Goal: Task Accomplishment & Management: Manage account settings

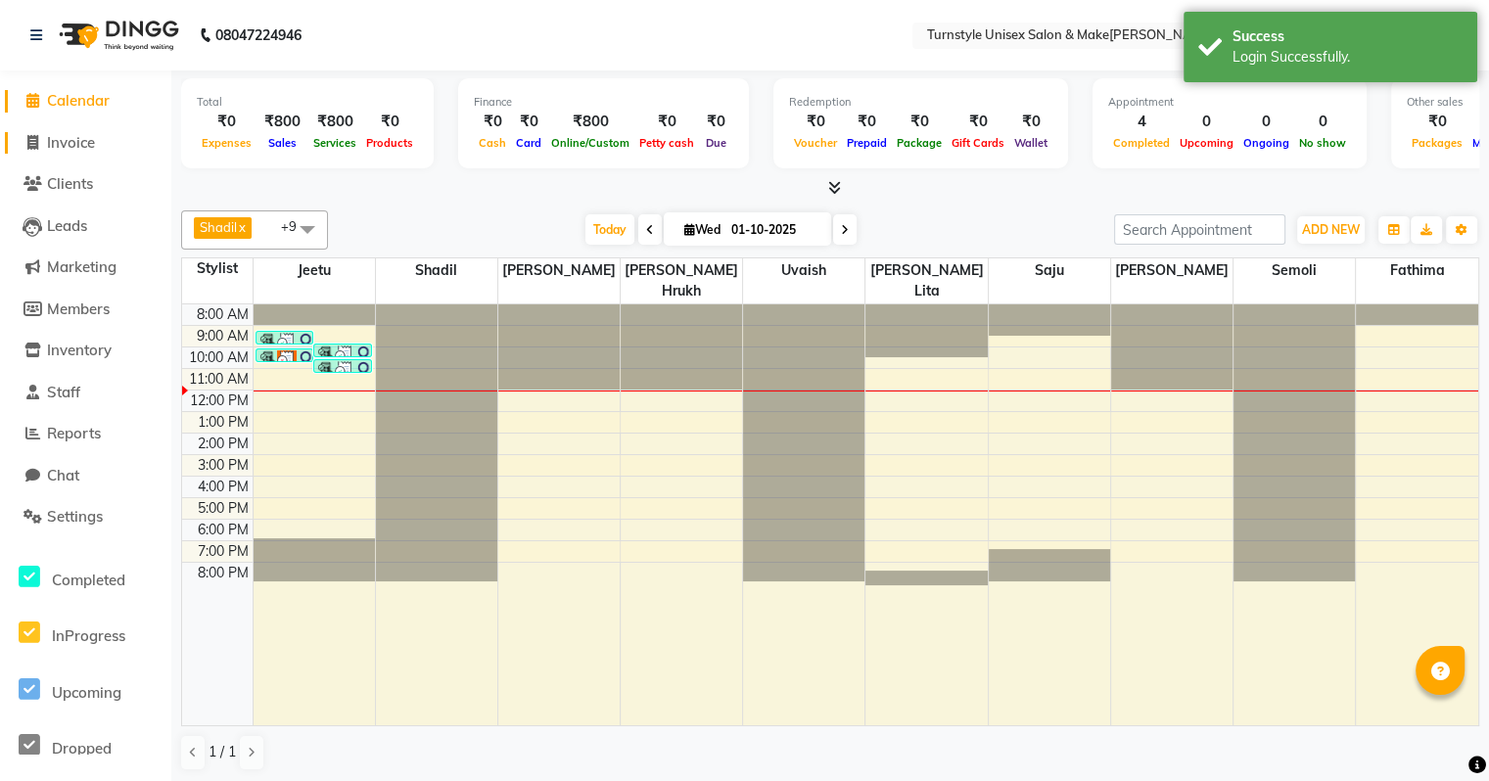
click at [82, 147] on span "Invoice" at bounding box center [71, 142] width 48 height 19
select select "9091"
select select "service"
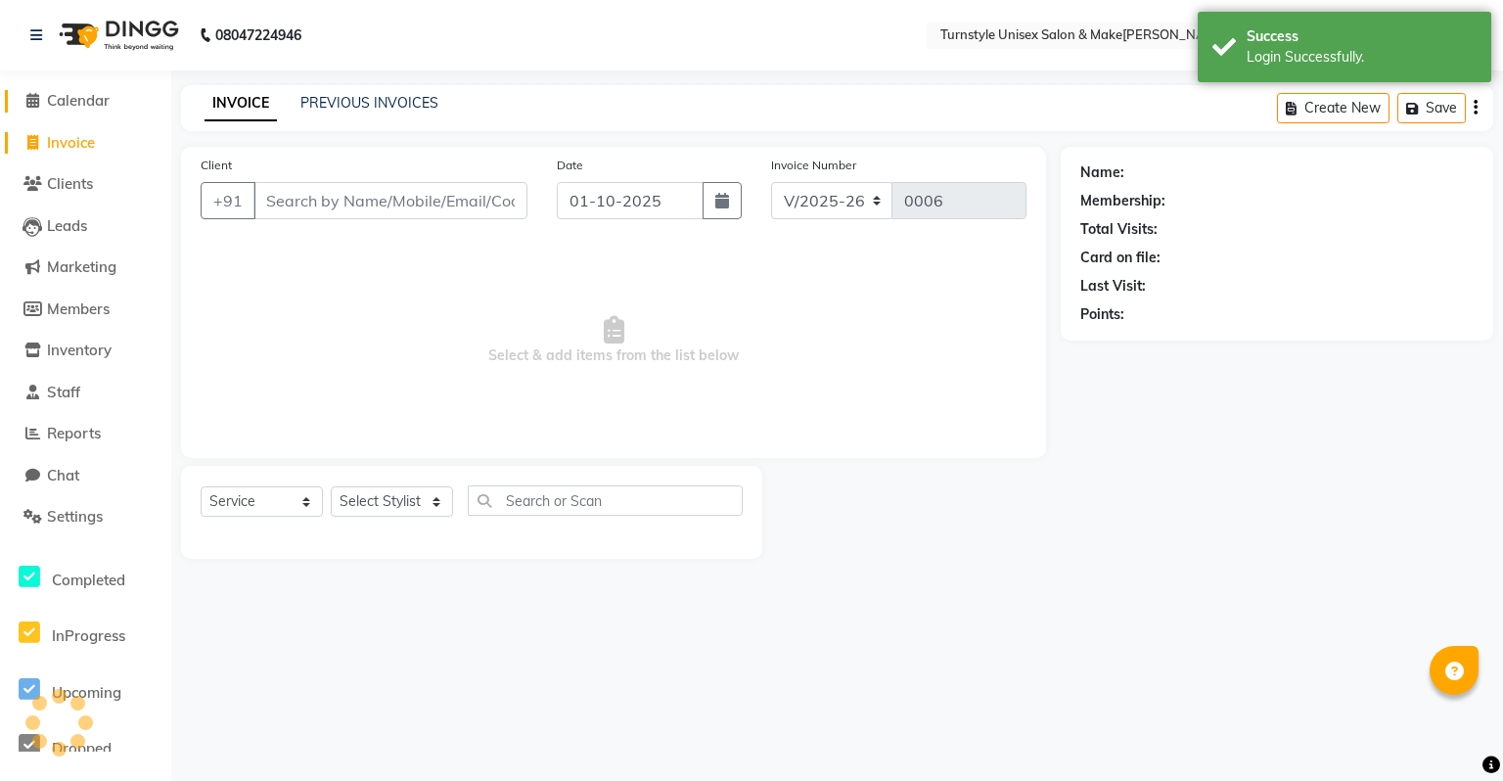
click at [101, 98] on span "Calendar" at bounding box center [78, 100] width 63 height 19
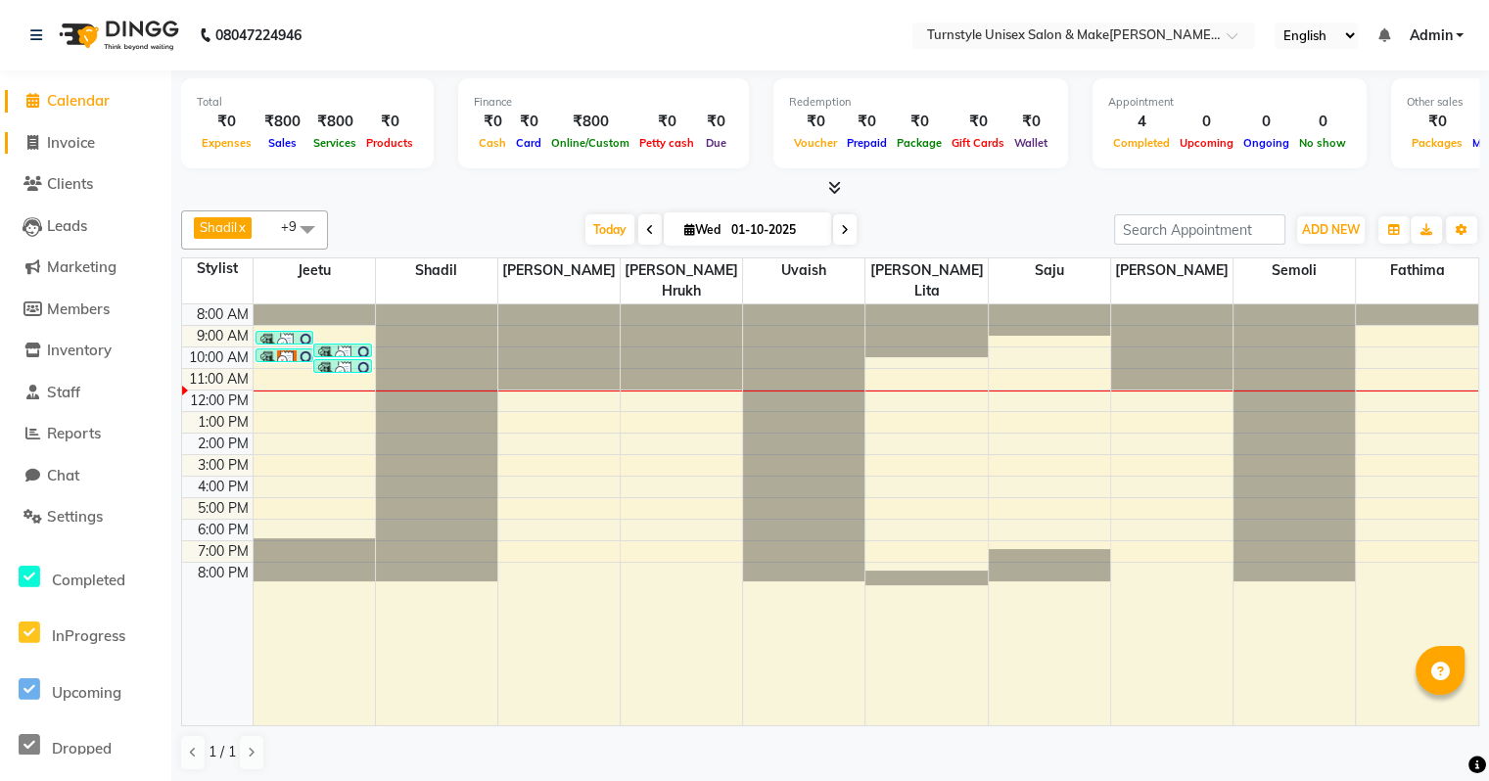
click at [94, 152] on link "Invoice" at bounding box center [85, 143] width 161 height 23
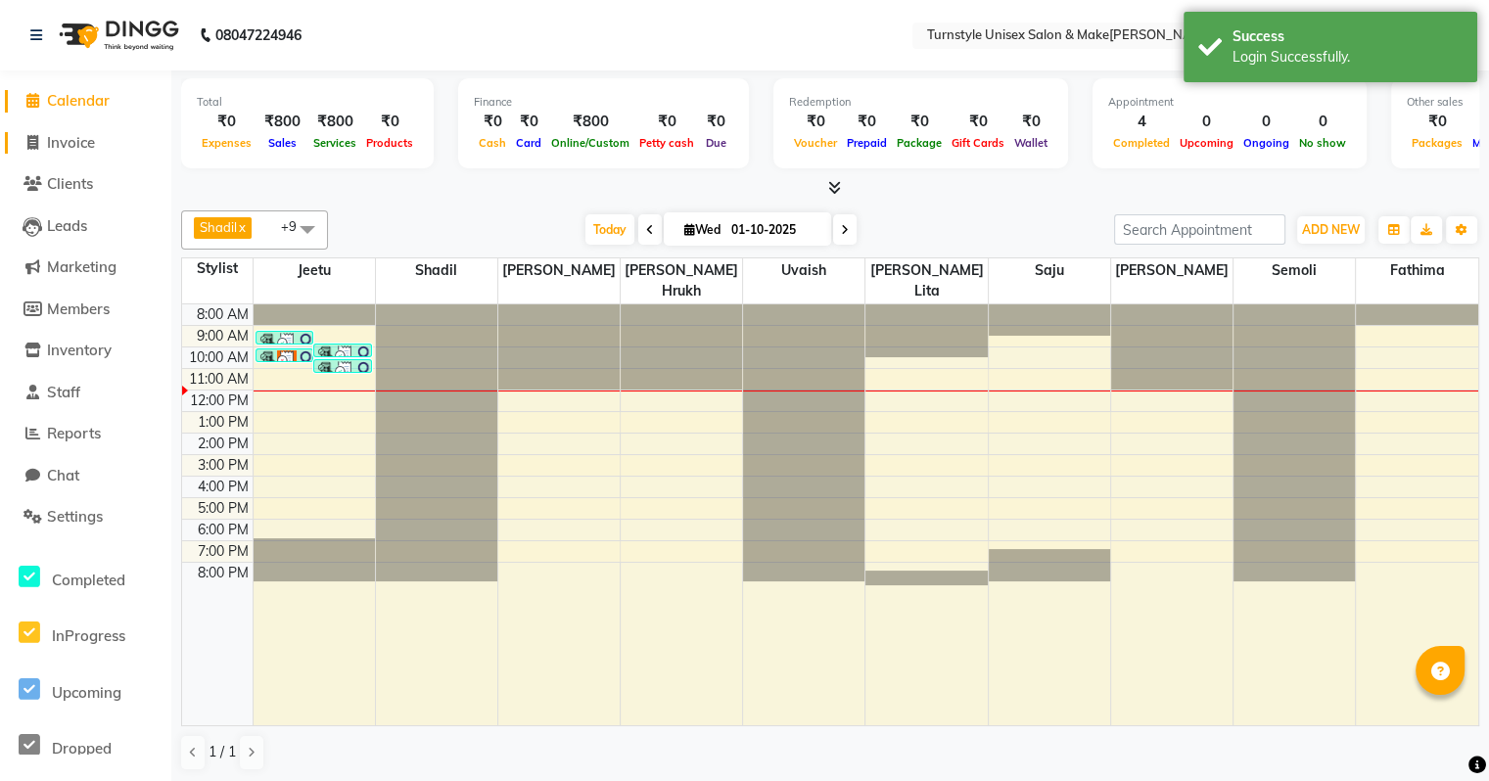
select select "9091"
select select "service"
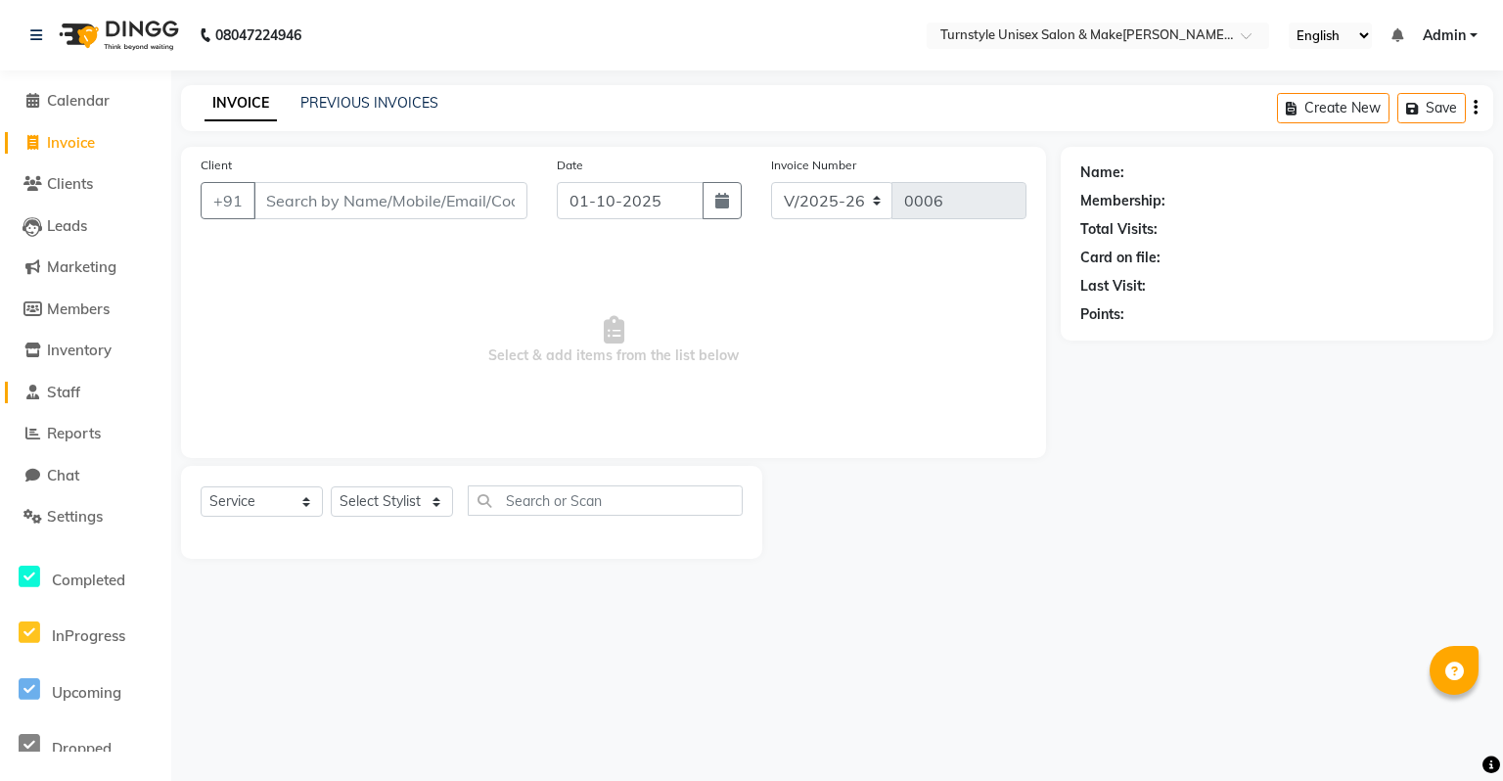
click at [103, 395] on link "Staff" at bounding box center [85, 393] width 161 height 23
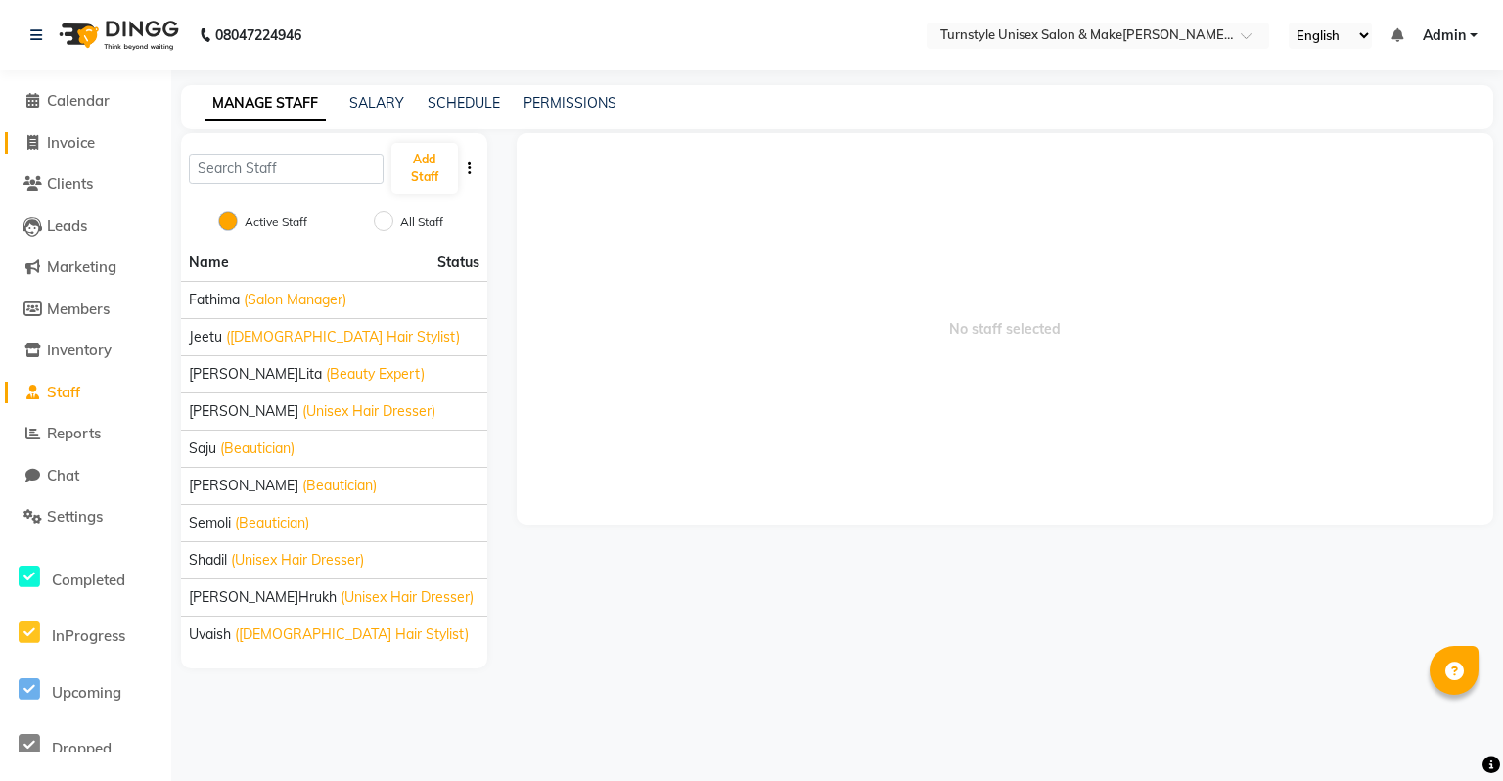
click at [70, 145] on span "Invoice" at bounding box center [71, 142] width 48 height 19
select select "service"
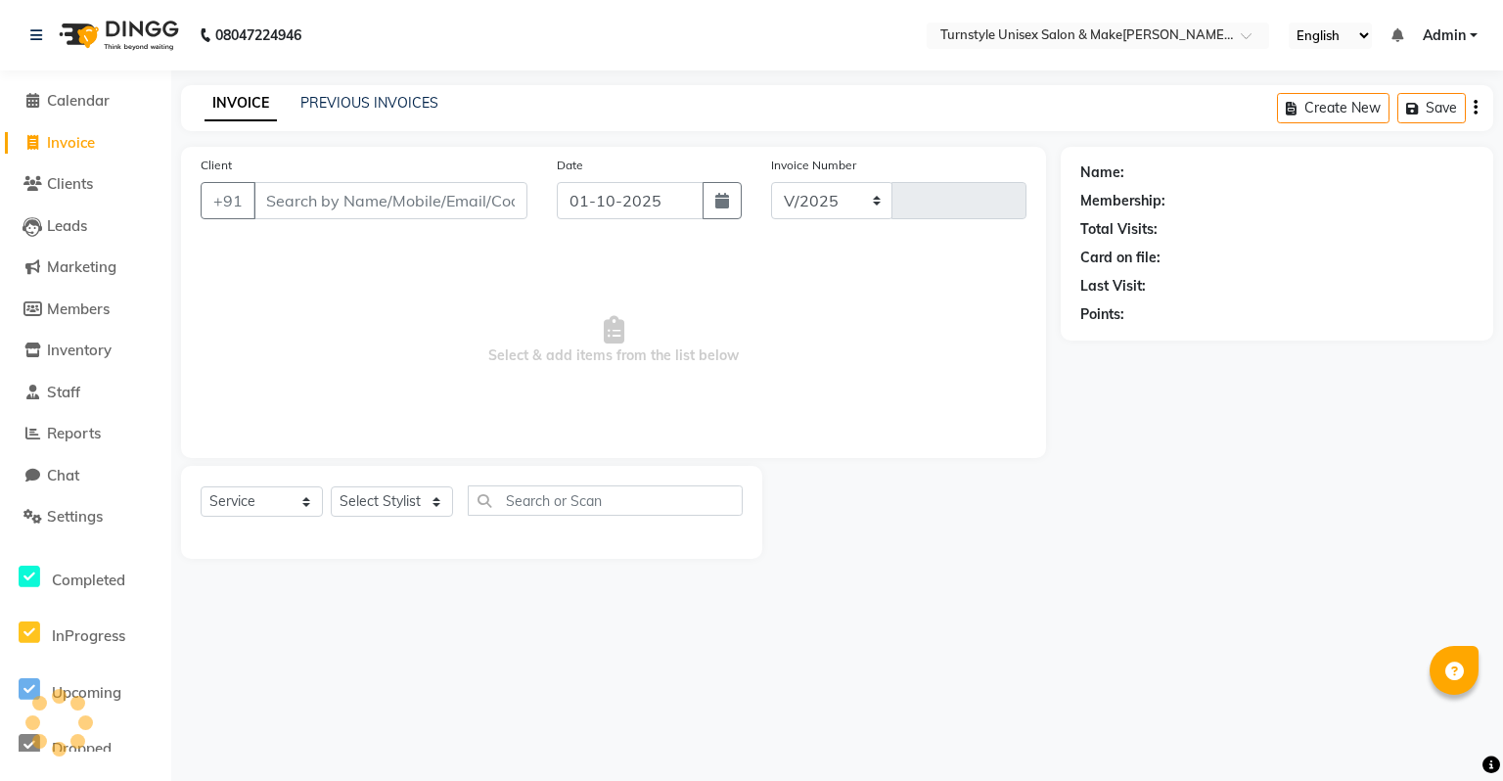
select select "9091"
type input "0006"
click at [89, 96] on span "Calendar" at bounding box center [78, 100] width 63 height 19
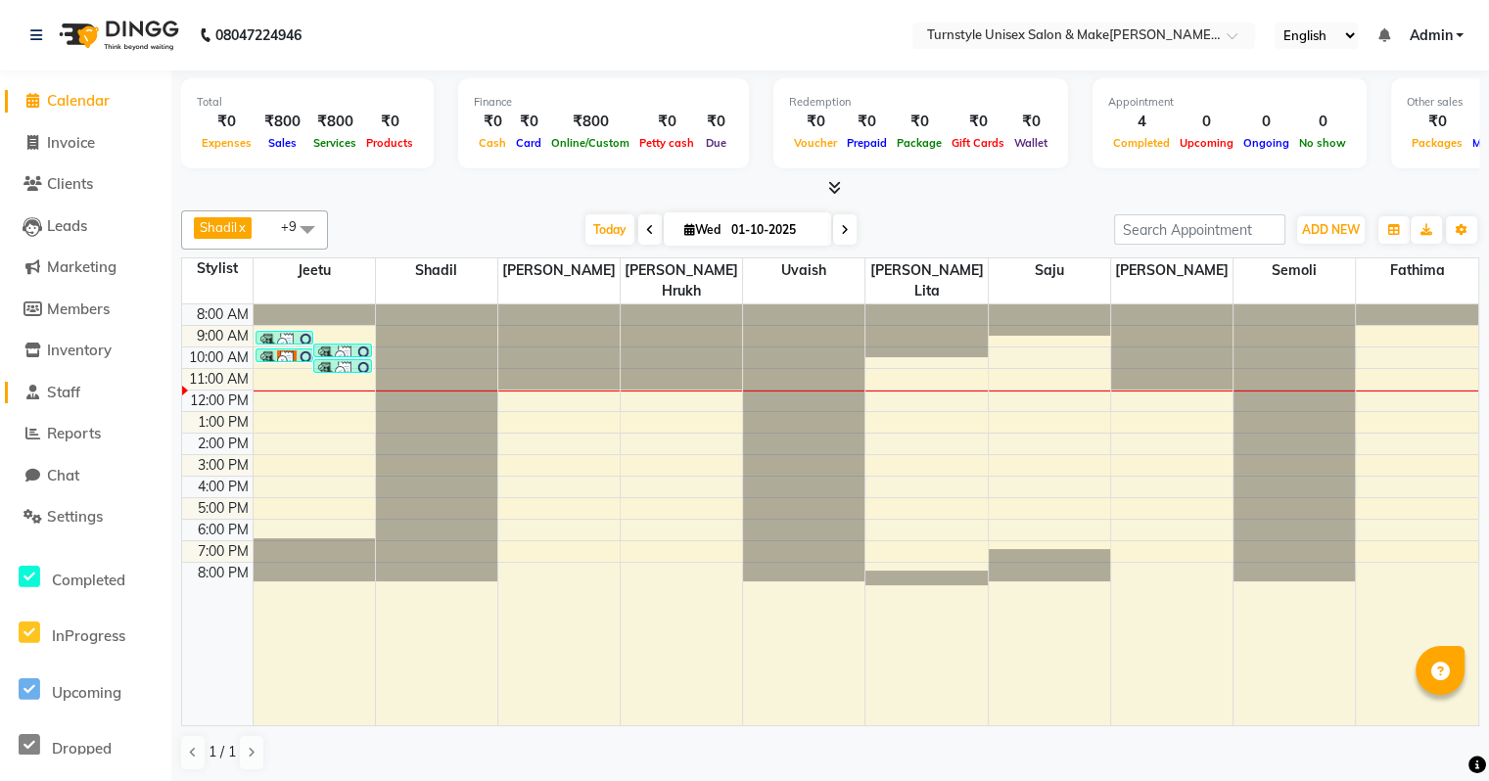
click at [89, 396] on link "Staff" at bounding box center [85, 393] width 161 height 23
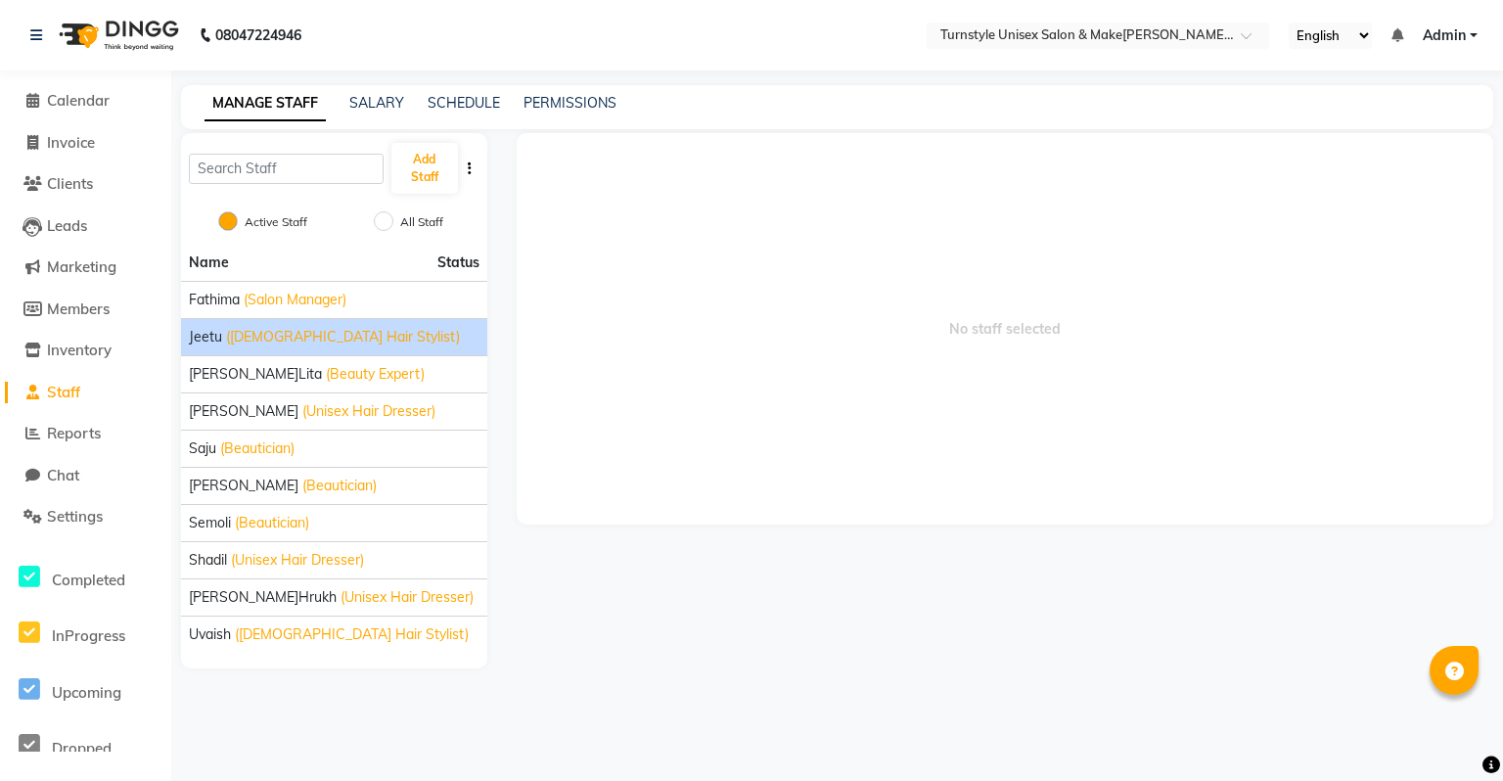
click at [331, 343] on span "(Male Hair Stylist)" at bounding box center [343, 337] width 234 height 21
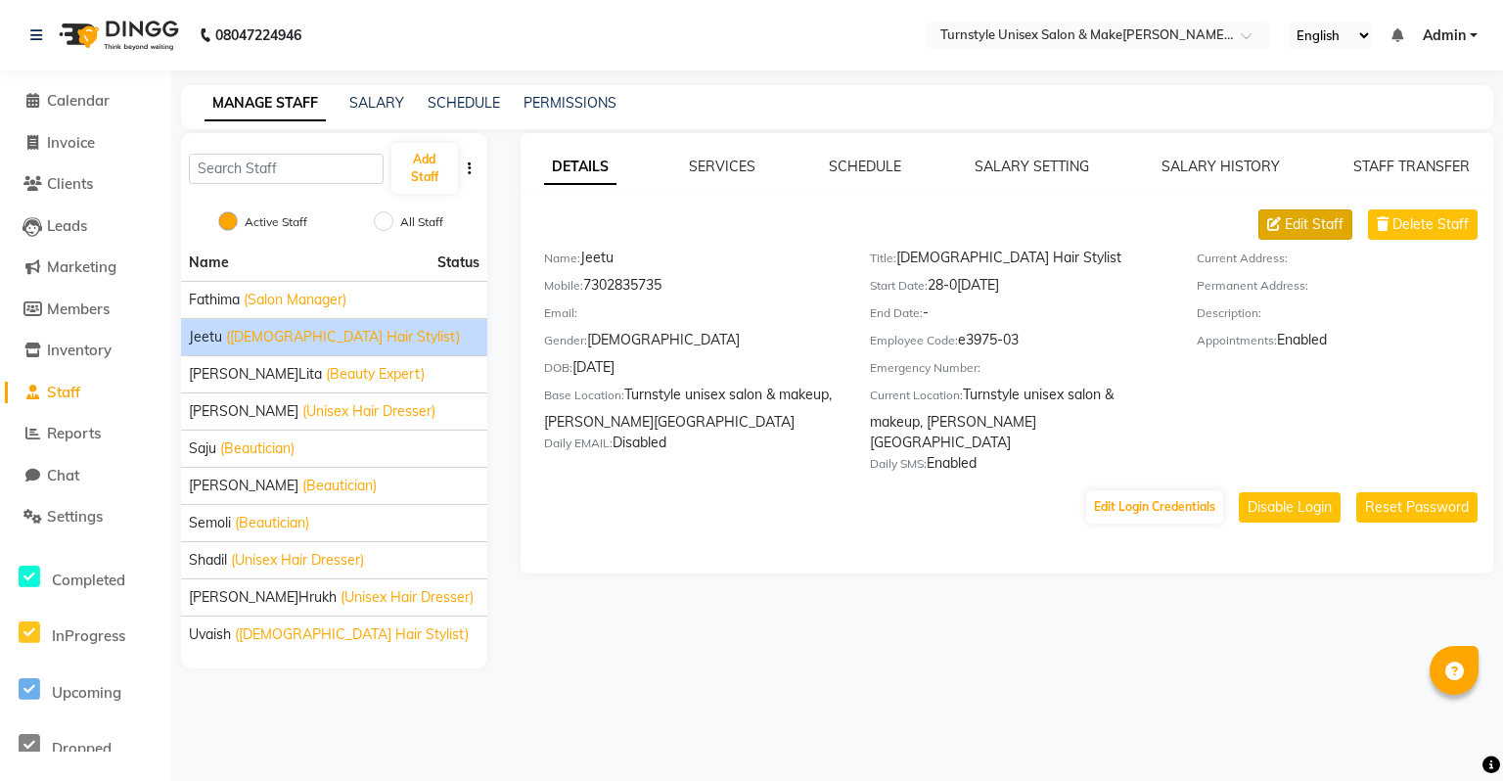
click at [1331, 232] on span "Edit Staff" at bounding box center [1314, 224] width 59 height 21
select select "male"
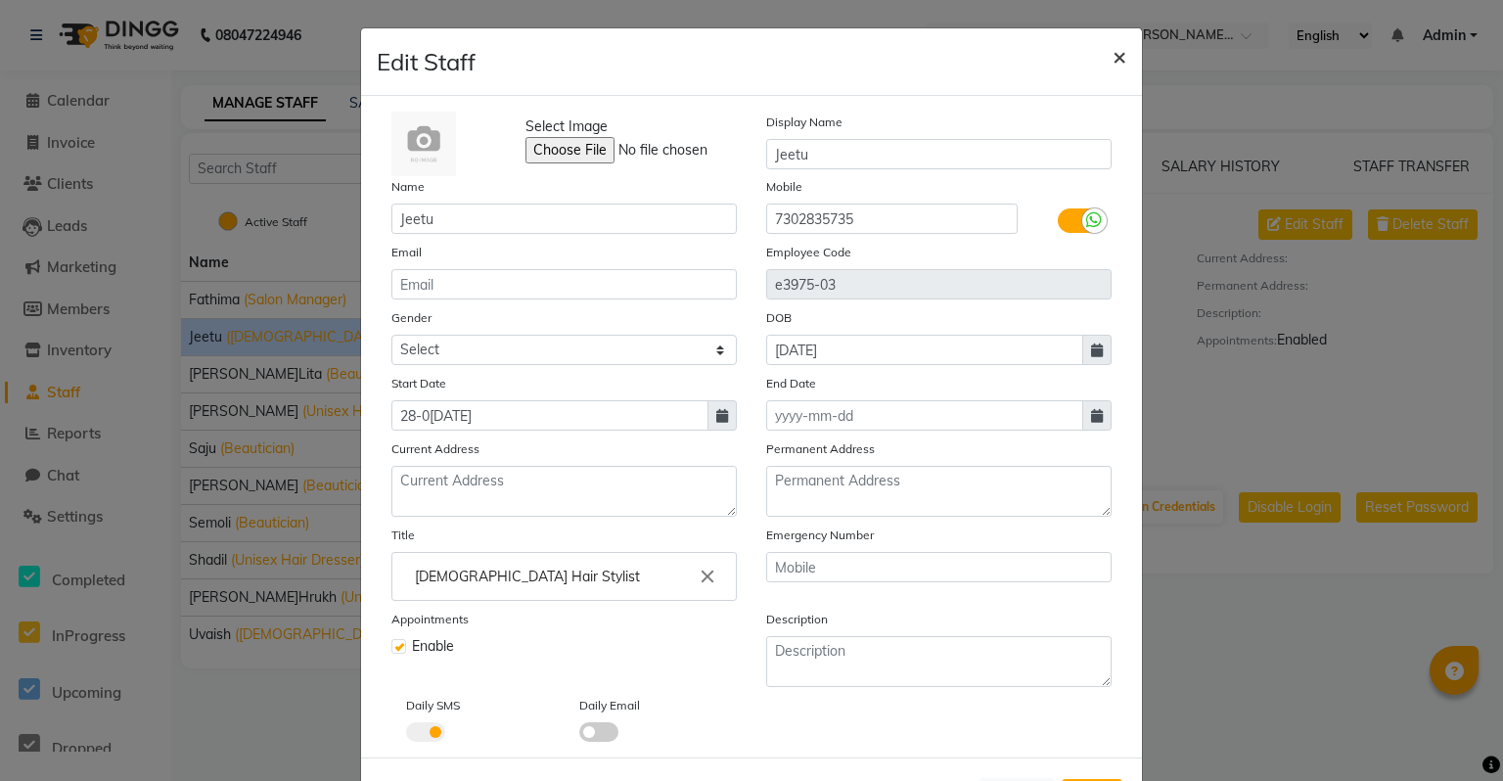
click at [1113, 64] on span "×" at bounding box center [1120, 55] width 14 height 29
select select
checkbox input "false"
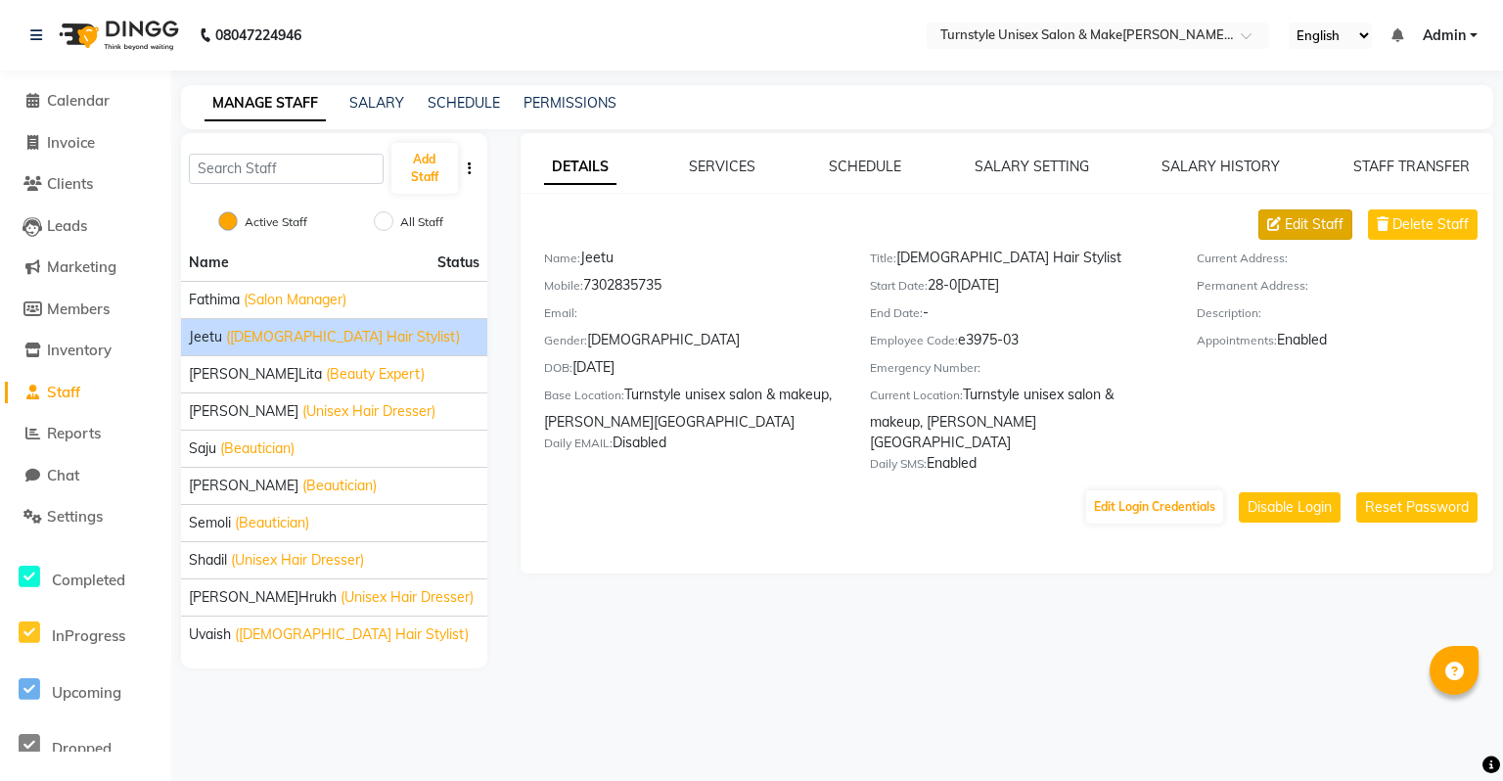
click at [1291, 221] on span "Edit Staff" at bounding box center [1314, 224] width 59 height 21
select select "male"
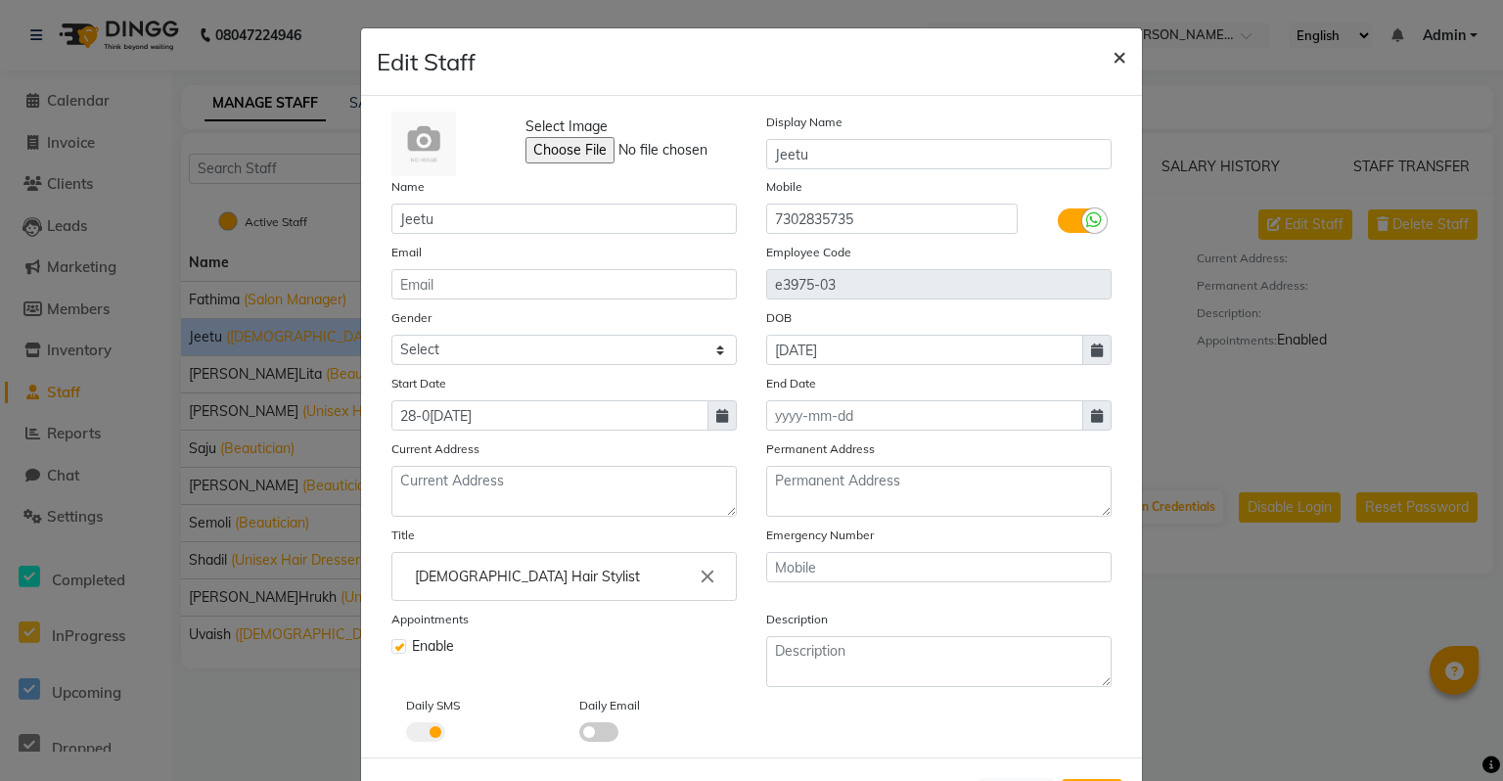
click at [1113, 62] on span "×" at bounding box center [1120, 55] width 14 height 29
select select
checkbox input "false"
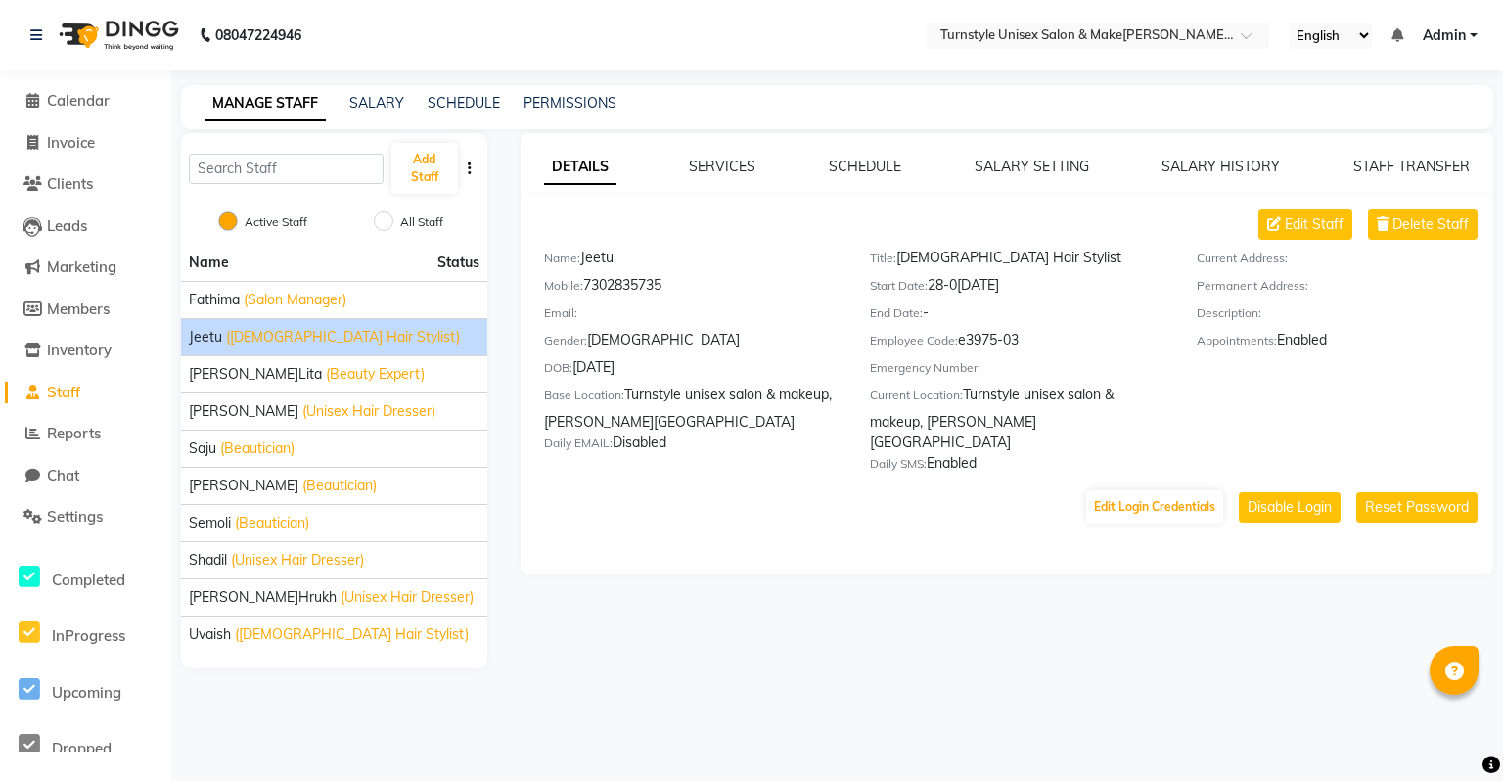
click at [740, 178] on div "DETAILS SERVICES SCHEDULE SALARY SETTING SALARY HISTORY STAFF TRANSFER Edit Sta…" at bounding box center [1007, 341] width 973 height 369
click at [748, 155] on div "DETAILS SERVICES SCHEDULE SALARY SETTING SALARY HISTORY STAFF TRANSFER Edit Sta…" at bounding box center [1007, 353] width 973 height 440
click at [747, 159] on link "SERVICES" at bounding box center [722, 167] width 67 height 18
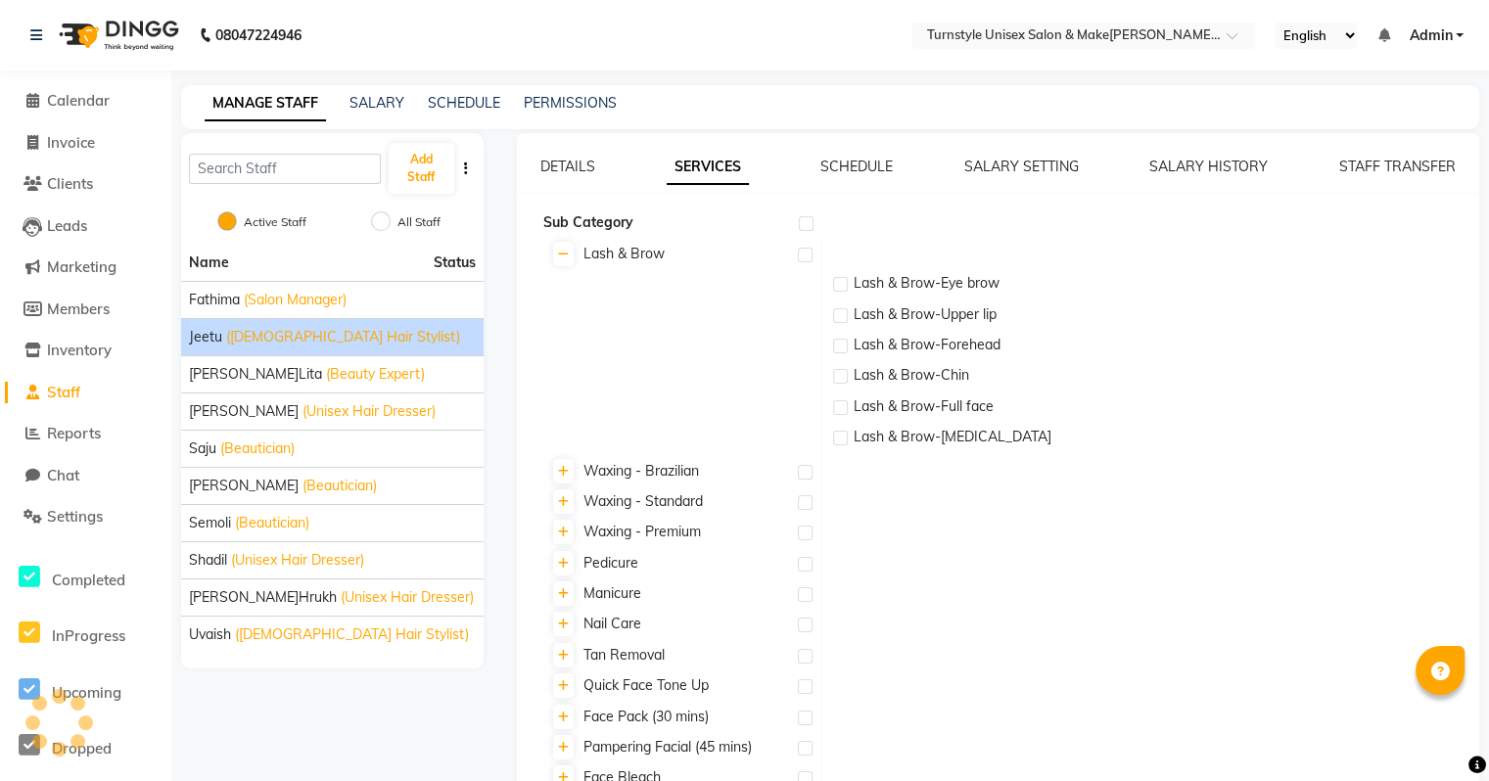
checkbox input "true"
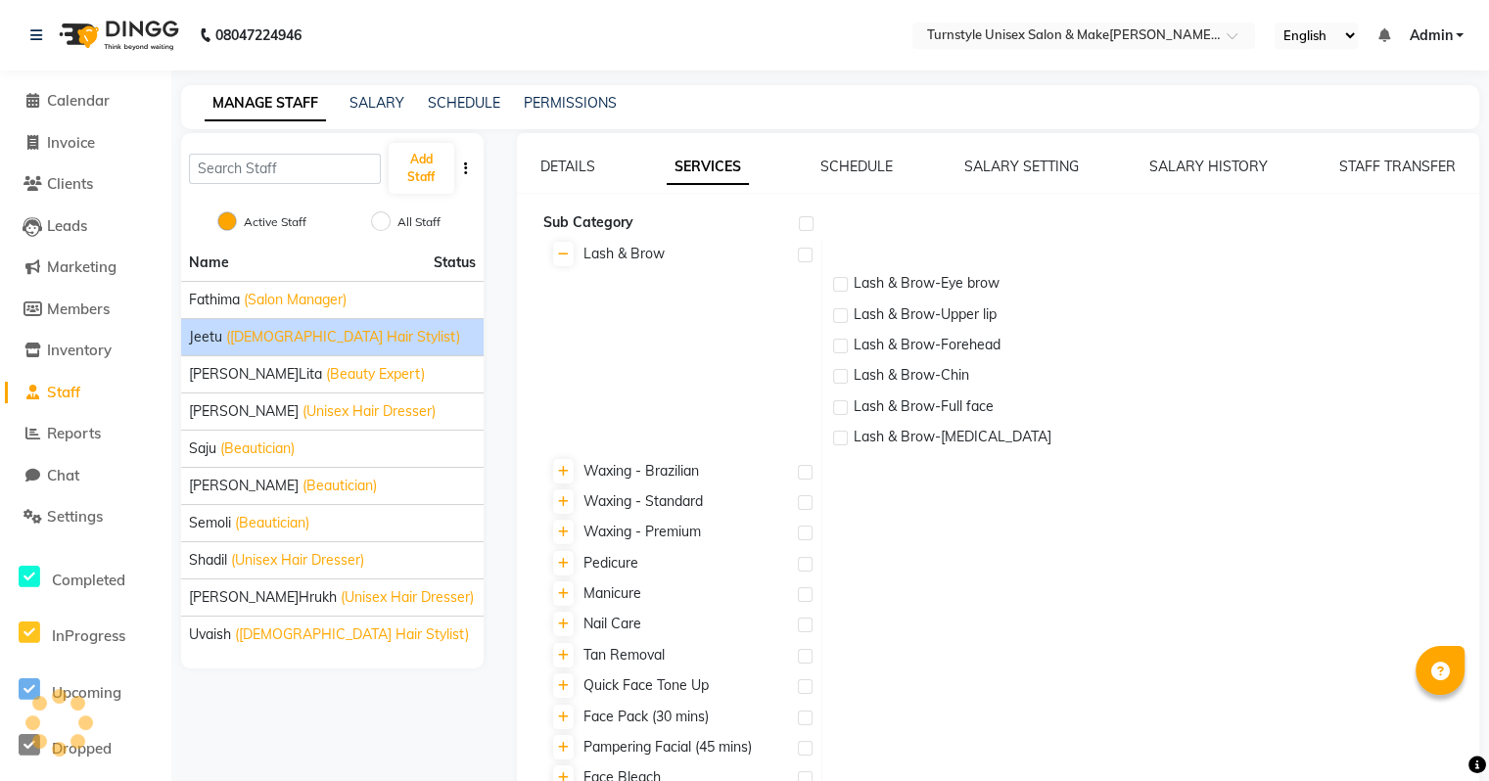
checkbox input "true"
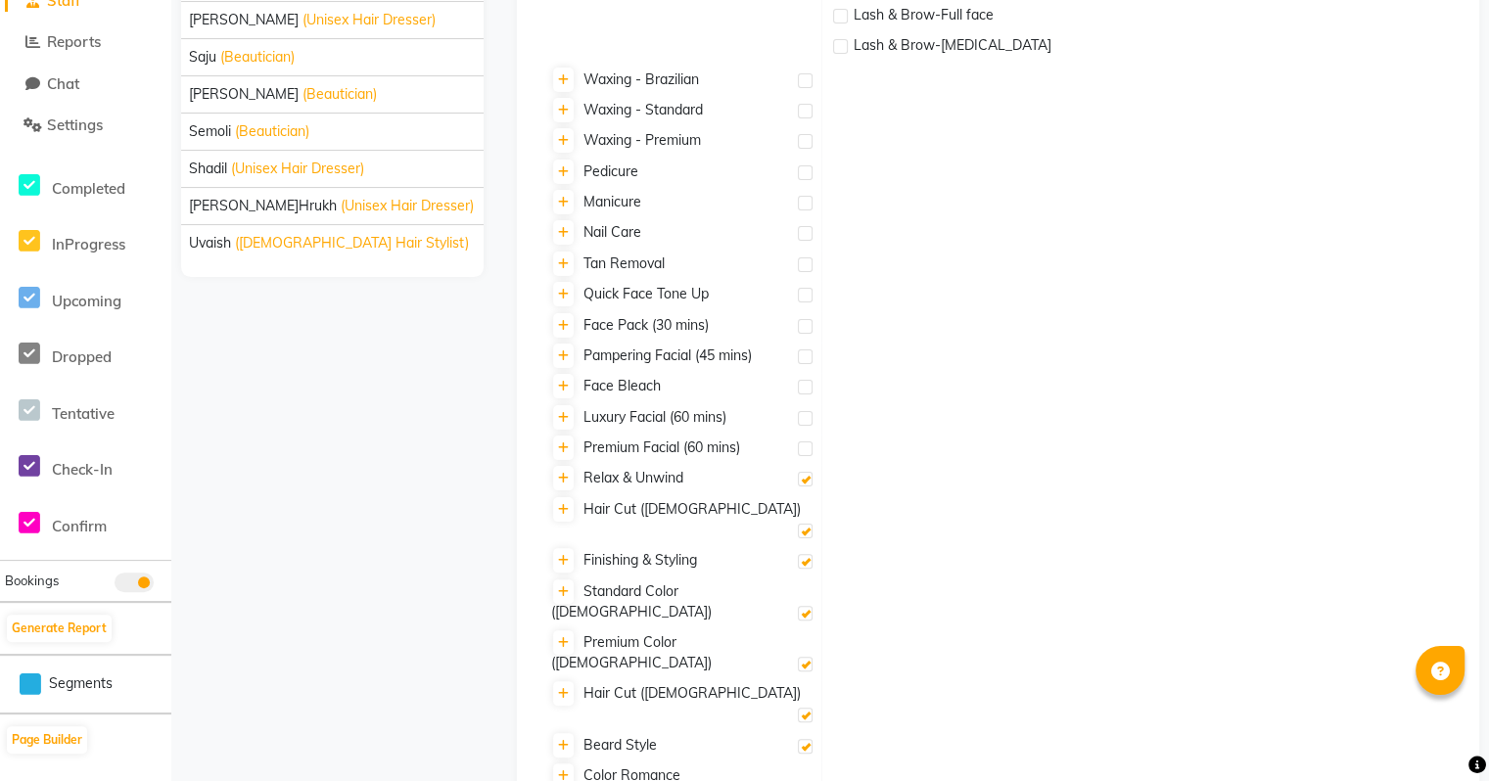
scroll to position [474, 0]
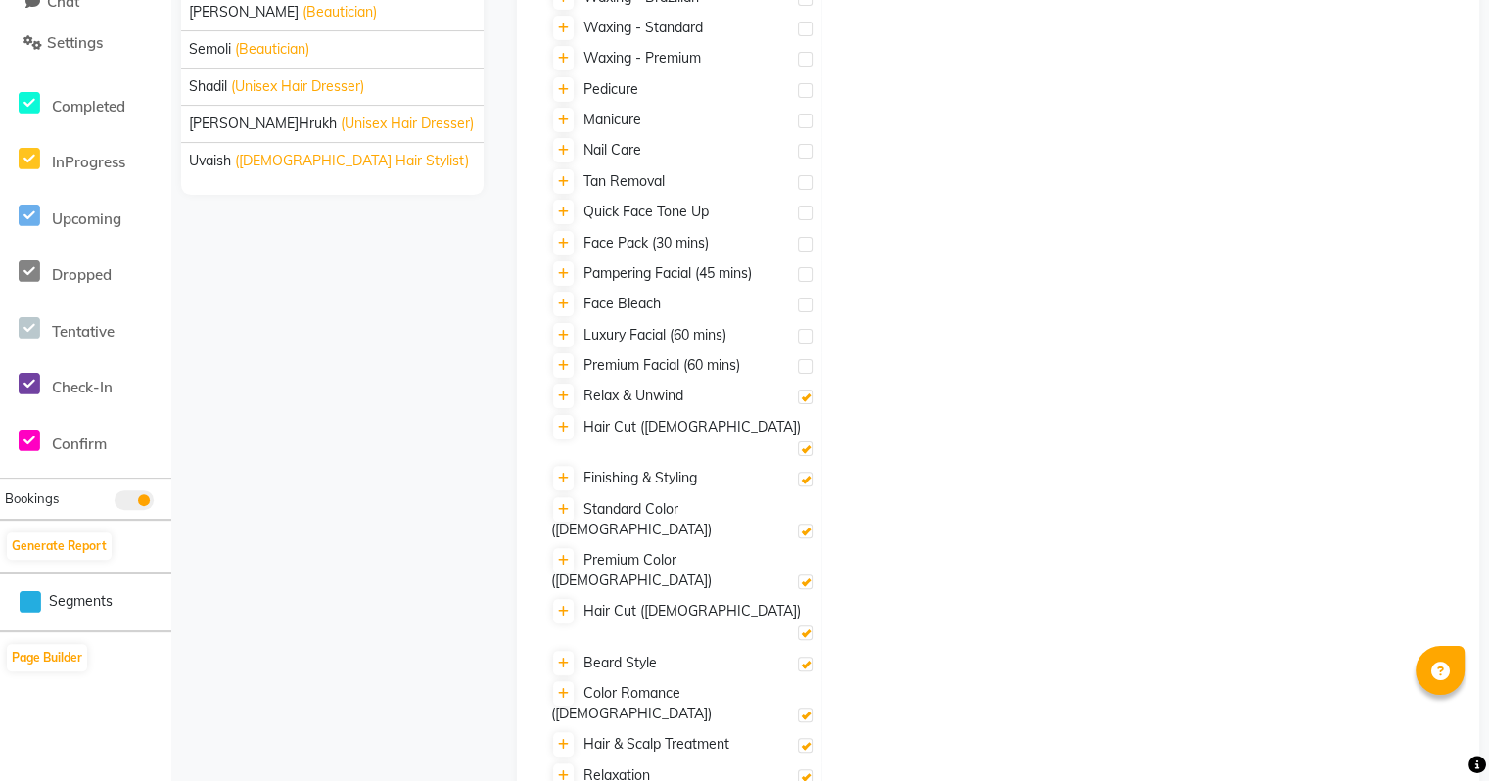
checkbox input "false"
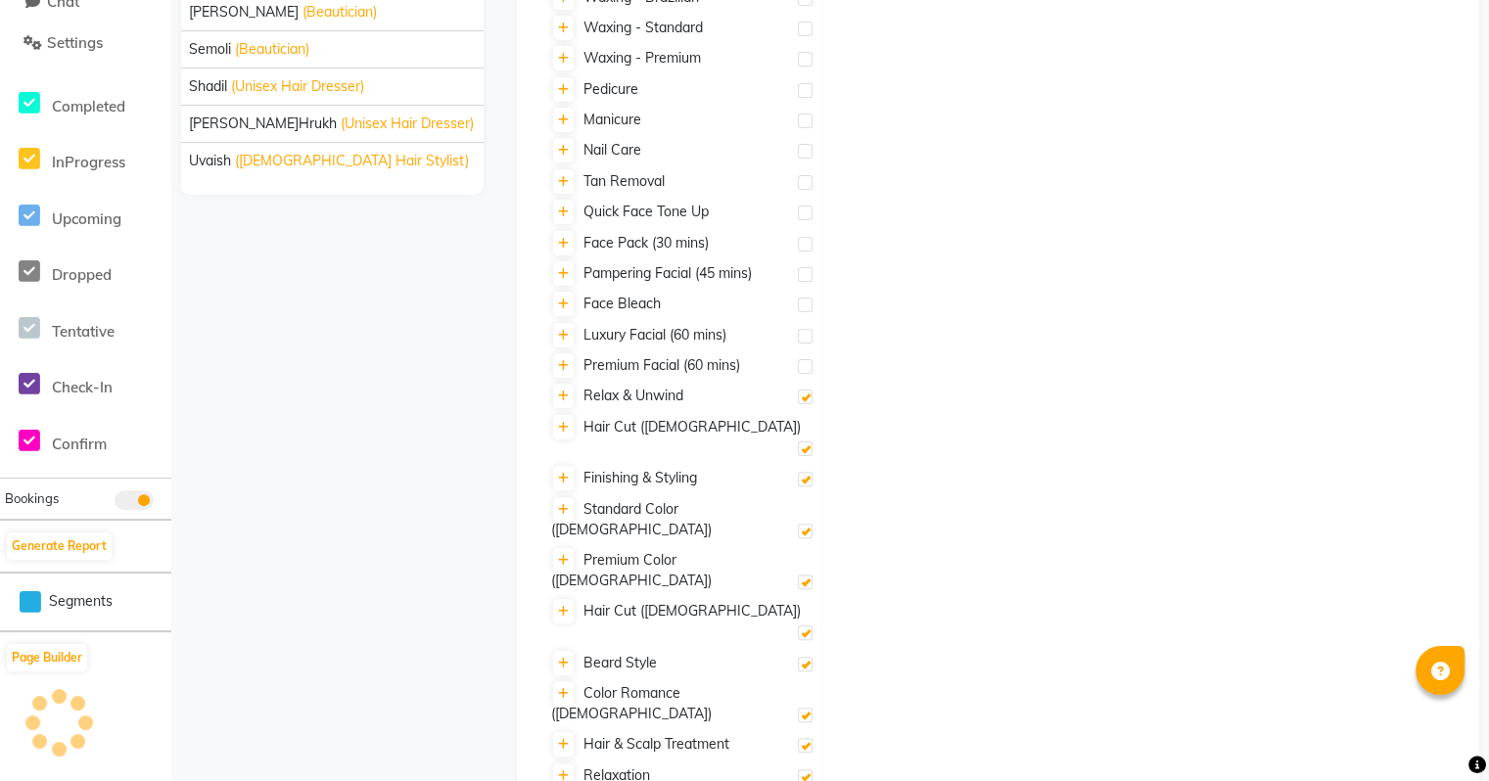
checkbox input "false"
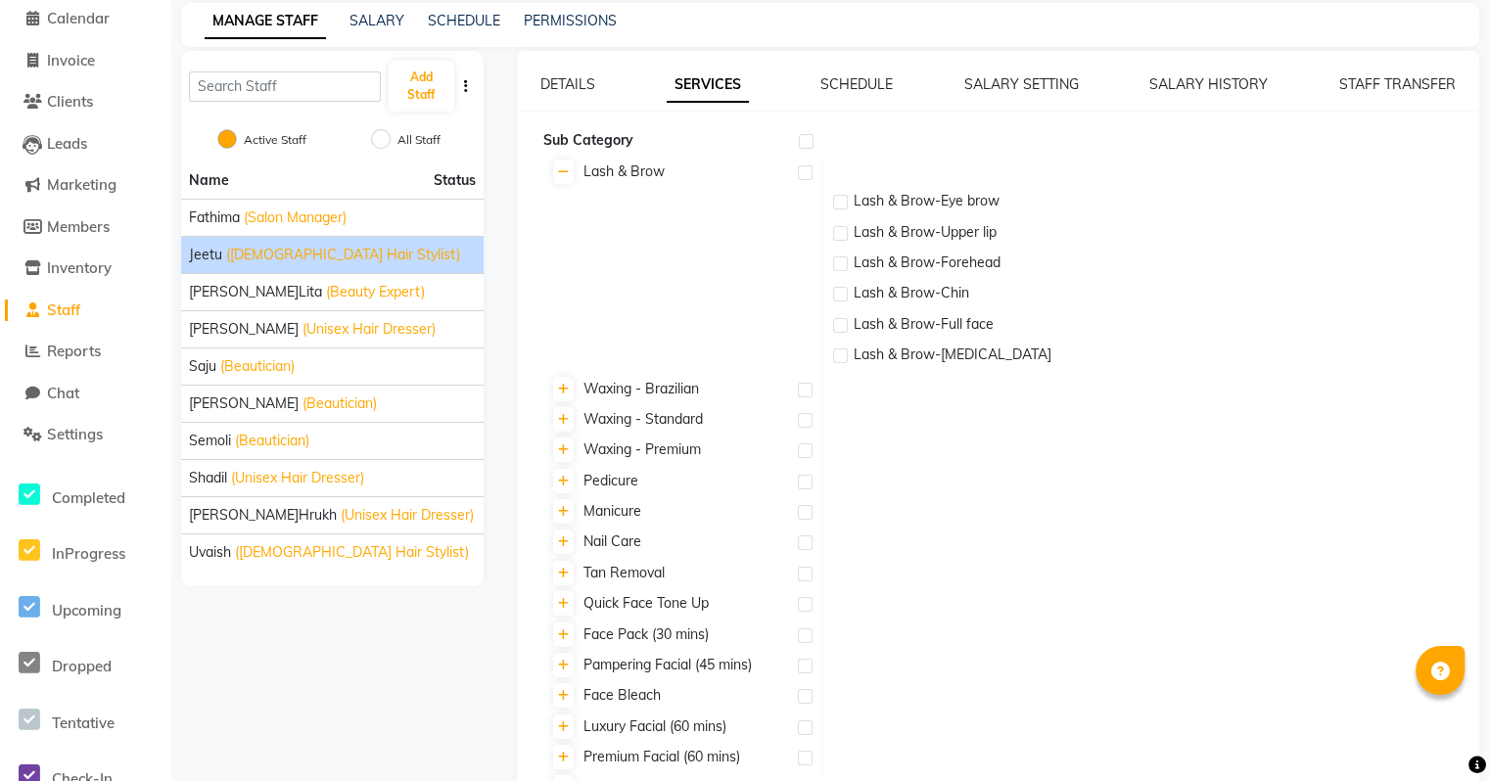
scroll to position [0, 0]
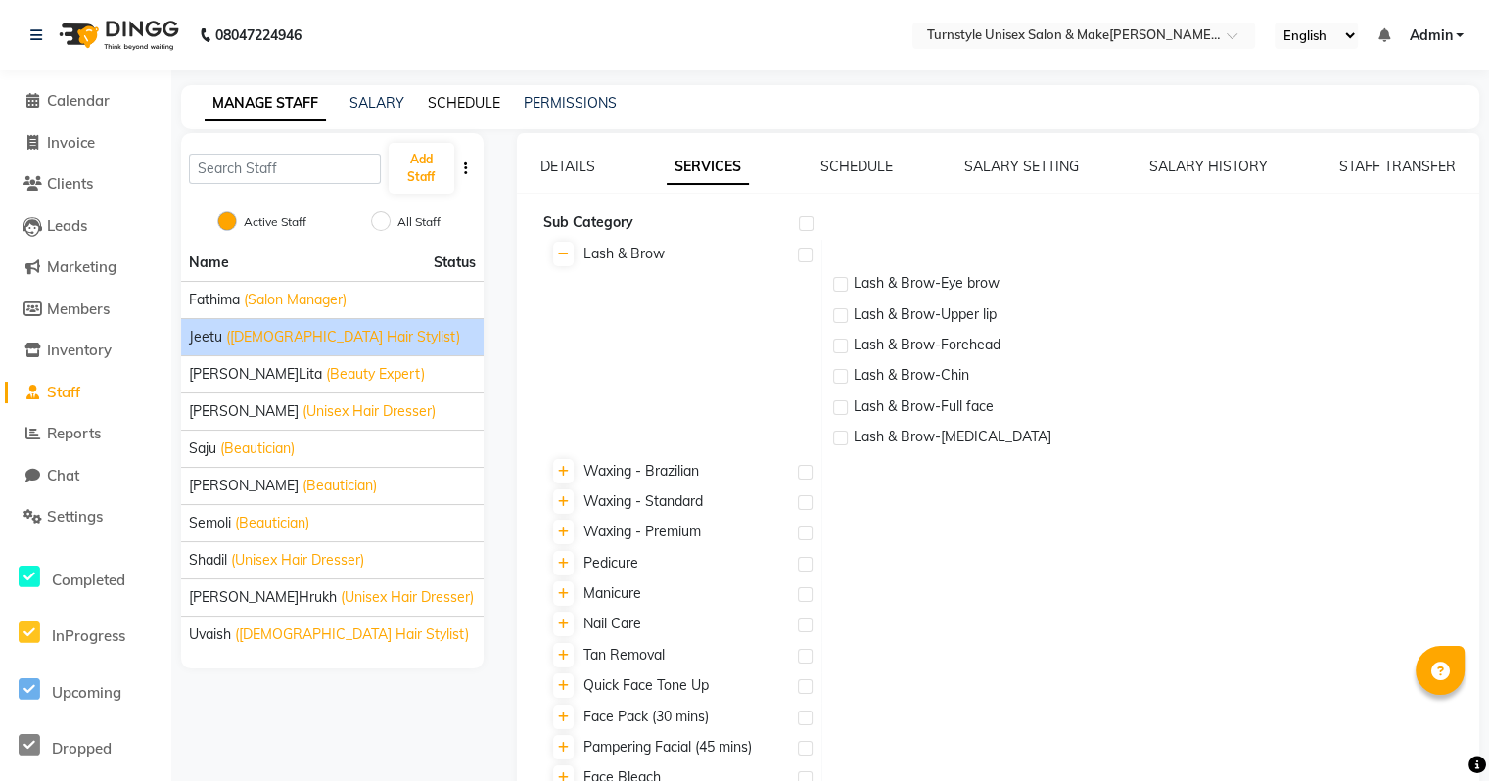
click at [472, 109] on link "SCHEDULE" at bounding box center [464, 103] width 72 height 18
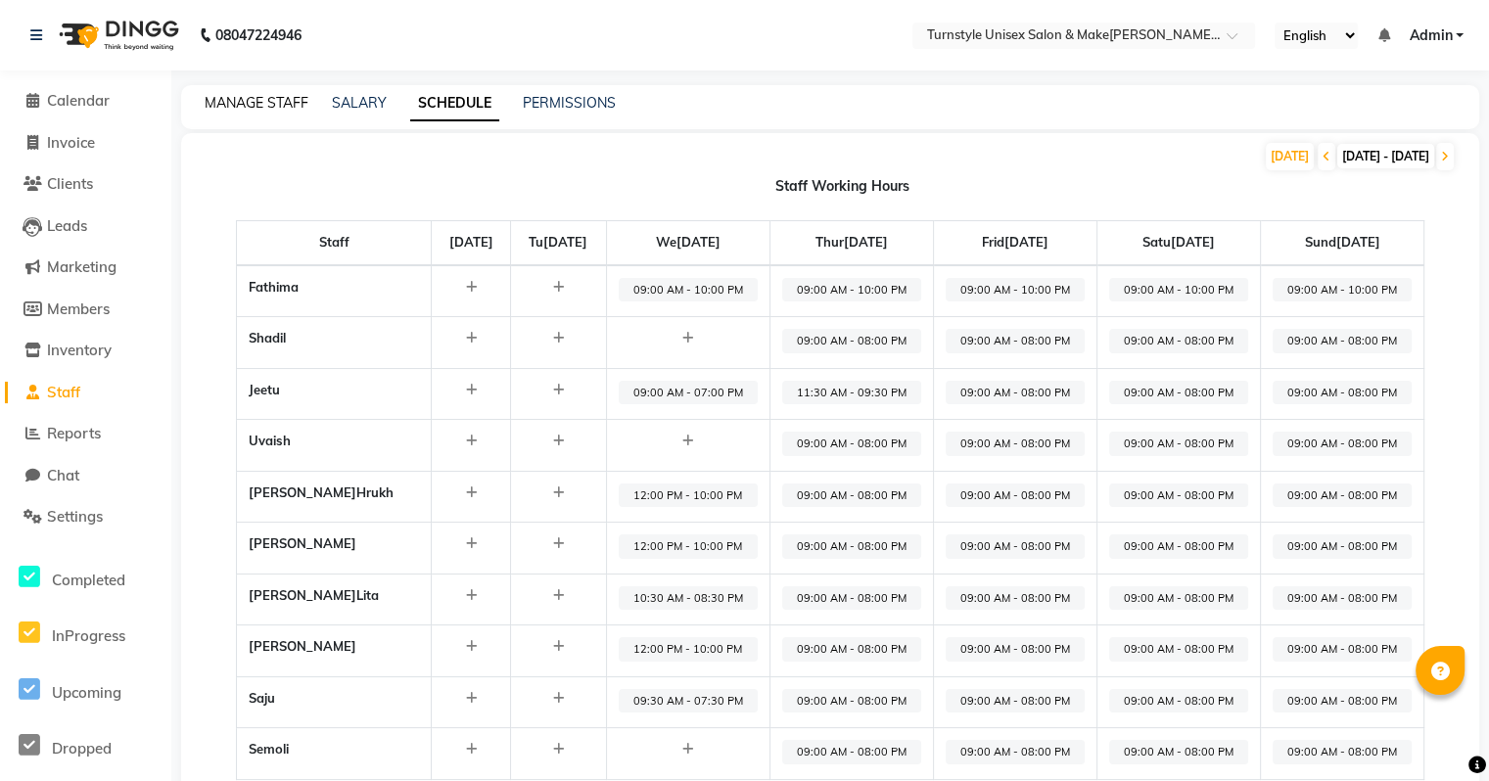
click at [273, 109] on link "MANAGE STAFF" at bounding box center [257, 103] width 104 height 18
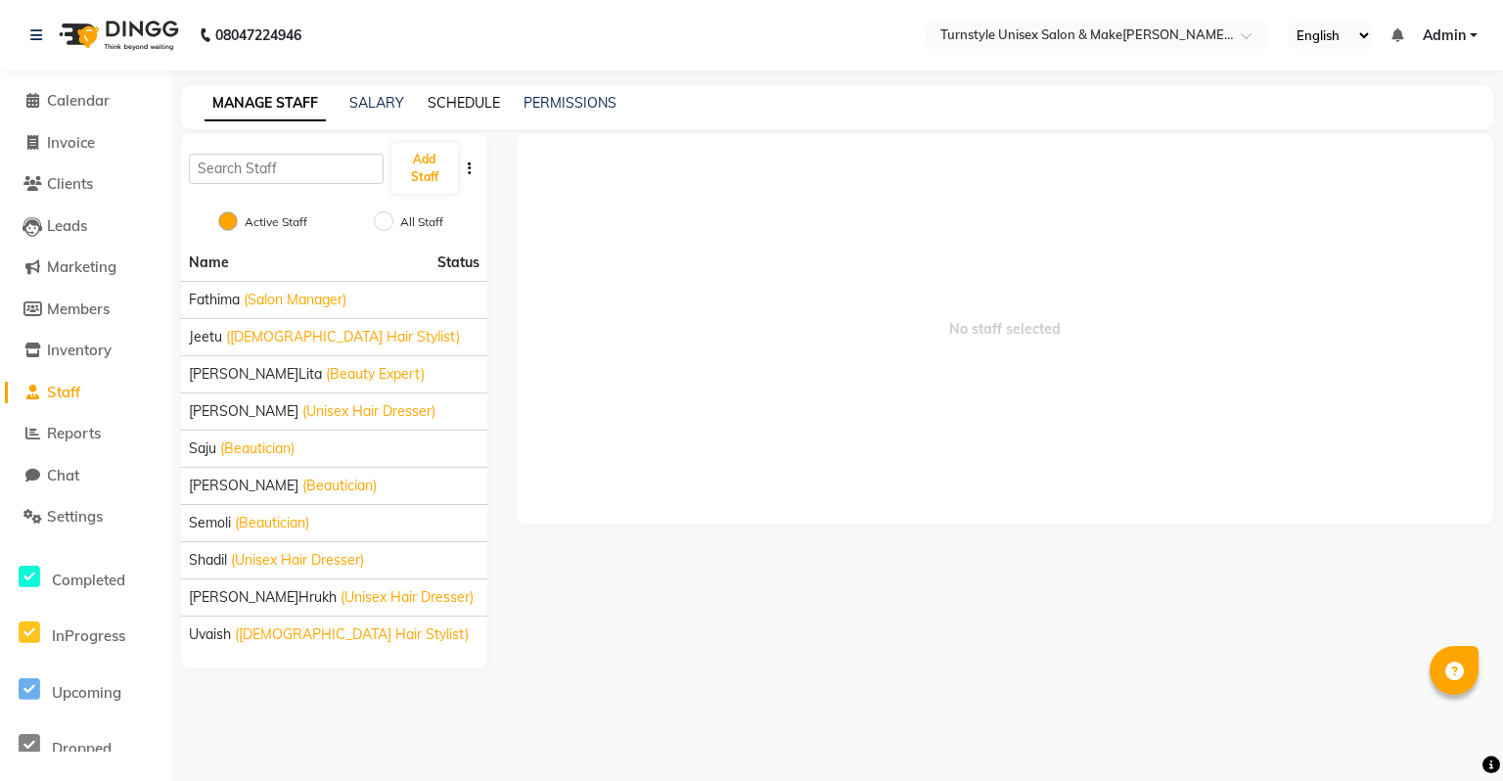
click at [437, 101] on link "SCHEDULE" at bounding box center [464, 103] width 72 height 18
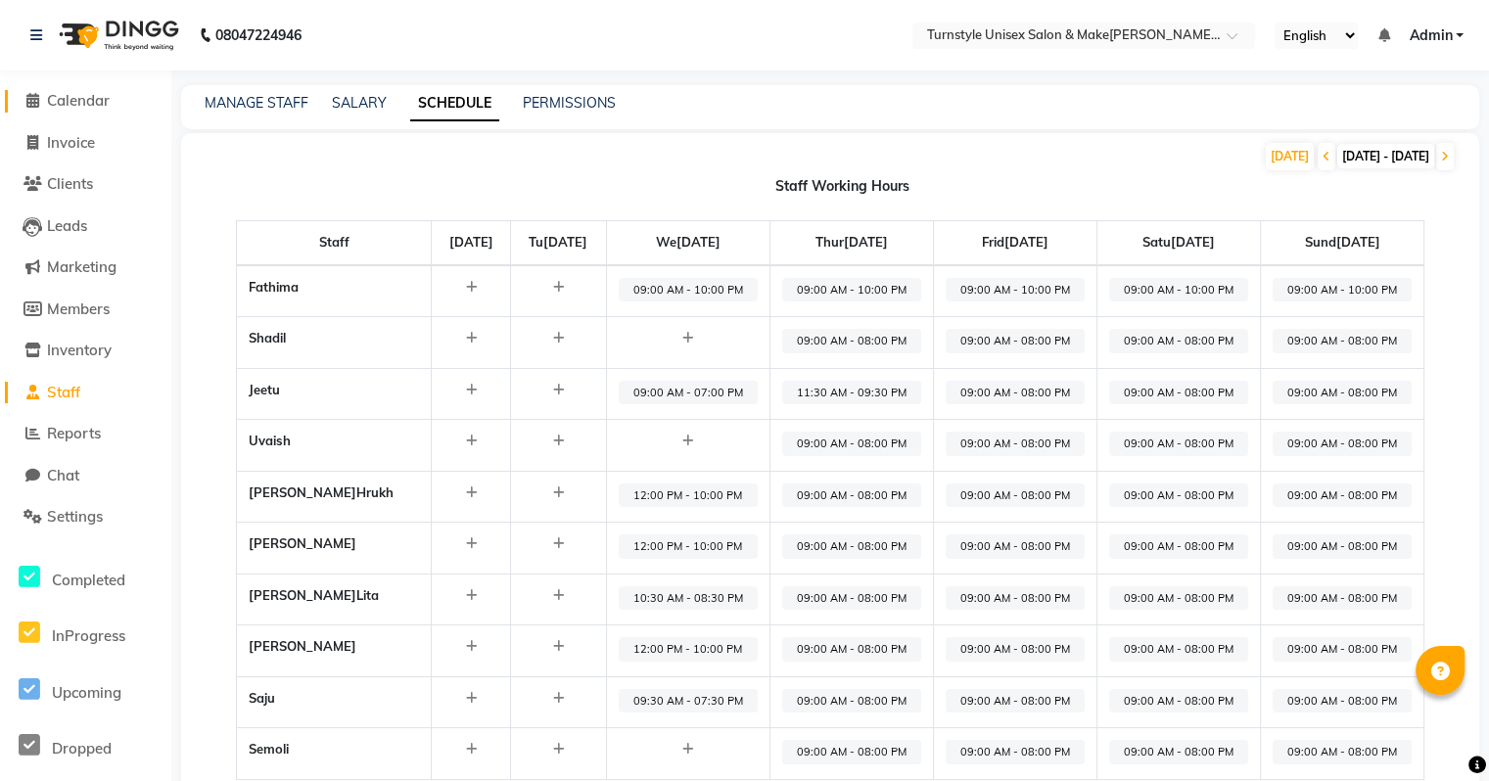
click at [98, 102] on span "Calendar" at bounding box center [78, 100] width 63 height 19
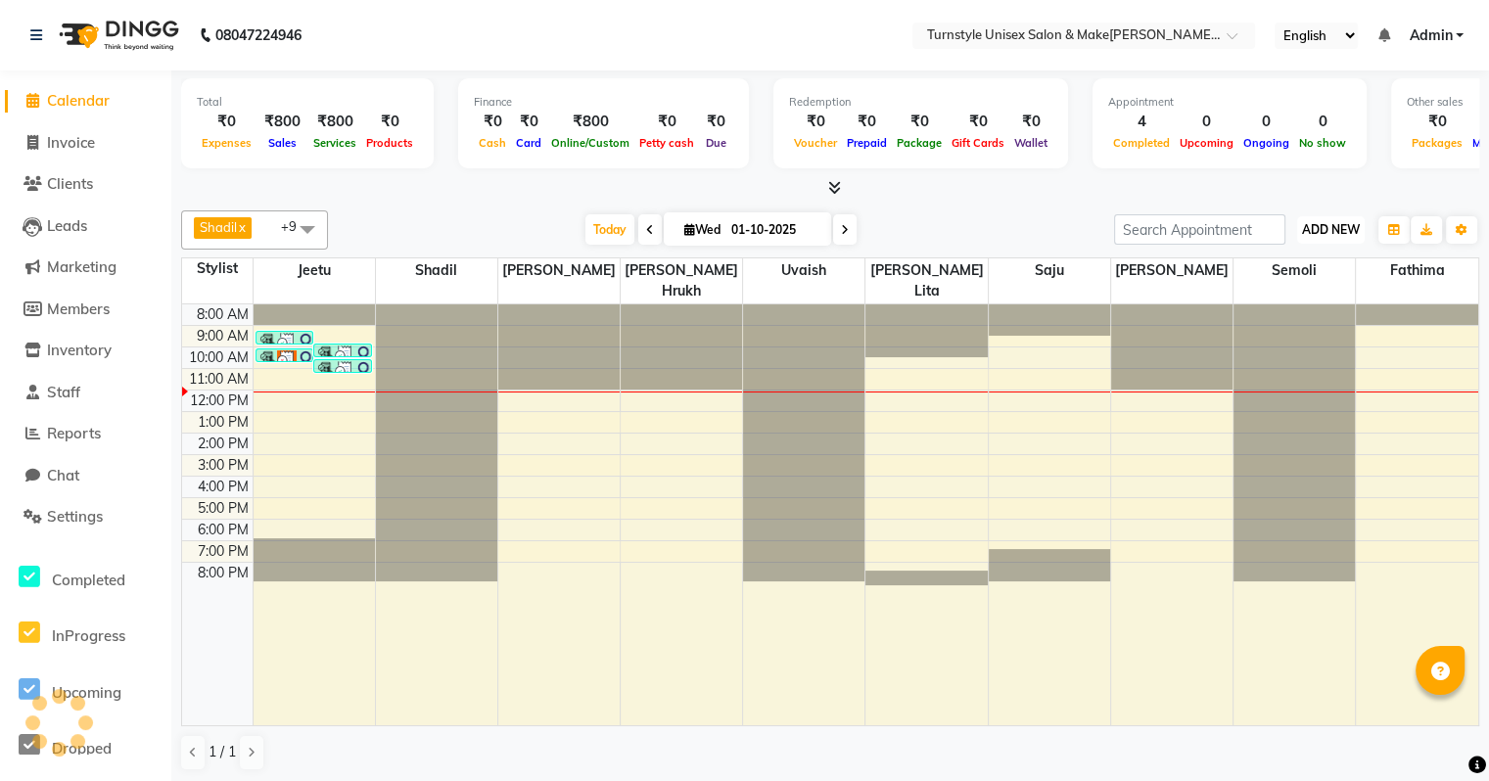
click at [1328, 232] on span "ADD NEW" at bounding box center [1331, 229] width 58 height 15
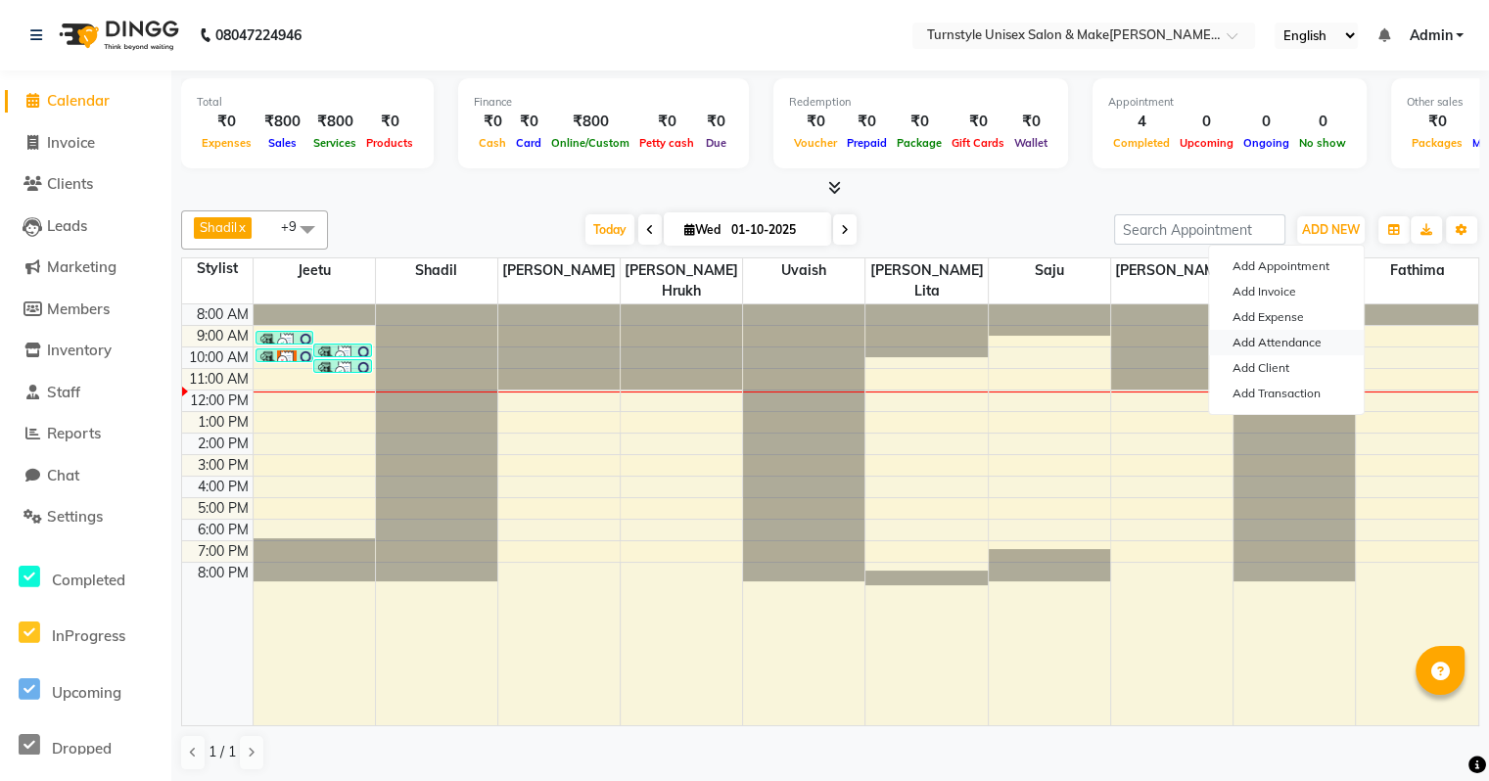
click at [1299, 339] on link "Add Attendance" at bounding box center [1286, 342] width 155 height 25
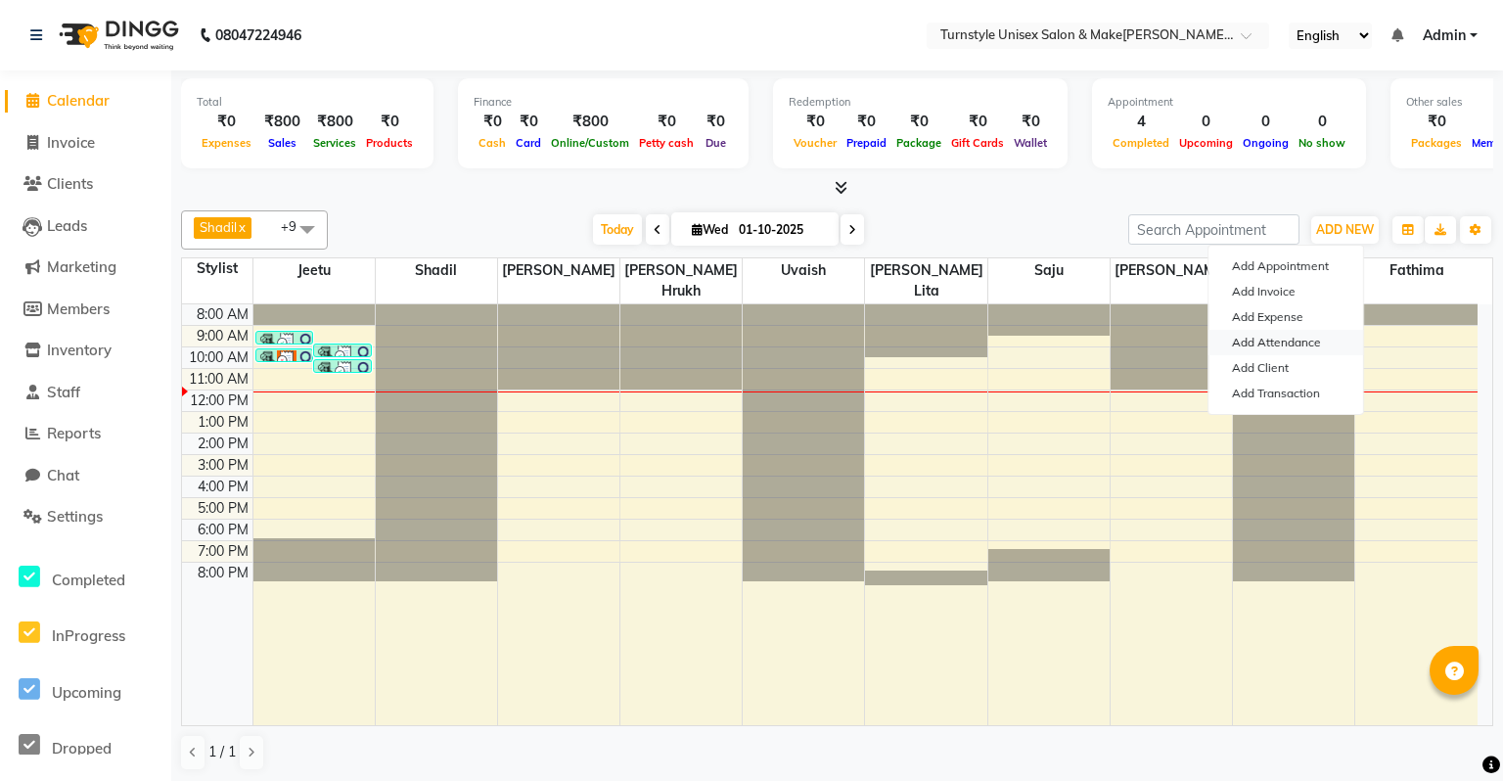
select select "A"
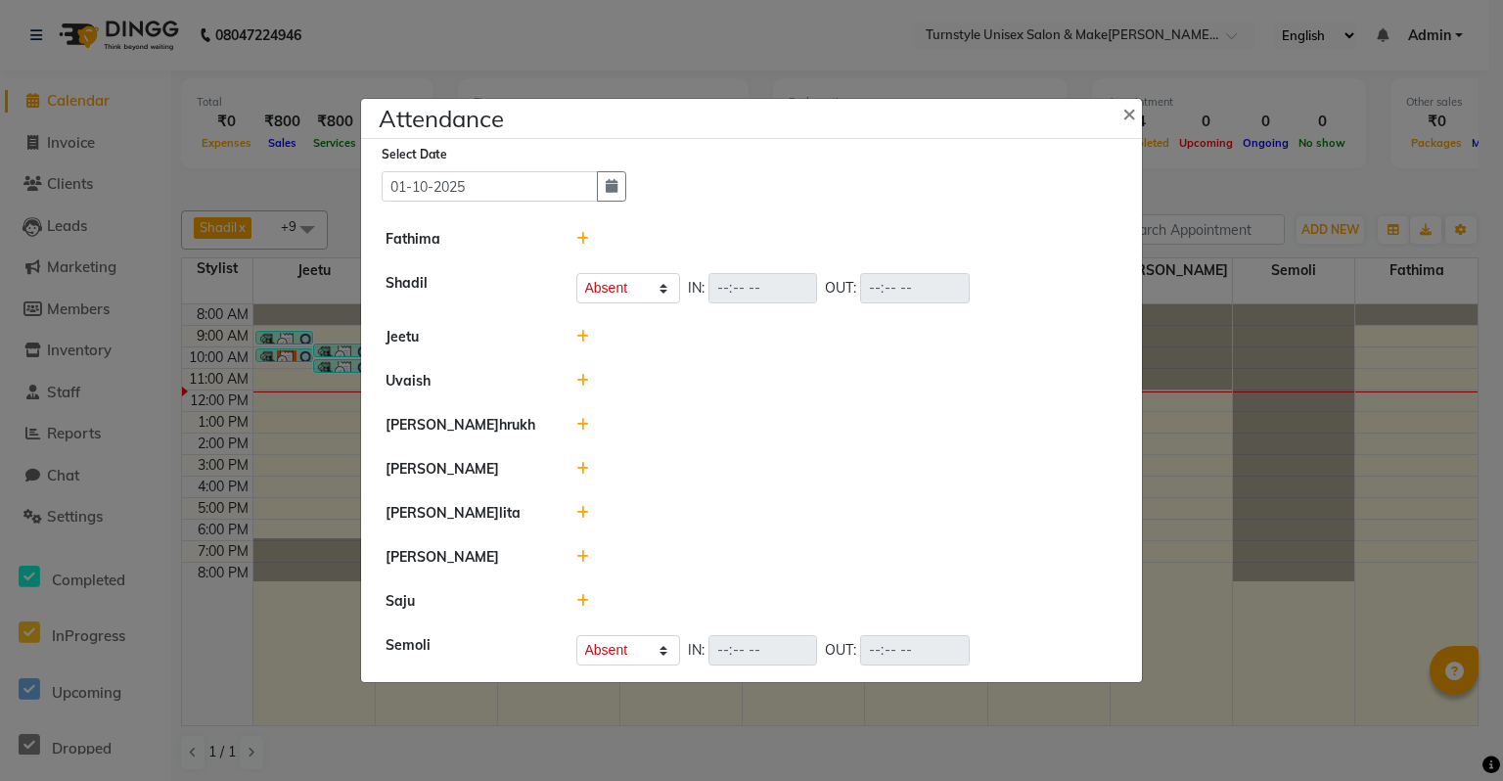
click at [580, 604] on icon at bounding box center [582, 601] width 13 height 14
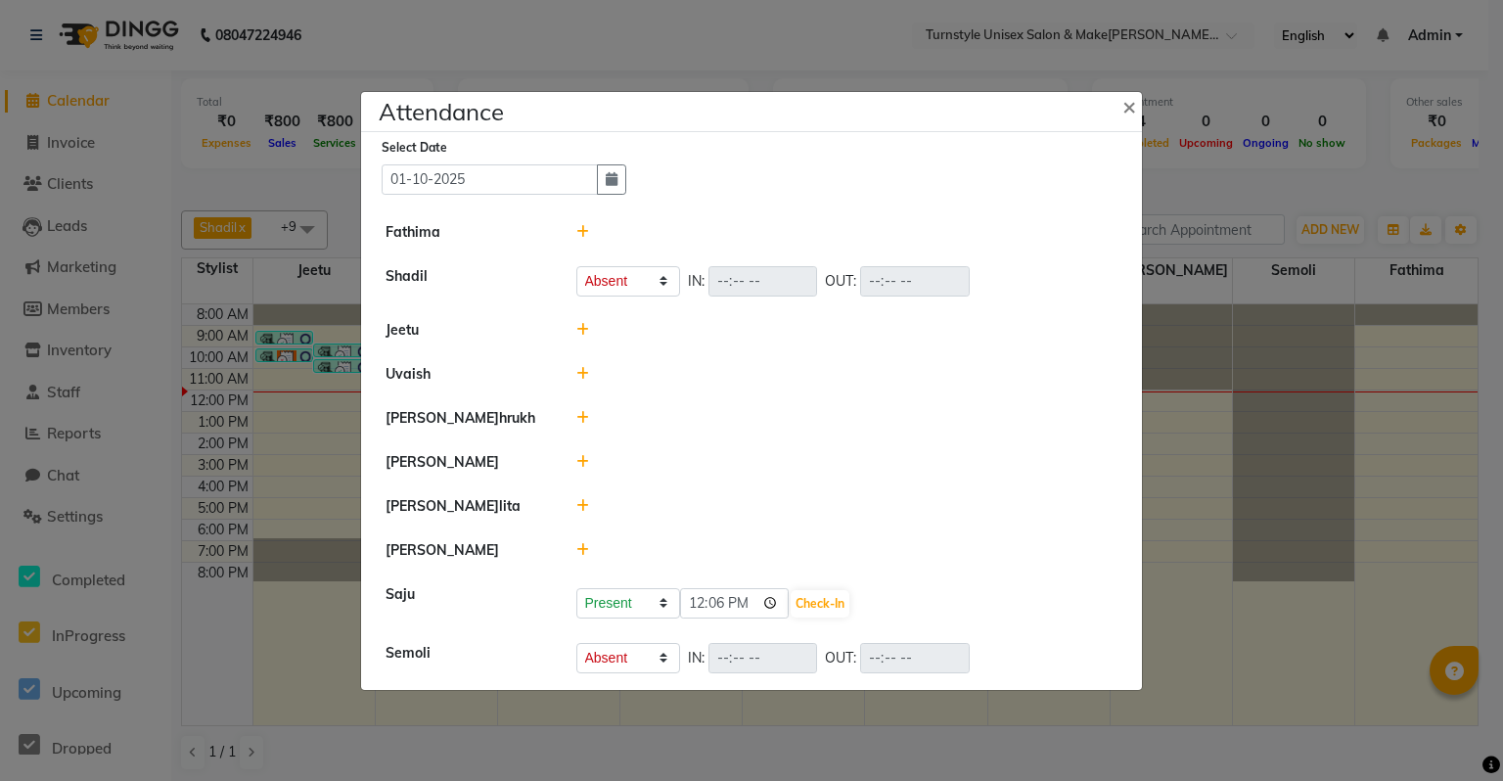
click at [581, 550] on icon at bounding box center [582, 550] width 13 height 14
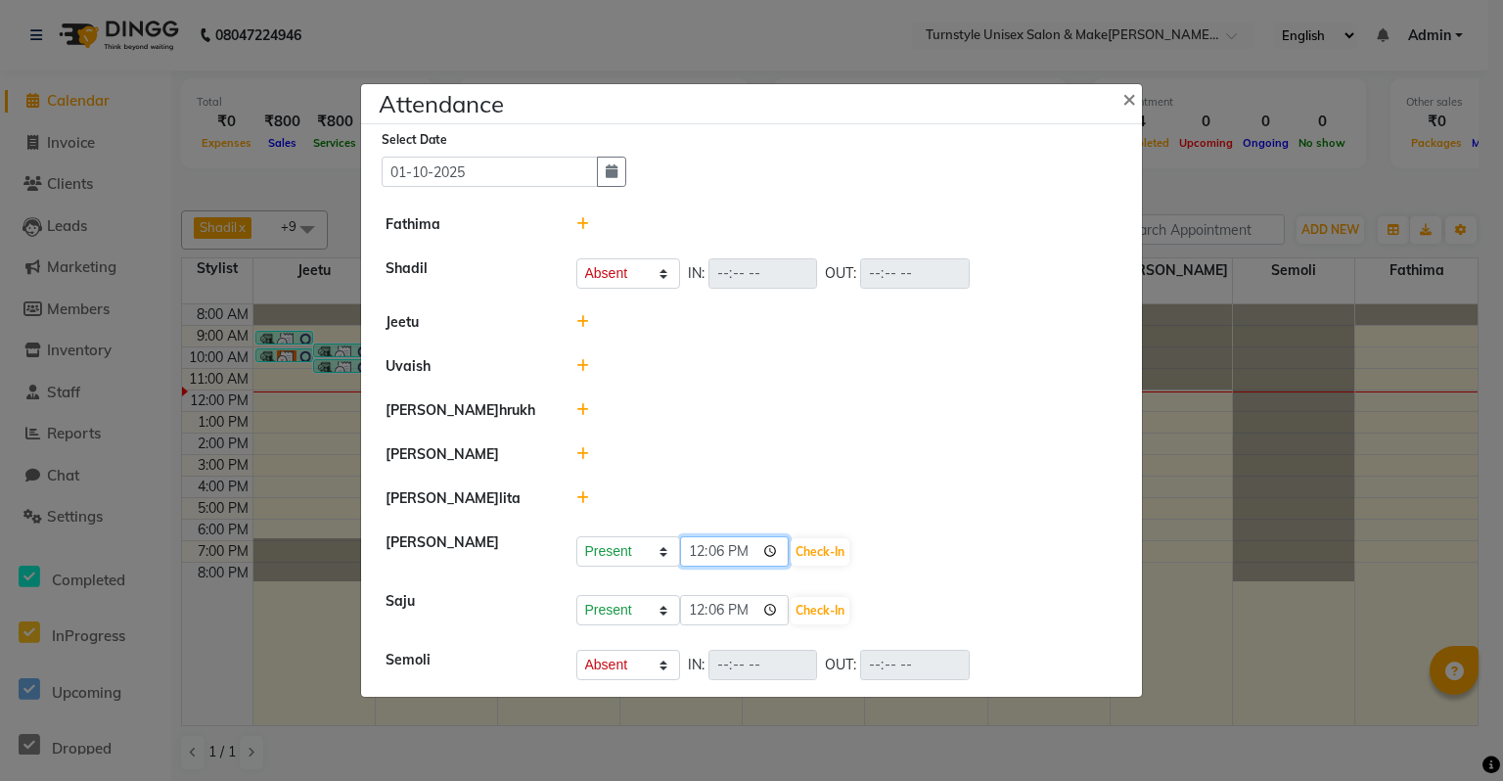
click at [744, 549] on input "12:06" at bounding box center [735, 551] width 110 height 30
type input "09:30"
click at [809, 550] on button "Check-In" at bounding box center [820, 551] width 59 height 27
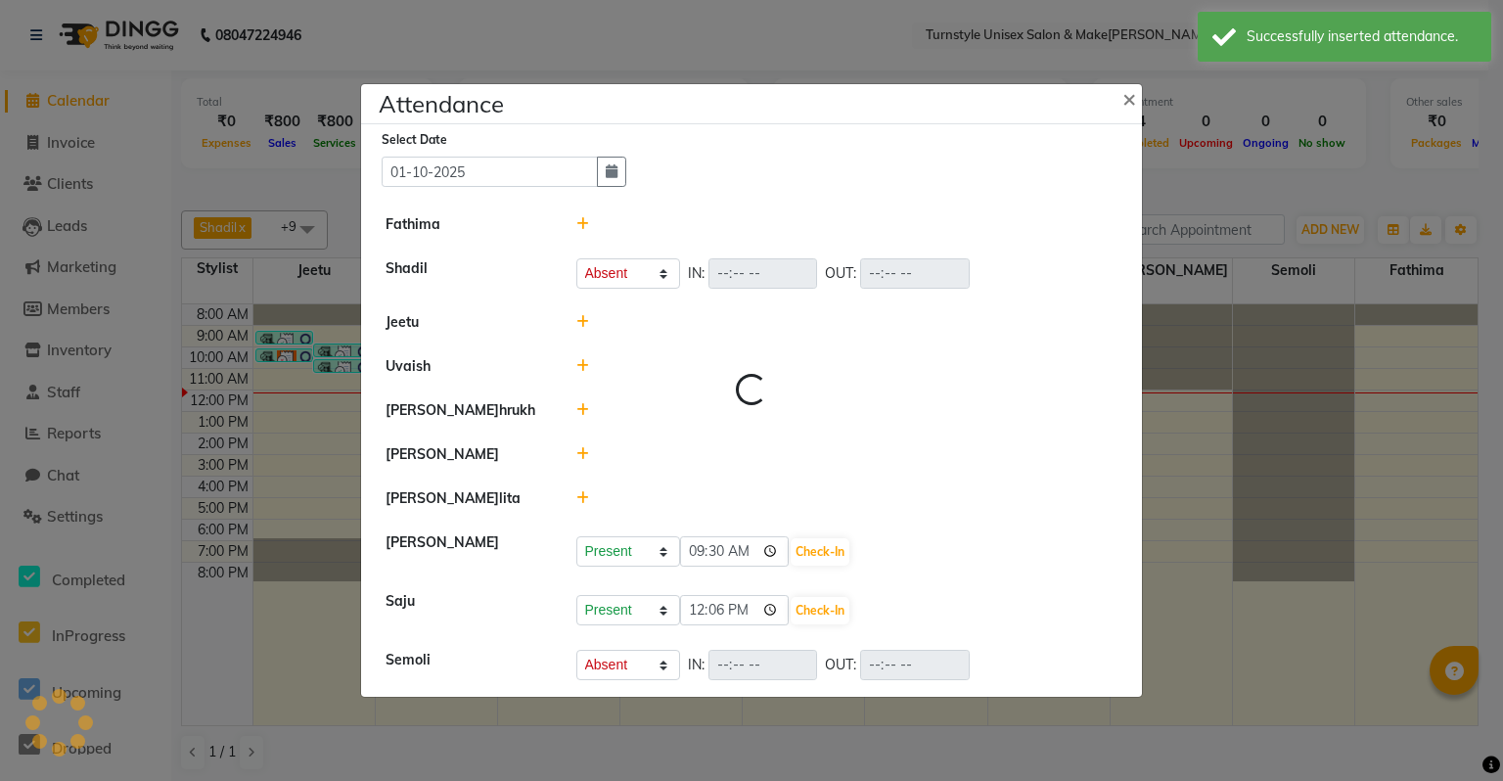
select select "A"
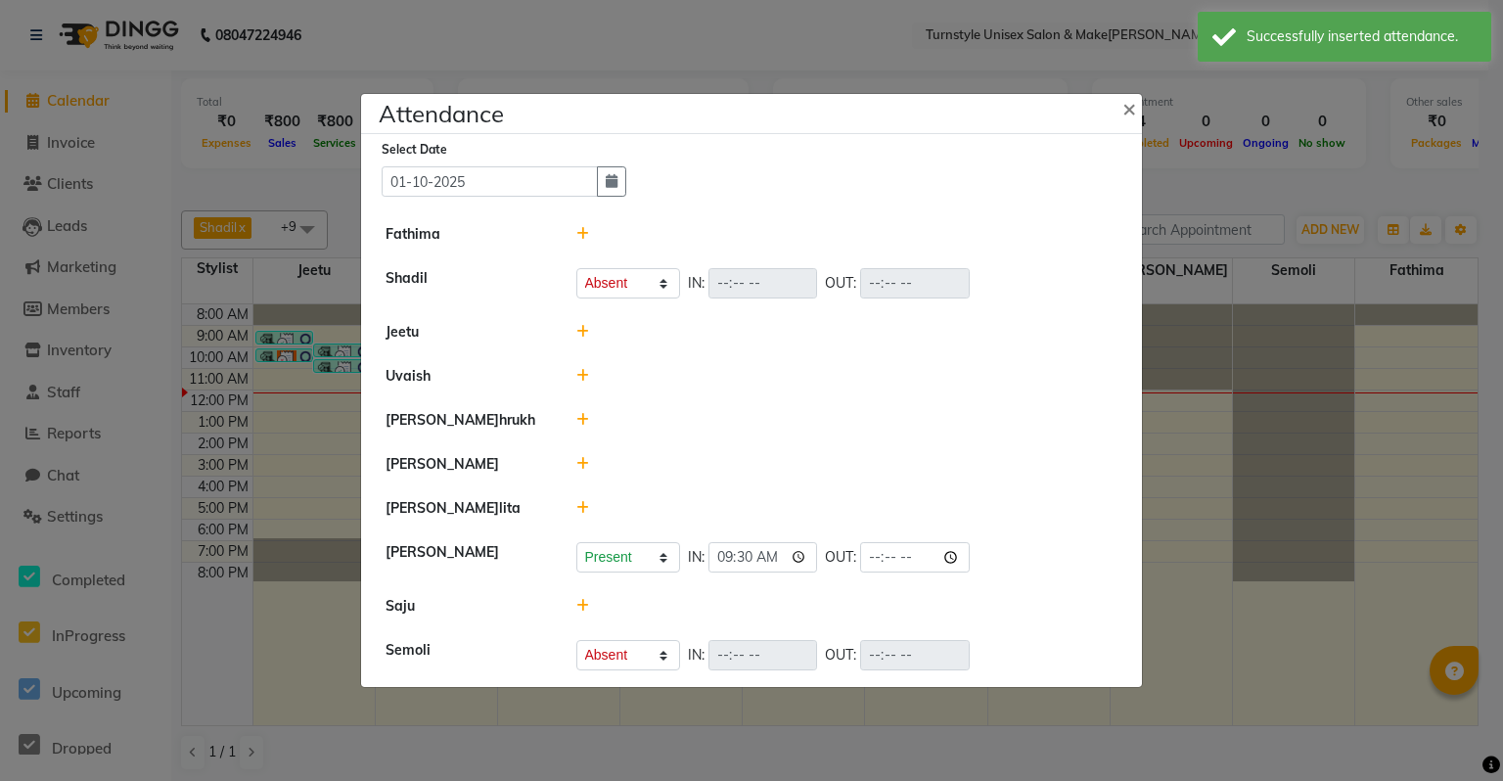
click at [579, 605] on icon at bounding box center [582, 606] width 13 height 14
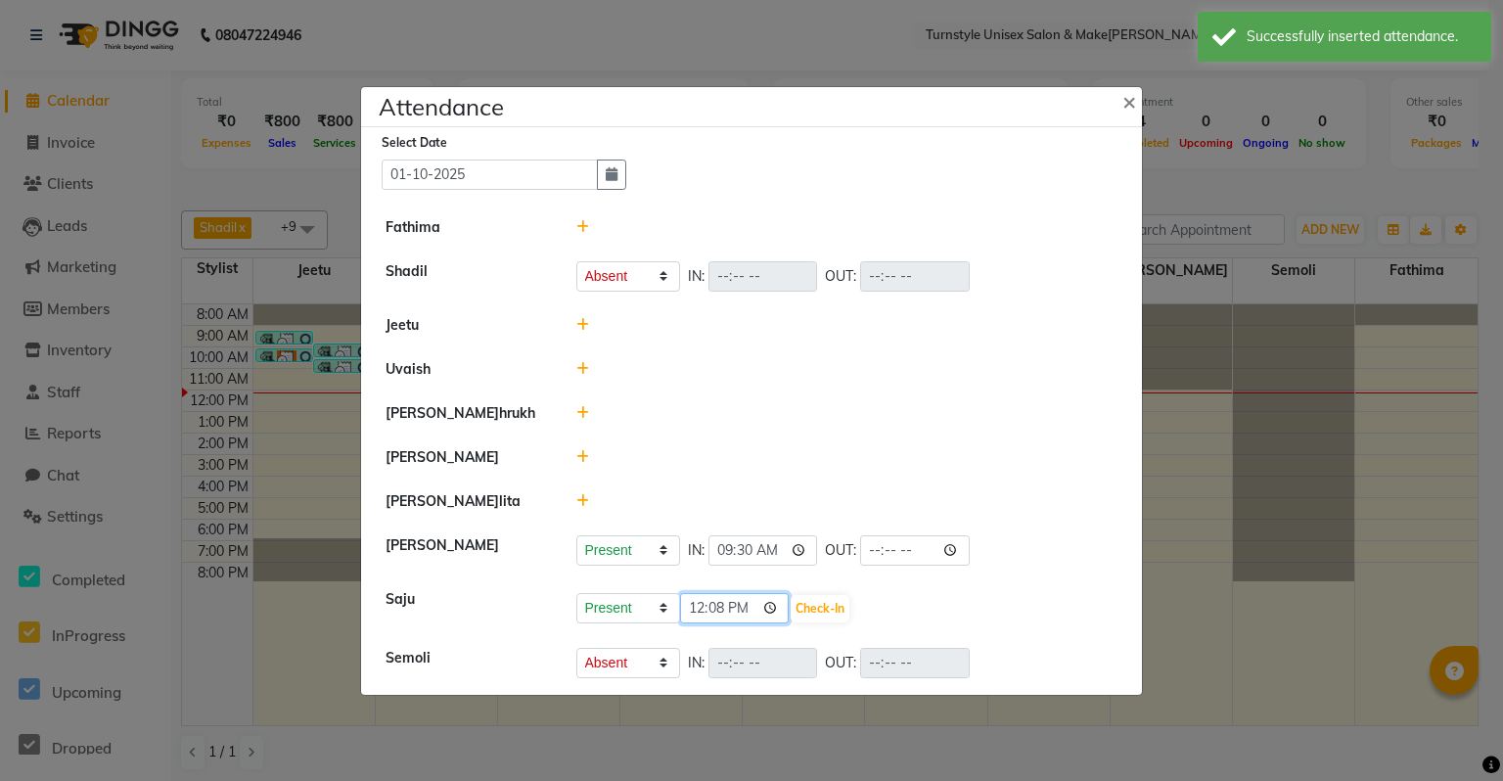
click at [740, 611] on input "12:08" at bounding box center [735, 608] width 110 height 30
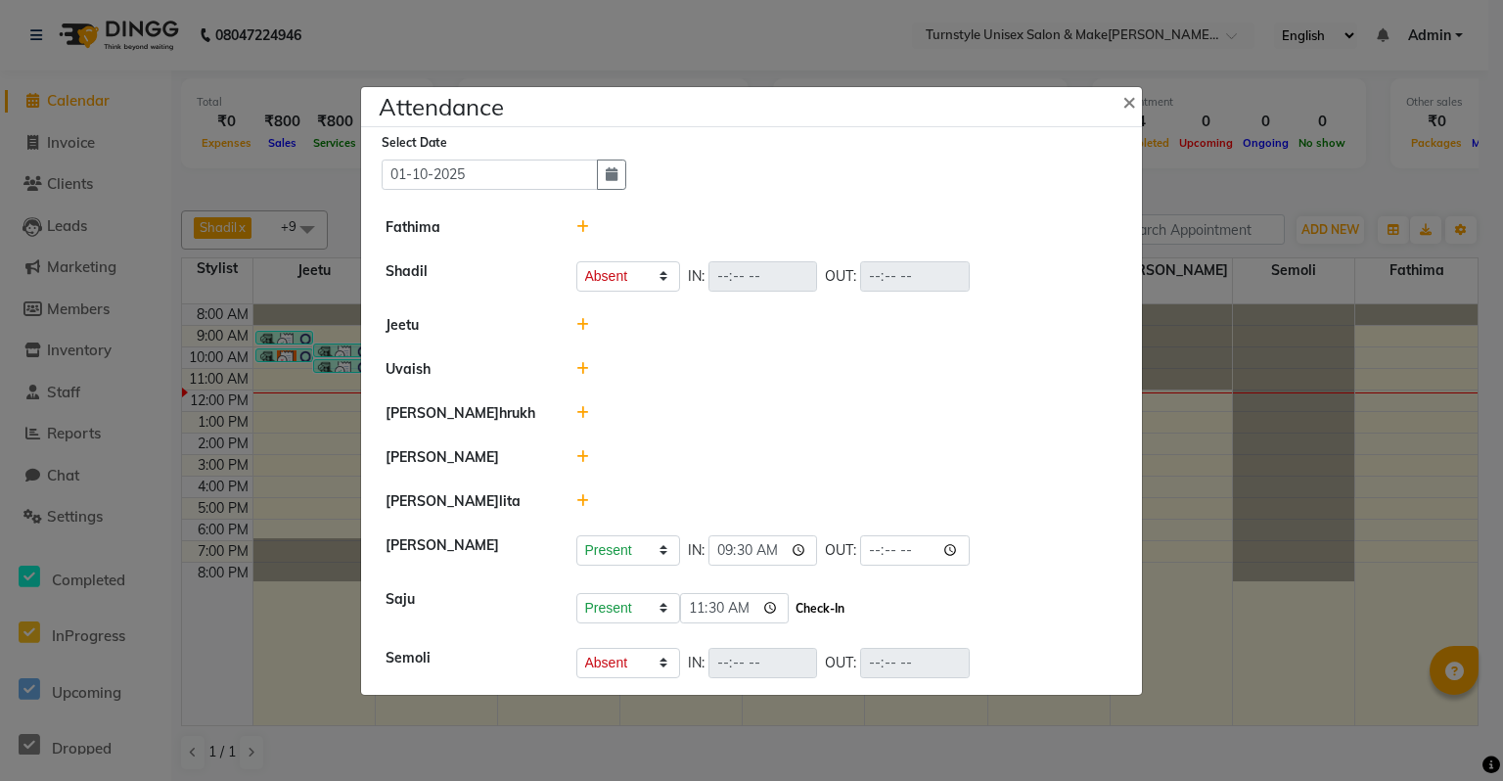
type input "11:30"
click at [791, 609] on button "Check-In" at bounding box center [820, 608] width 59 height 27
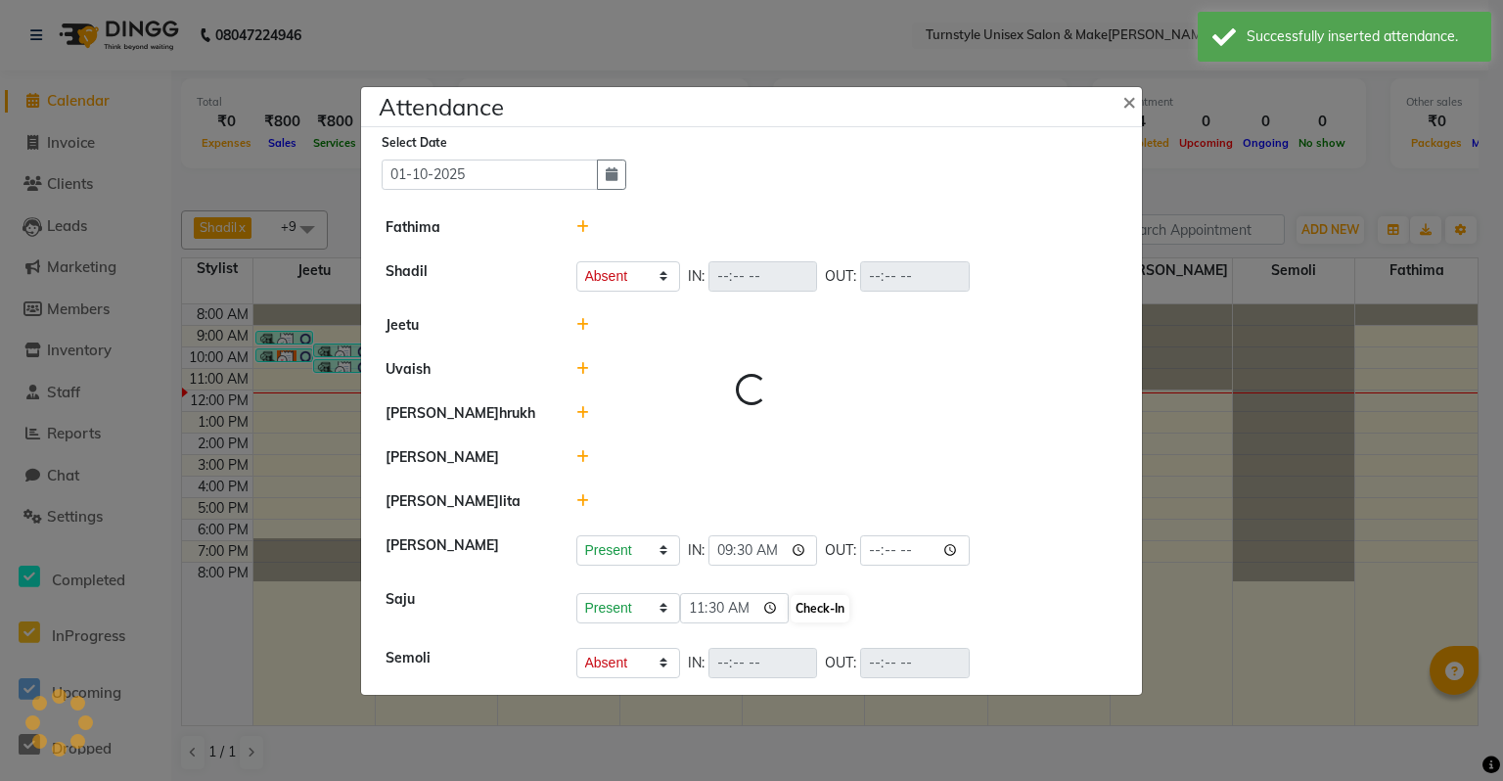
select select "A"
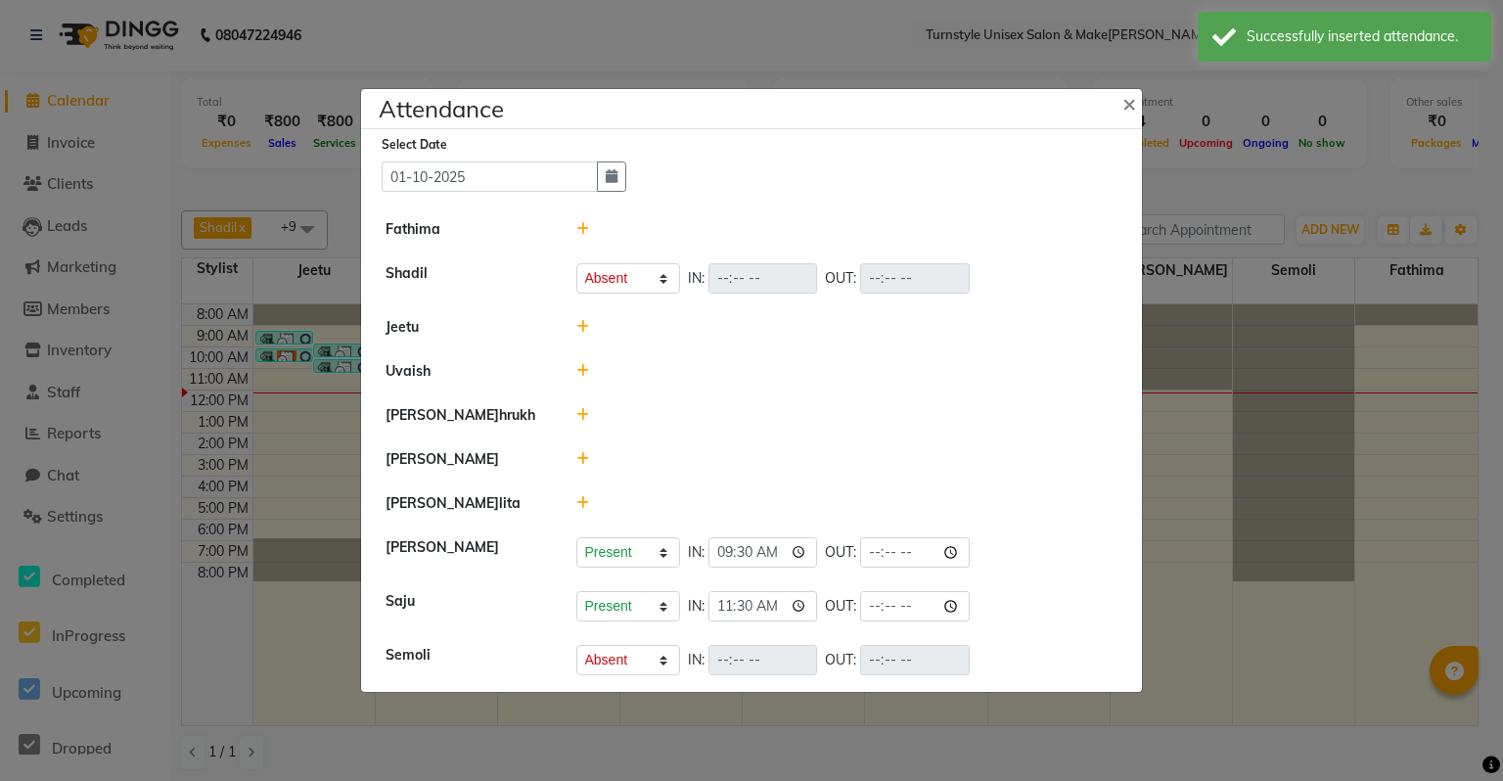
click at [583, 512] on span at bounding box center [582, 503] width 13 height 18
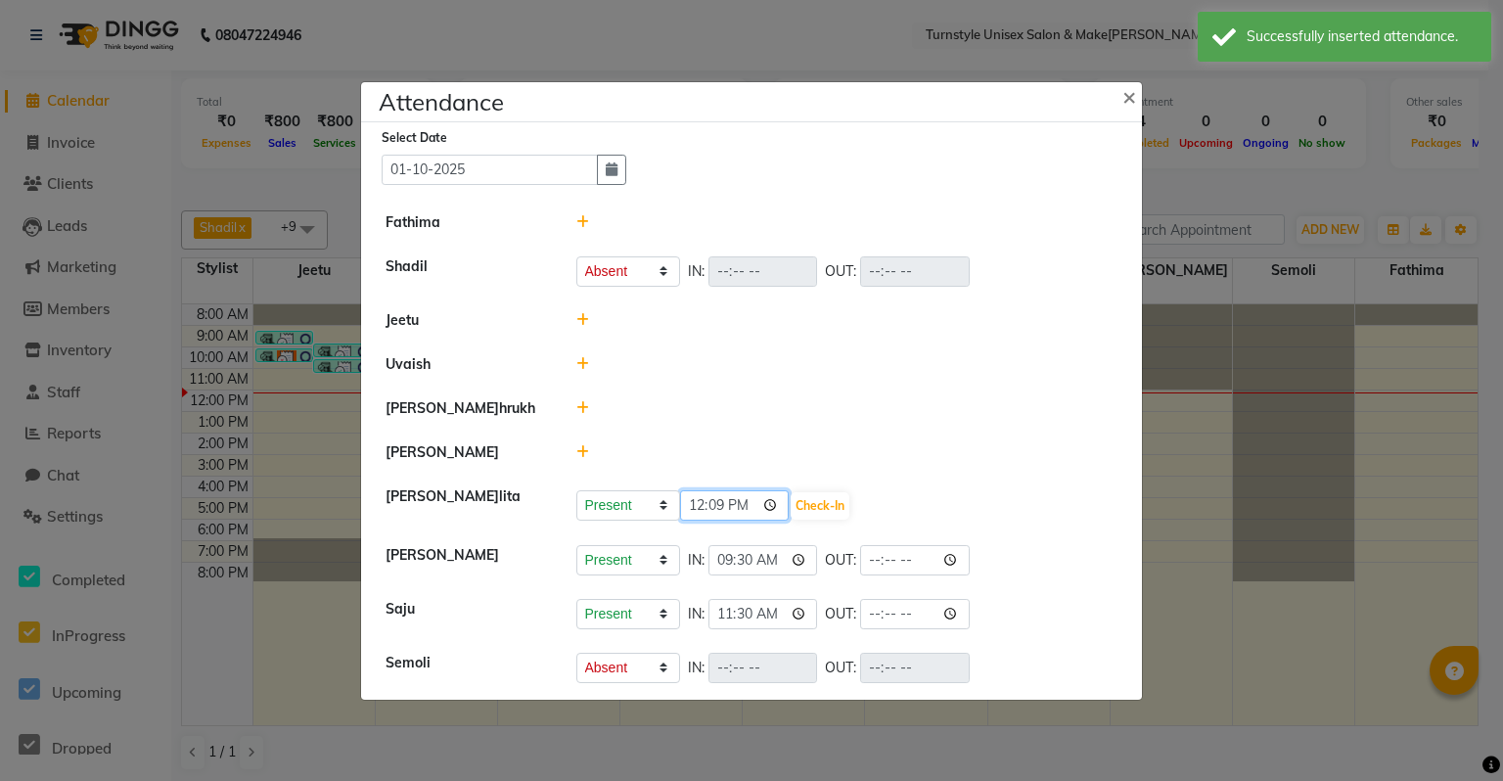
click at [752, 508] on input "12:09" at bounding box center [735, 505] width 110 height 30
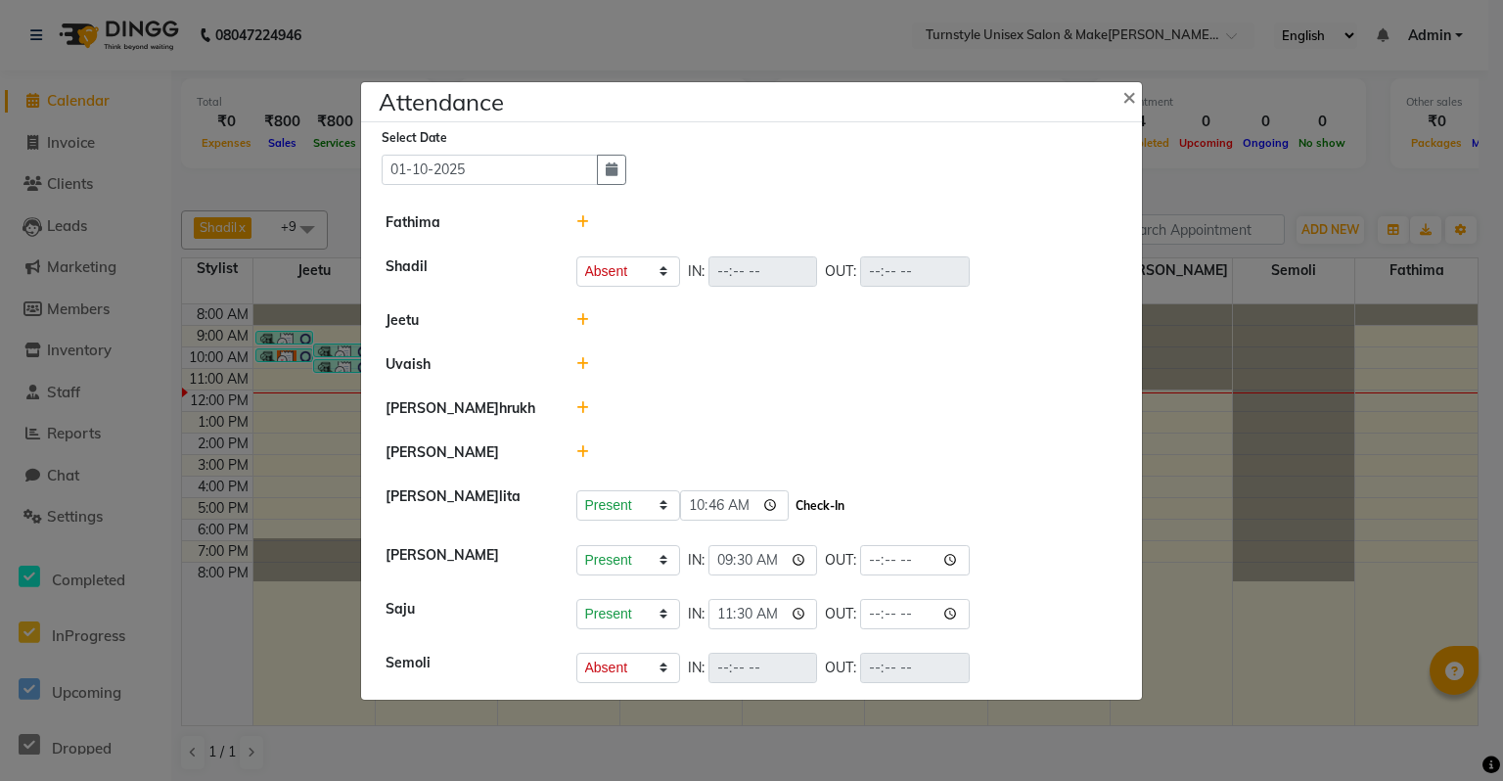
type input "10:46"
click at [799, 508] on button "Check-In" at bounding box center [820, 505] width 59 height 27
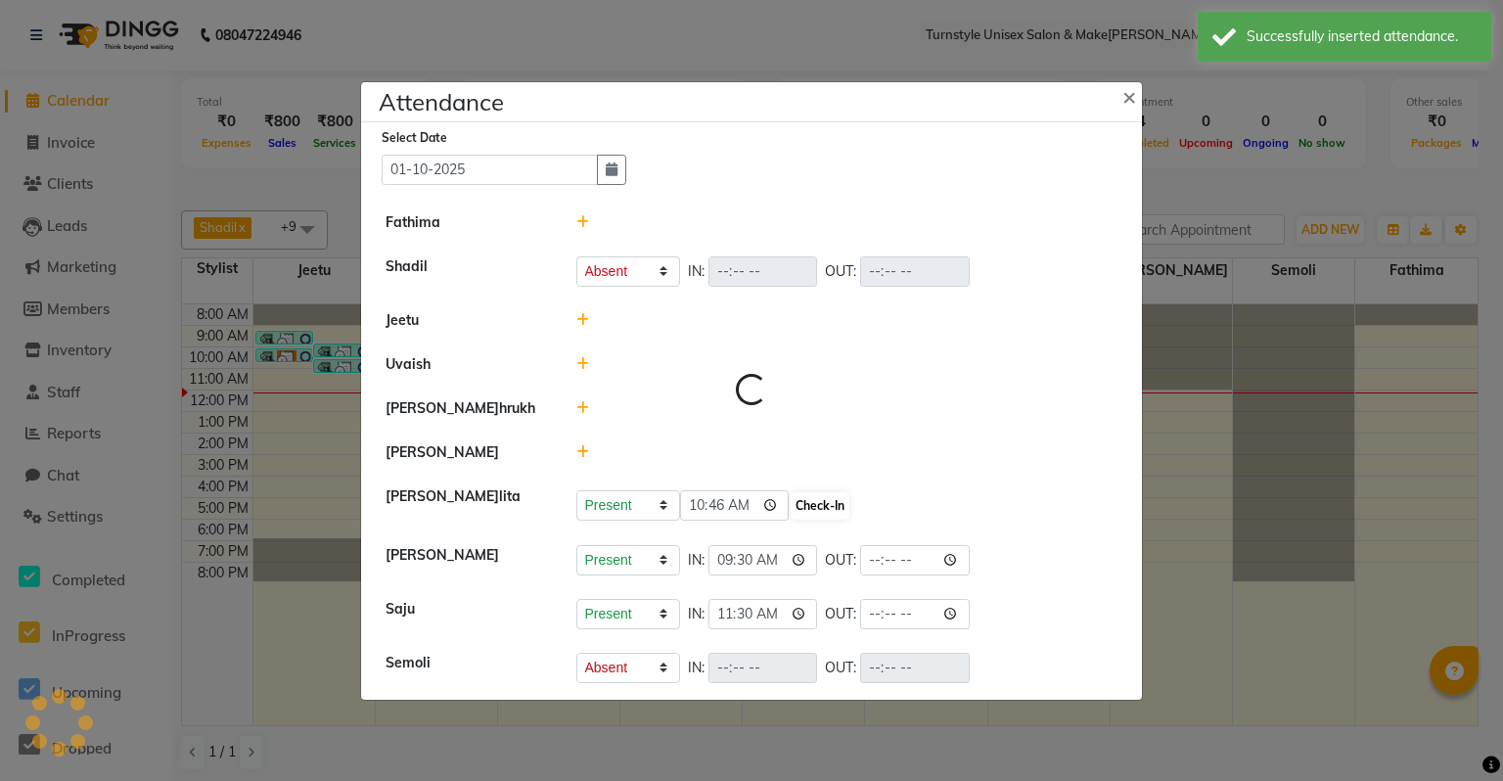
select select "A"
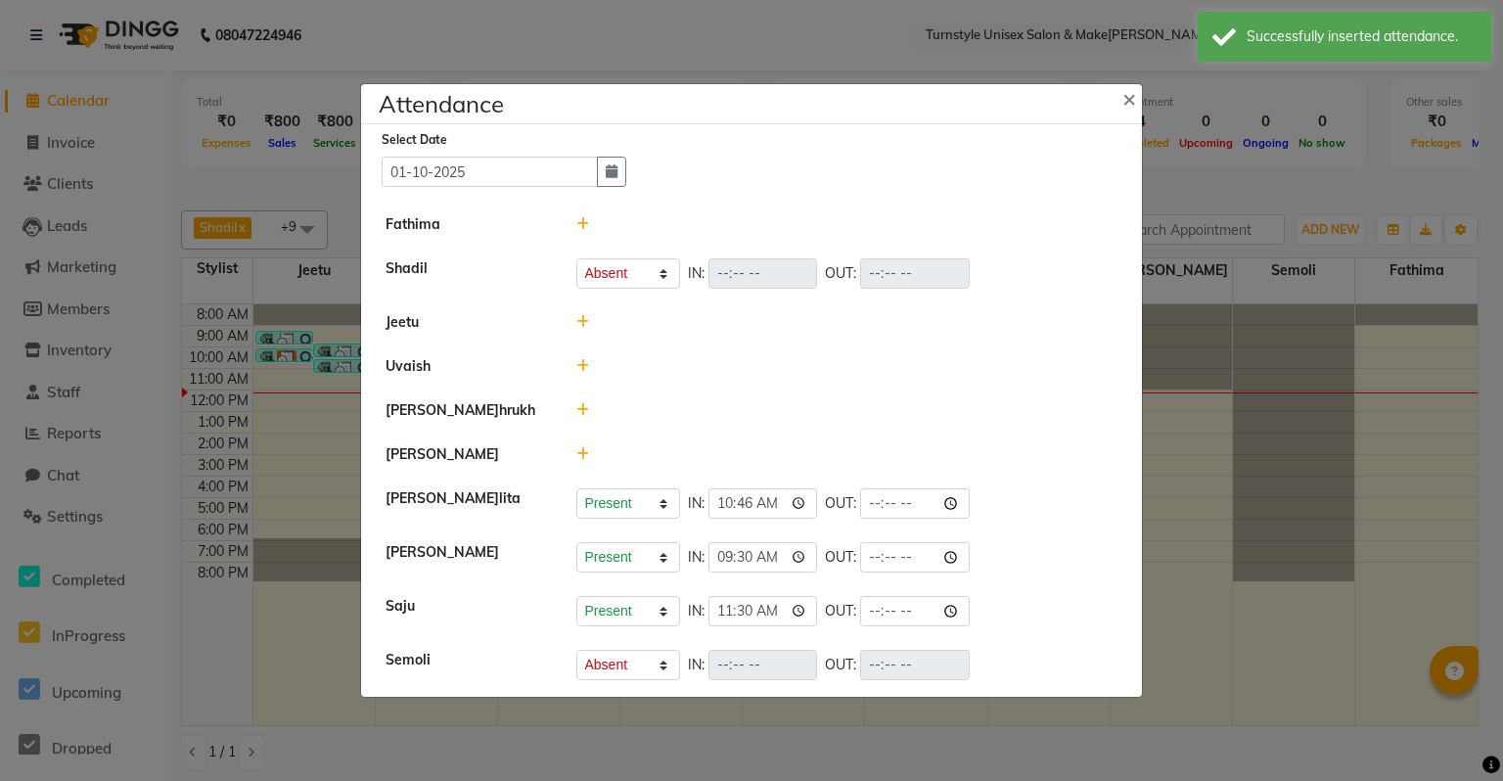
click at [586, 456] on icon at bounding box center [582, 454] width 13 height 14
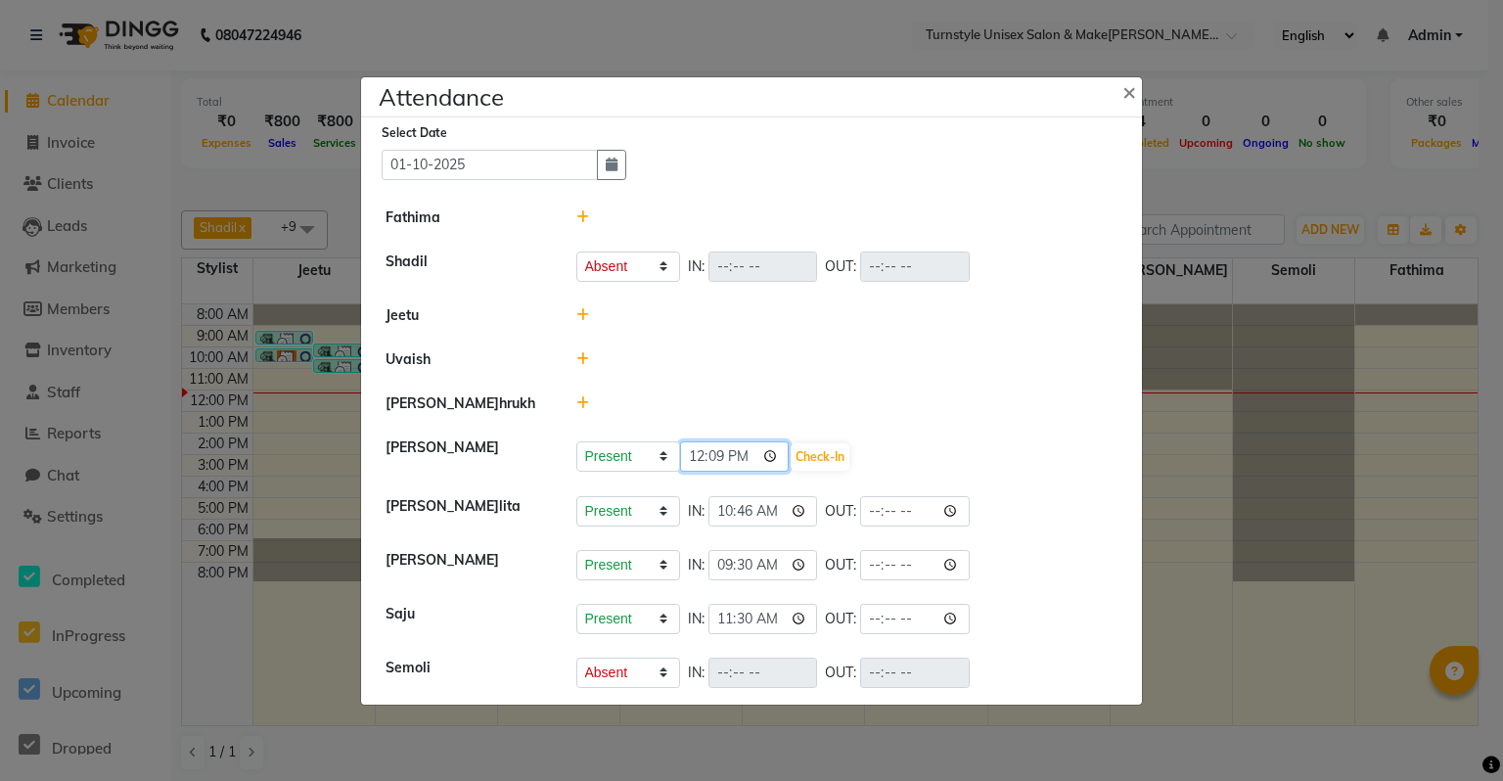
click at [743, 456] on input "12:09" at bounding box center [735, 456] width 110 height 30
type input "11:55"
click at [791, 456] on button "Check-In" at bounding box center [820, 456] width 59 height 27
select select "A"
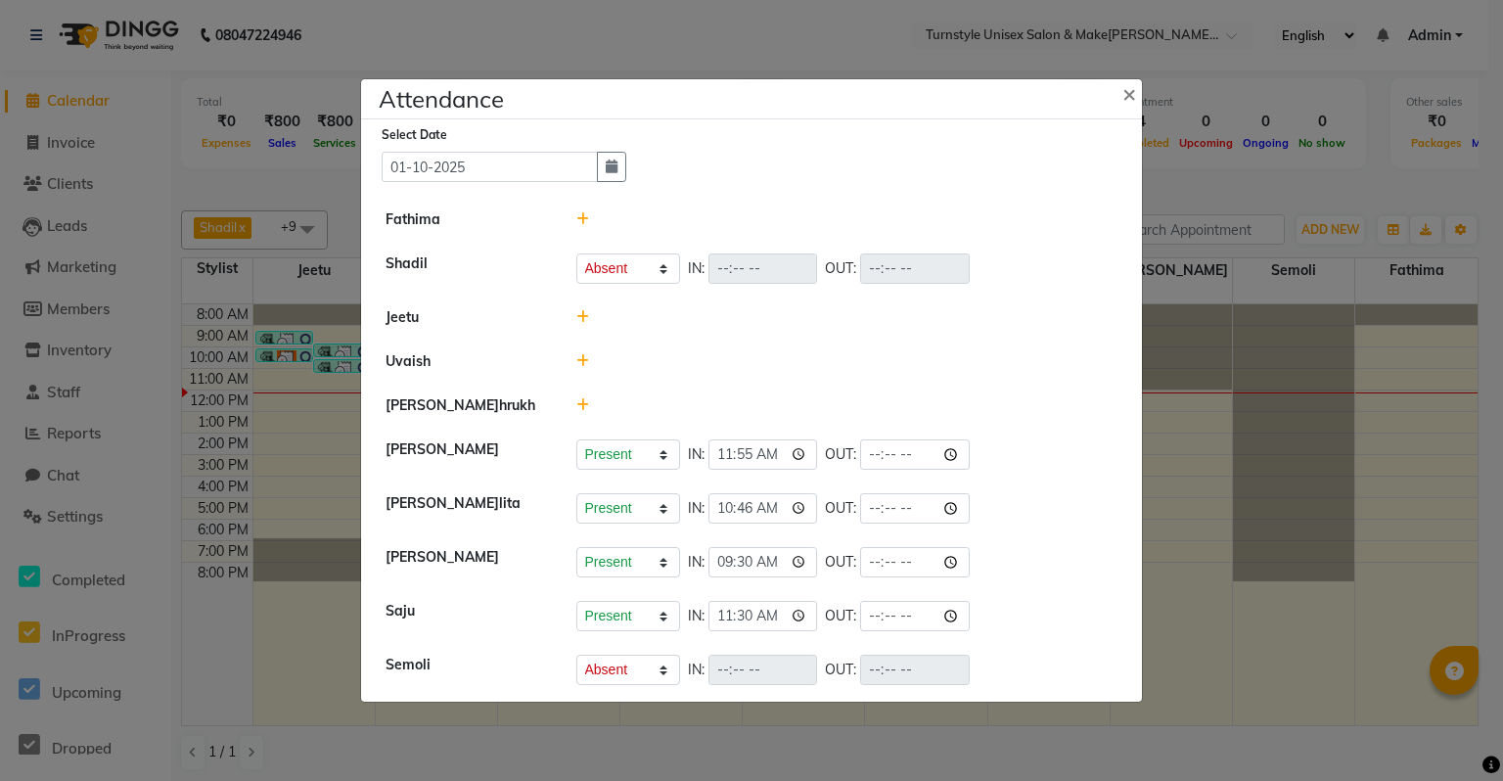
click at [577, 401] on icon at bounding box center [582, 405] width 13 height 14
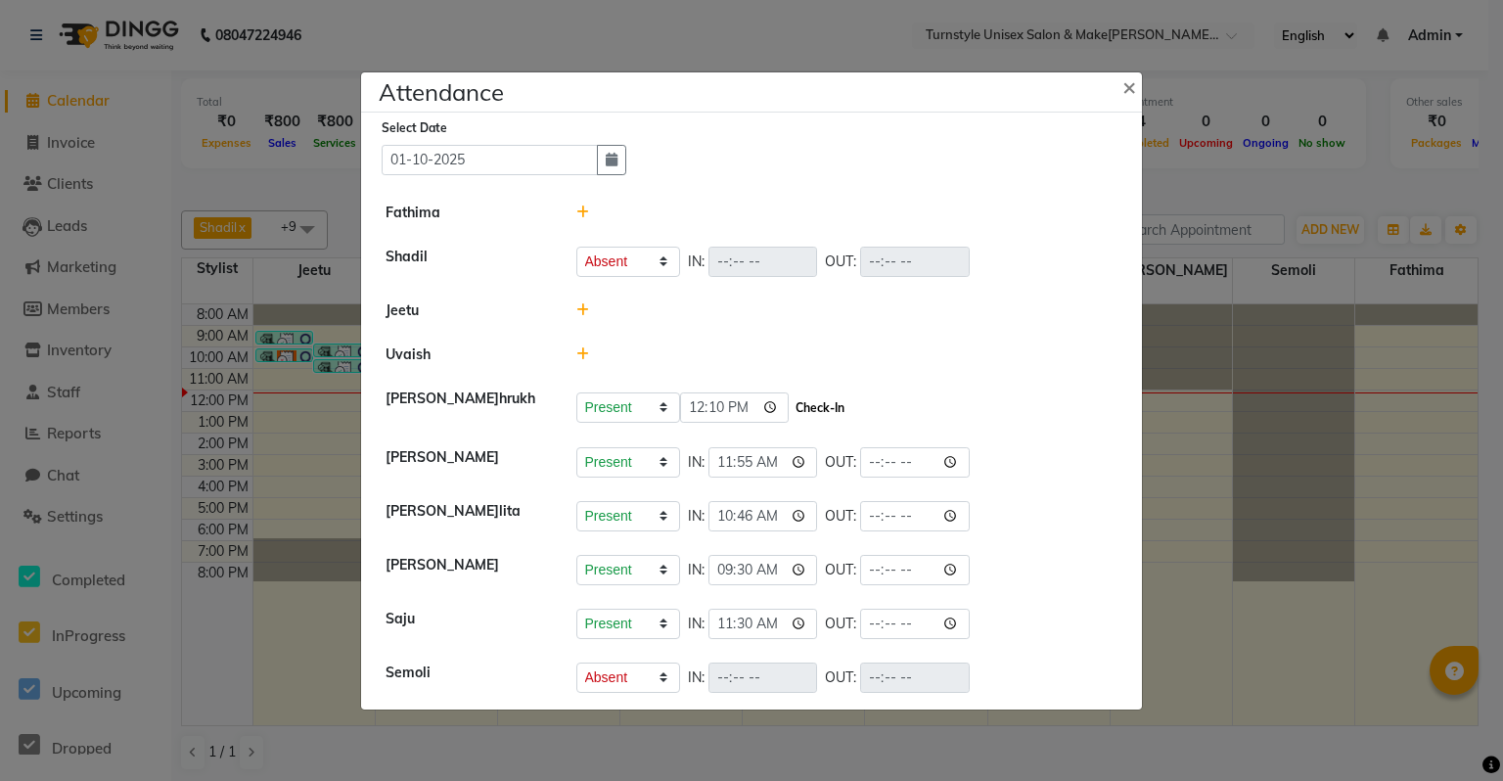
click at [806, 413] on button "Check-In" at bounding box center [820, 407] width 59 height 27
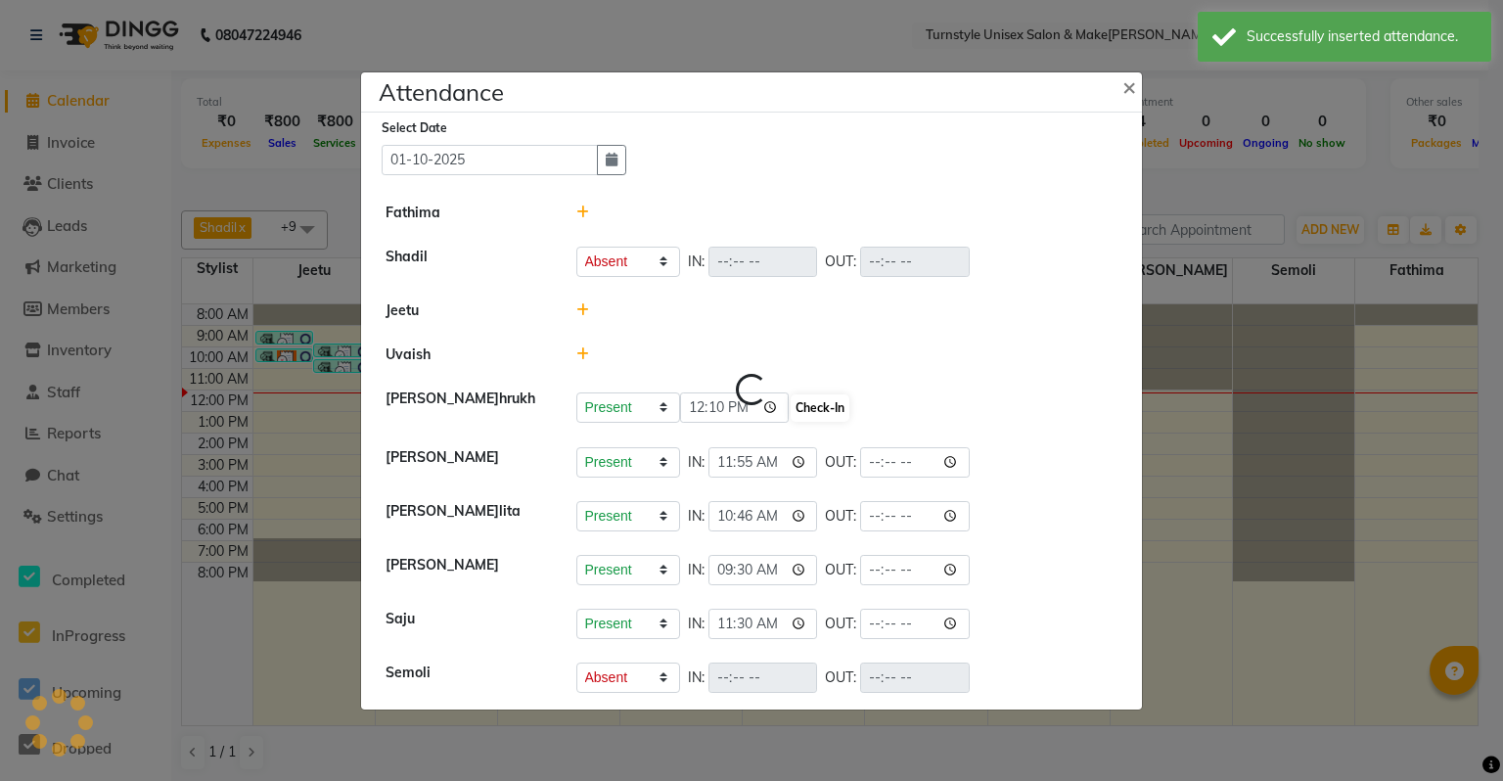
select select "A"
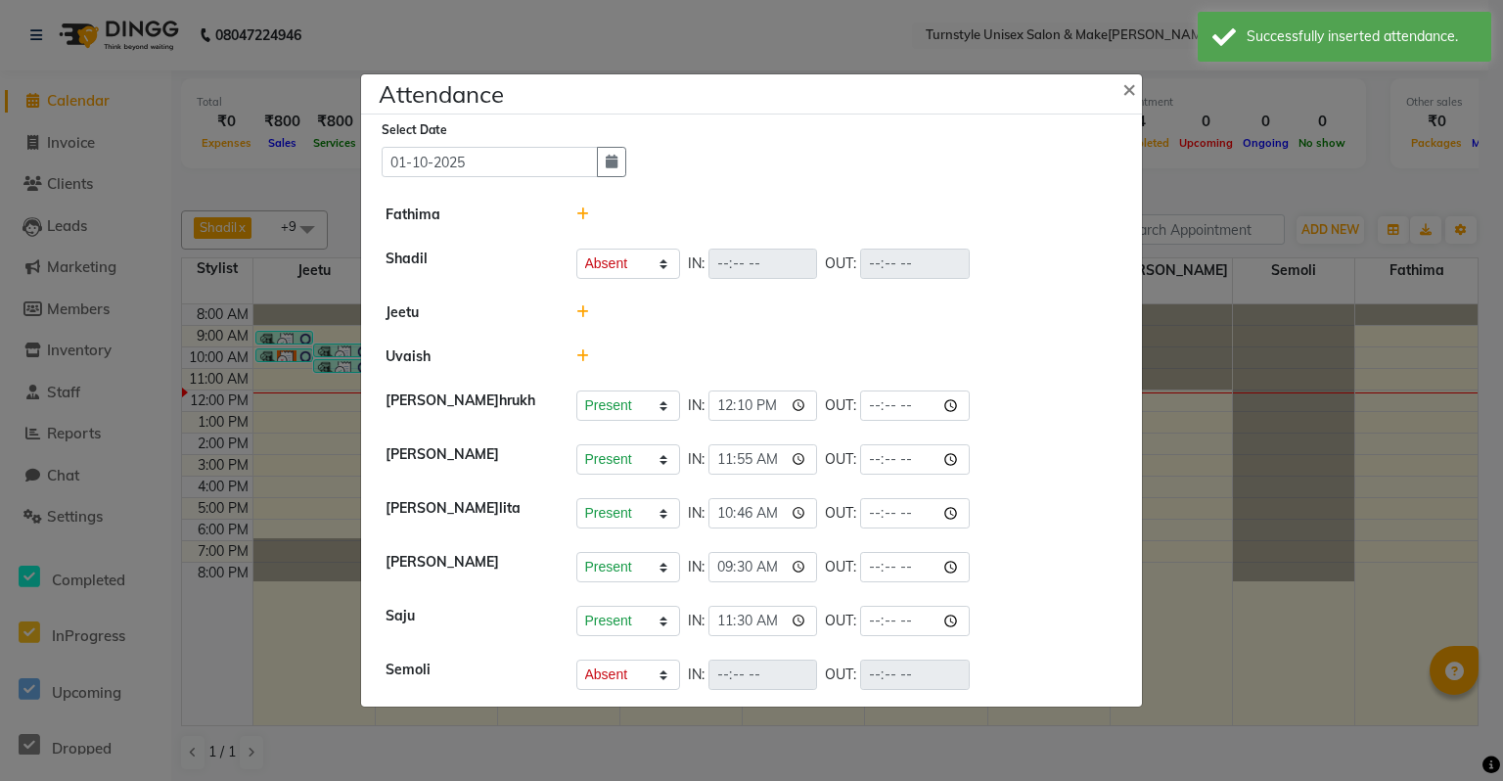
click at [583, 357] on icon at bounding box center [582, 356] width 13 height 14
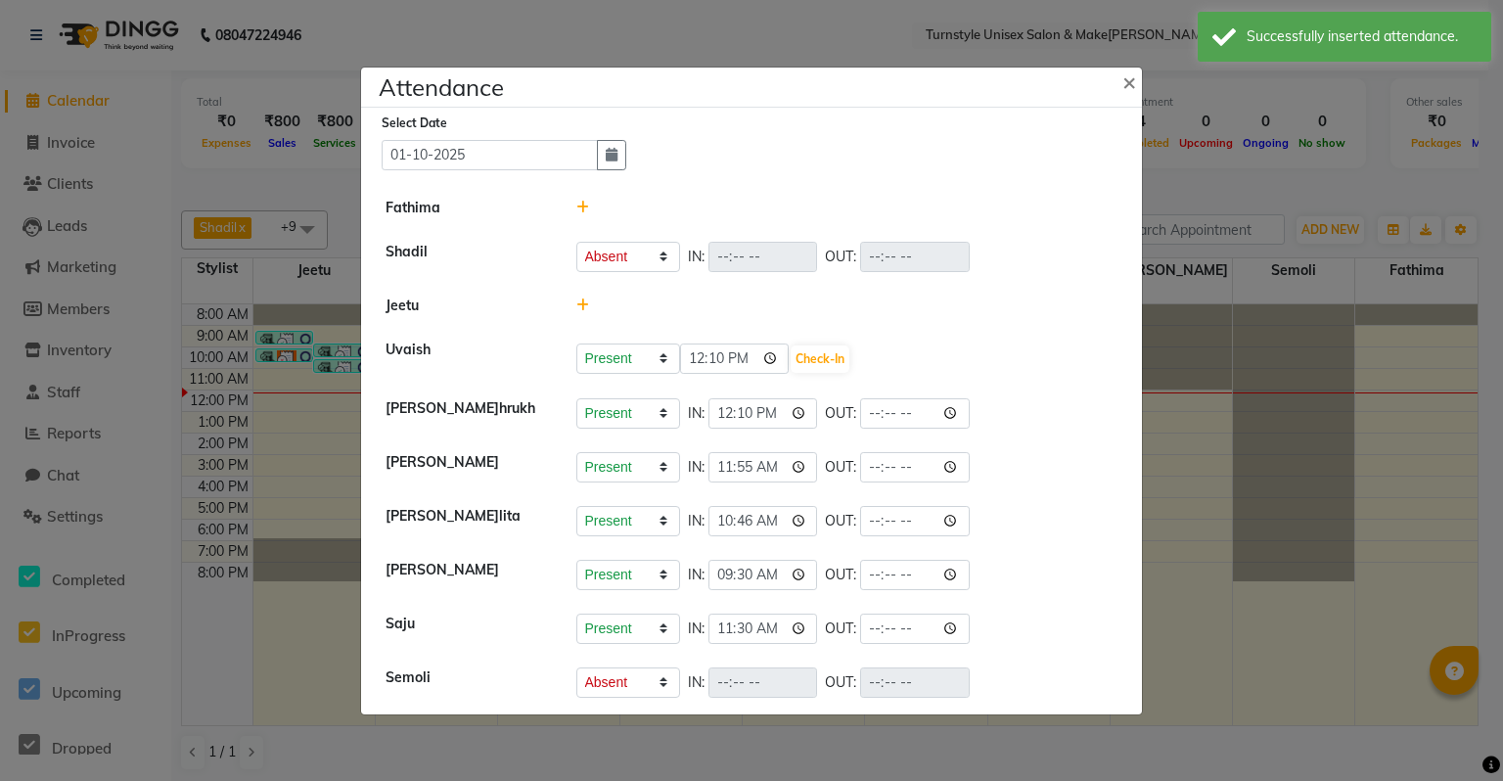
click at [672, 315] on div at bounding box center [848, 306] width 572 height 21
click at [583, 305] on icon at bounding box center [582, 306] width 13 height 14
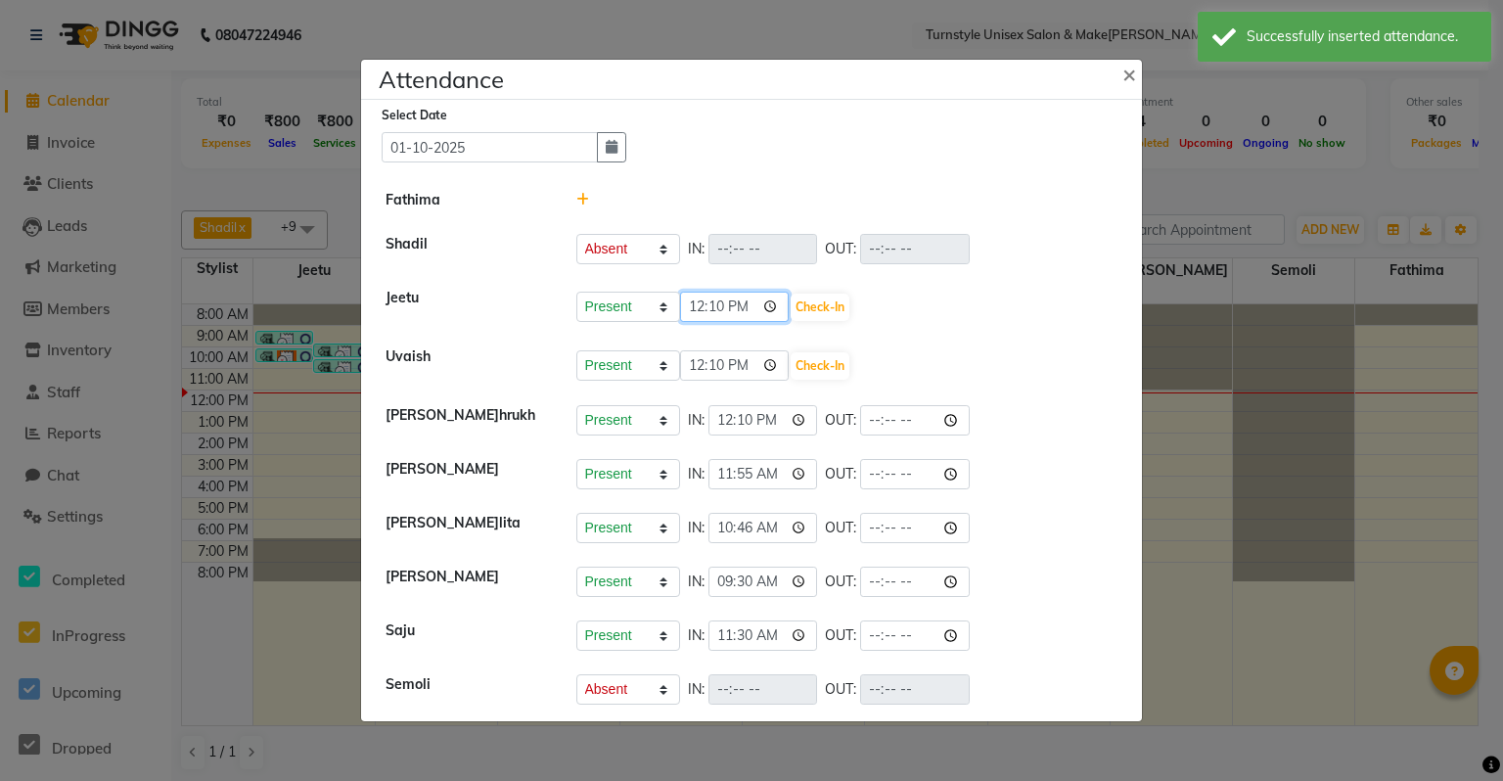
click at [745, 308] on input "12:10" at bounding box center [735, 307] width 110 height 30
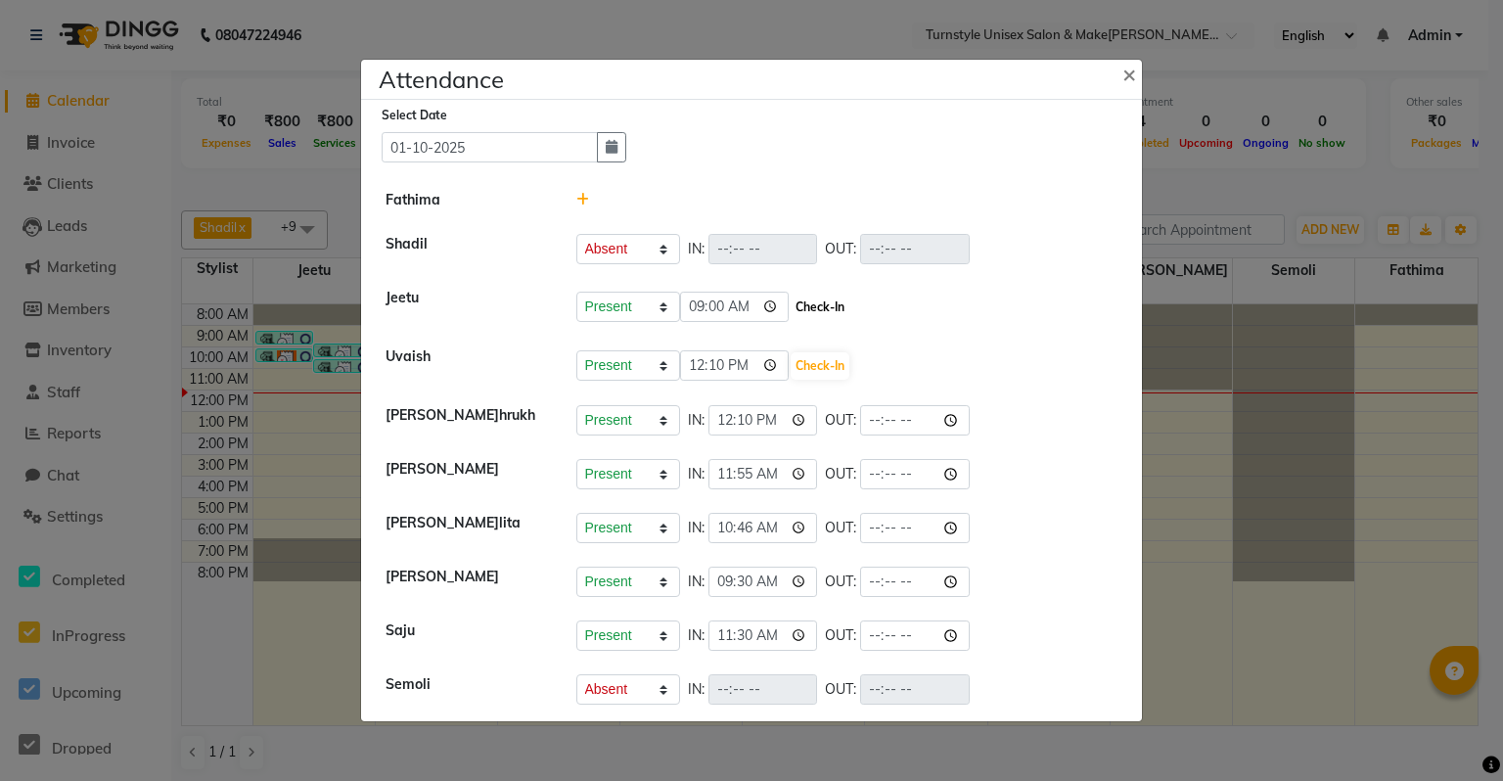
type input "09:00"
click at [807, 311] on button "Check-In" at bounding box center [820, 307] width 59 height 27
select select "A"
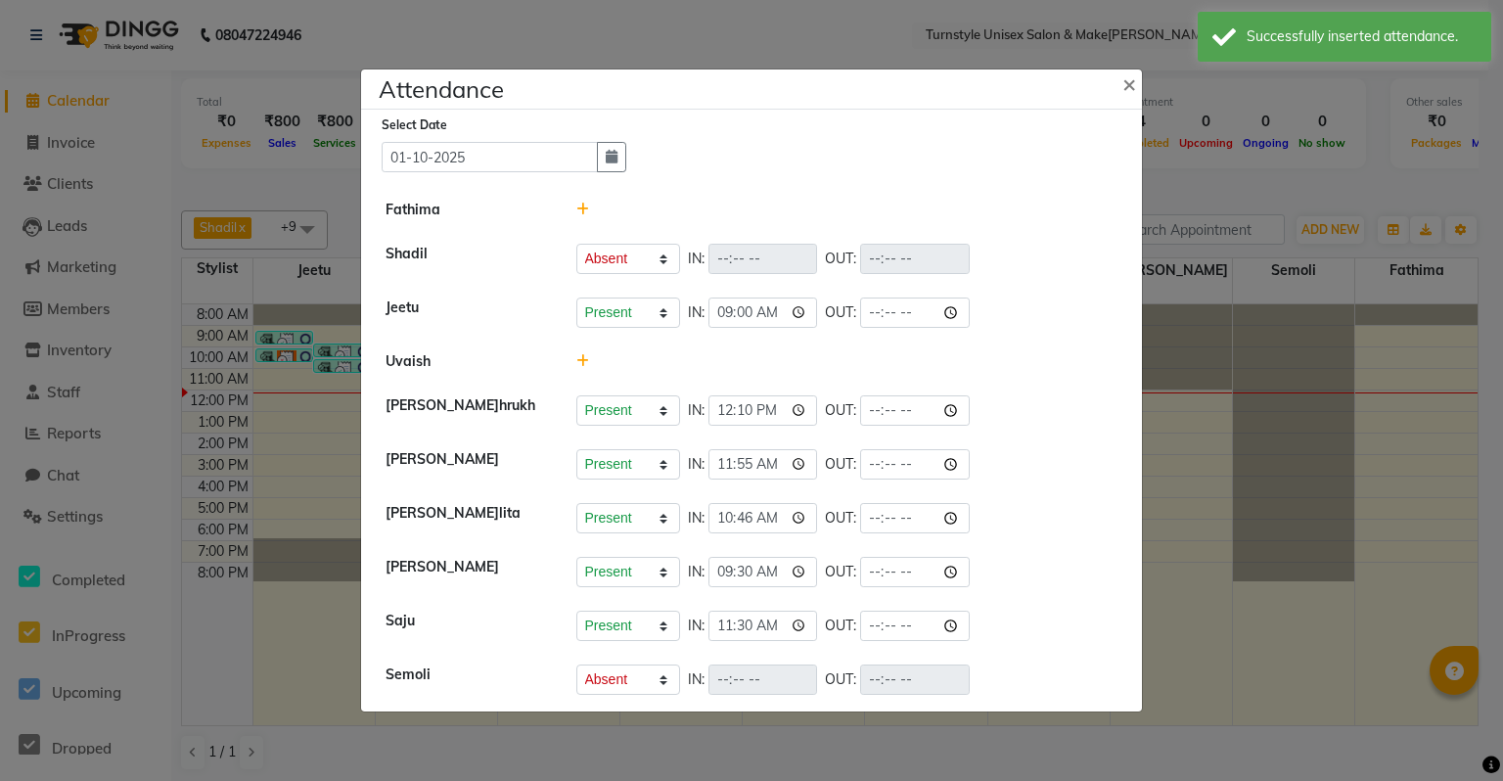
click at [584, 210] on icon at bounding box center [582, 210] width 13 height 14
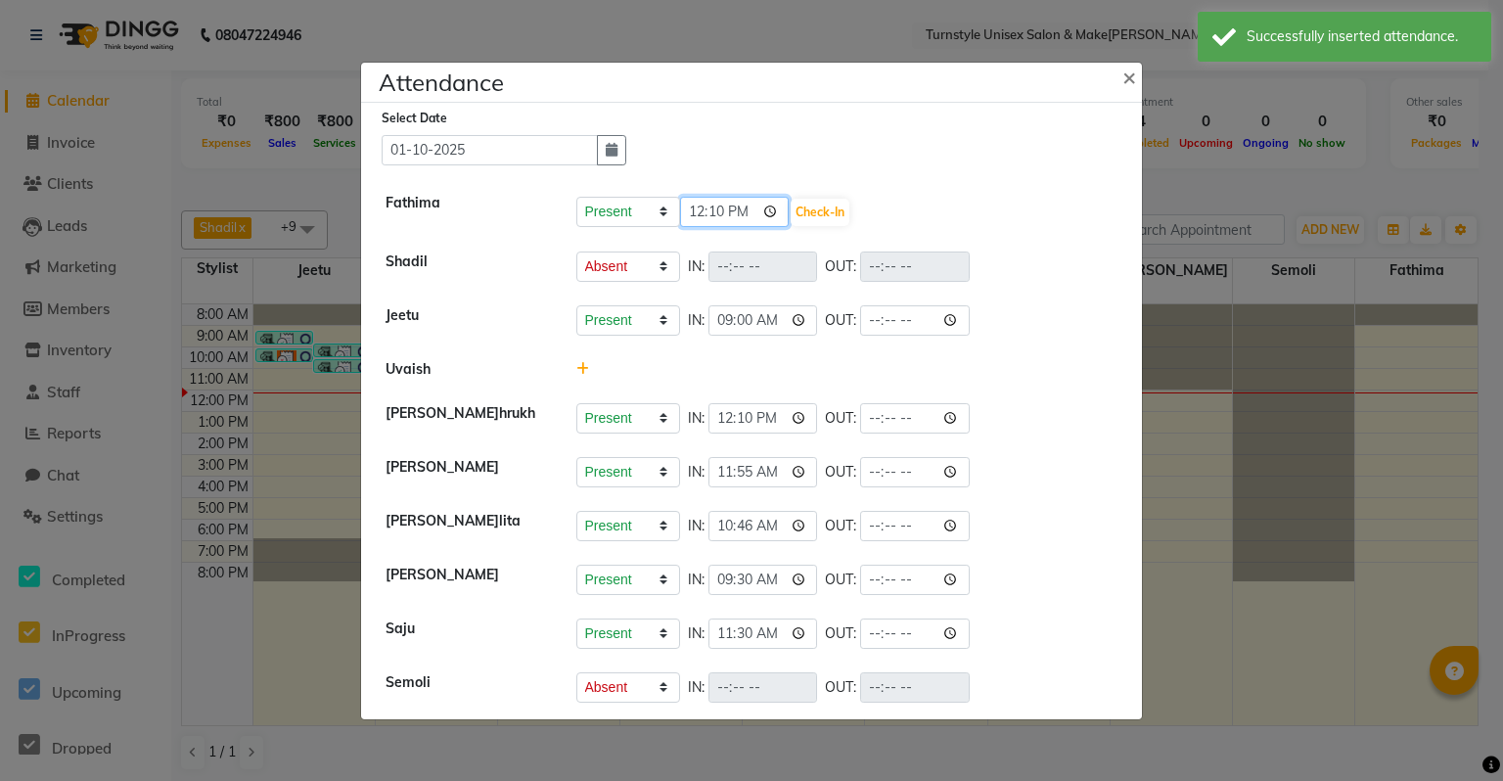
click at [752, 215] on input "12:10" at bounding box center [735, 212] width 110 height 30
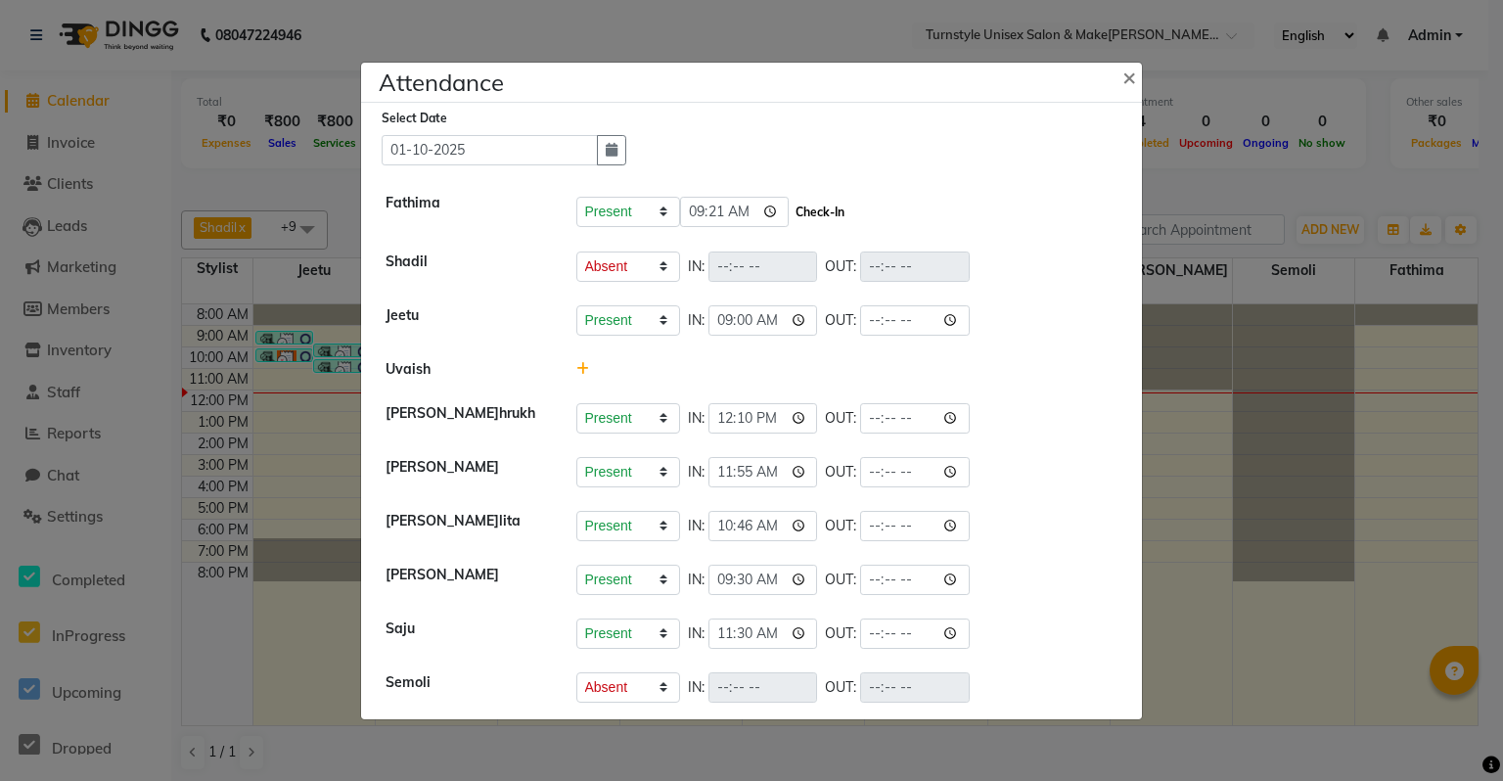
type input "09:21"
click at [799, 209] on button "Check-In" at bounding box center [820, 212] width 59 height 27
select select "A"
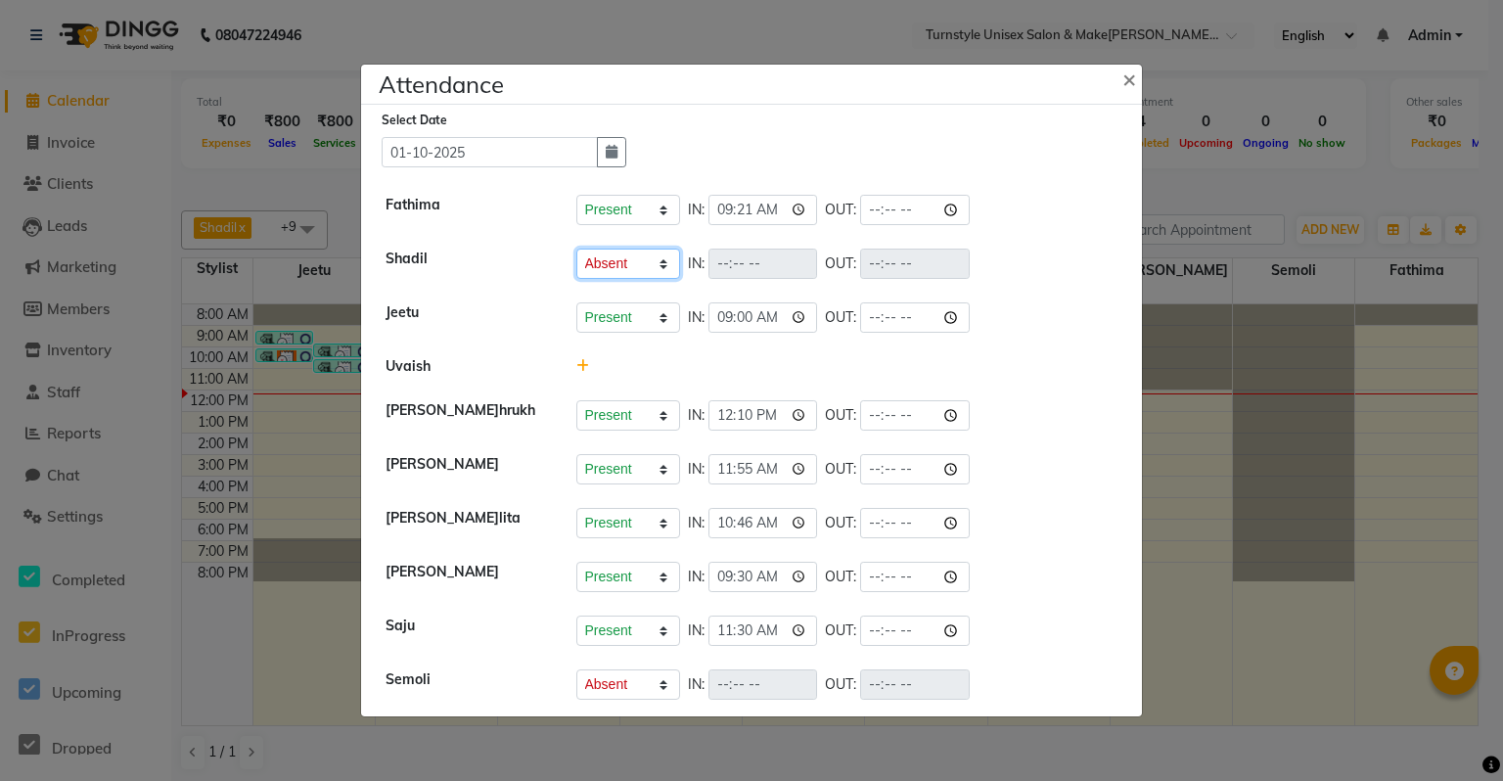
click at [658, 264] on select "Present Absent Late Half Day Weekly Off" at bounding box center [628, 264] width 104 height 30
select select "W"
click at [576, 250] on select "Present Absent Late Half Day Weekly Off" at bounding box center [628, 264] width 104 height 30
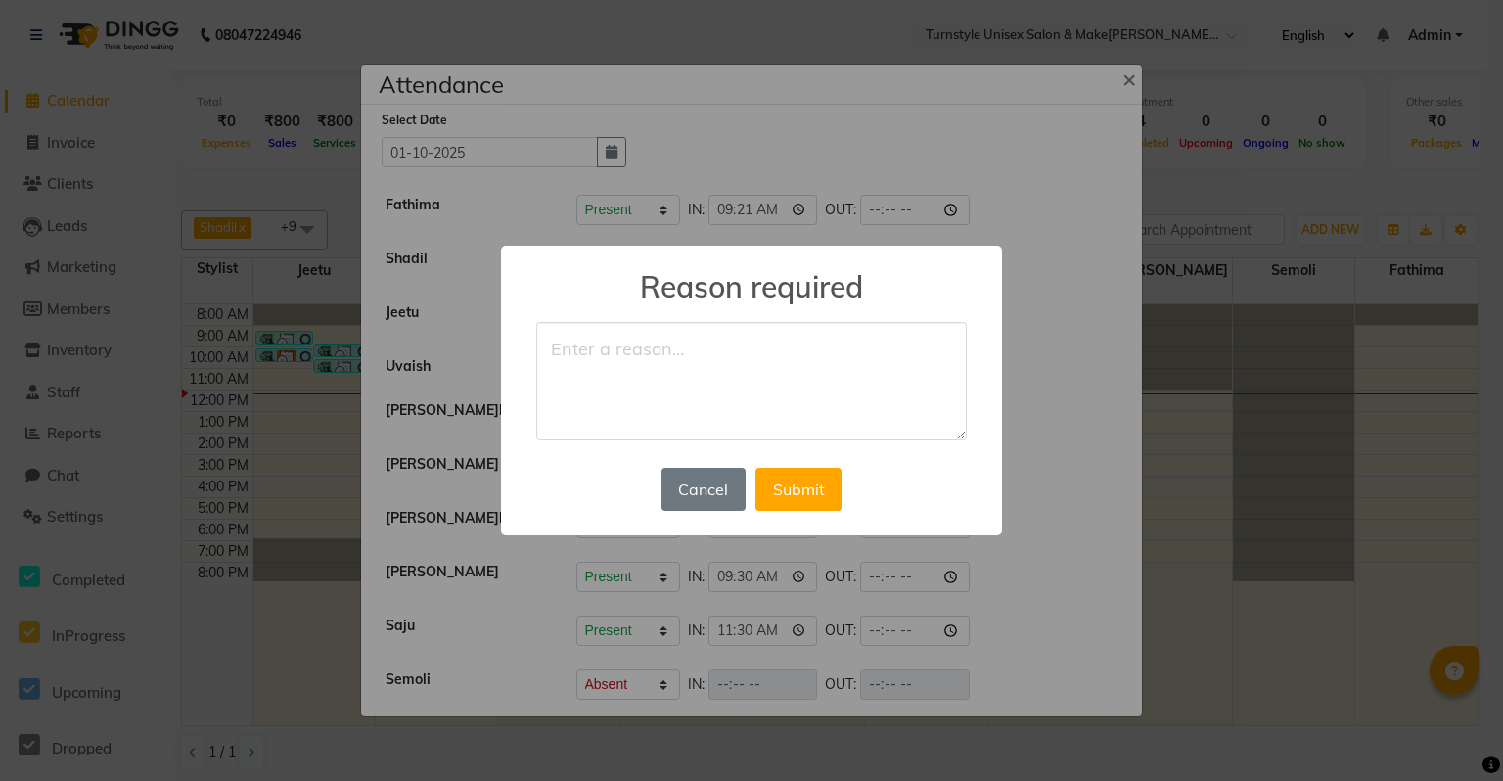
click at [662, 365] on textarea at bounding box center [751, 381] width 431 height 119
type textarea "weekoff"
click at [776, 487] on button "Submit" at bounding box center [799, 489] width 86 height 43
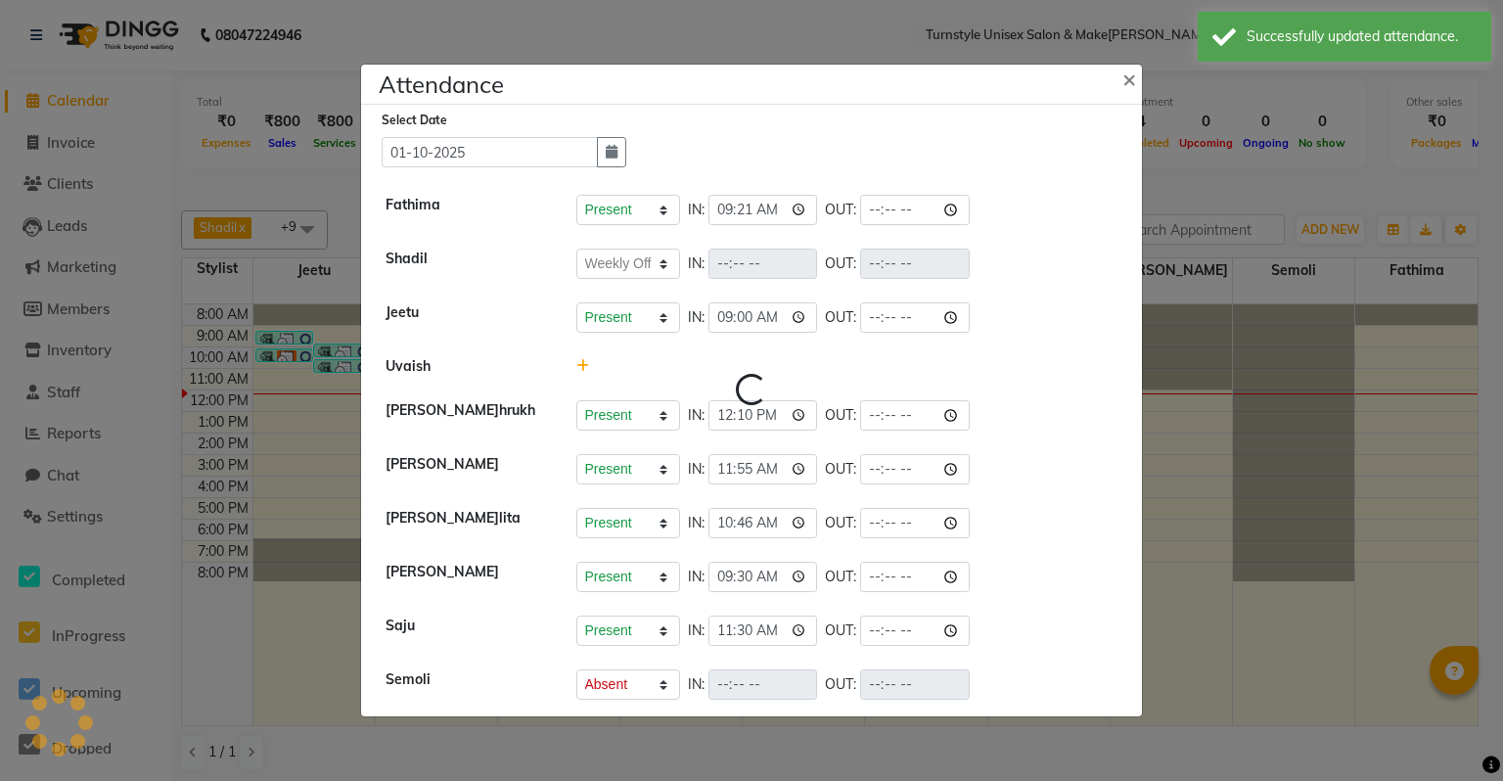
select select "W"
click at [611, 683] on select "Present Absent Late Half Day Weekly Off" at bounding box center [628, 684] width 104 height 30
select select "W"
click at [576, 669] on select "Present Absent Late Half Day Weekly Off" at bounding box center [628, 684] width 104 height 30
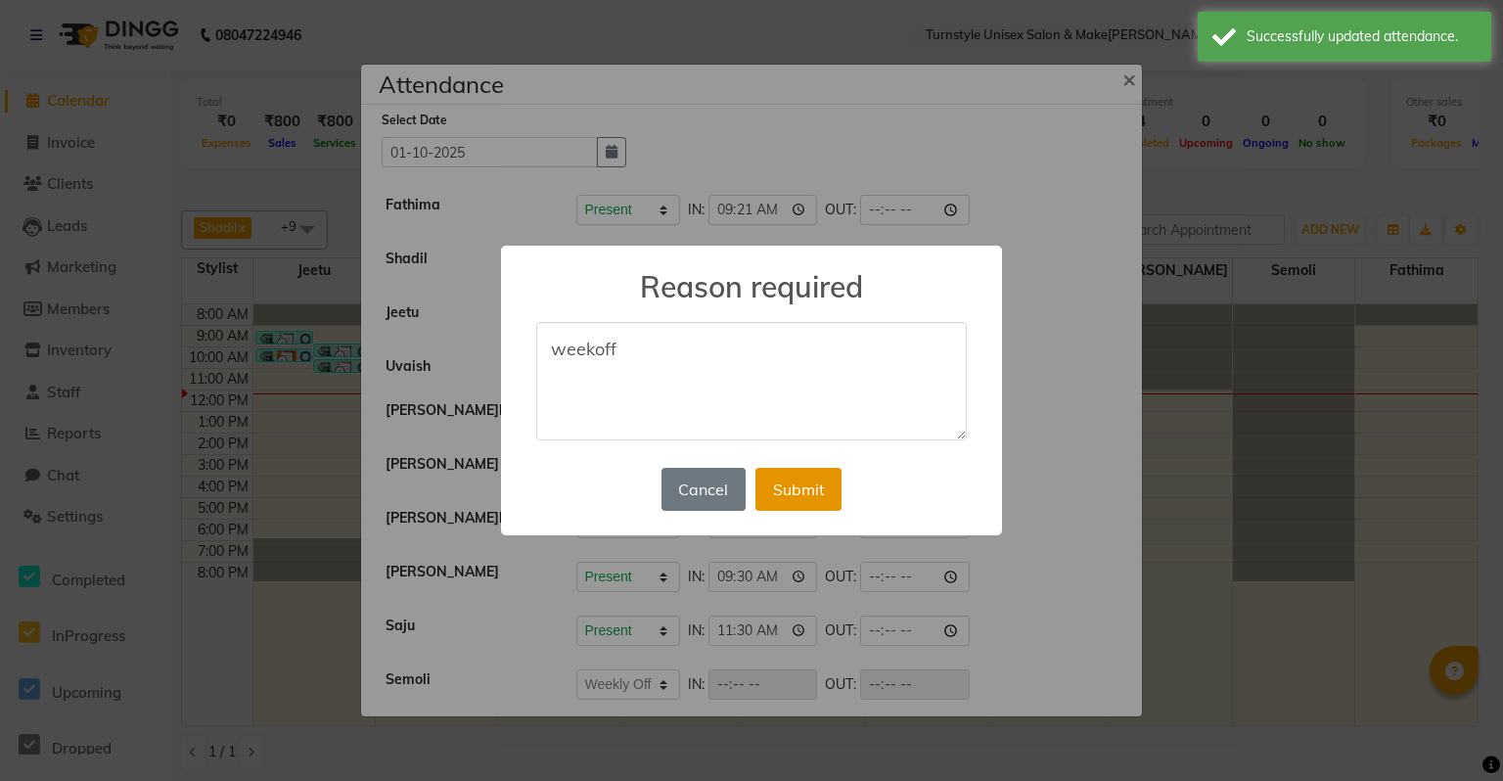
type textarea "weekoff"
drag, startPoint x: 818, startPoint y: 480, endPoint x: 787, endPoint y: 469, distance: 33.1
click at [818, 480] on button "Submit" at bounding box center [799, 489] width 86 height 43
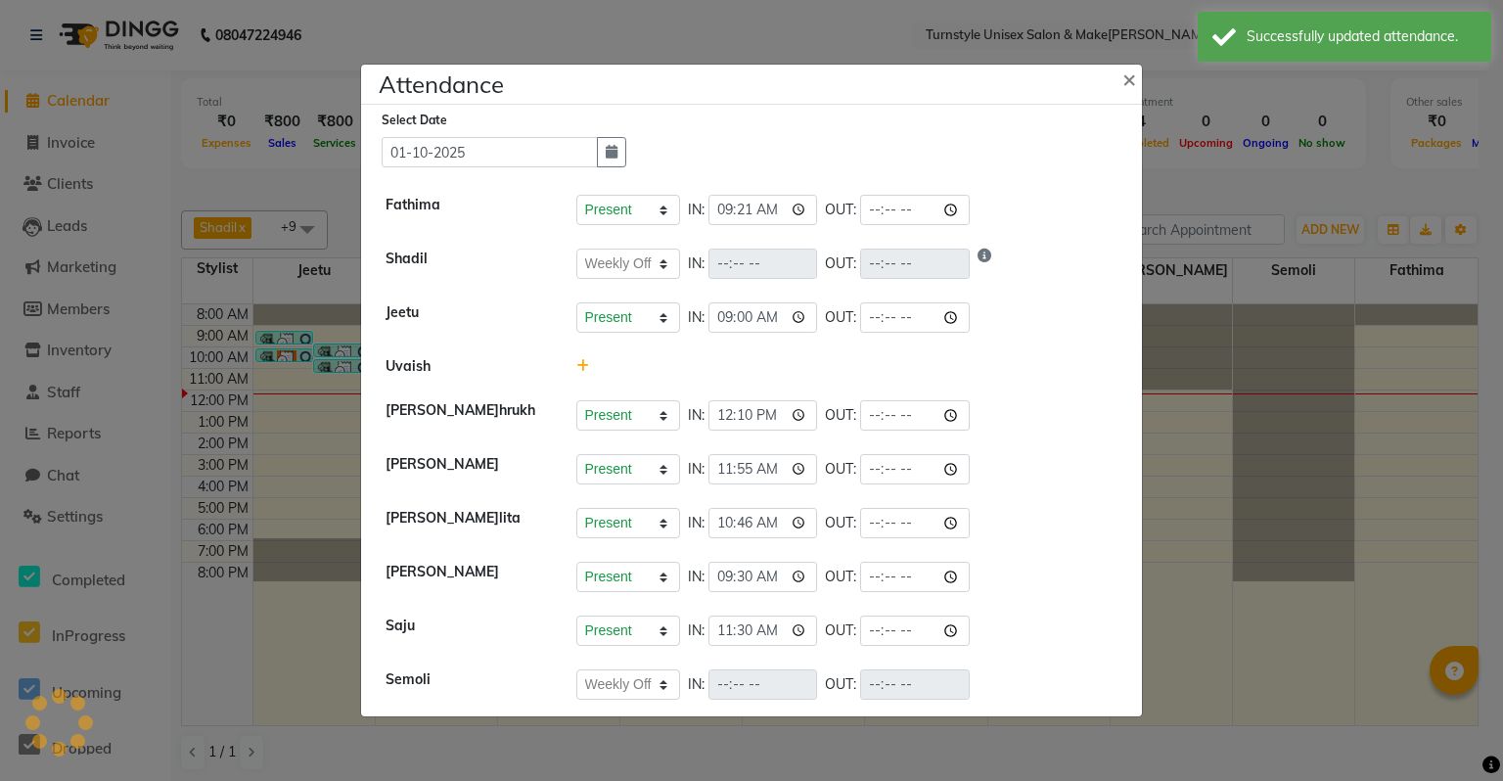
select select "W"
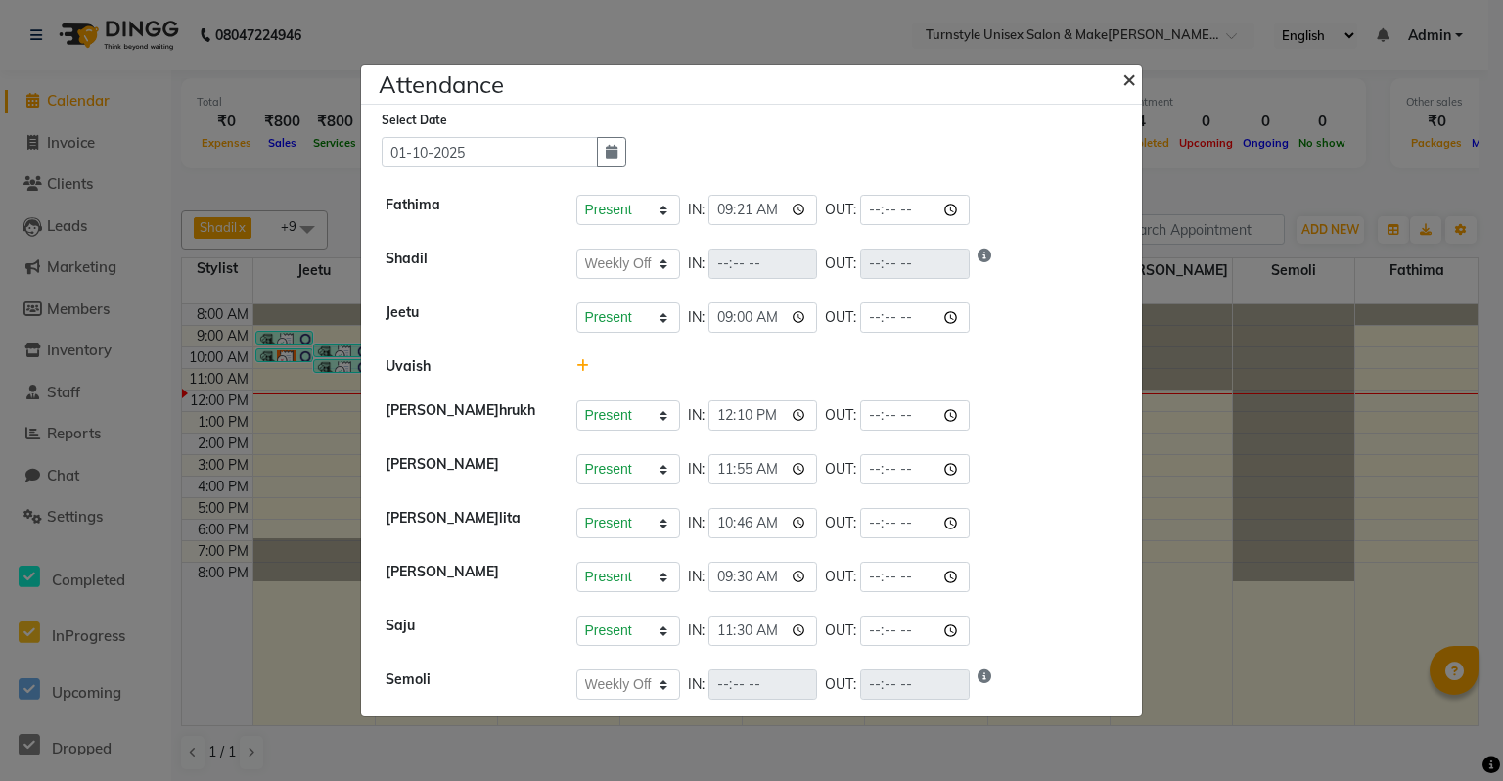
click at [1126, 84] on span "×" at bounding box center [1130, 78] width 14 height 29
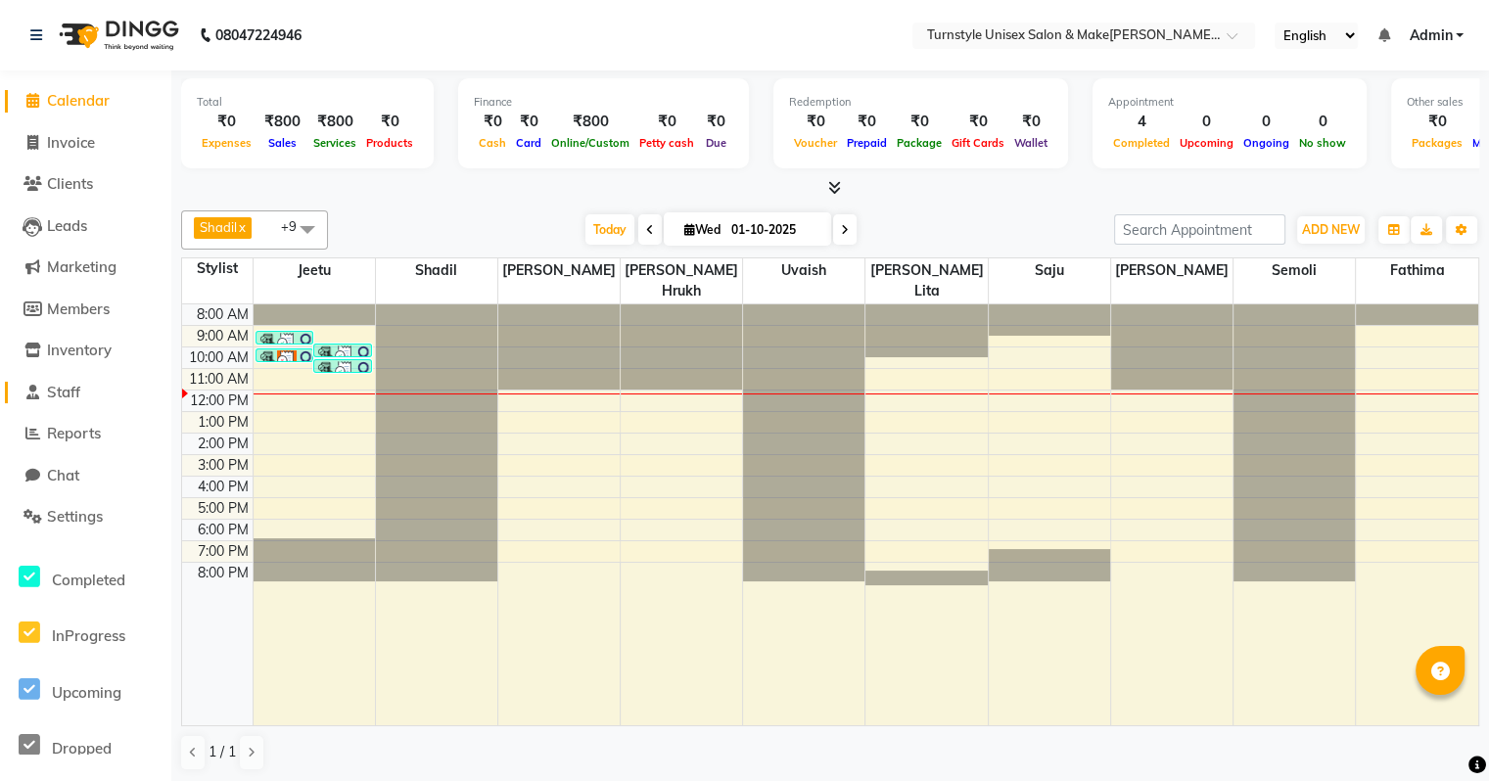
click at [80, 397] on span "Staff" at bounding box center [63, 392] width 33 height 19
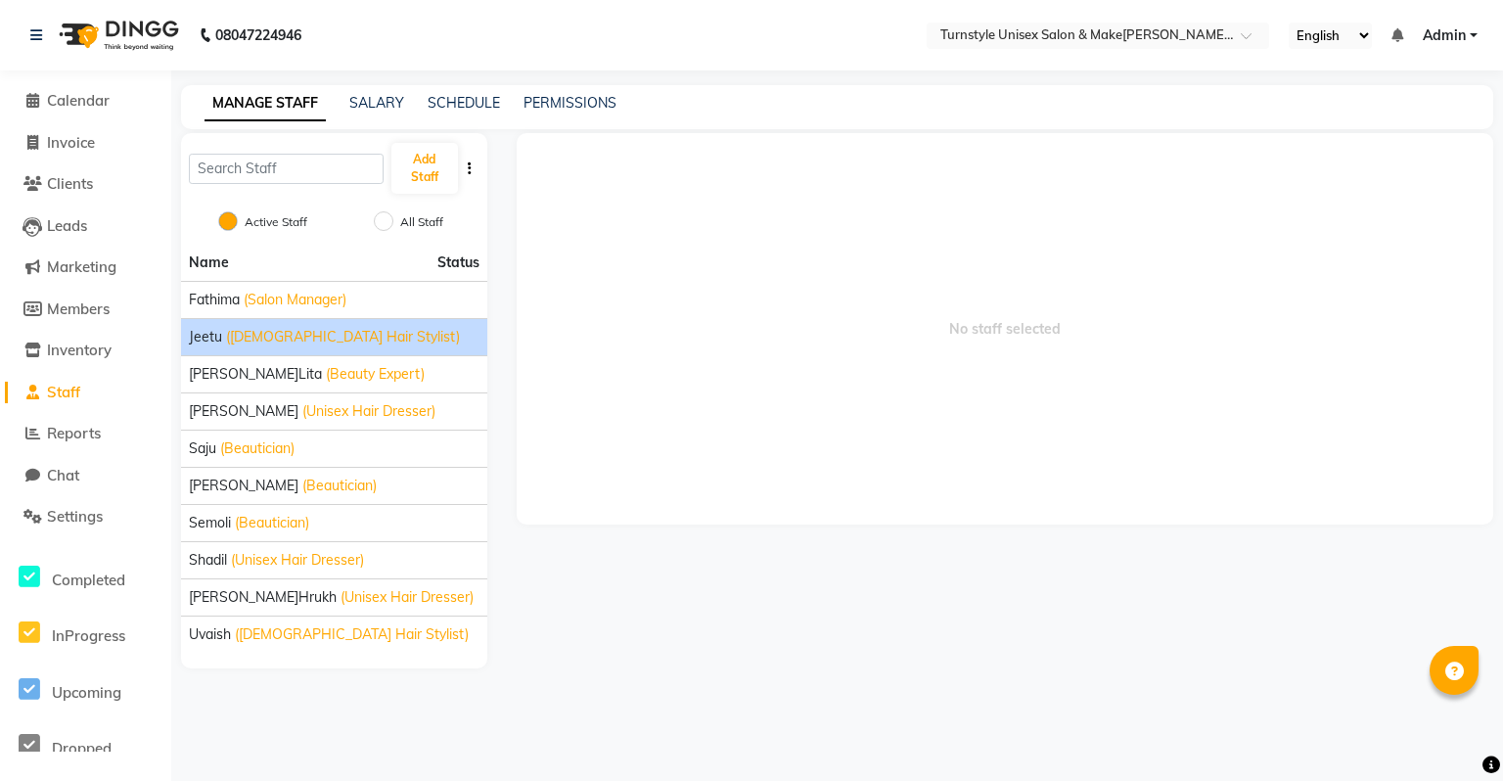
click at [267, 349] on li "Jeetu (Male Hair Stylist)" at bounding box center [334, 336] width 306 height 37
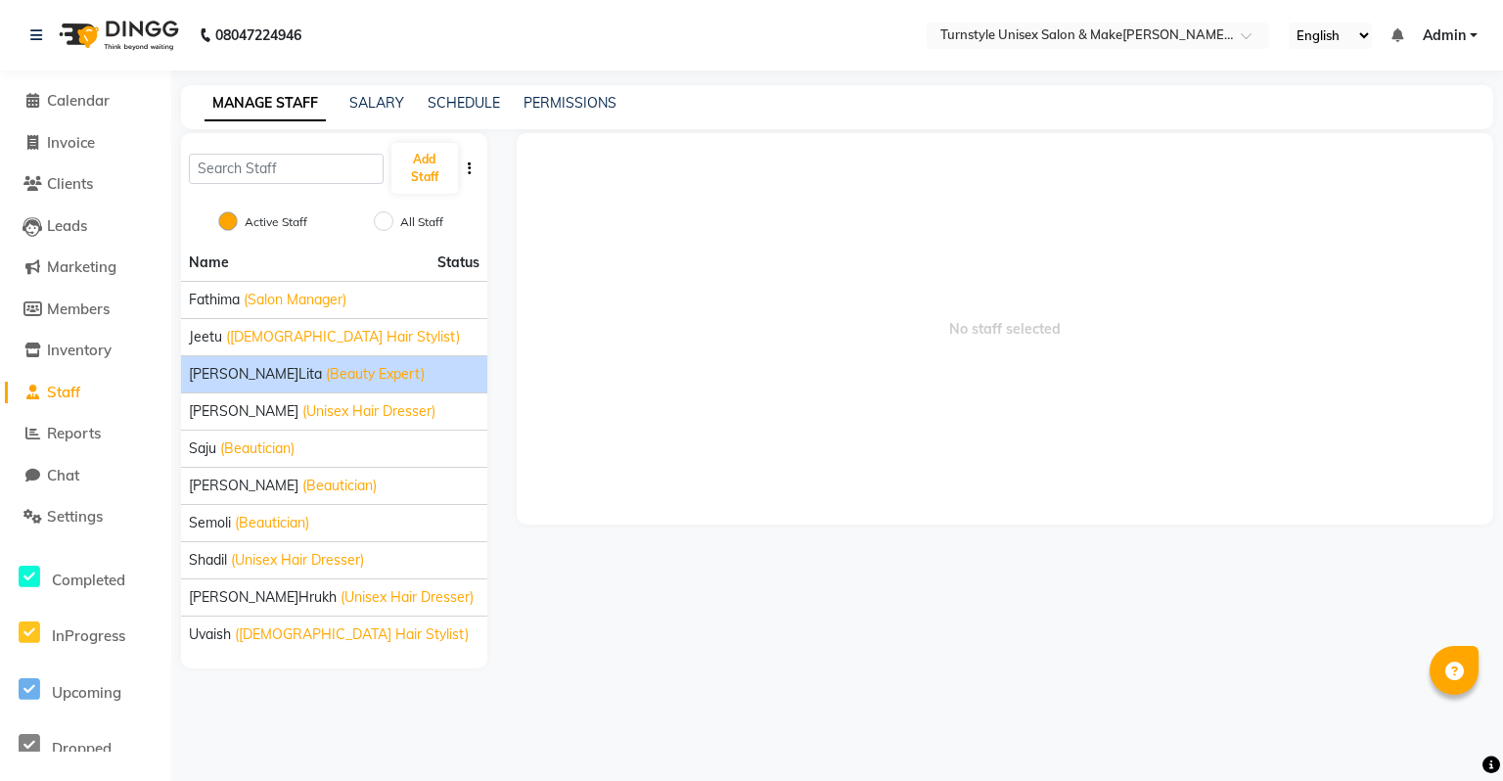
click at [326, 369] on span "(Beauty Expert)" at bounding box center [375, 374] width 99 height 21
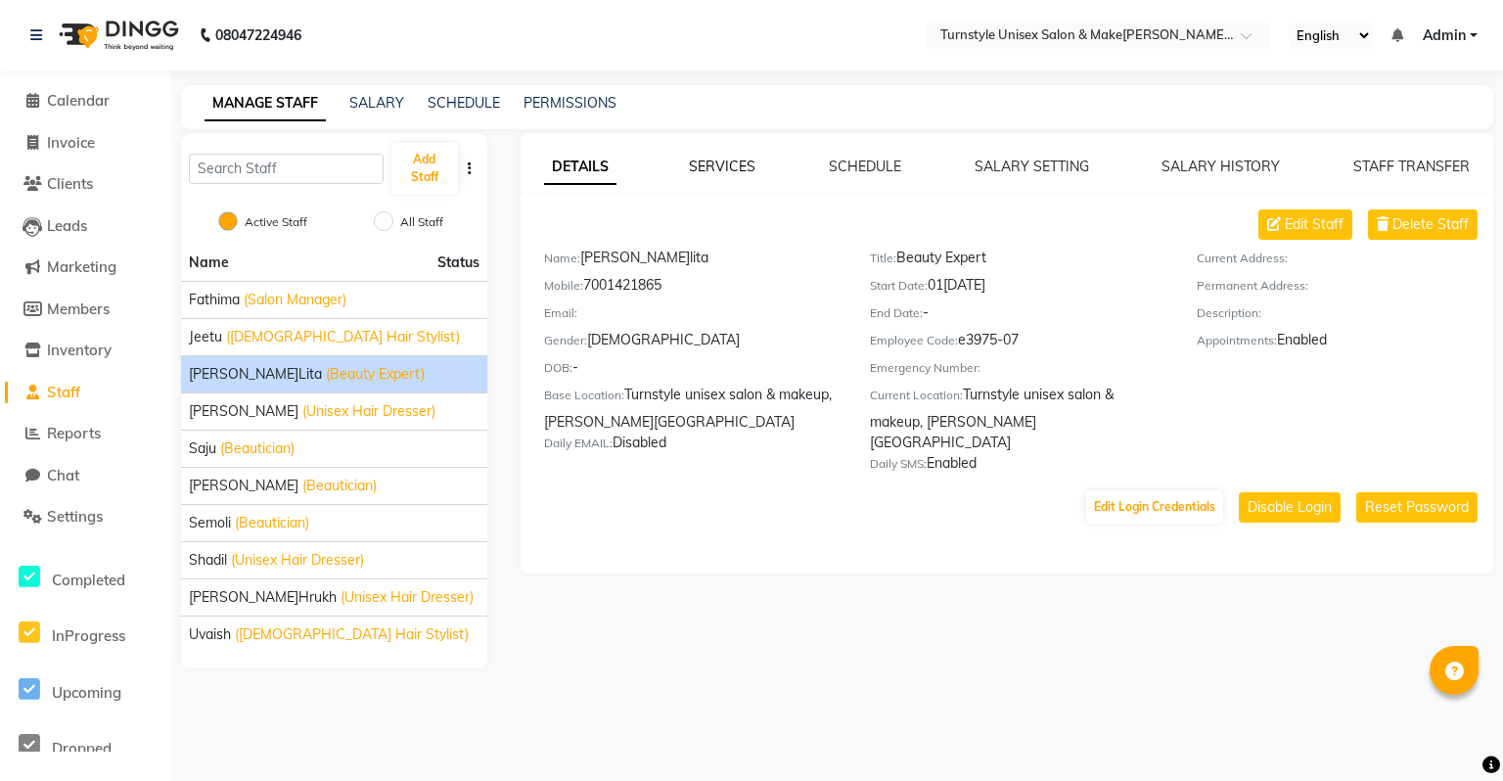
click at [734, 172] on link "SERVICES" at bounding box center [722, 167] width 67 height 18
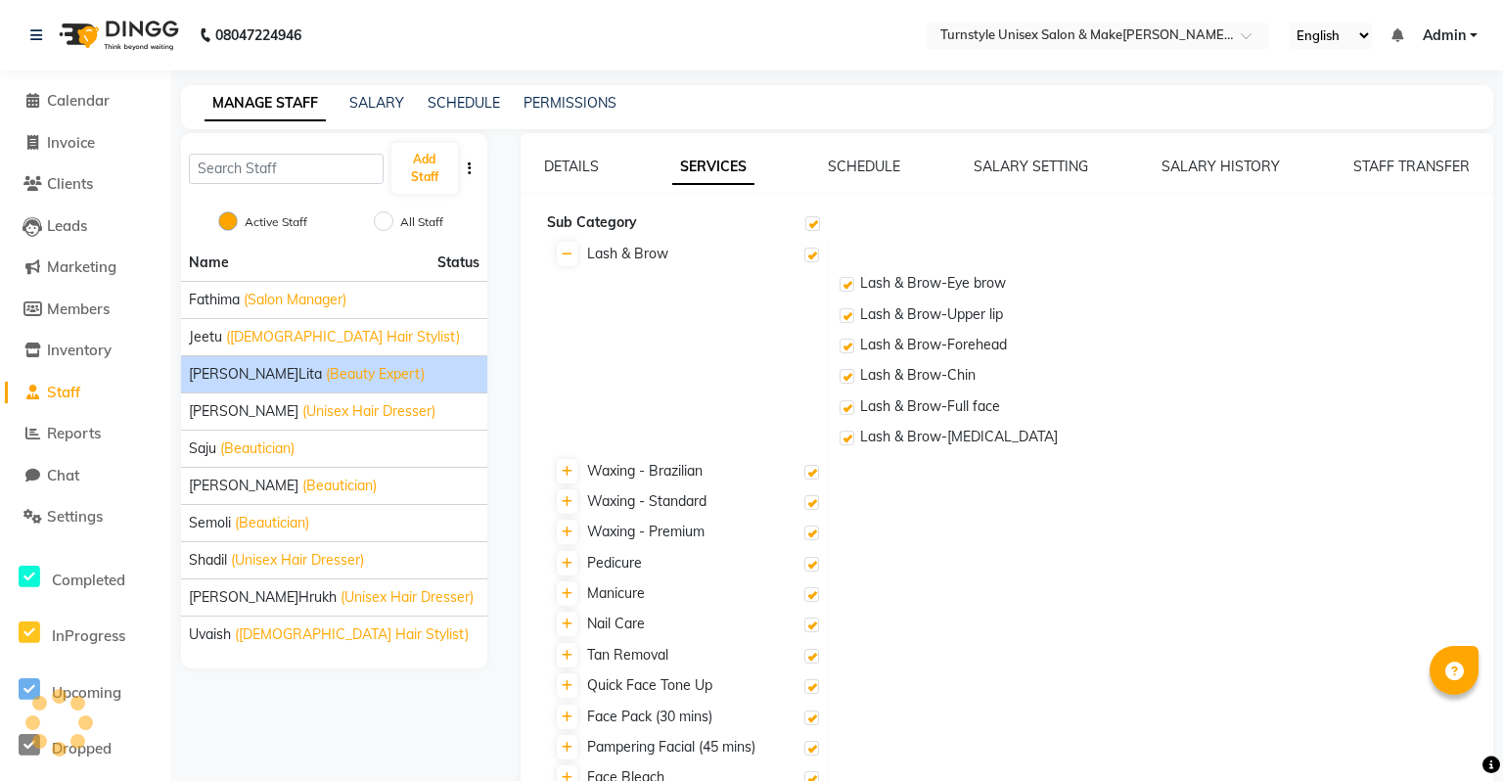
checkbox input "true"
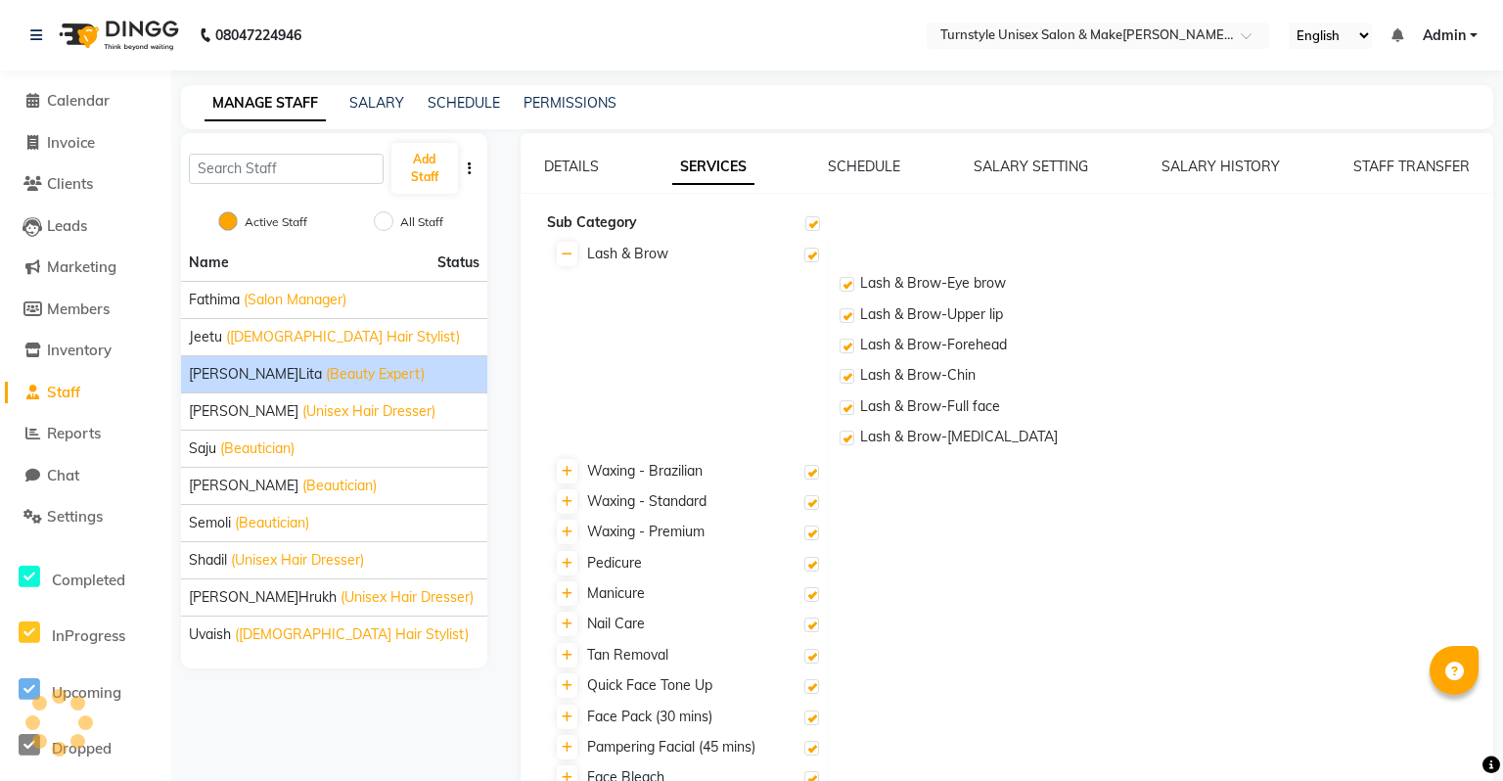
checkbox input "true"
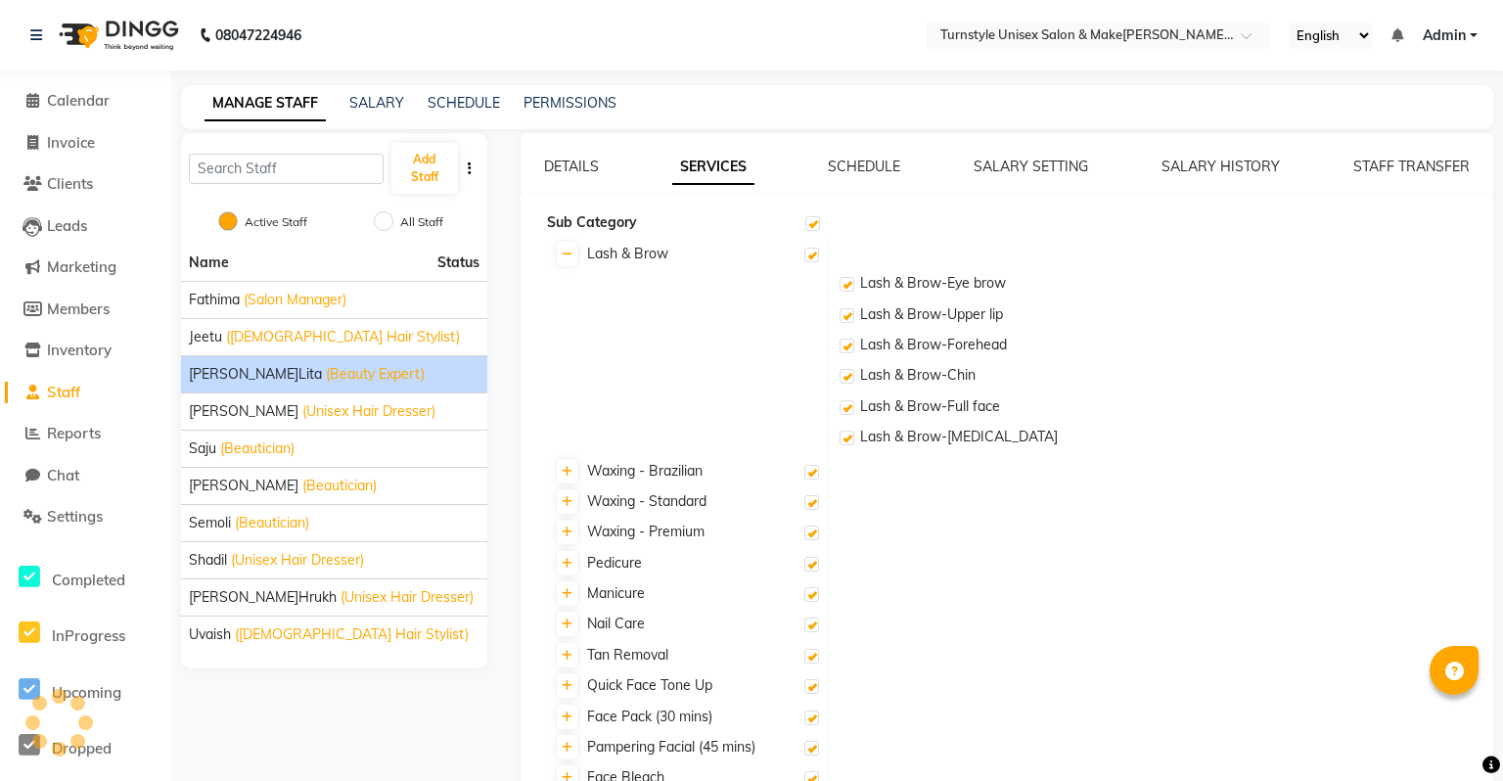
checkbox input "true"
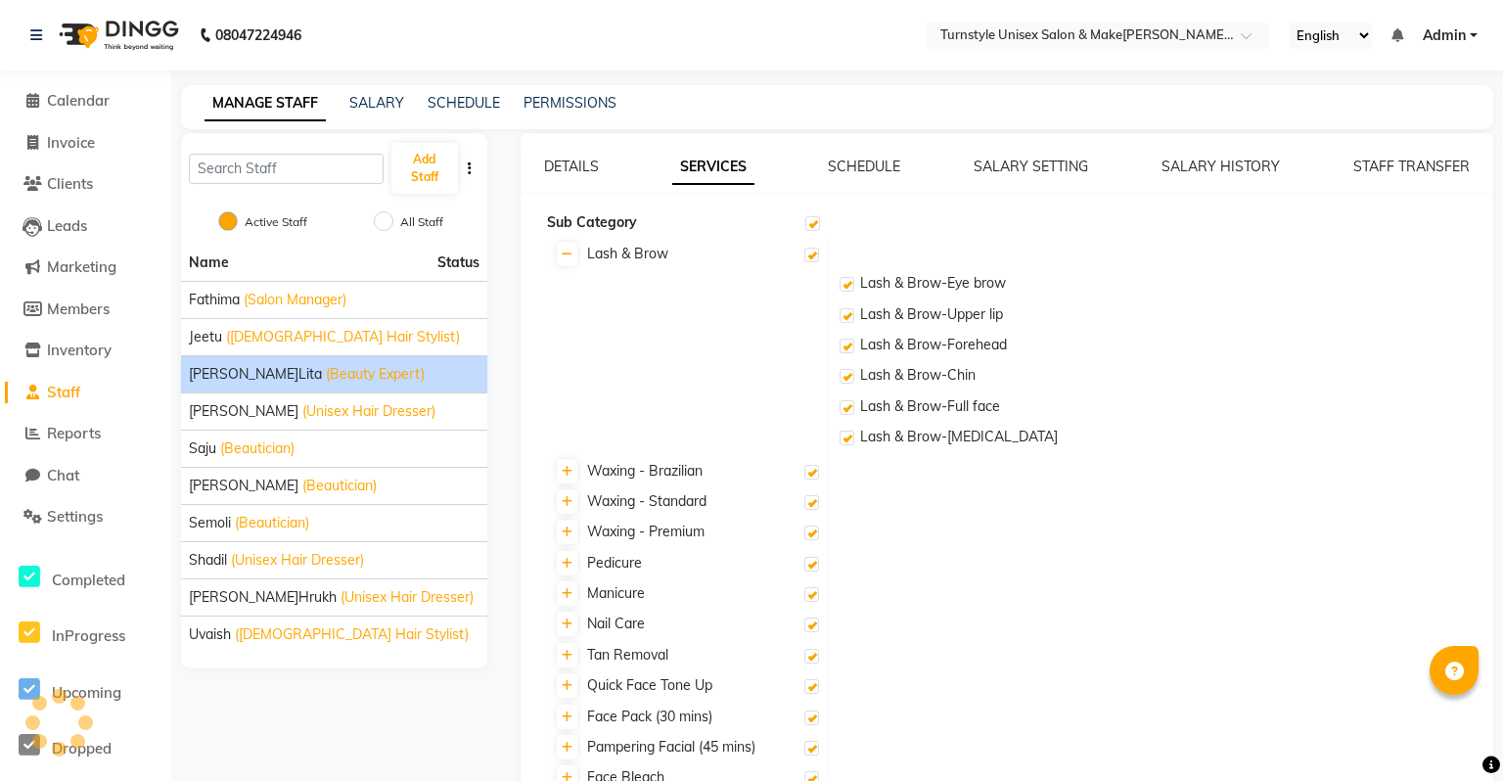
checkbox input "true"
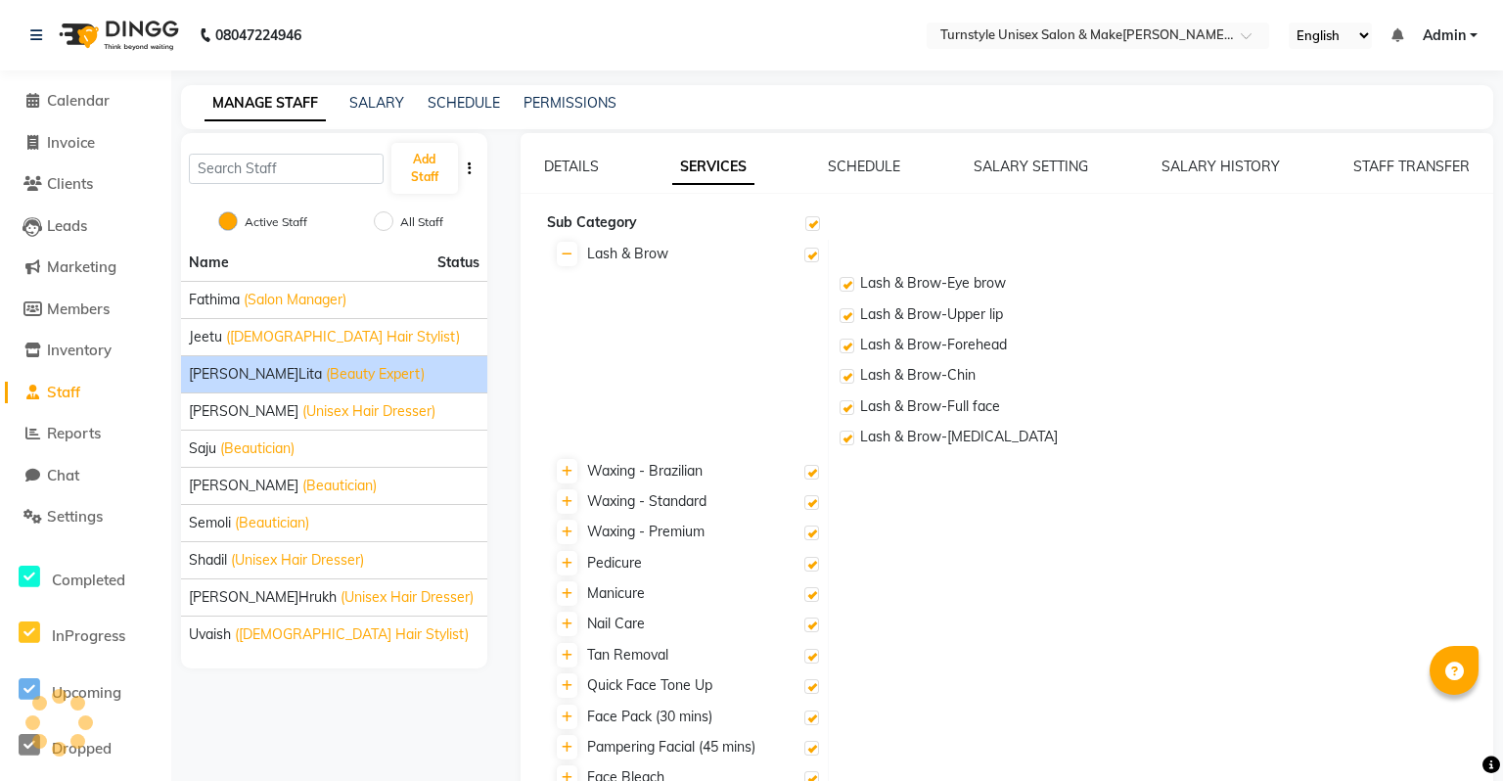
checkbox input "true"
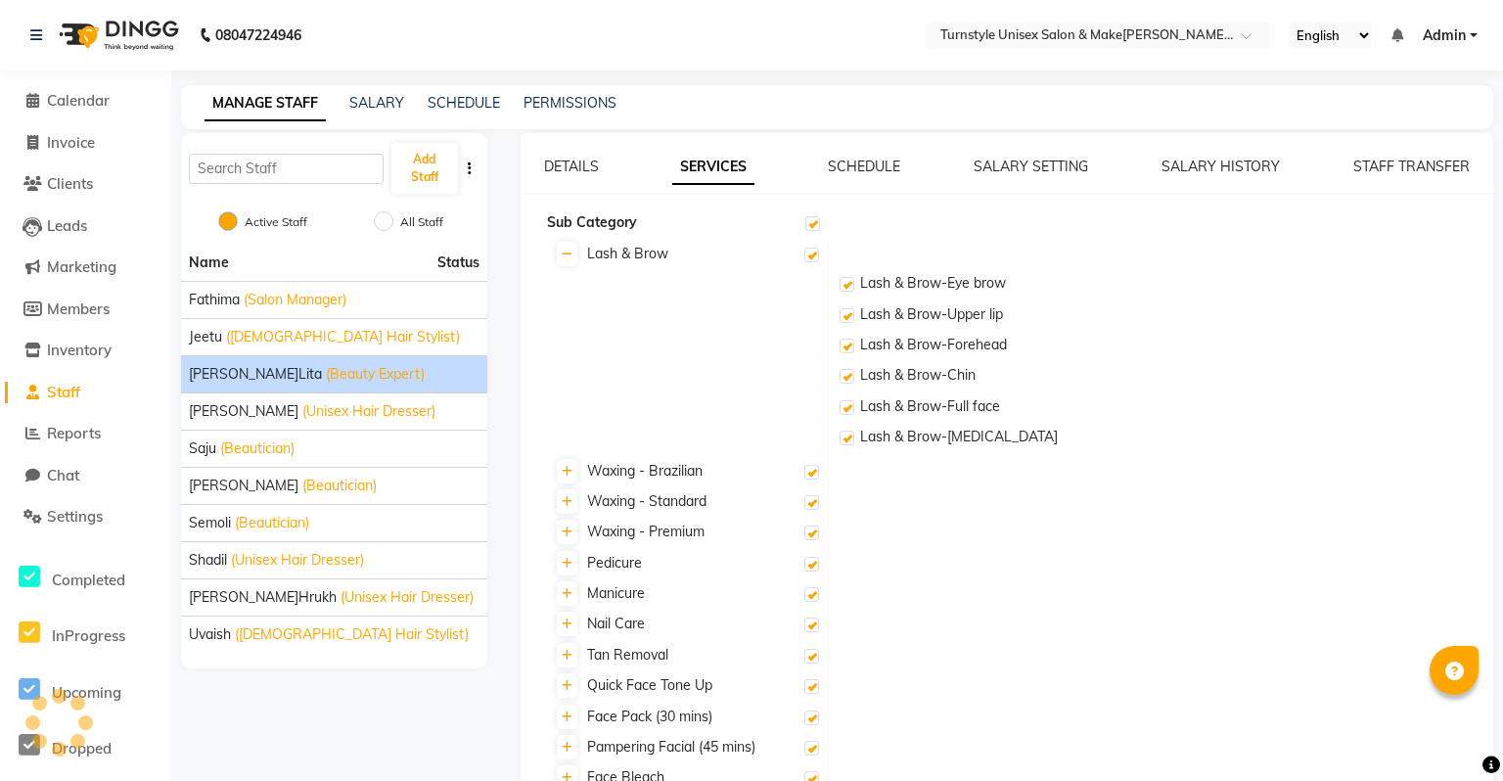
checkbox input "true"
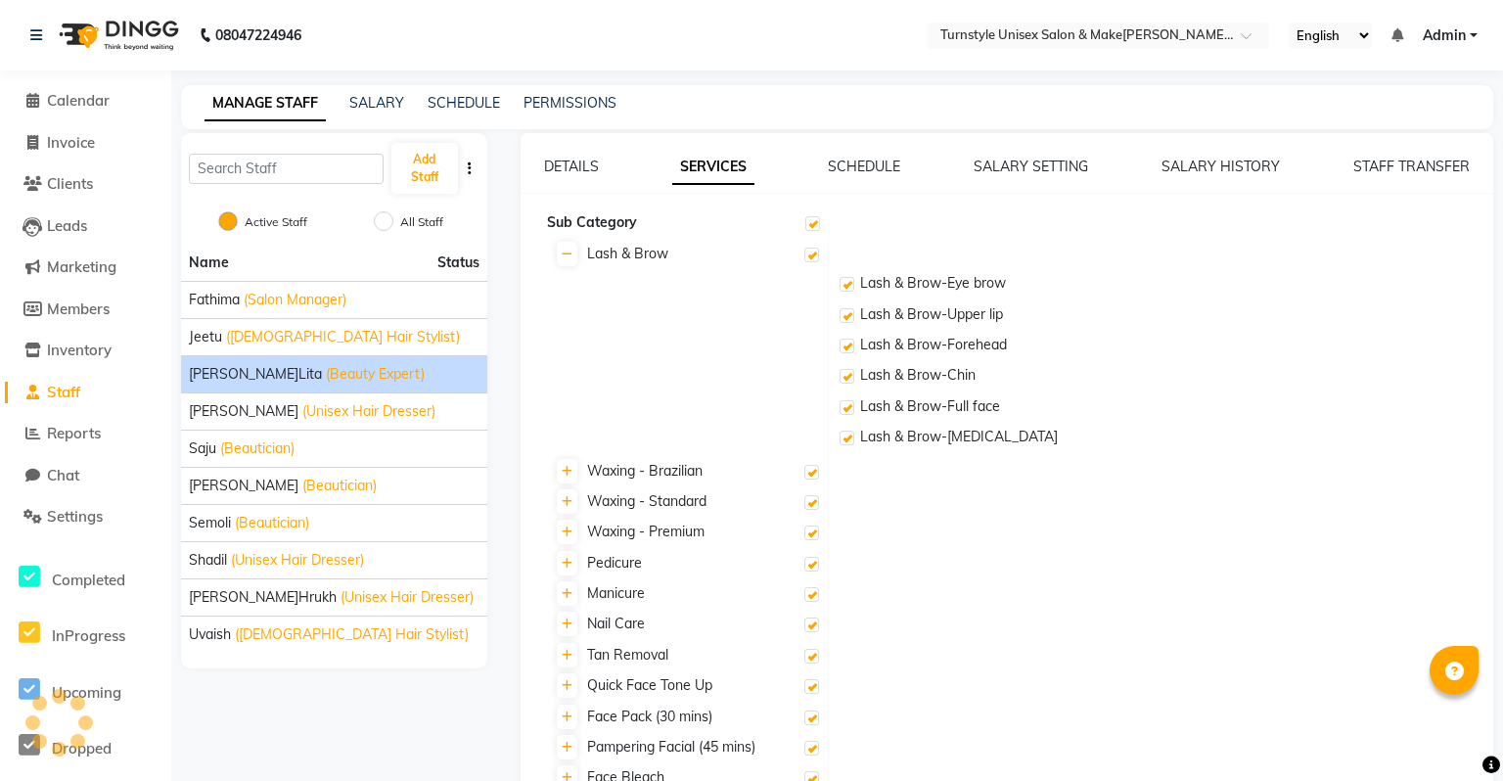
checkbox input "true"
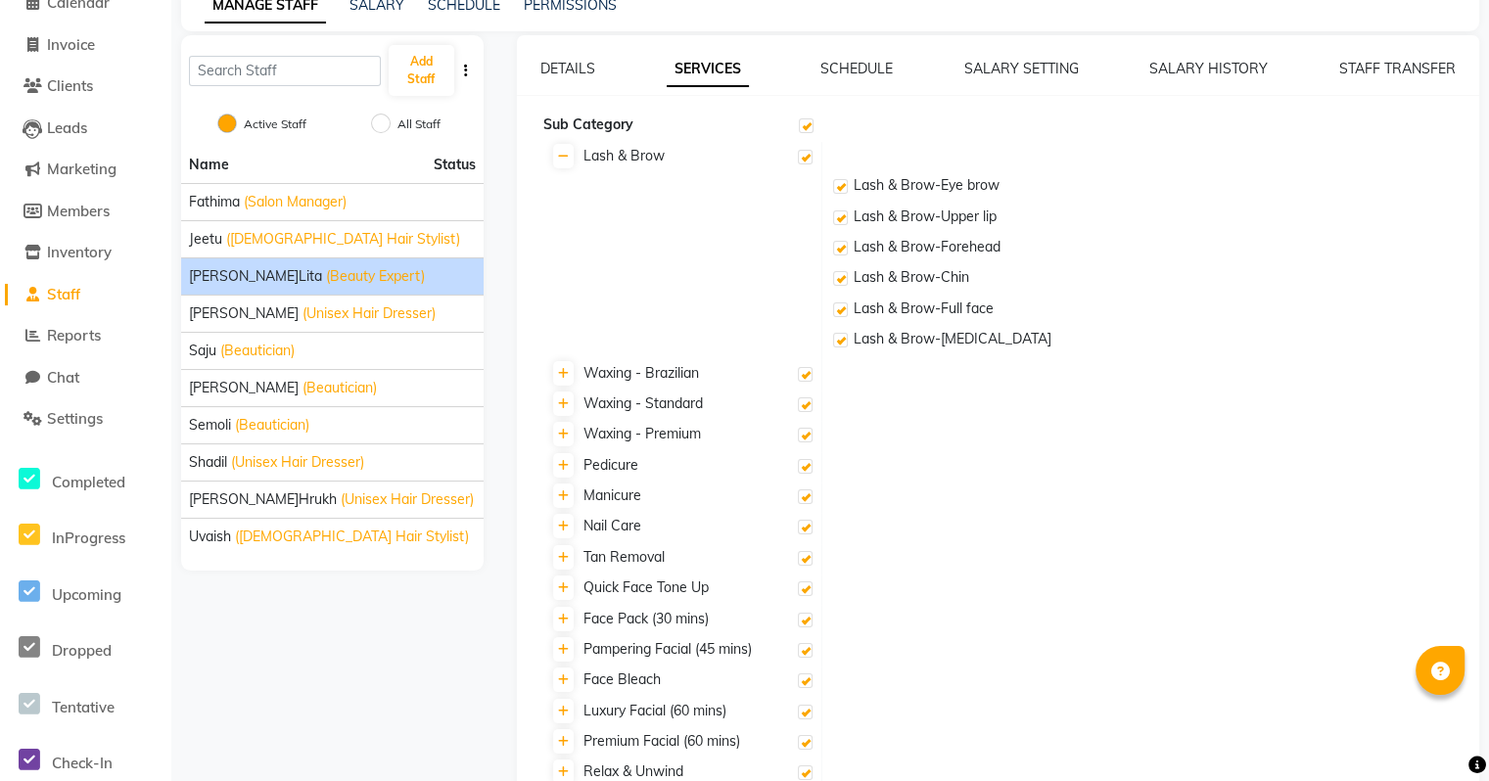
scroll to position [474, 0]
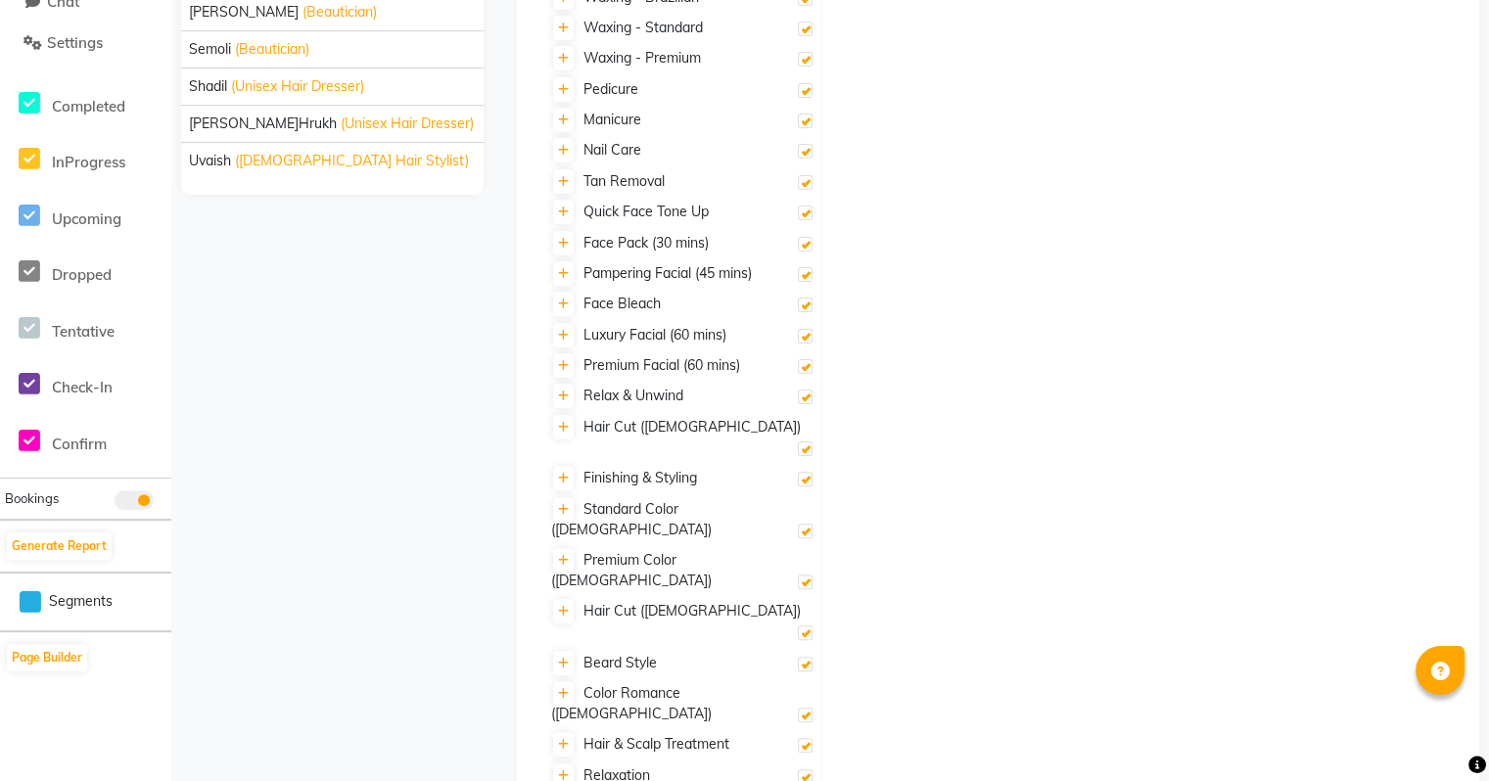
click at [808, 708] on label at bounding box center [805, 715] width 15 height 15
click at [808, 710] on input "checkbox" at bounding box center [804, 716] width 13 height 13
checkbox input "false"
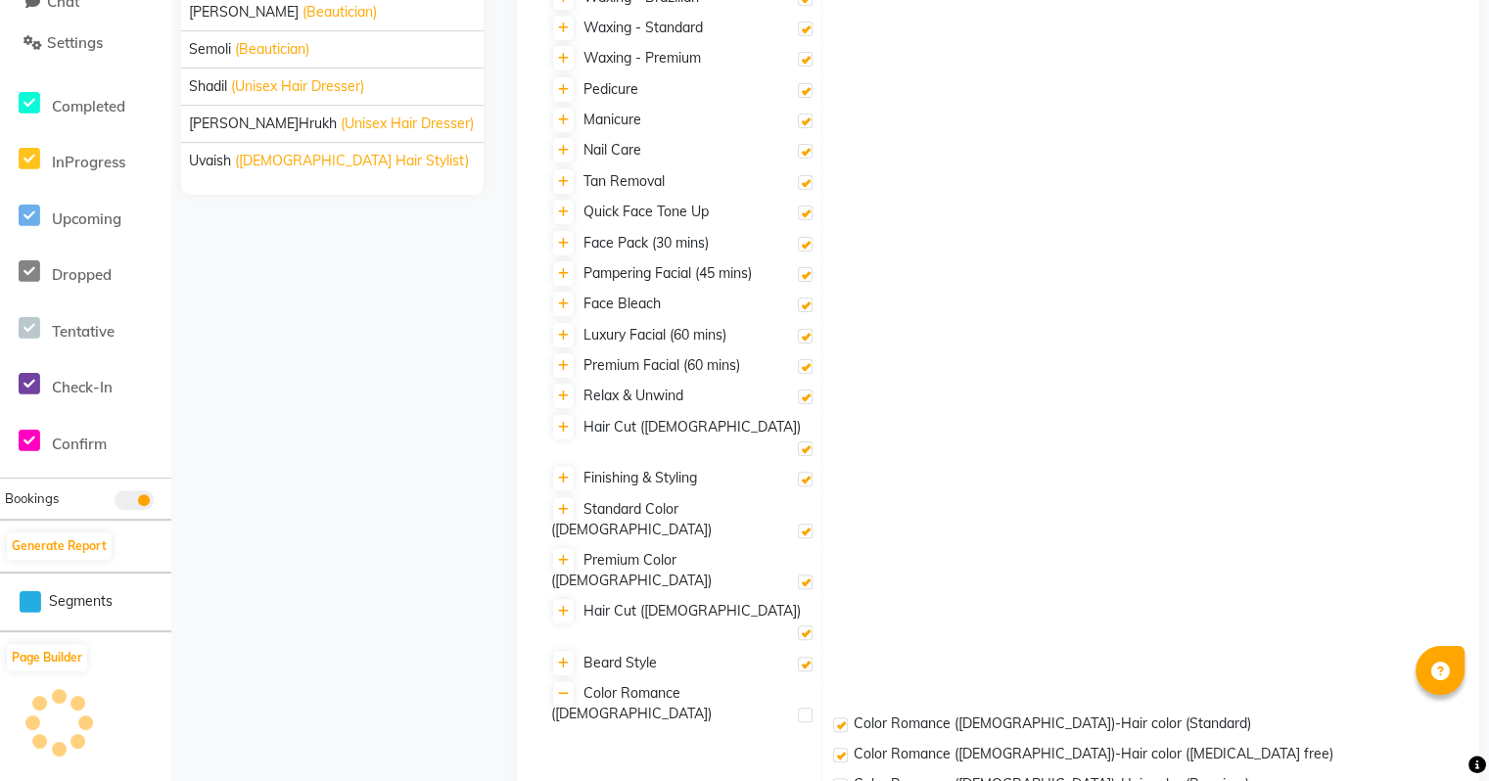
checkbox input "false"
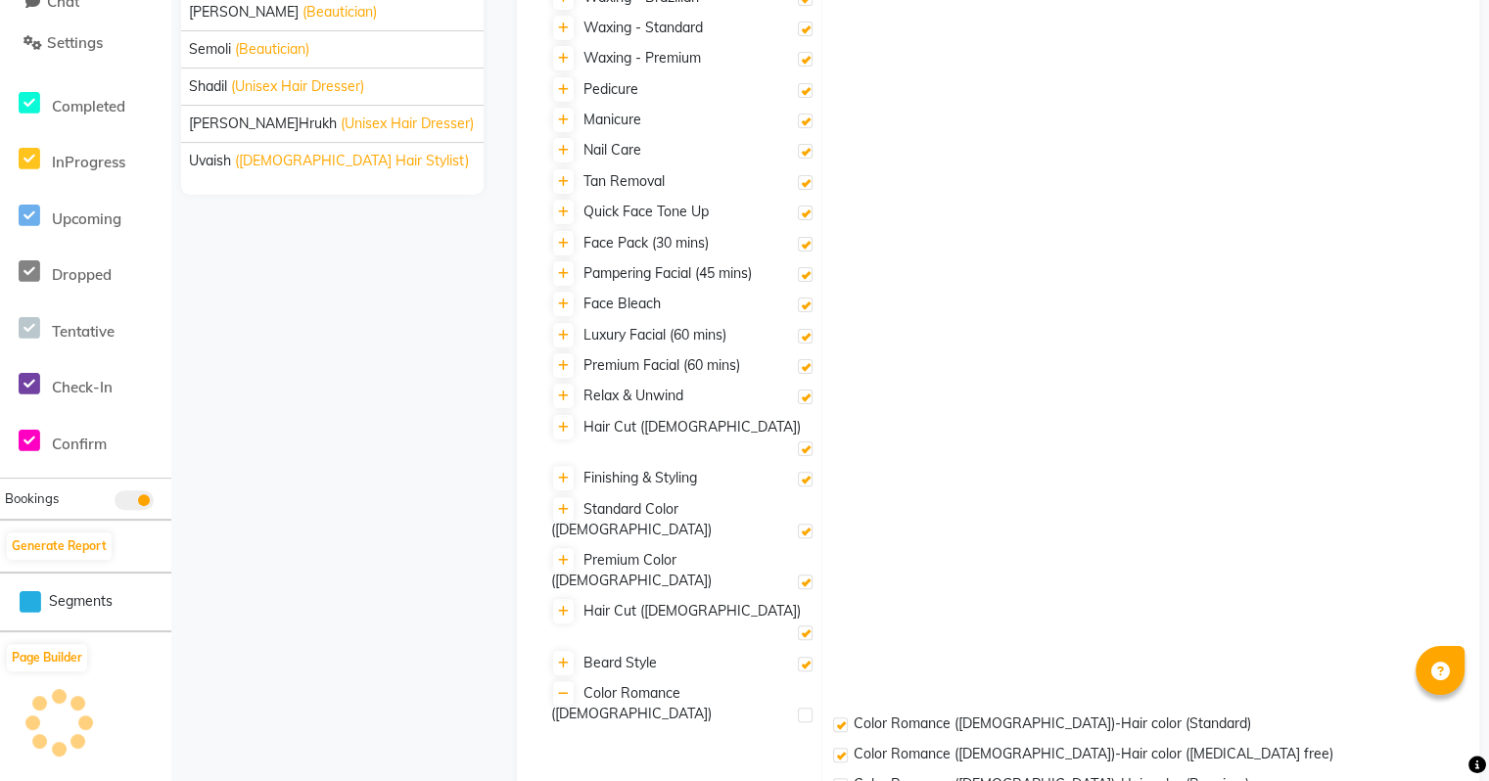
checkbox input "false"
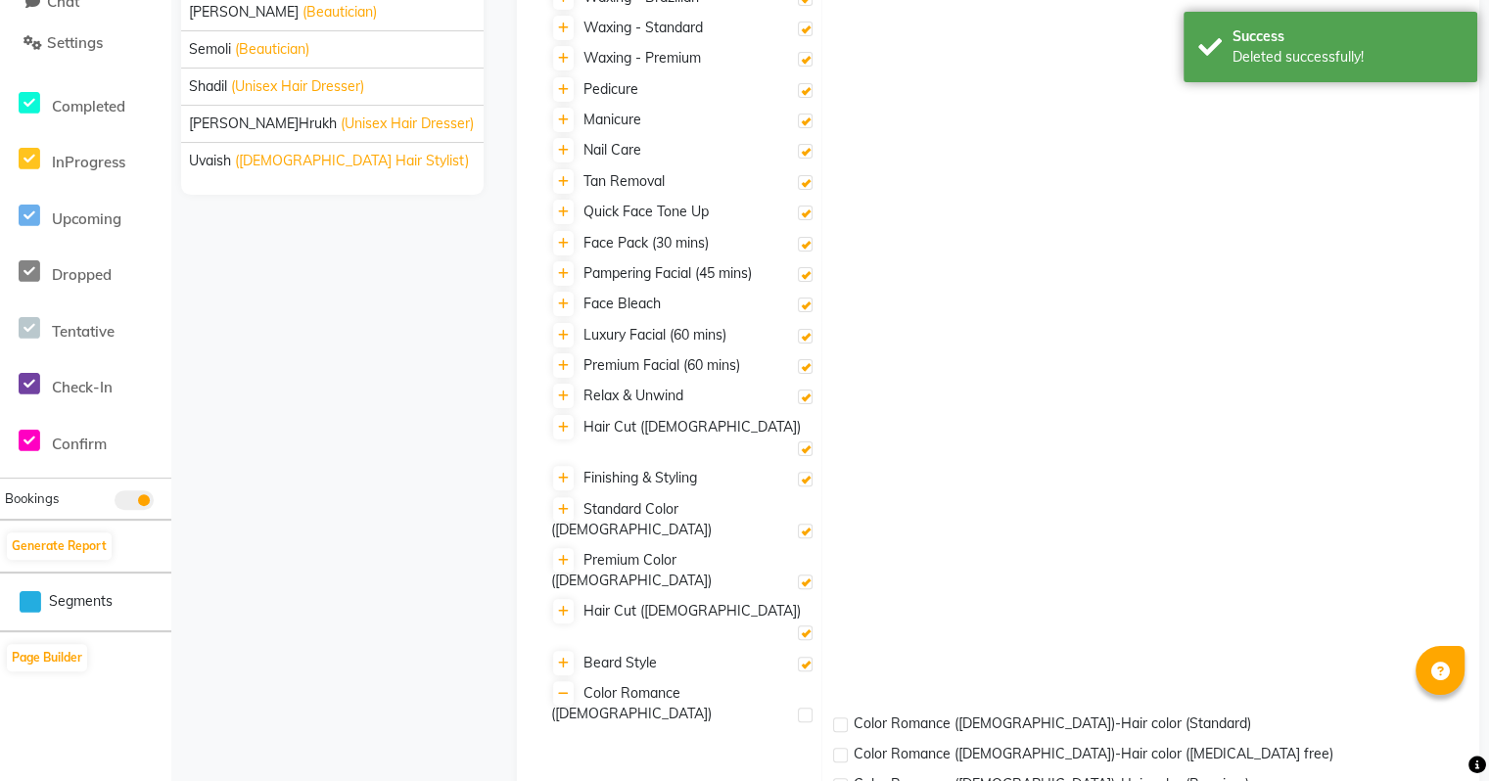
click at [805, 657] on label at bounding box center [805, 664] width 15 height 15
click at [805, 659] on input "checkbox" at bounding box center [804, 665] width 13 height 13
checkbox input "false"
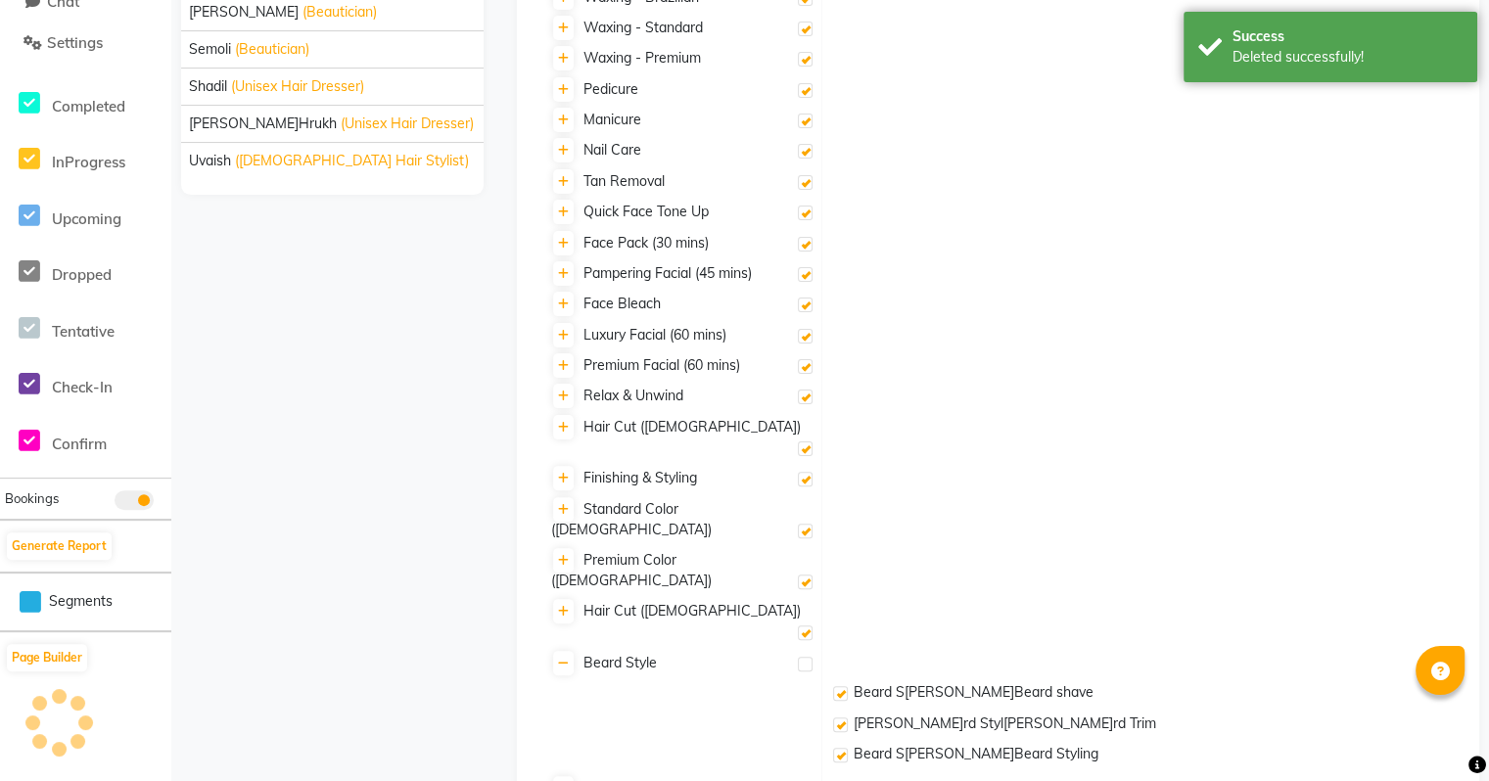
checkbox input "false"
click at [808, 625] on label at bounding box center [805, 632] width 15 height 15
click at [808, 627] on input "checkbox" at bounding box center [804, 633] width 13 height 13
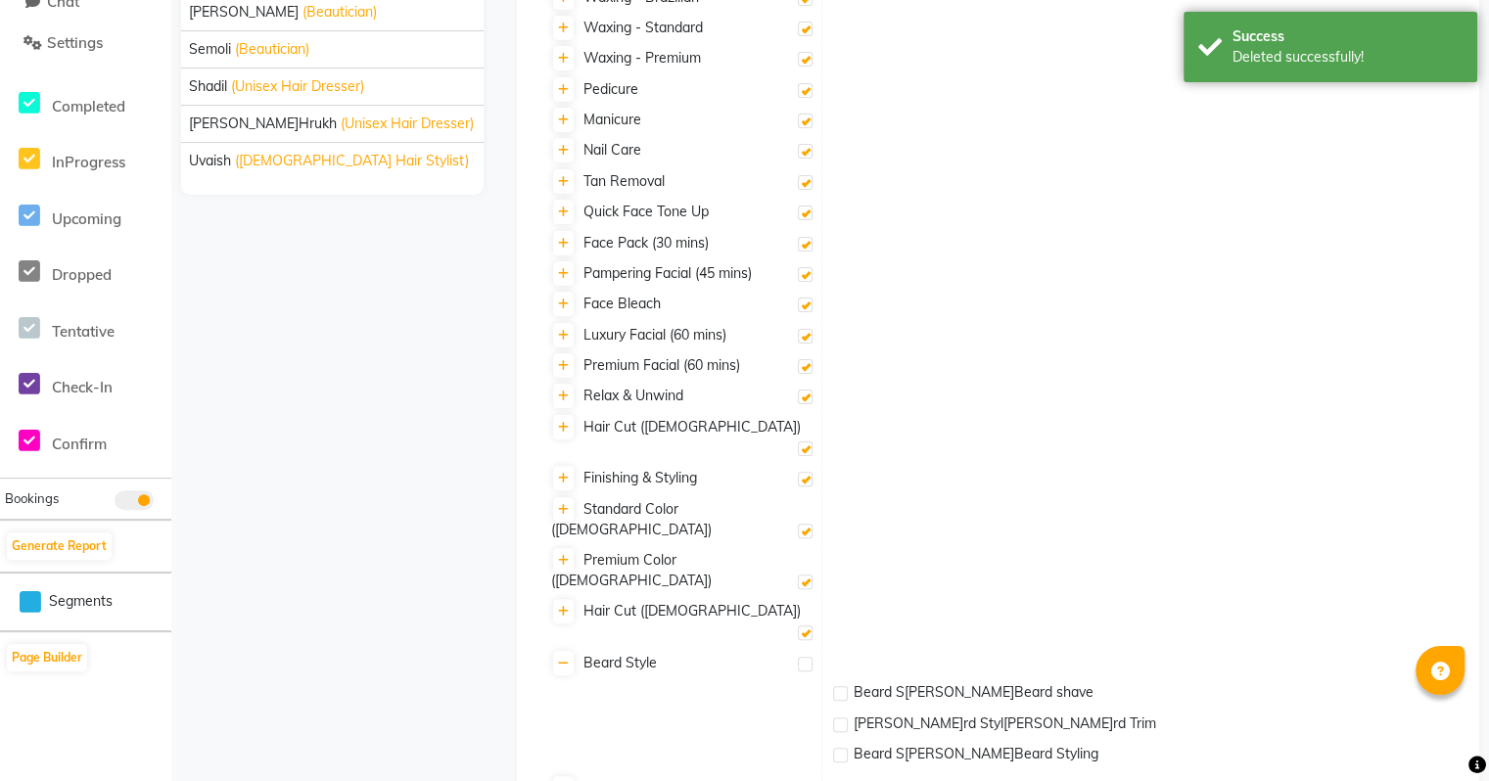
checkbox input "false"
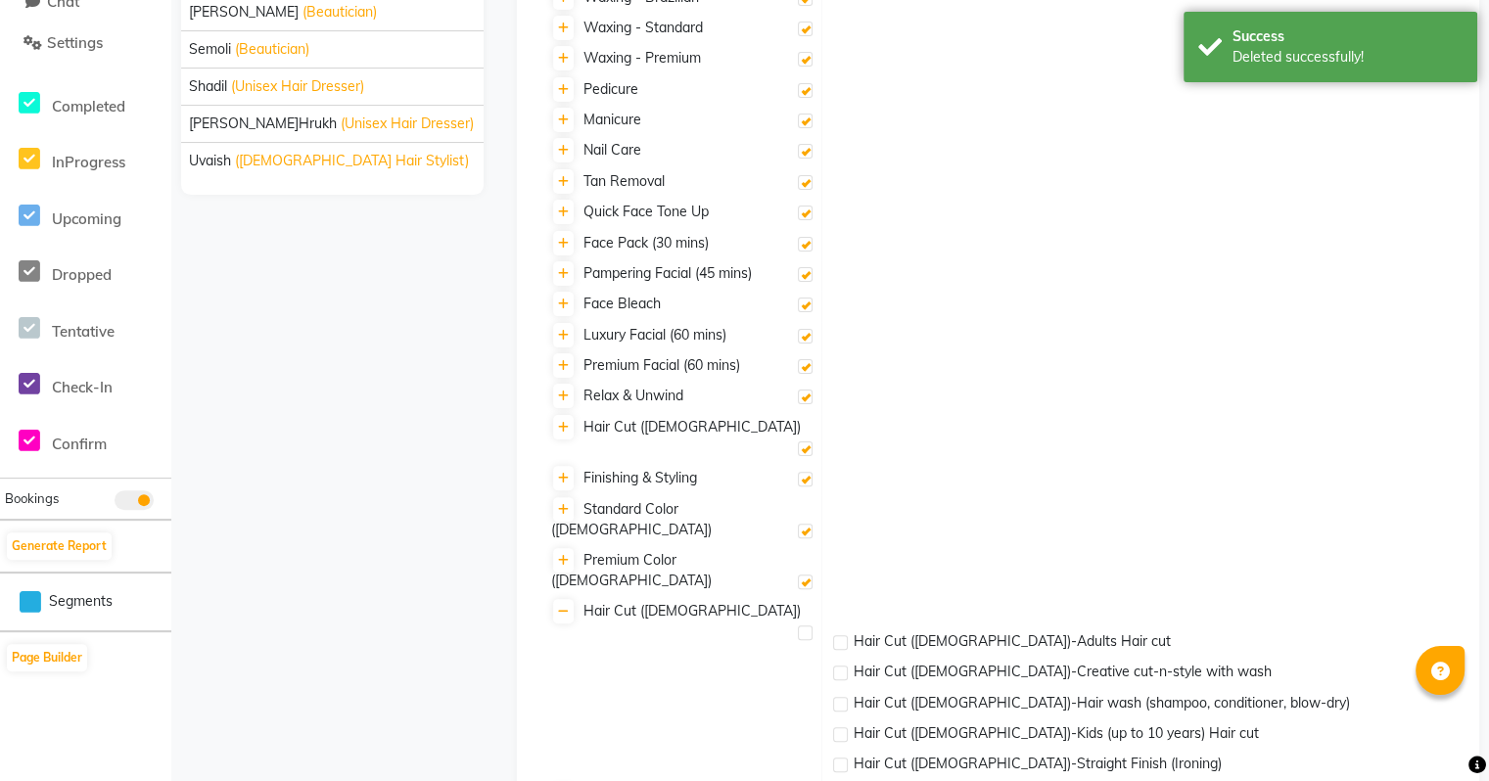
click at [805, 575] on label at bounding box center [805, 582] width 15 height 15
click at [805, 576] on input "checkbox" at bounding box center [804, 582] width 13 height 13
checkbox input "false"
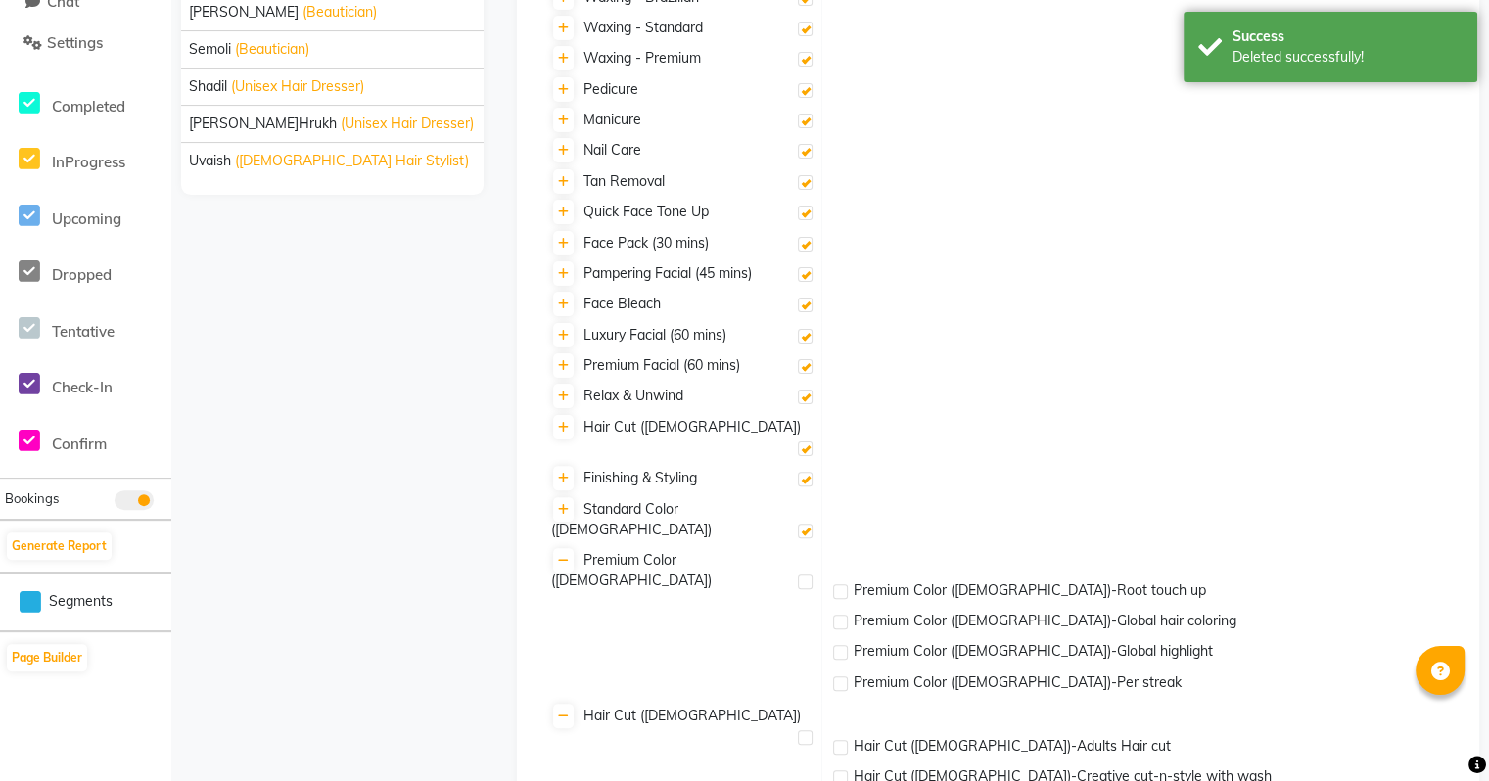
click at [810, 524] on label at bounding box center [805, 531] width 15 height 15
click at [810, 526] on input "checkbox" at bounding box center [804, 532] width 13 height 13
checkbox input "false"
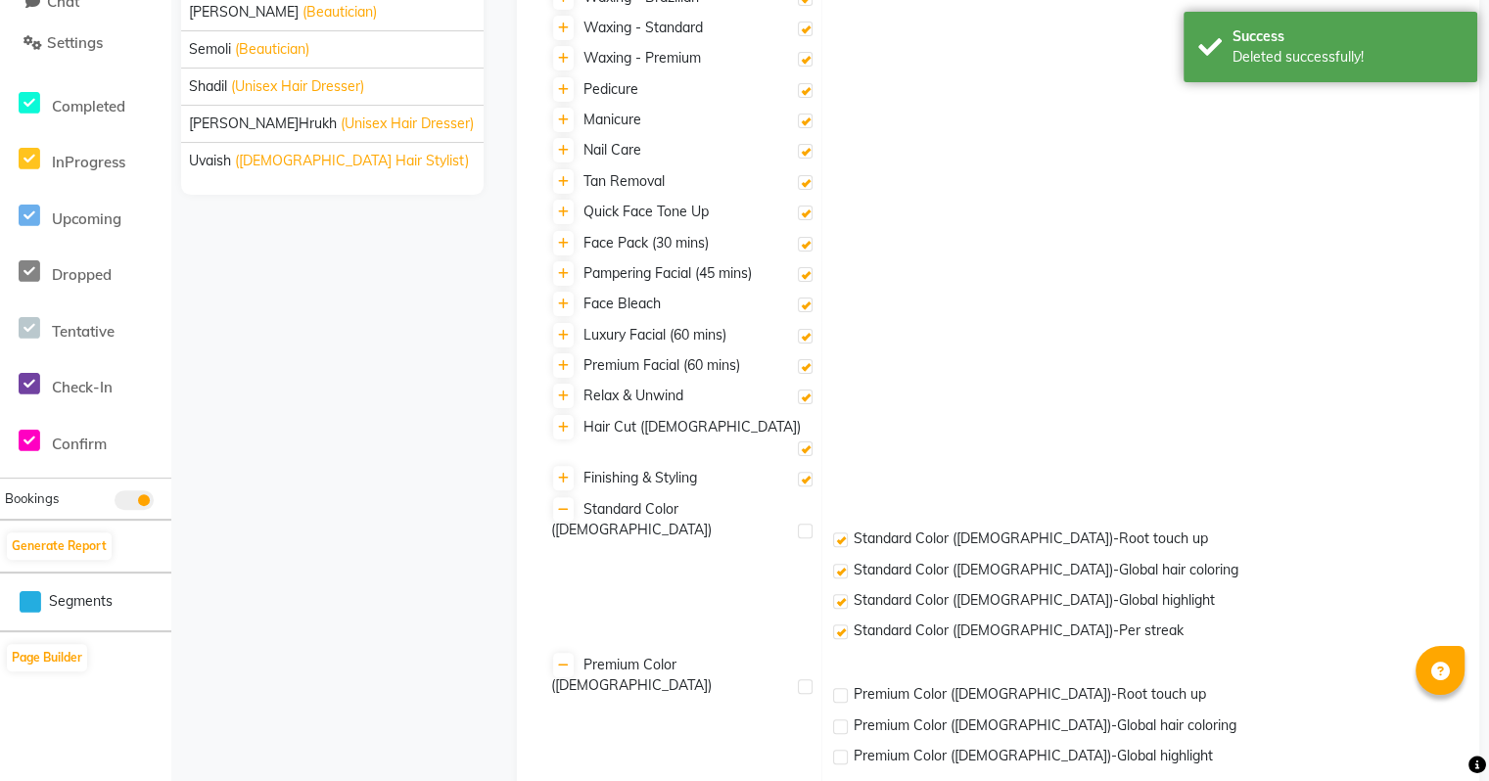
checkbox input "false"
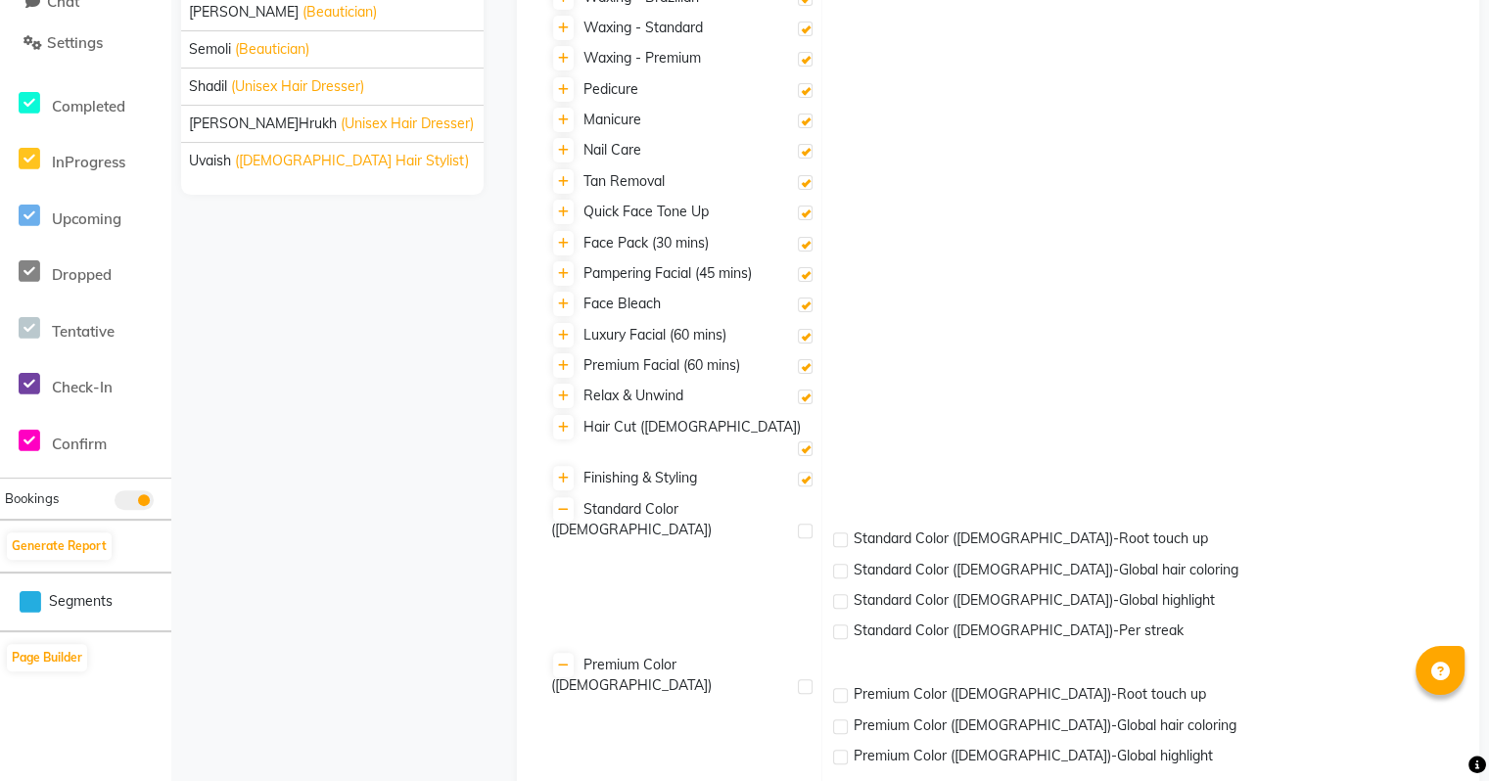
click at [809, 441] on label at bounding box center [805, 448] width 15 height 15
click at [809, 443] on input "checkbox" at bounding box center [804, 449] width 13 height 13
checkbox input "false"
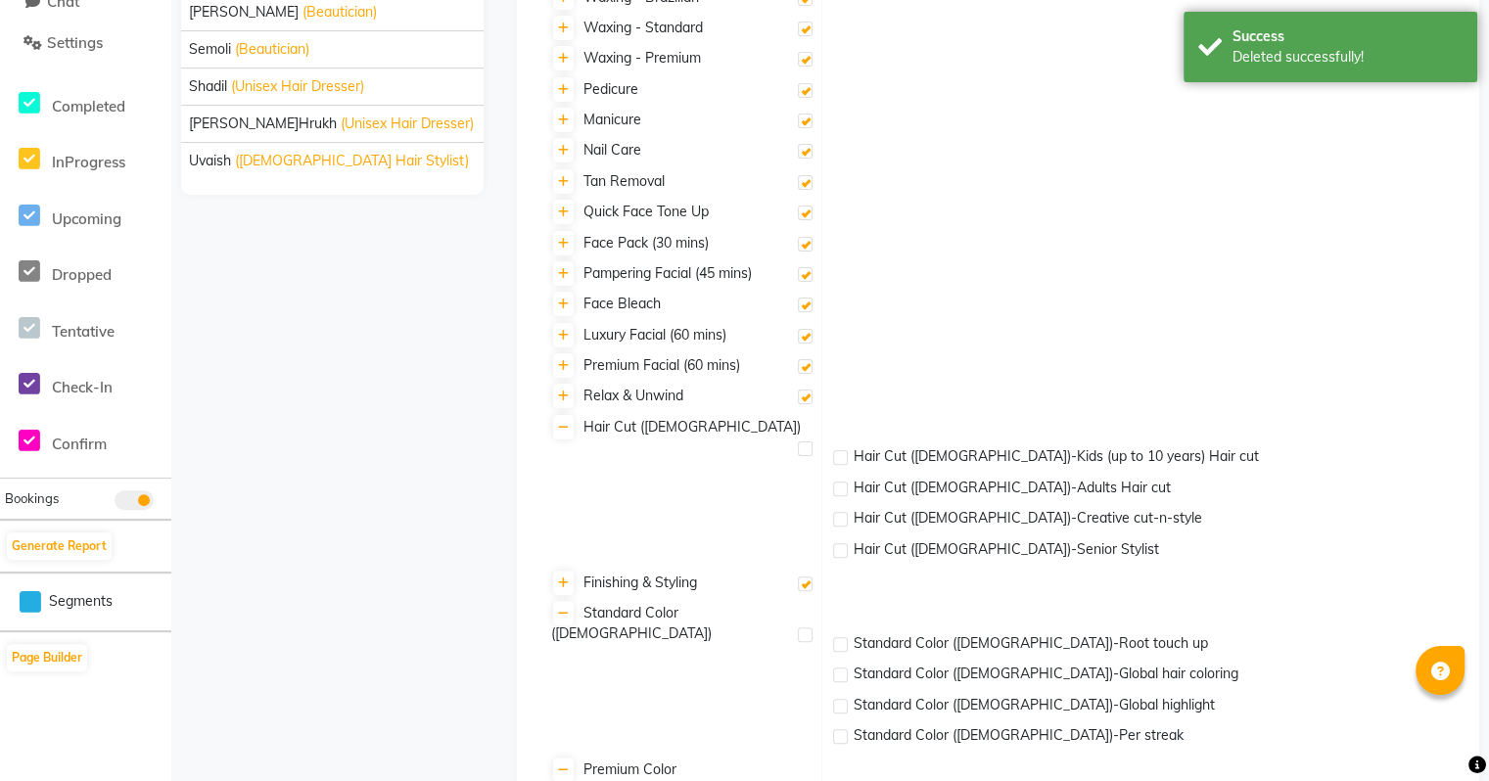
click at [806, 584] on label at bounding box center [805, 583] width 15 height 15
click at [806, 584] on input "checkbox" at bounding box center [804, 584] width 13 height 13
checkbox input "false"
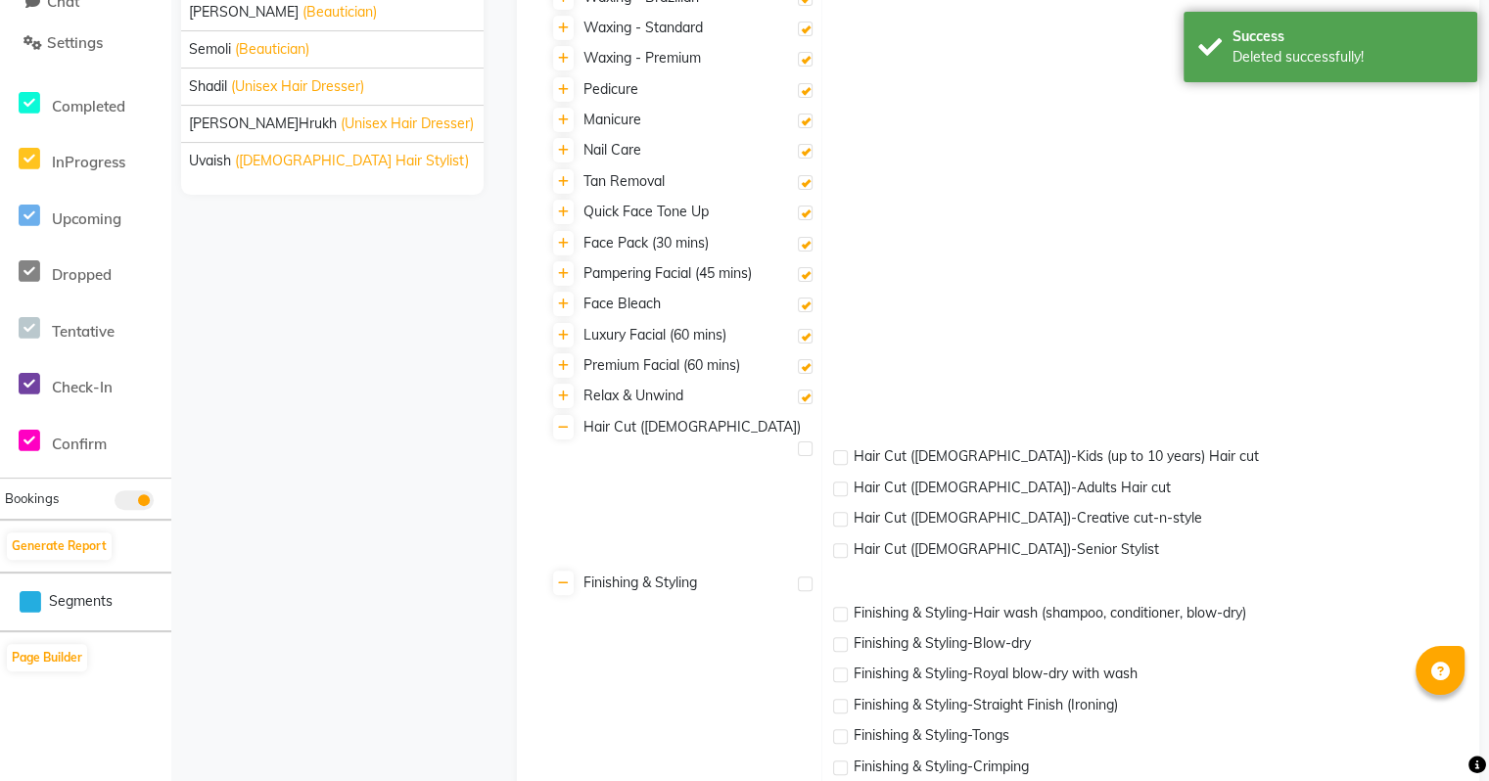
scroll to position [376, 0]
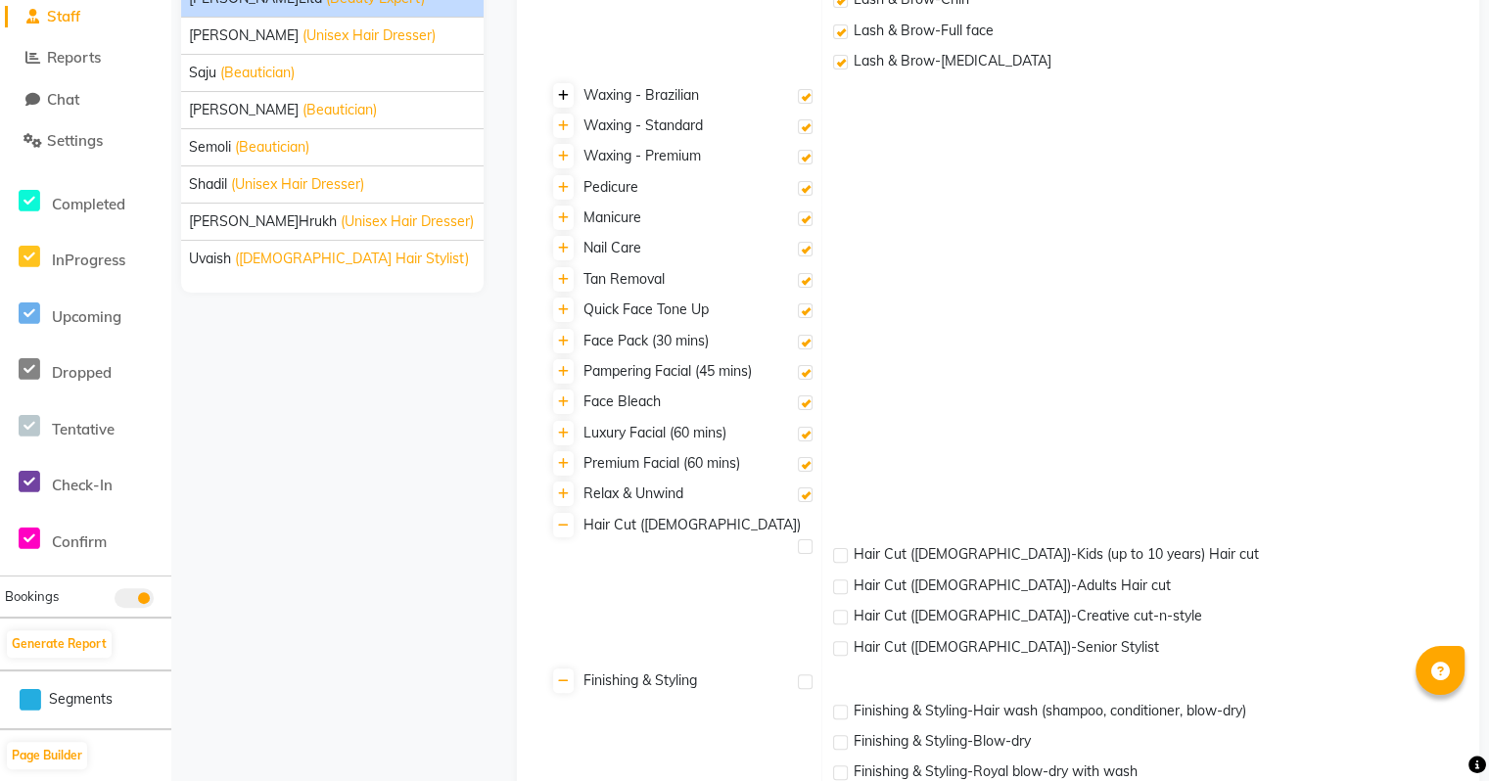
click at [568, 97] on icon at bounding box center [563, 96] width 11 height 12
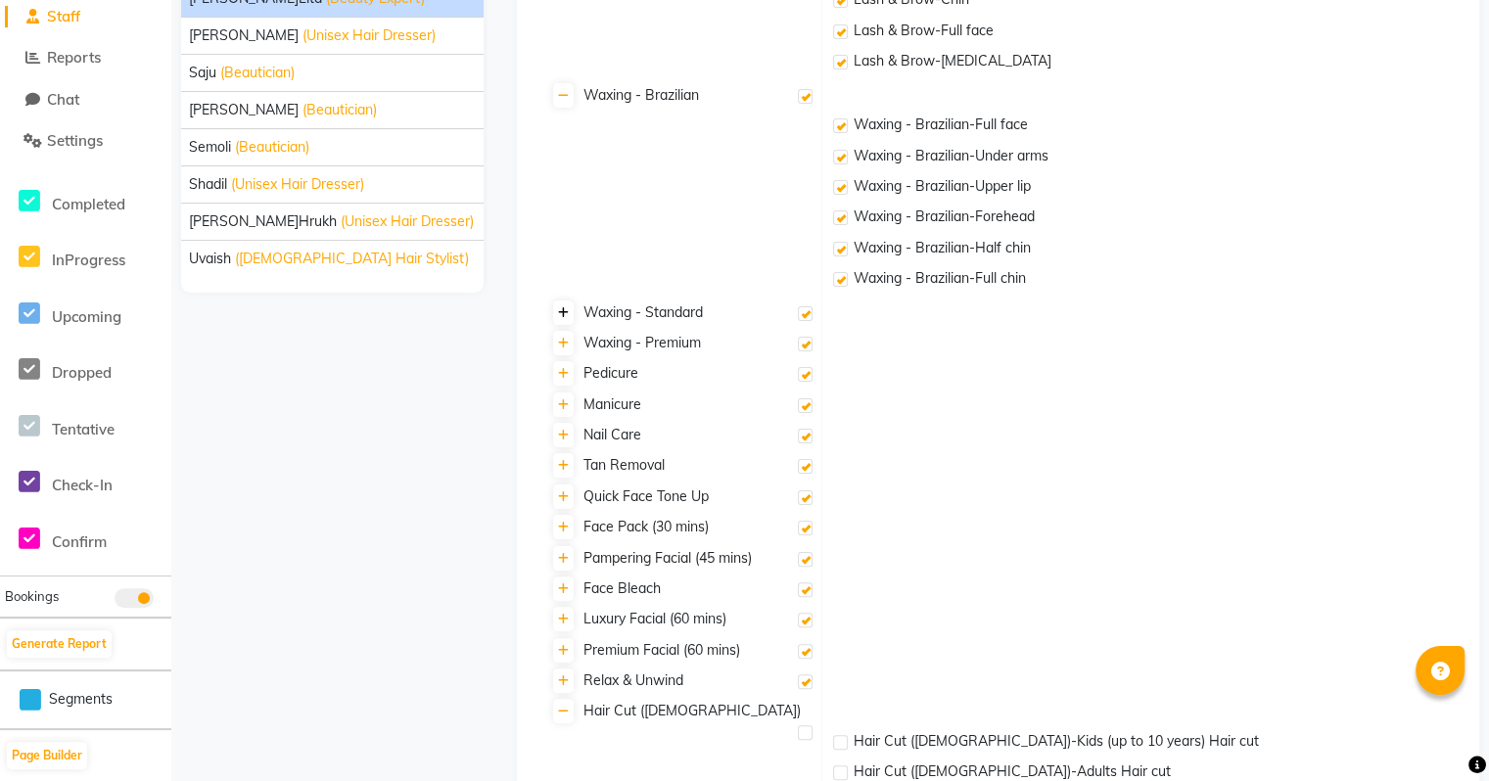
click at [553, 306] on link at bounding box center [563, 312] width 21 height 24
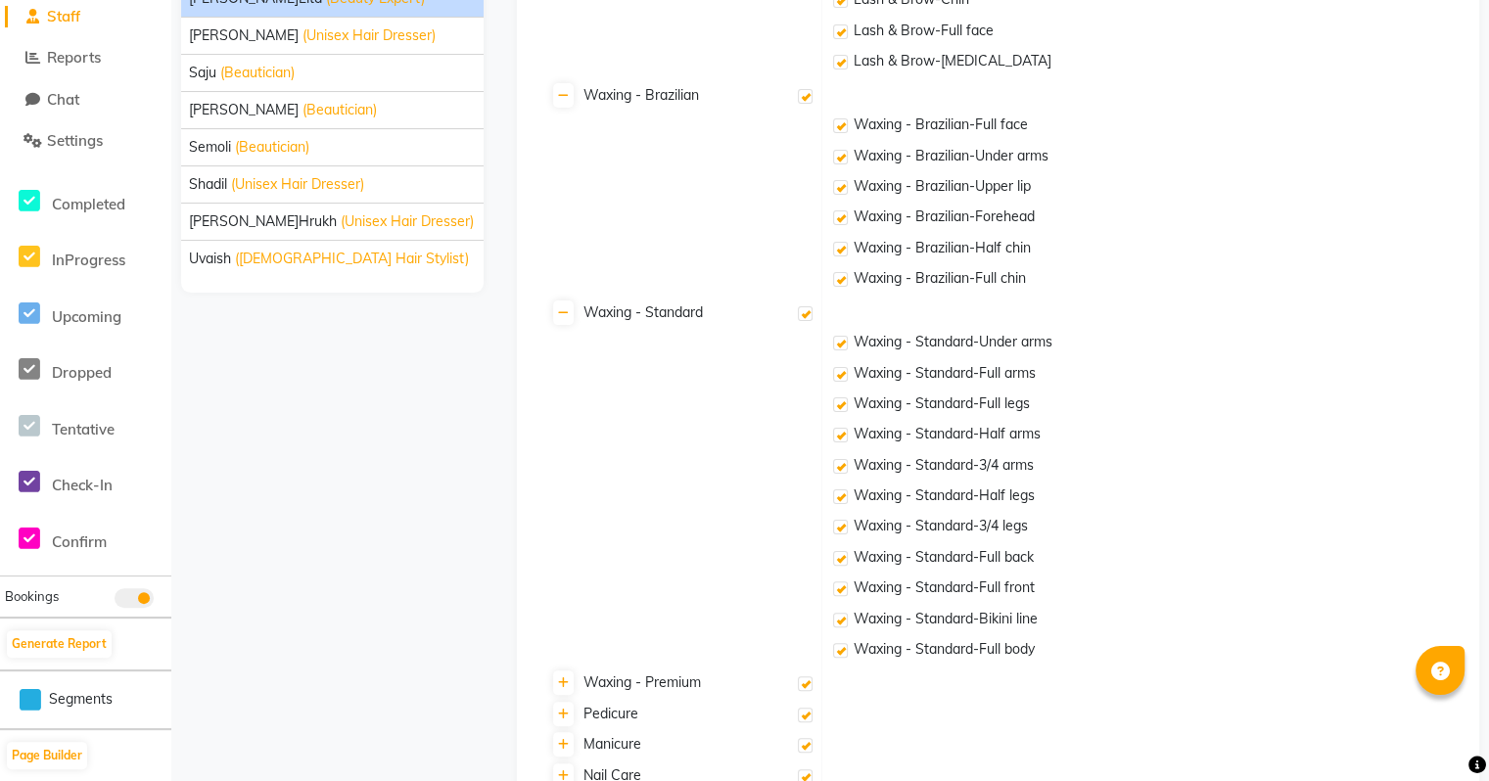
scroll to position [865, 0]
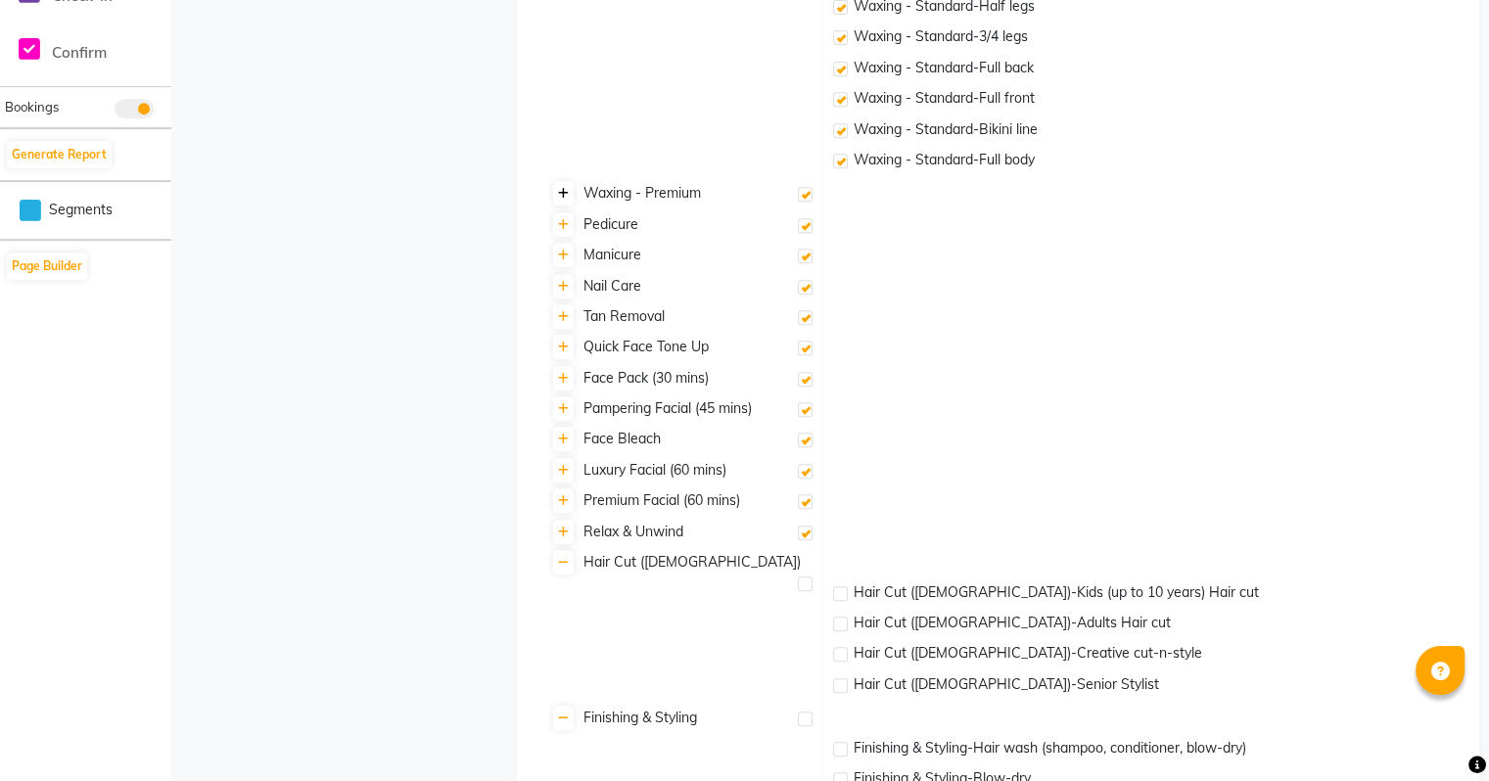
click at [556, 199] on link at bounding box center [563, 193] width 21 height 24
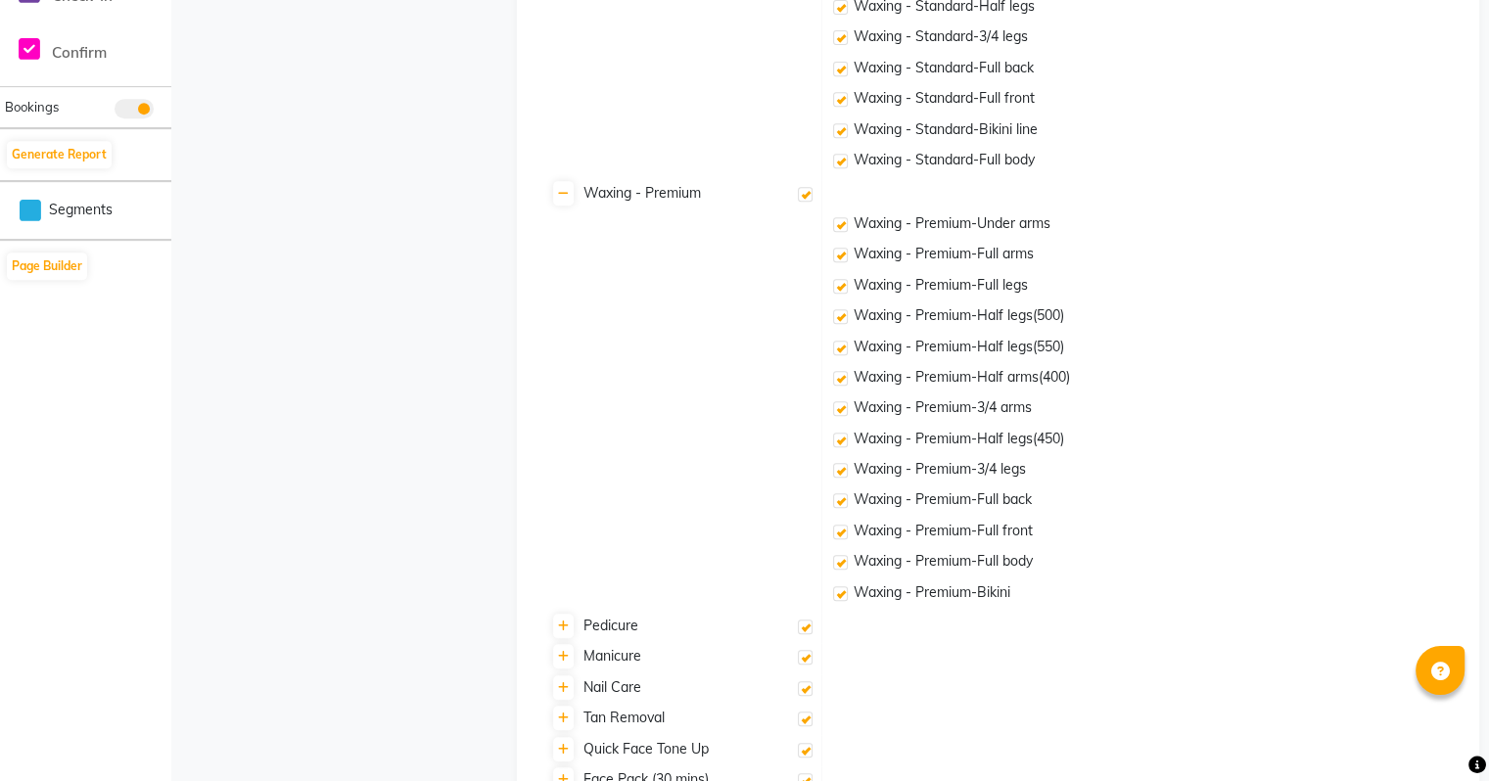
scroll to position [1257, 0]
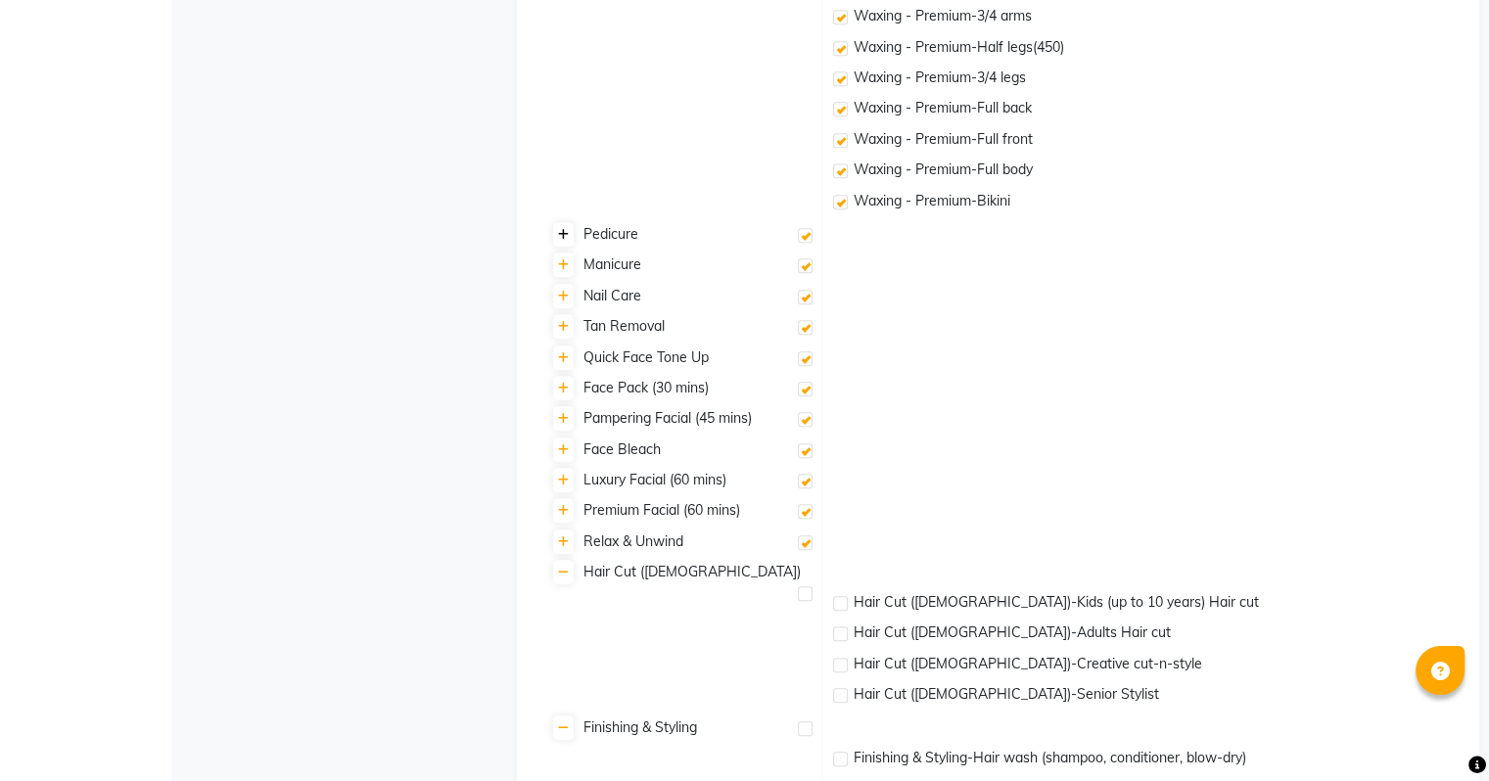
click at [556, 232] on link at bounding box center [563, 234] width 21 height 24
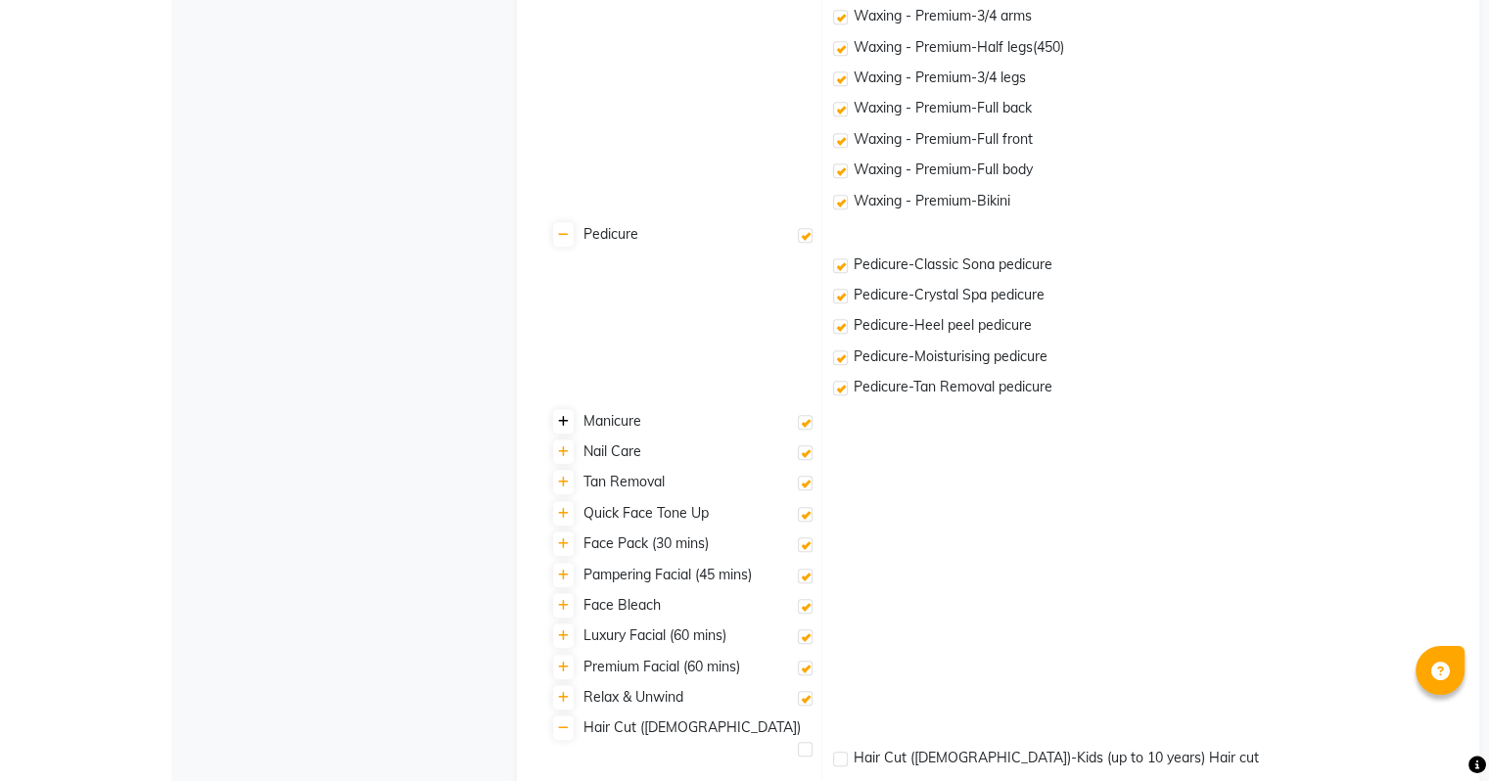
click at [568, 420] on icon at bounding box center [563, 422] width 11 height 12
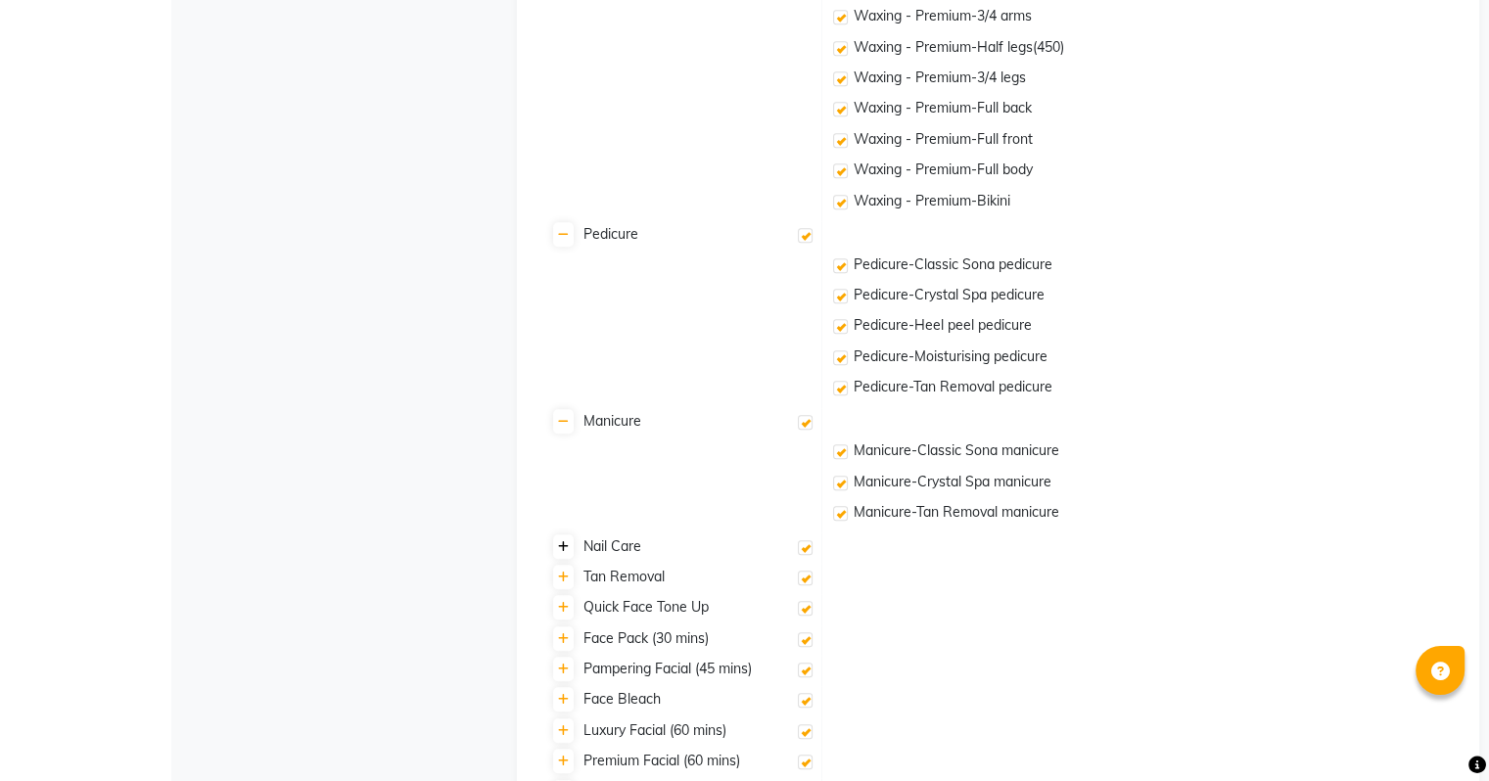
click at [565, 546] on icon at bounding box center [563, 547] width 11 height 12
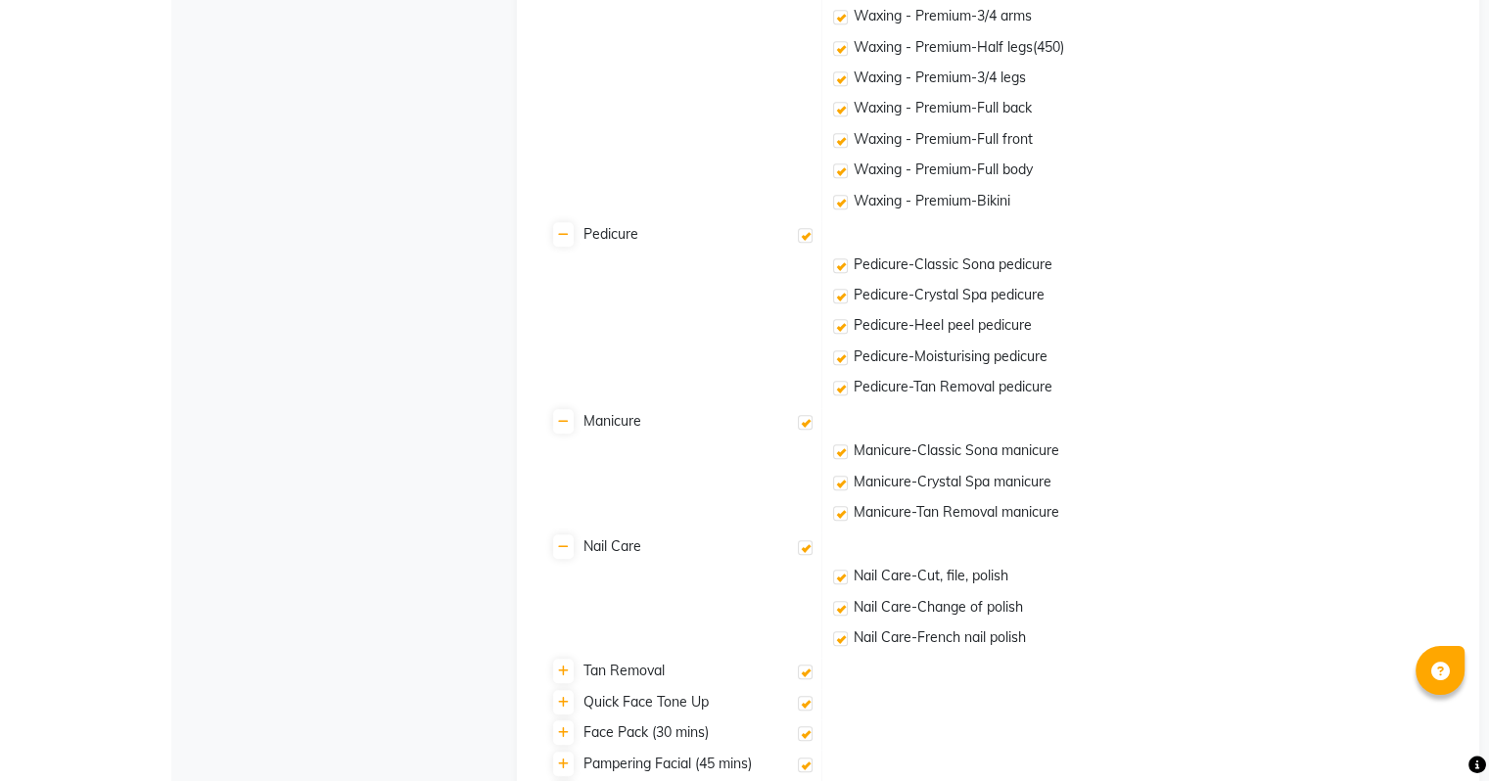
scroll to position [1550, 0]
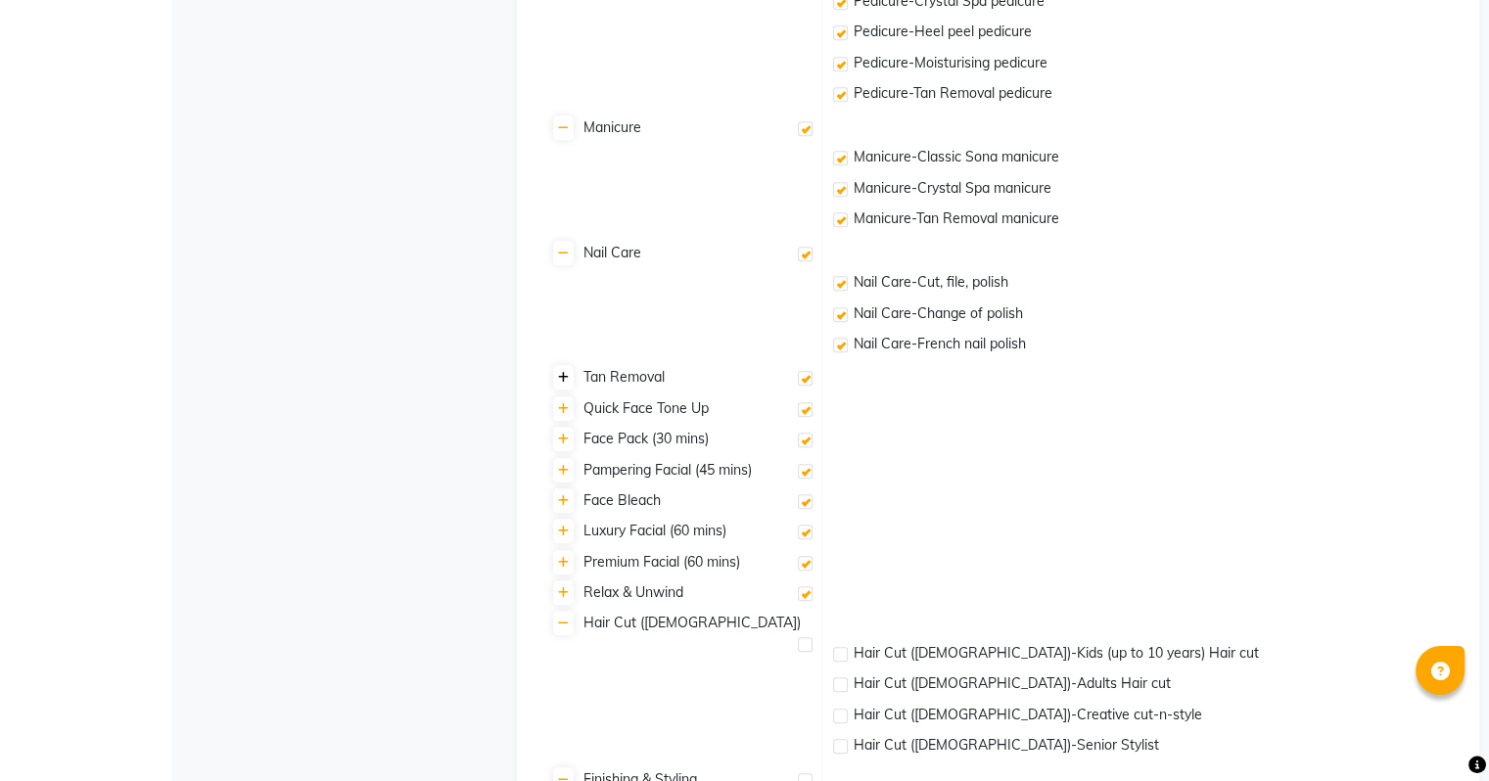
click at [568, 386] on link at bounding box center [563, 377] width 21 height 24
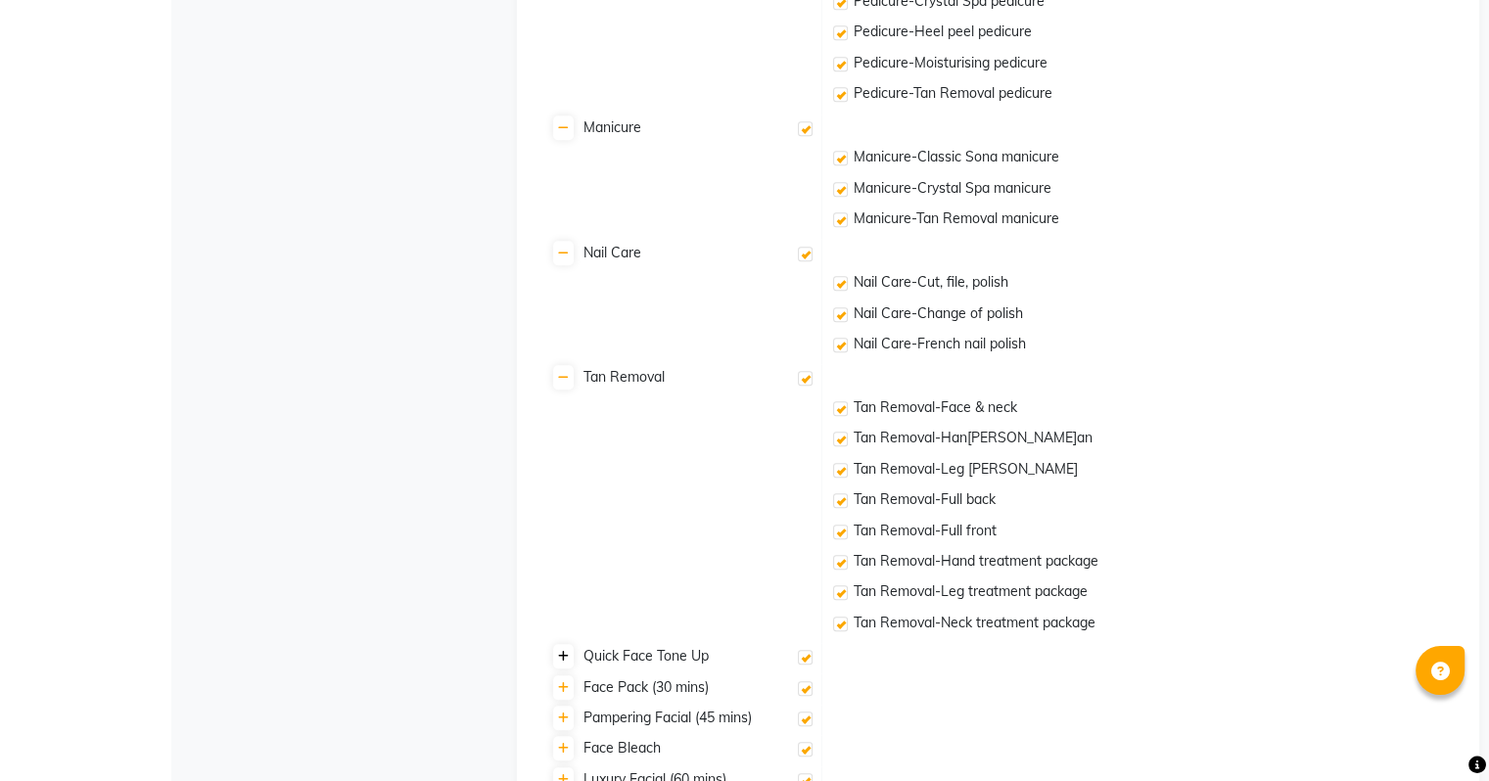
click at [567, 660] on icon at bounding box center [563, 657] width 11 height 12
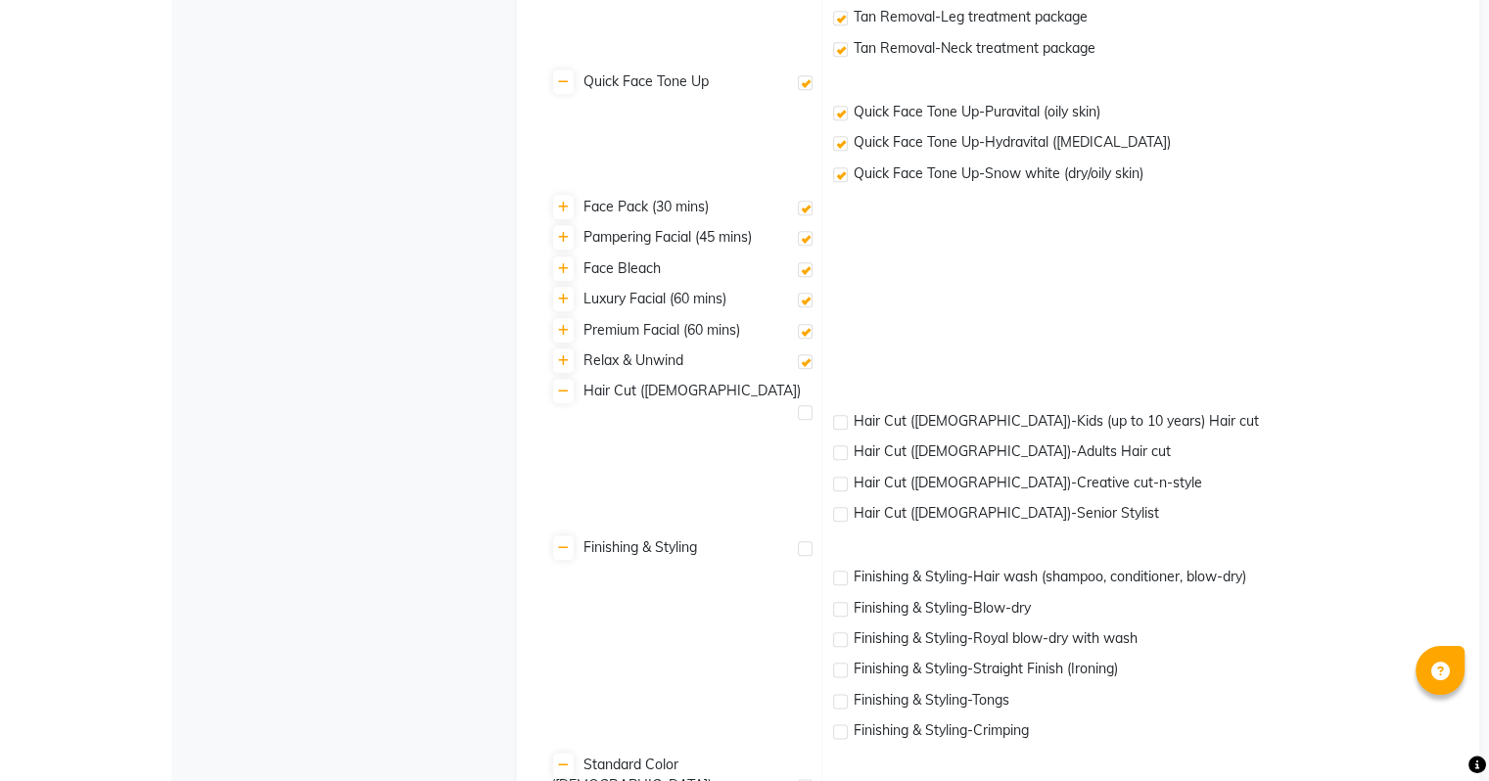
scroll to position [2138, 0]
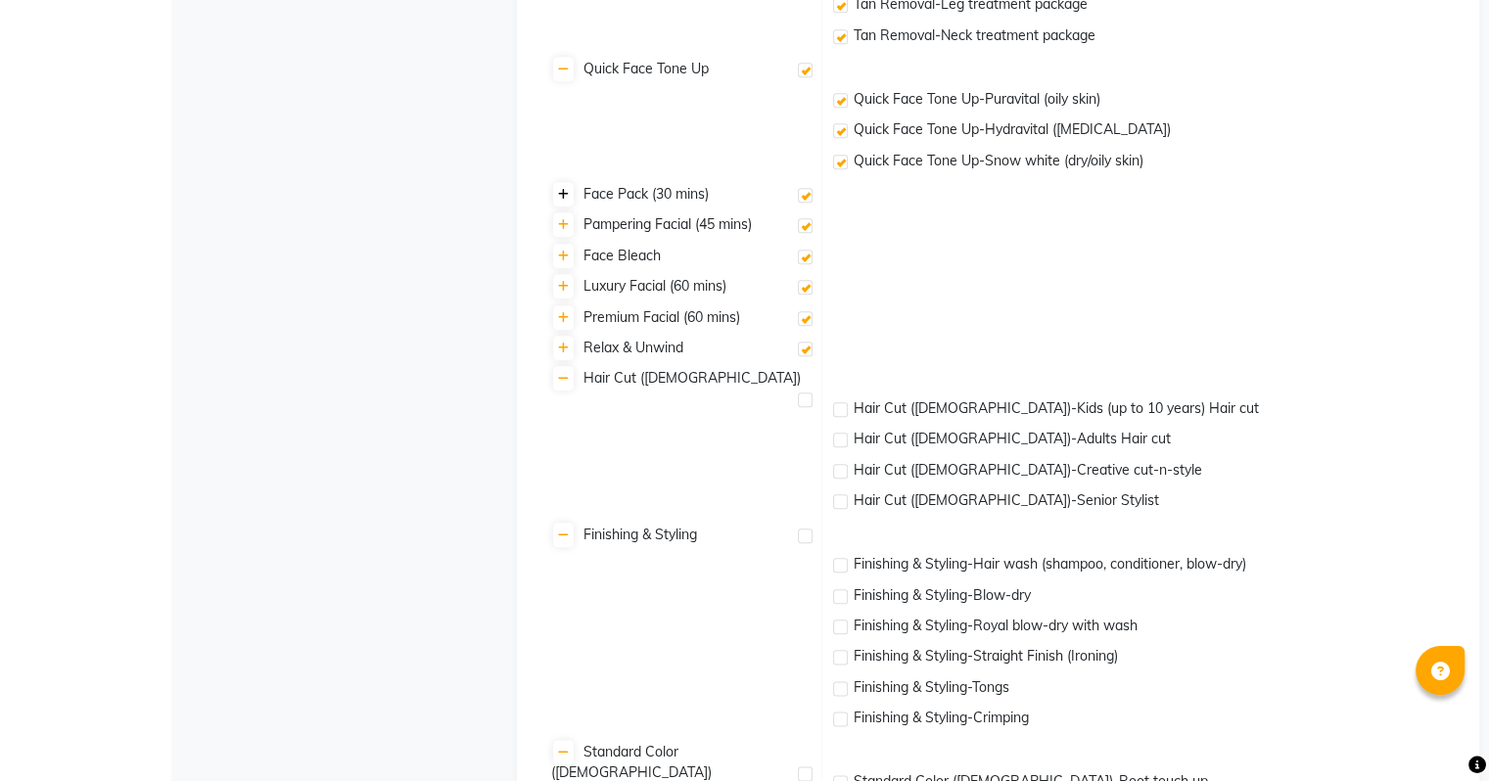
click at [567, 194] on icon at bounding box center [563, 195] width 11 height 12
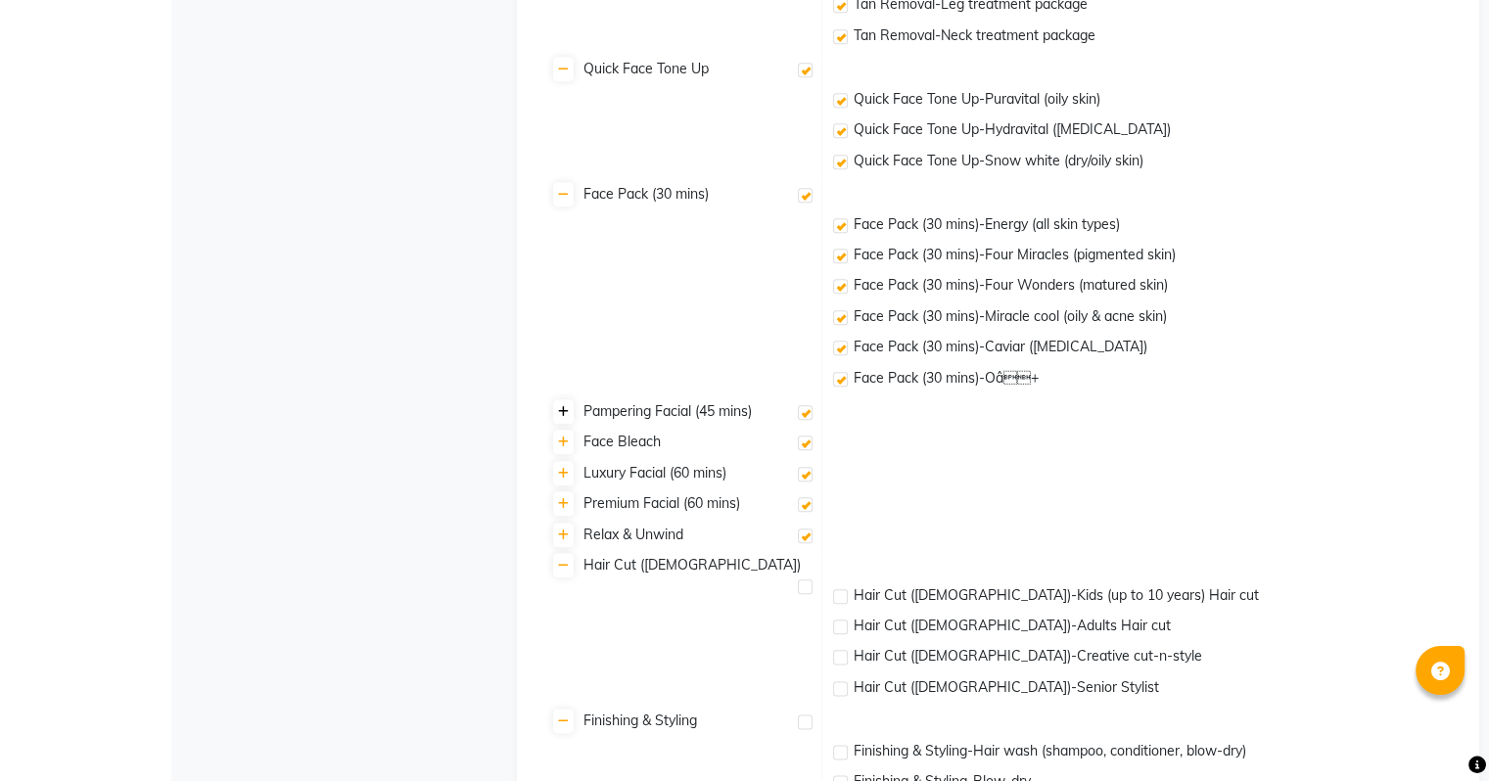
click at [555, 421] on link at bounding box center [563, 411] width 21 height 24
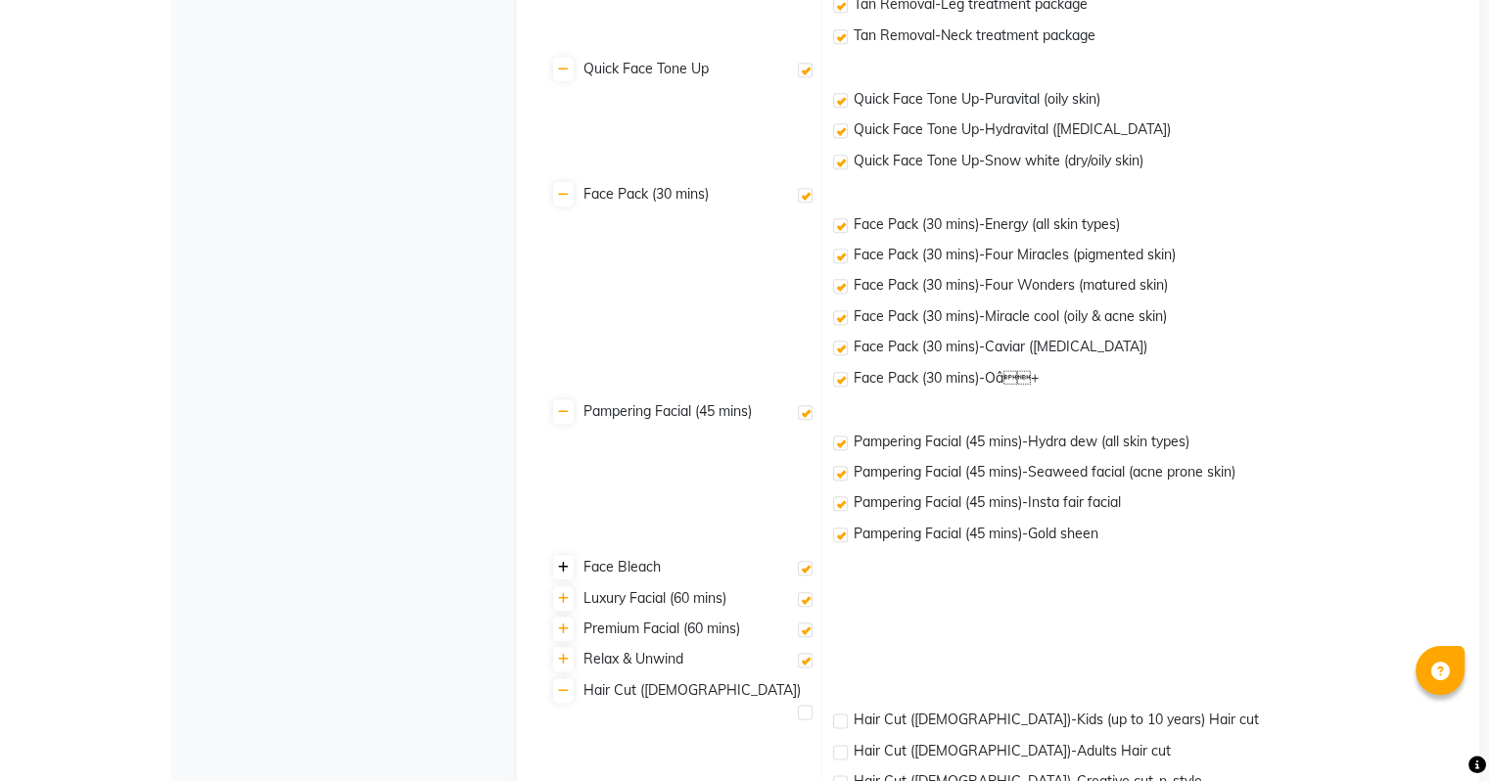
click at [564, 566] on icon at bounding box center [563, 568] width 11 height 12
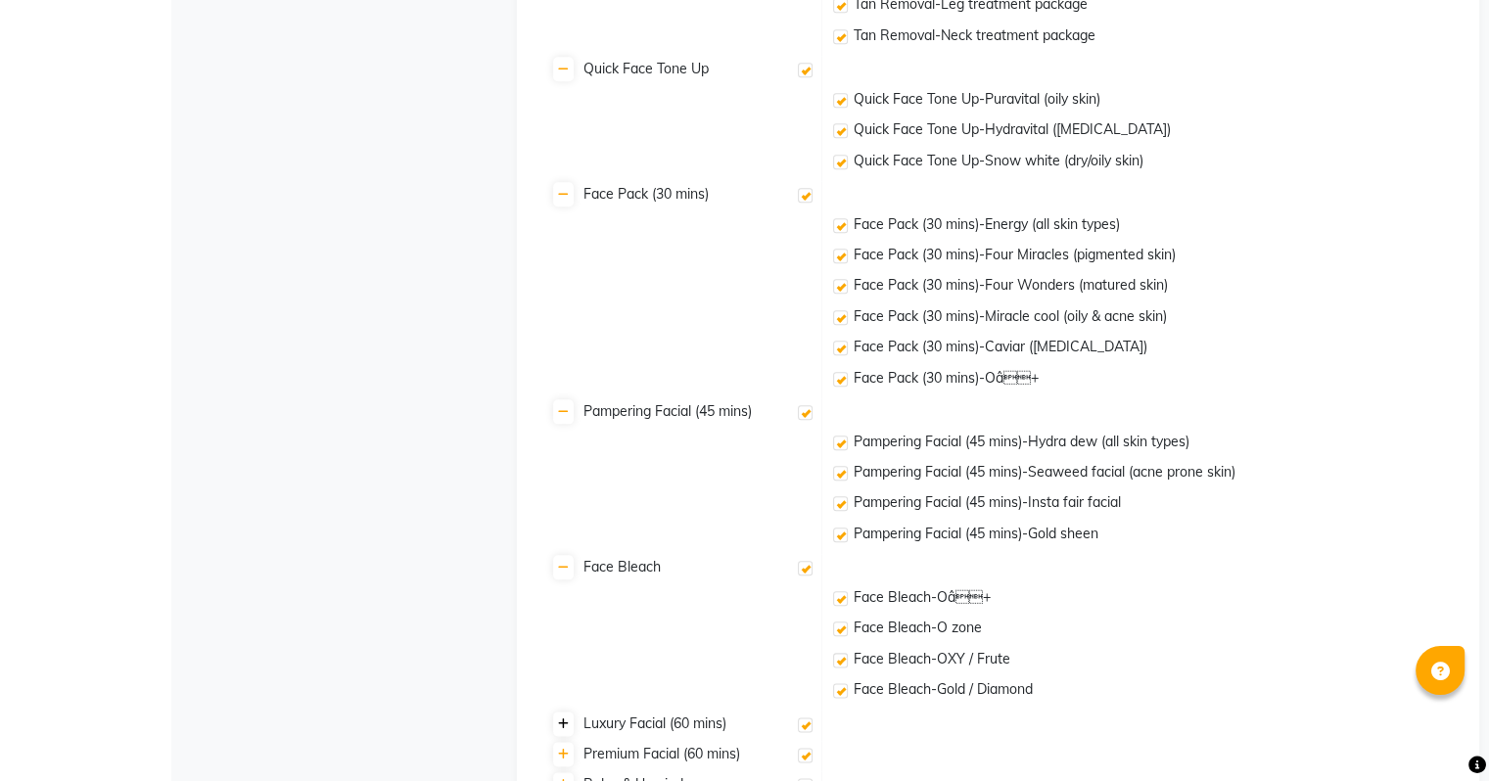
click at [568, 724] on link at bounding box center [563, 724] width 21 height 24
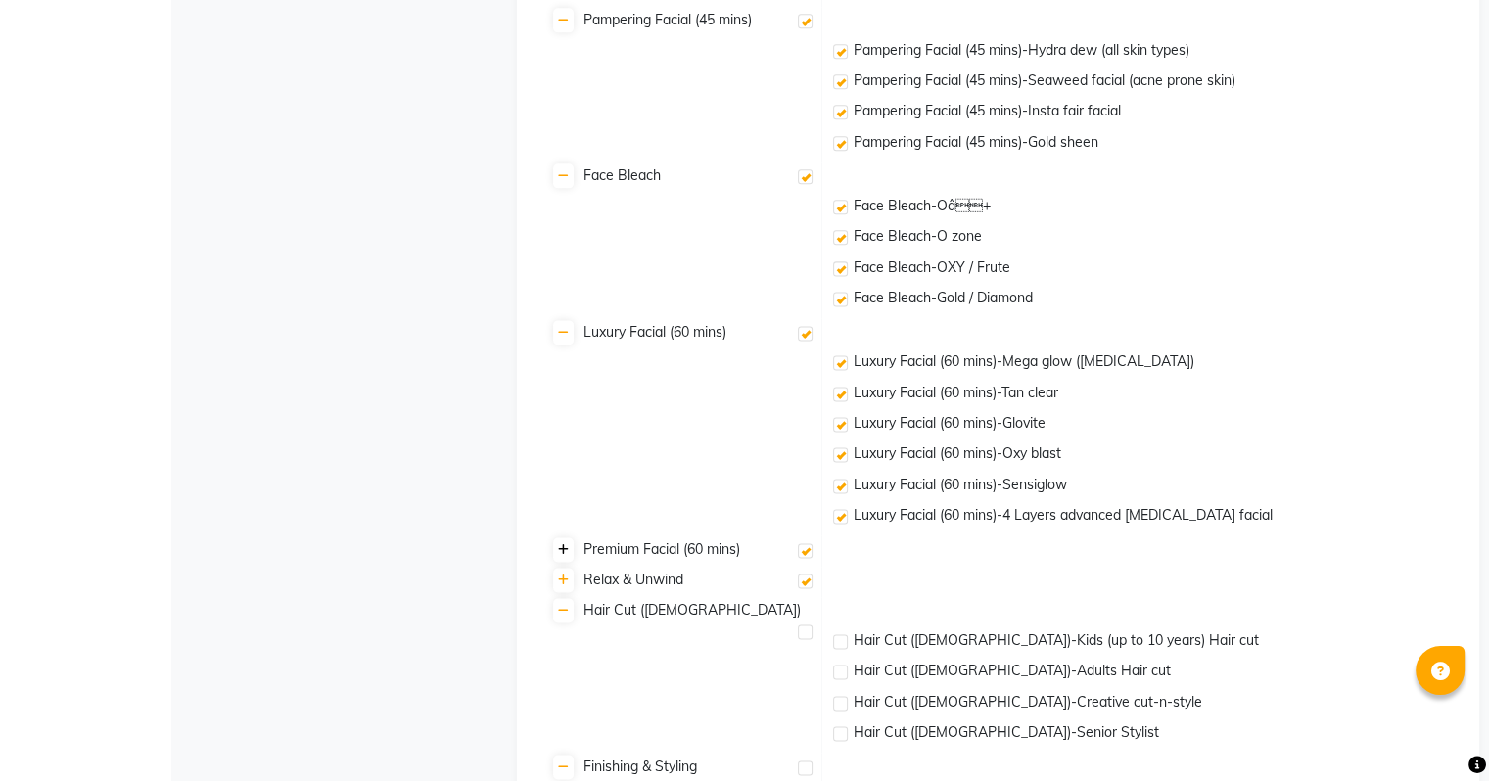
click at [564, 554] on icon at bounding box center [563, 550] width 11 height 12
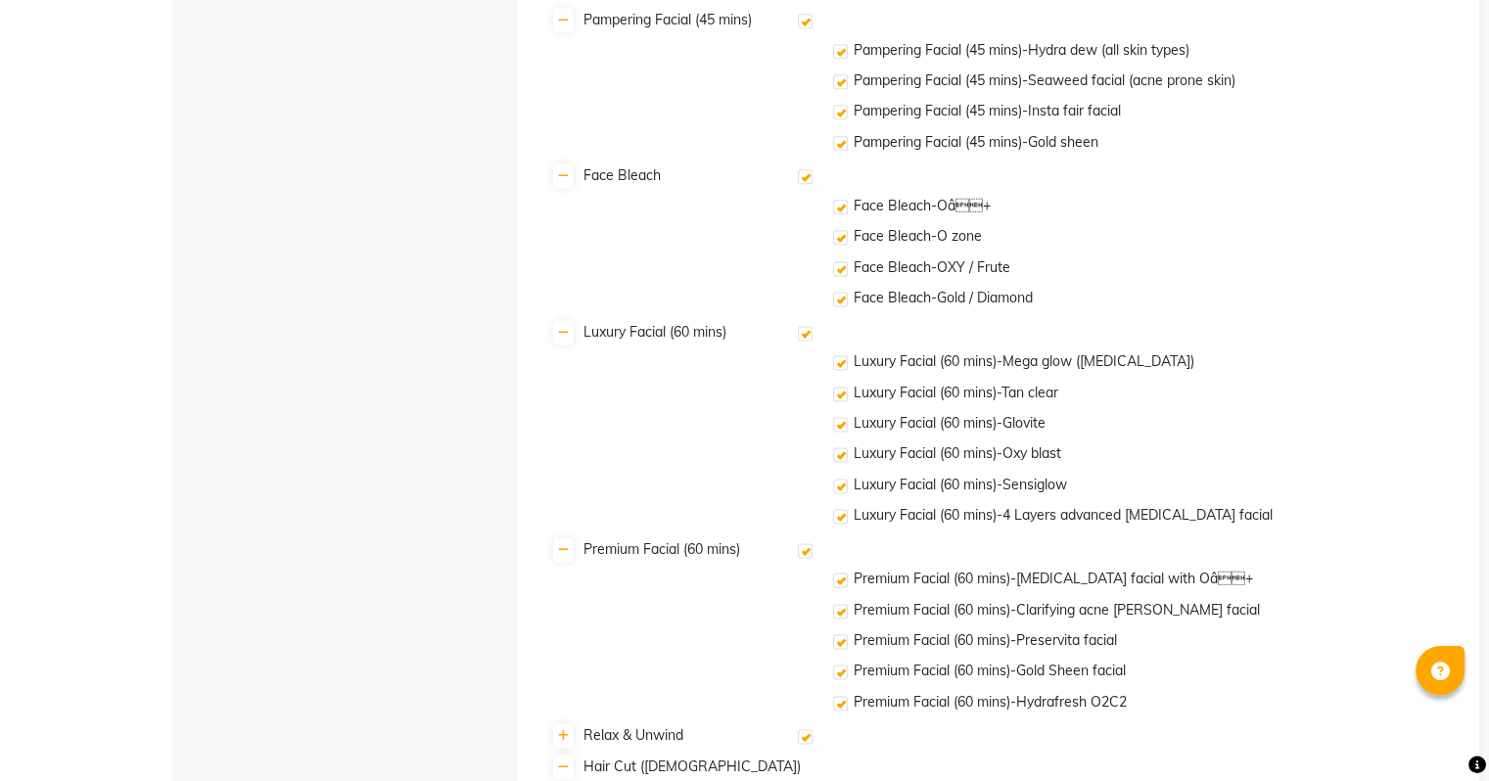
scroll to position [2823, 0]
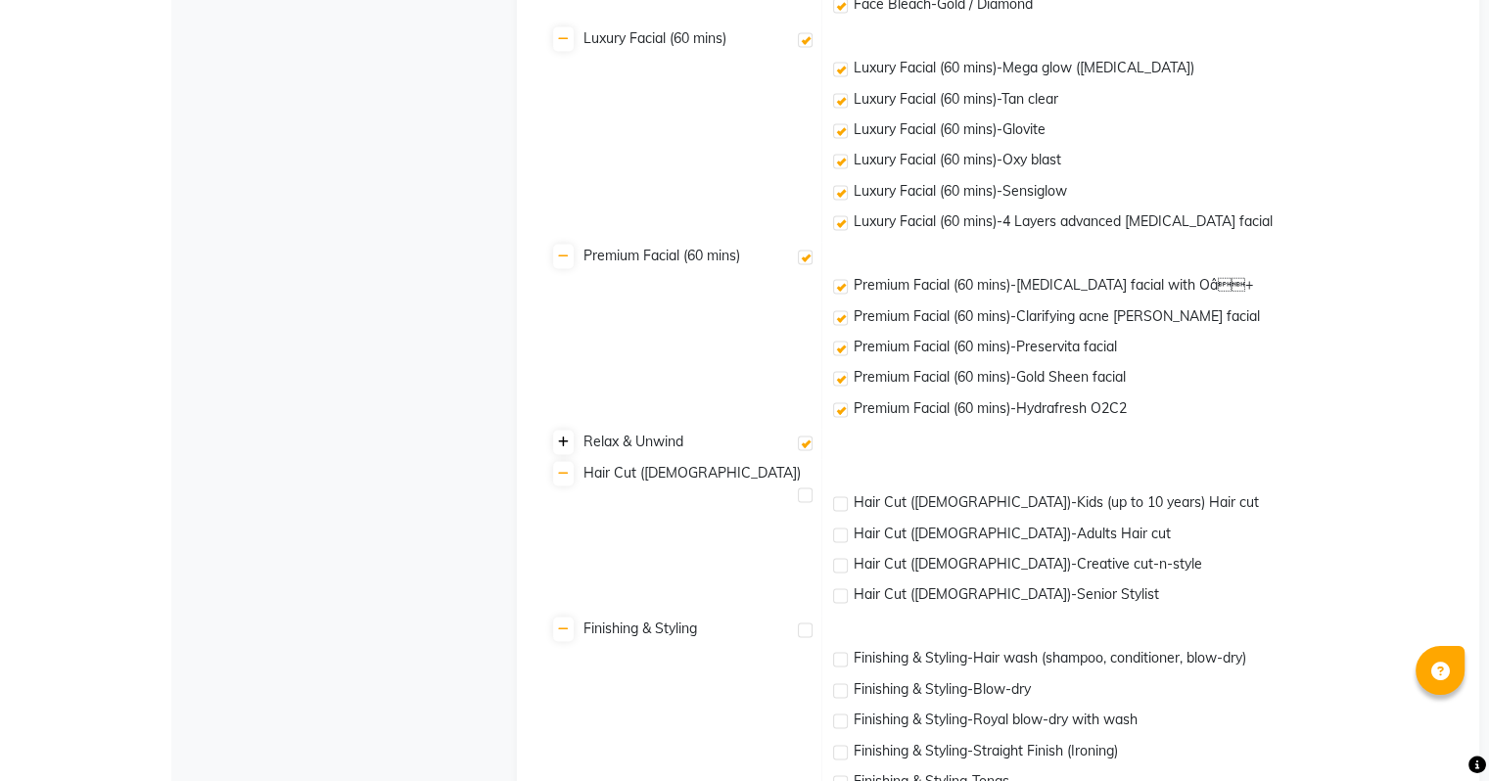
click at [555, 445] on link at bounding box center [563, 442] width 21 height 24
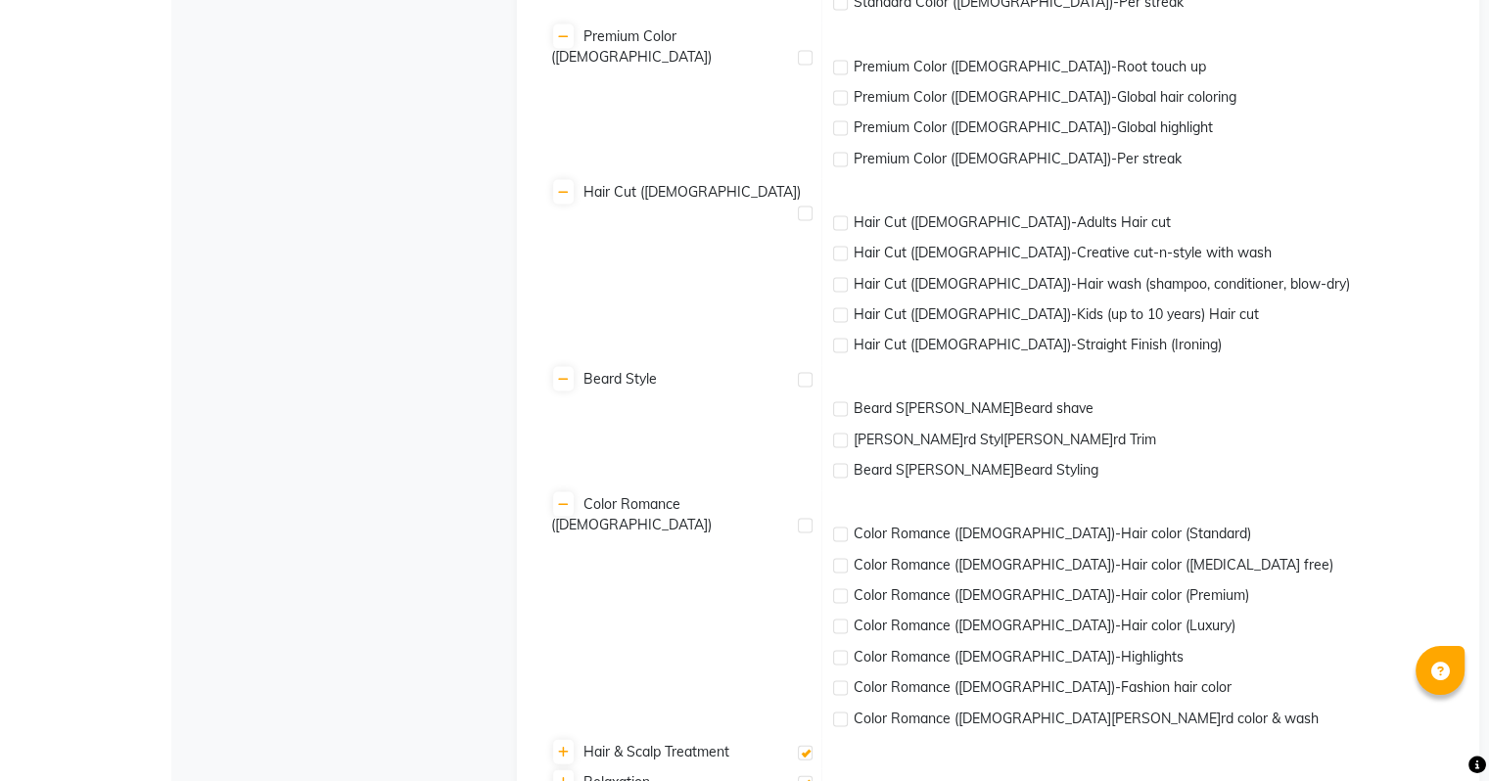
scroll to position [4026, 0]
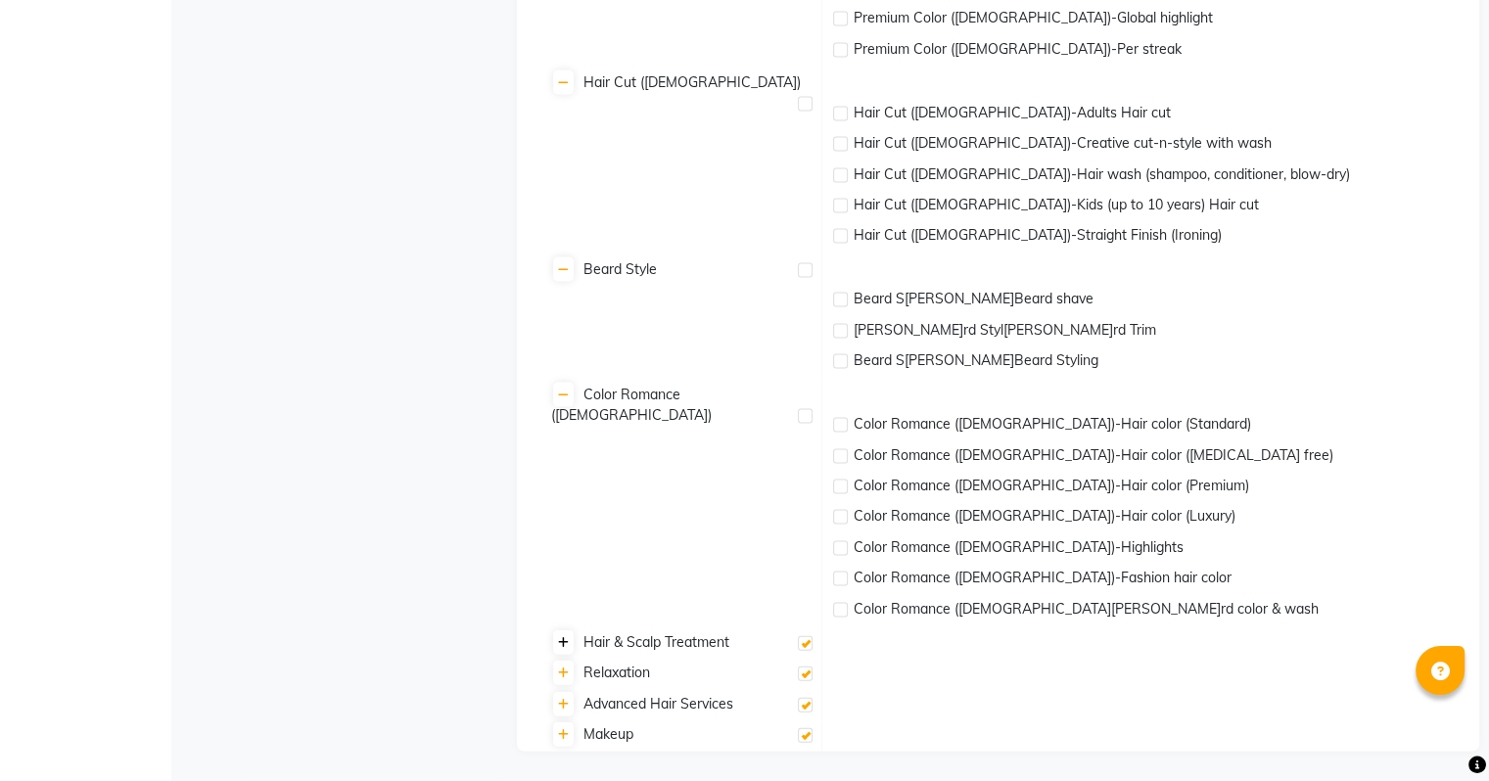
click at [564, 639] on icon at bounding box center [563, 643] width 11 height 12
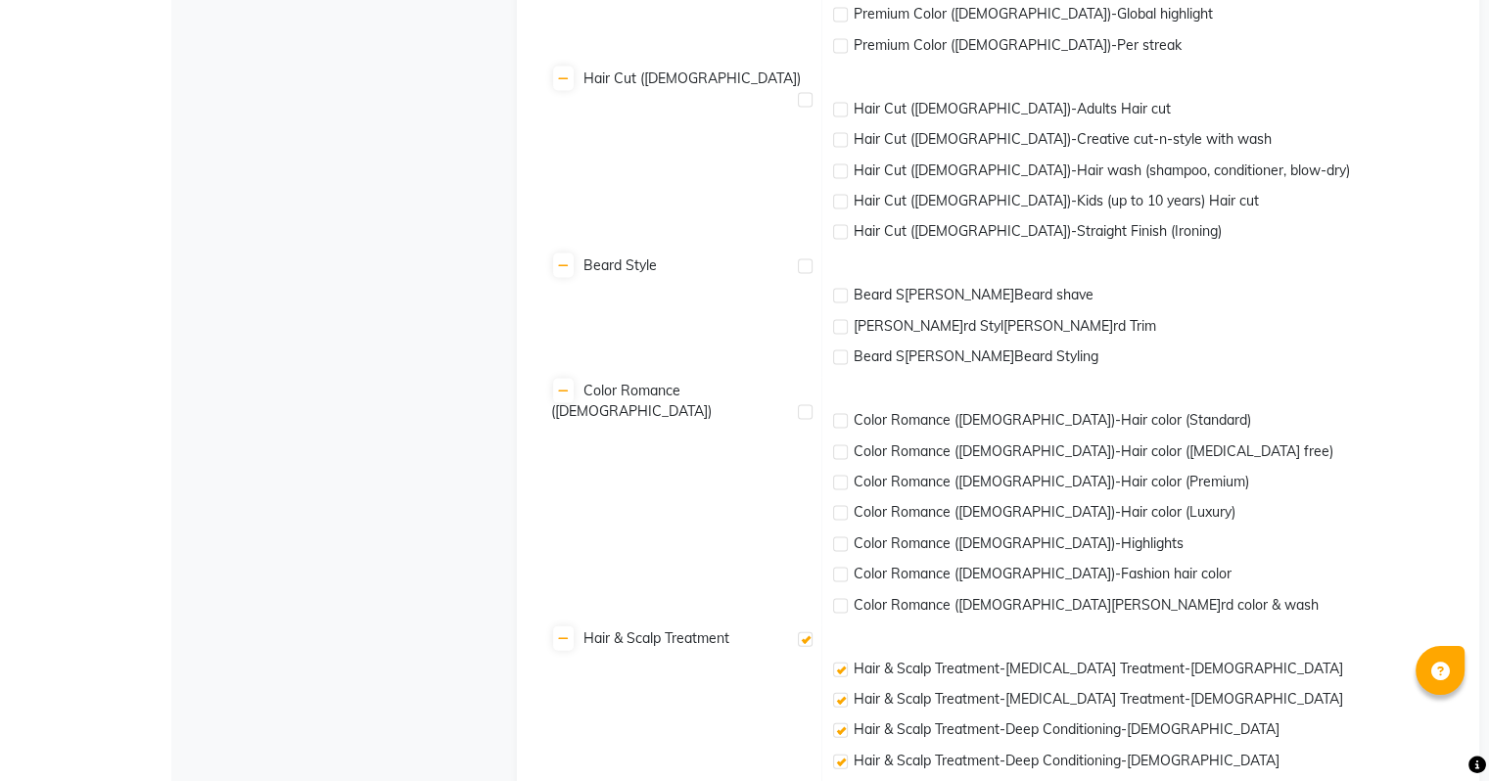
scroll to position [4222, 0]
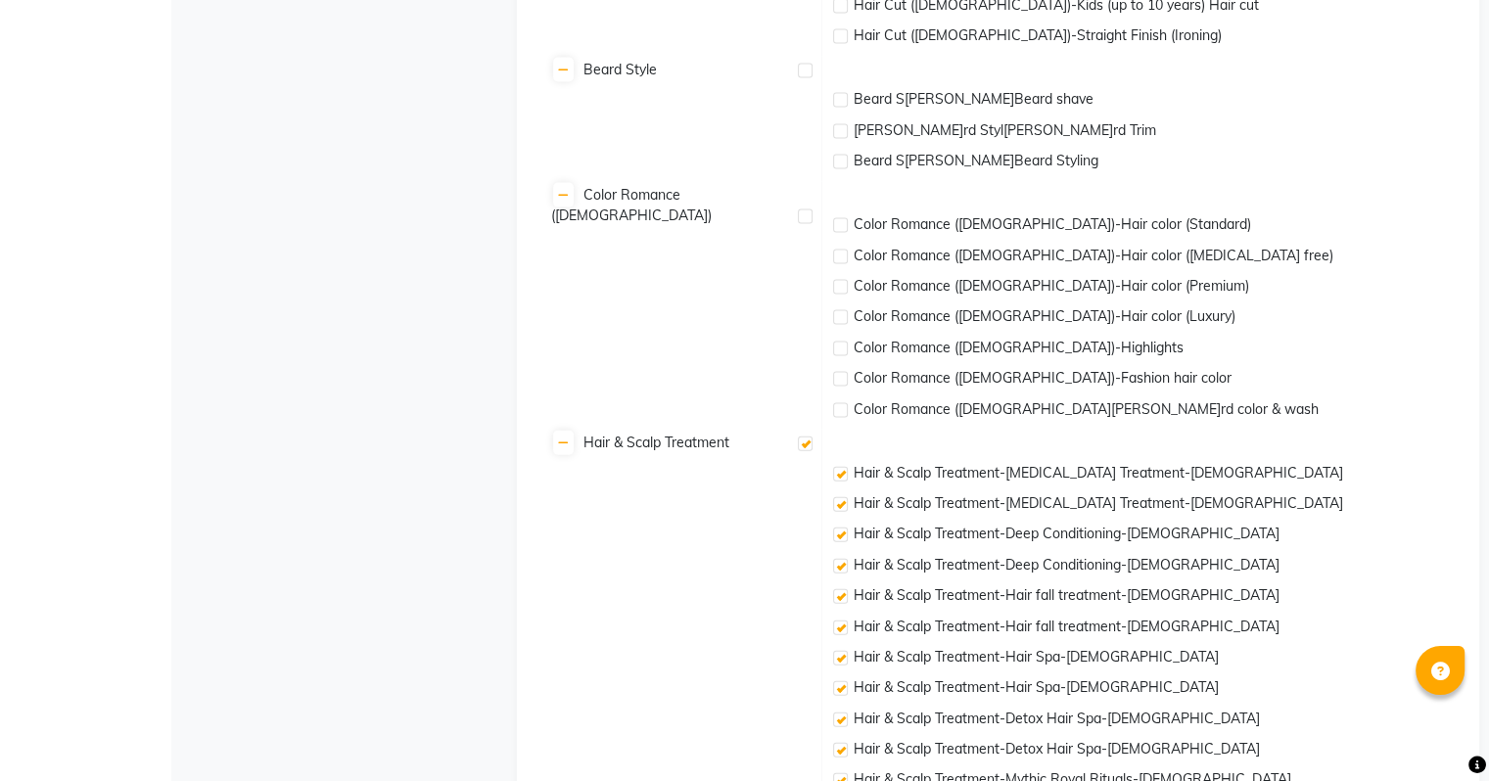
click at [805, 450] on label at bounding box center [805, 444] width 15 height 15
checkbox input "false"
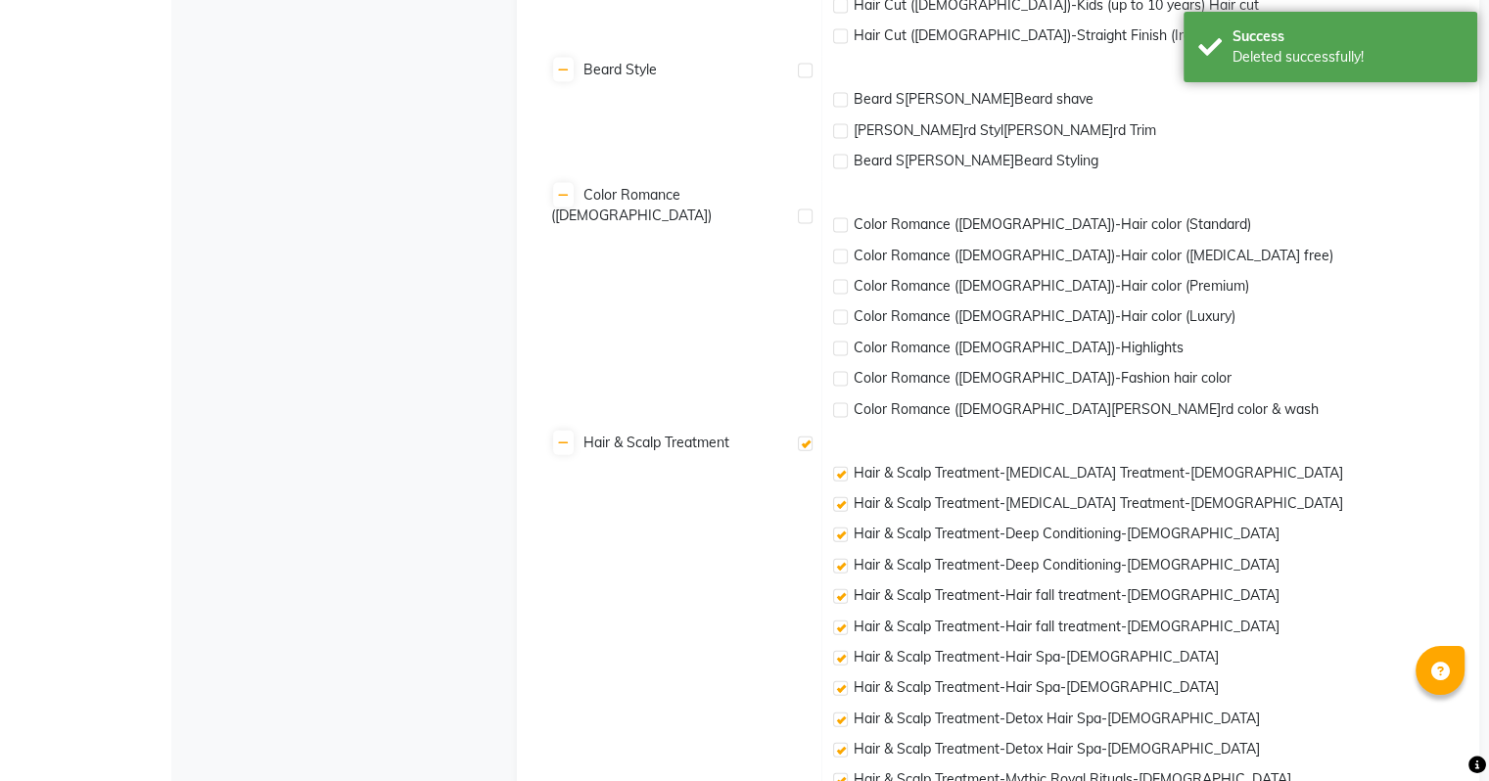
click at [805, 450] on label at bounding box center [805, 444] width 15 height 15
checkbox input "true"
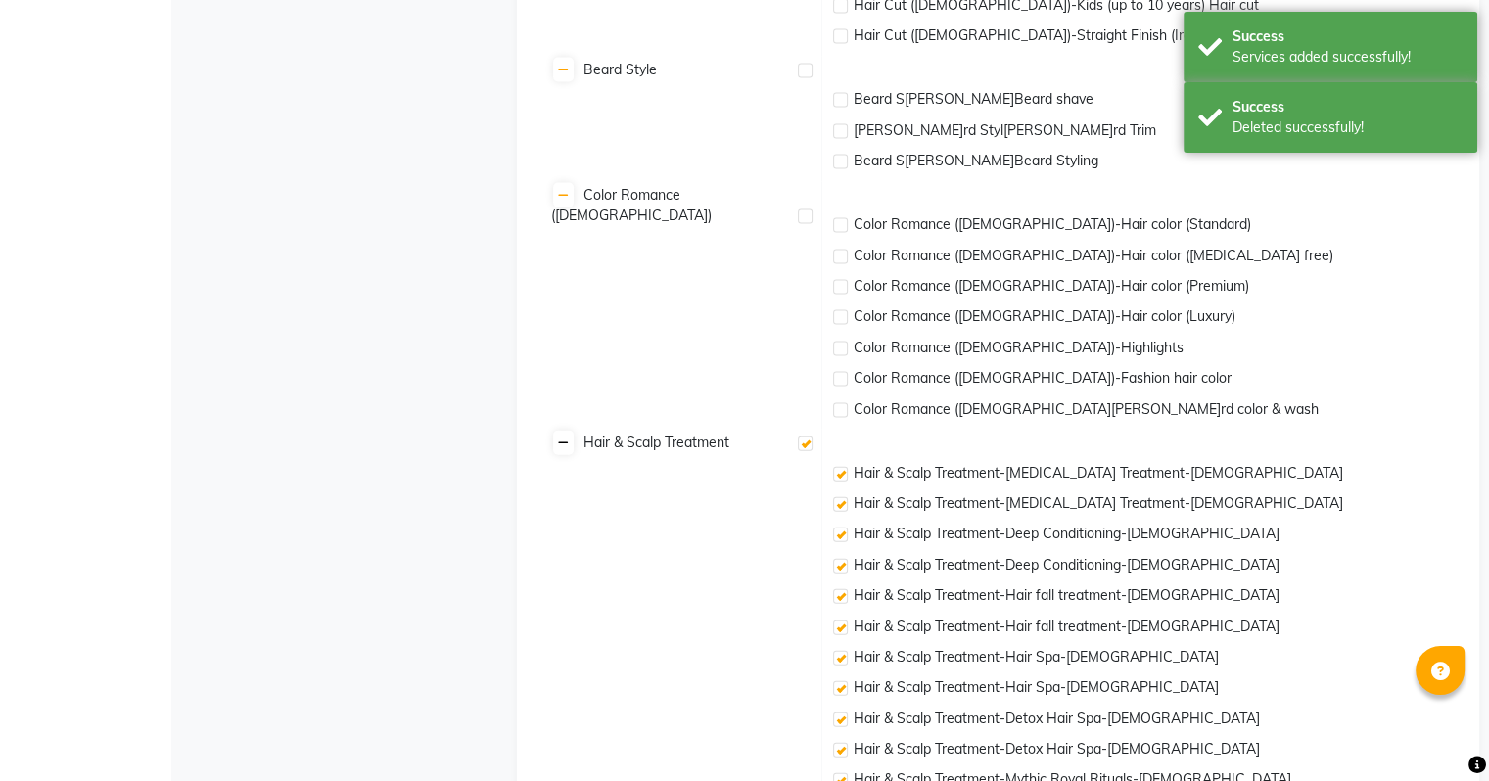
click at [563, 446] on icon at bounding box center [563, 443] width 11 height 12
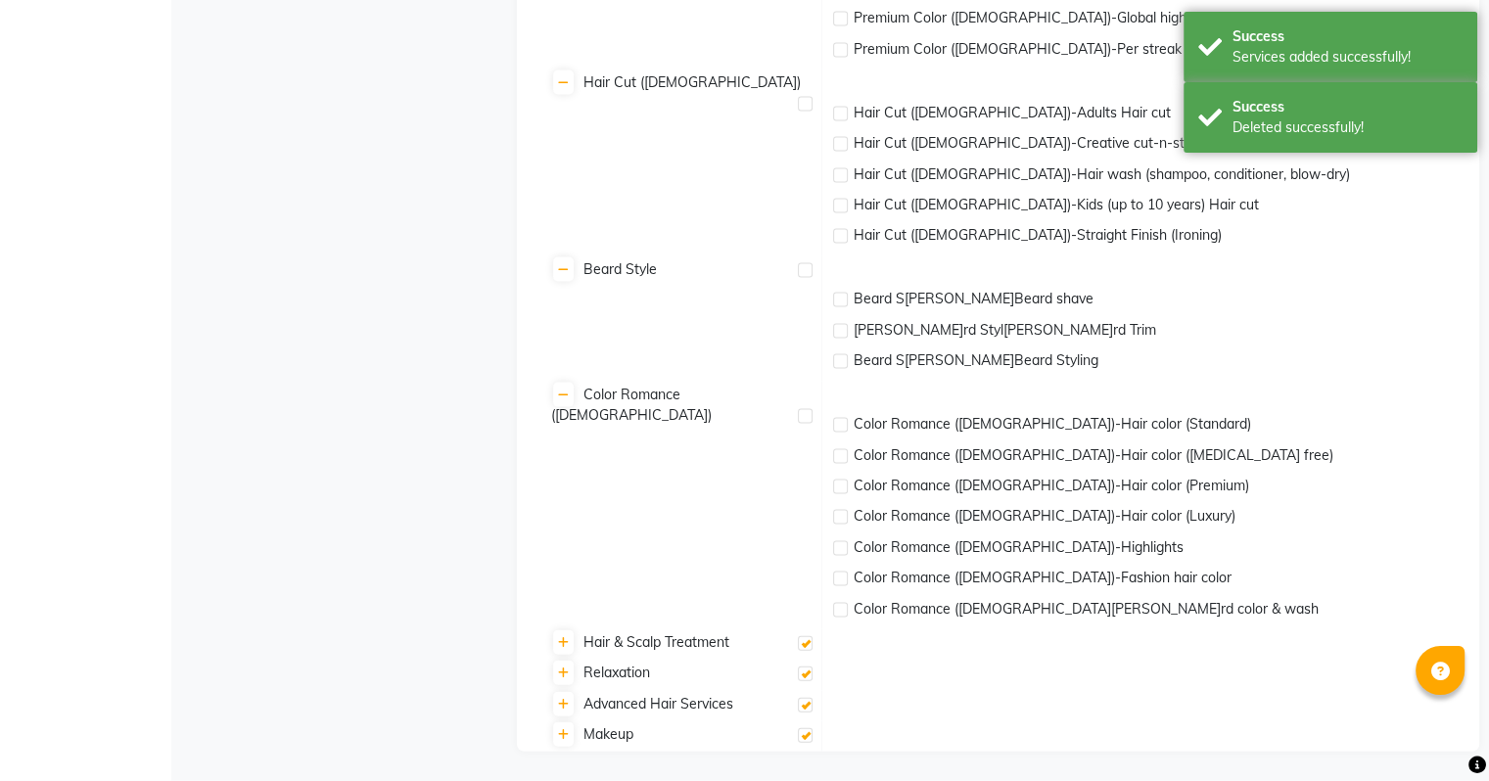
scroll to position [4026, 0]
click at [572, 643] on link at bounding box center [563, 642] width 21 height 24
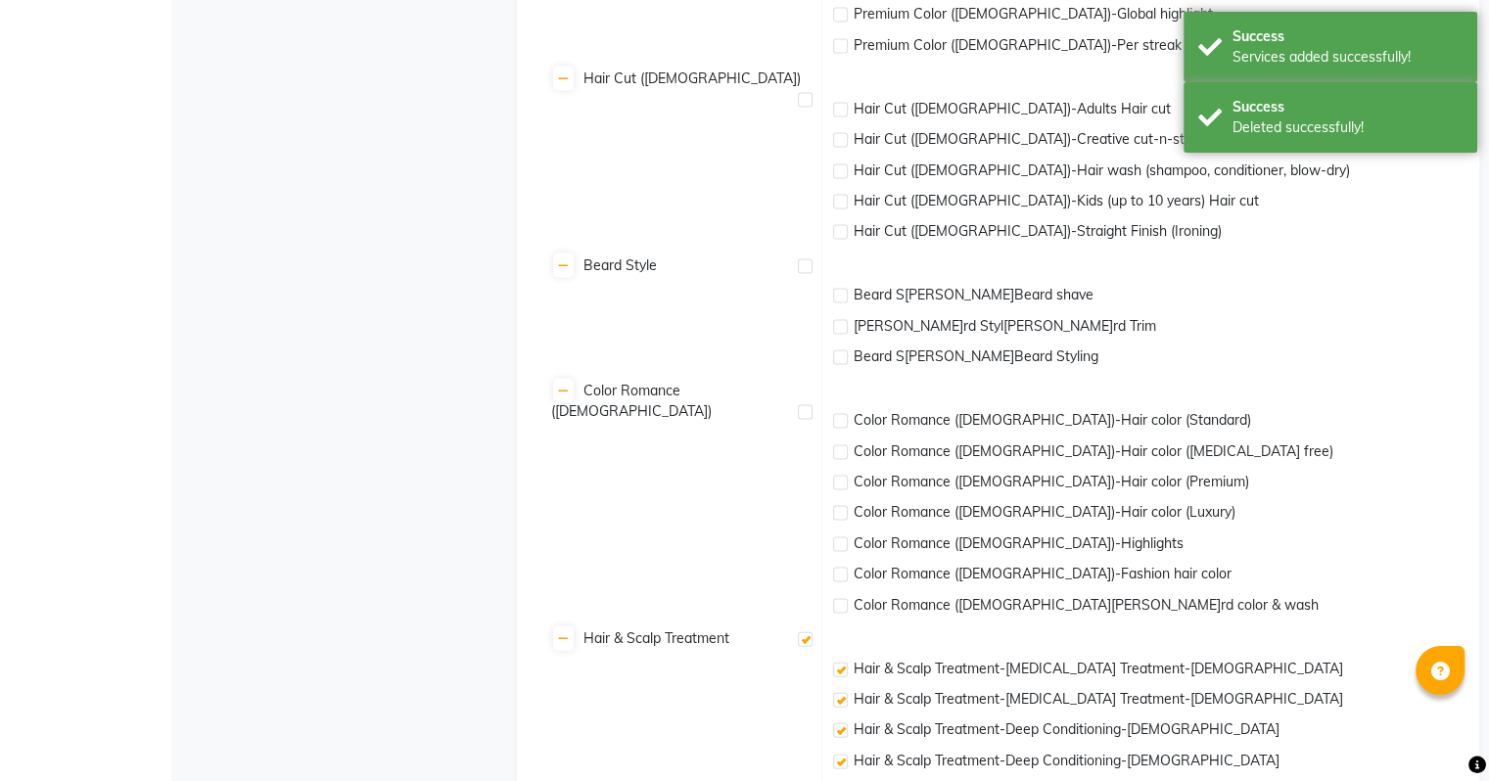
click at [805, 646] on label at bounding box center [805, 639] width 15 height 15
checkbox input "false"
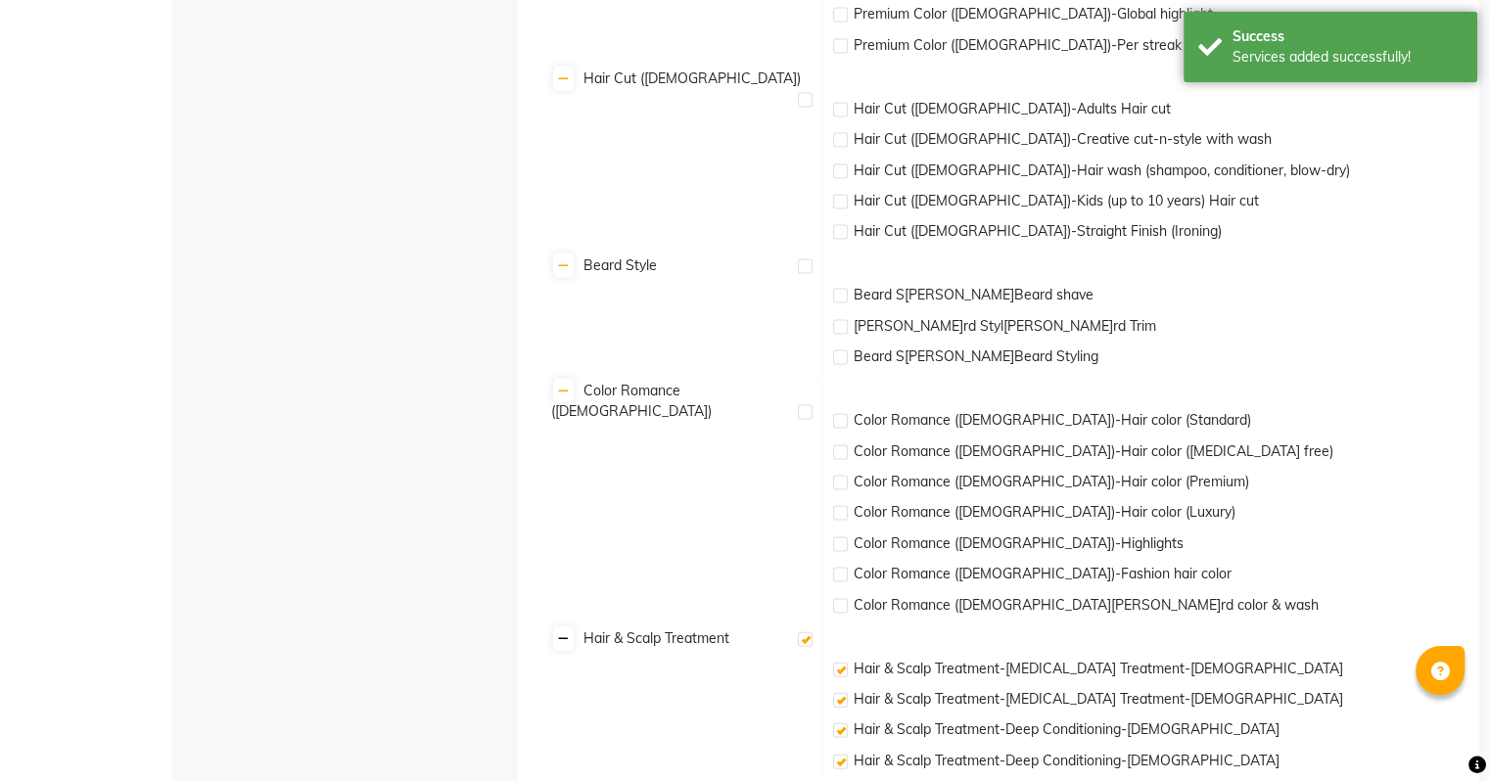
click at [561, 645] on icon at bounding box center [563, 639] width 11 height 12
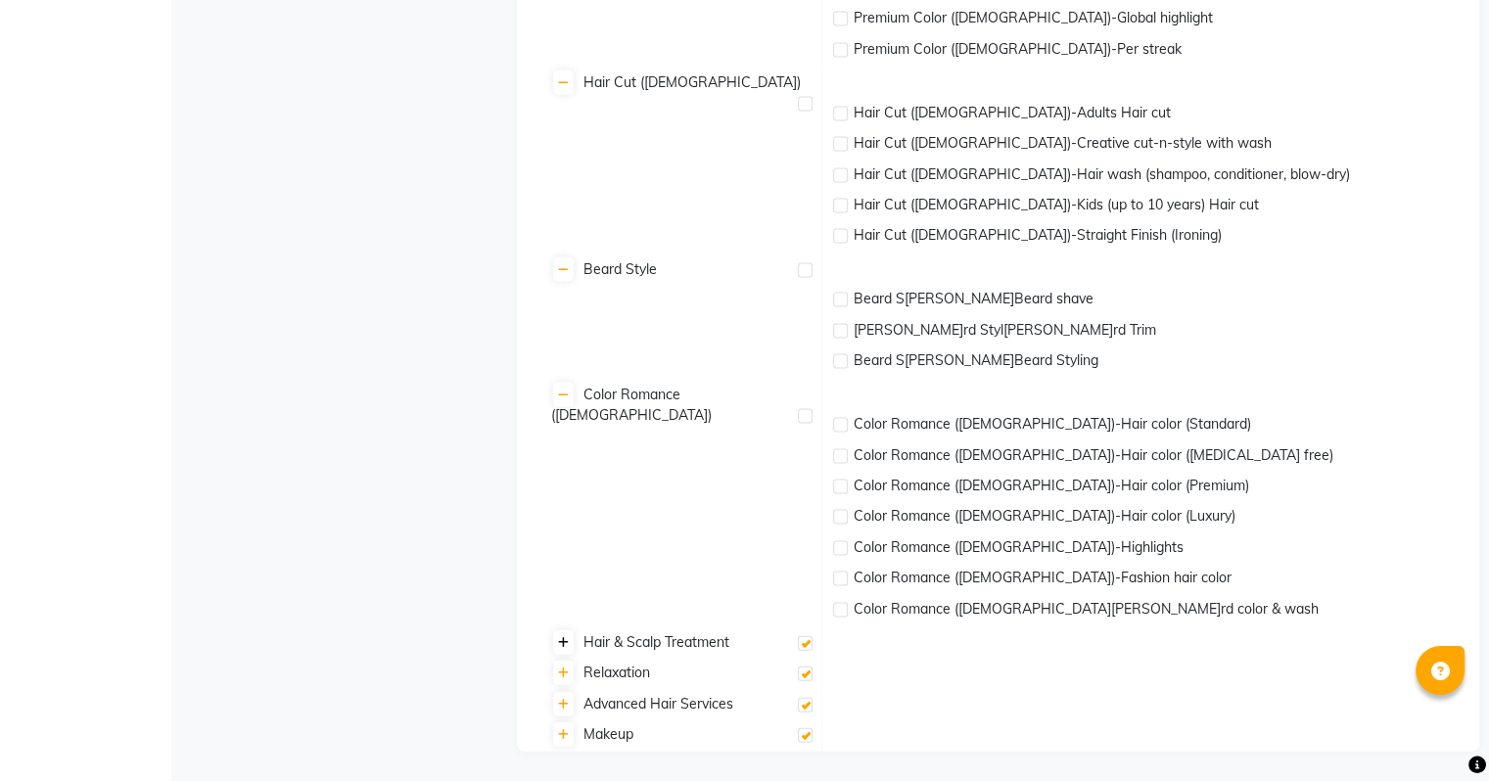
click at [568, 644] on link at bounding box center [563, 642] width 21 height 24
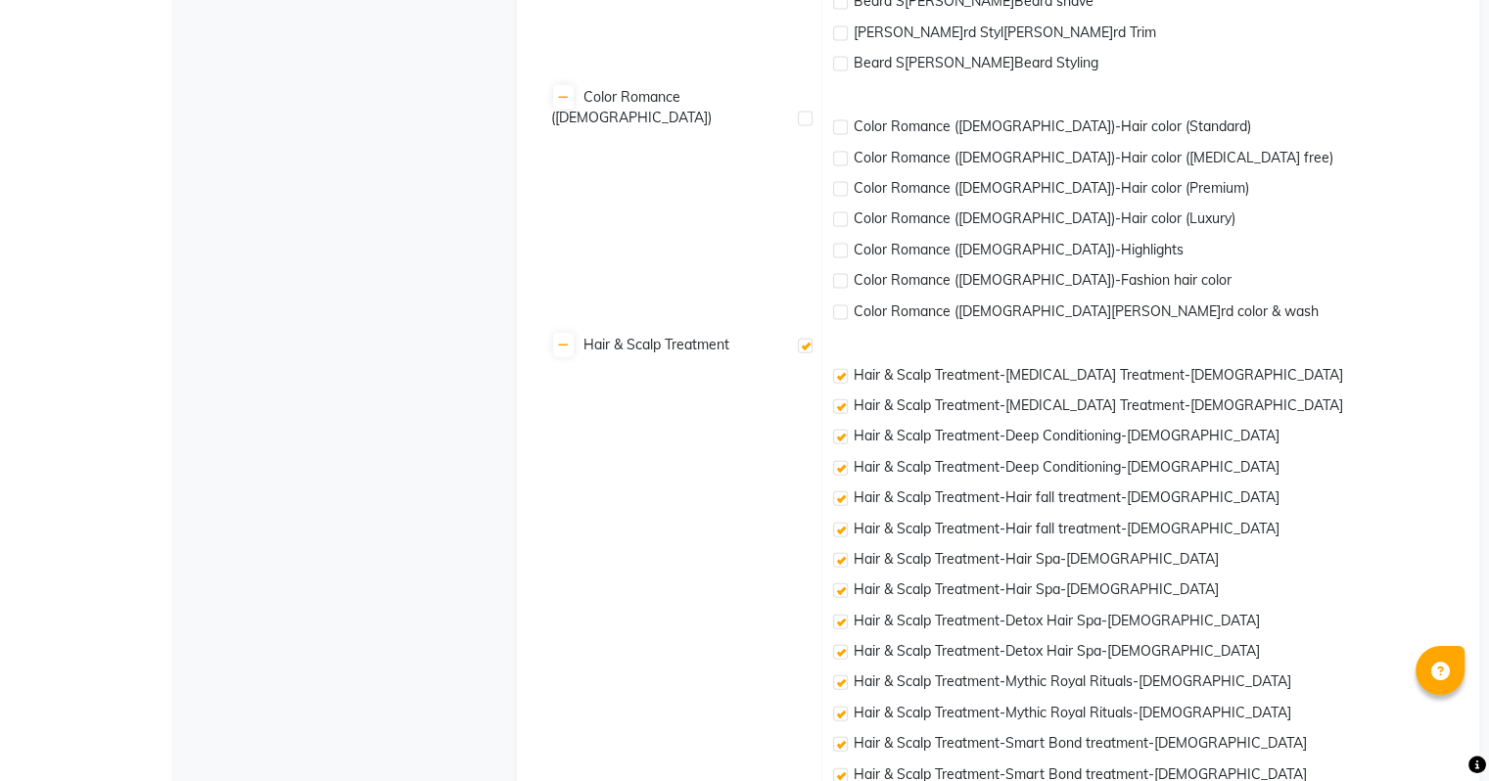
scroll to position [4521, 0]
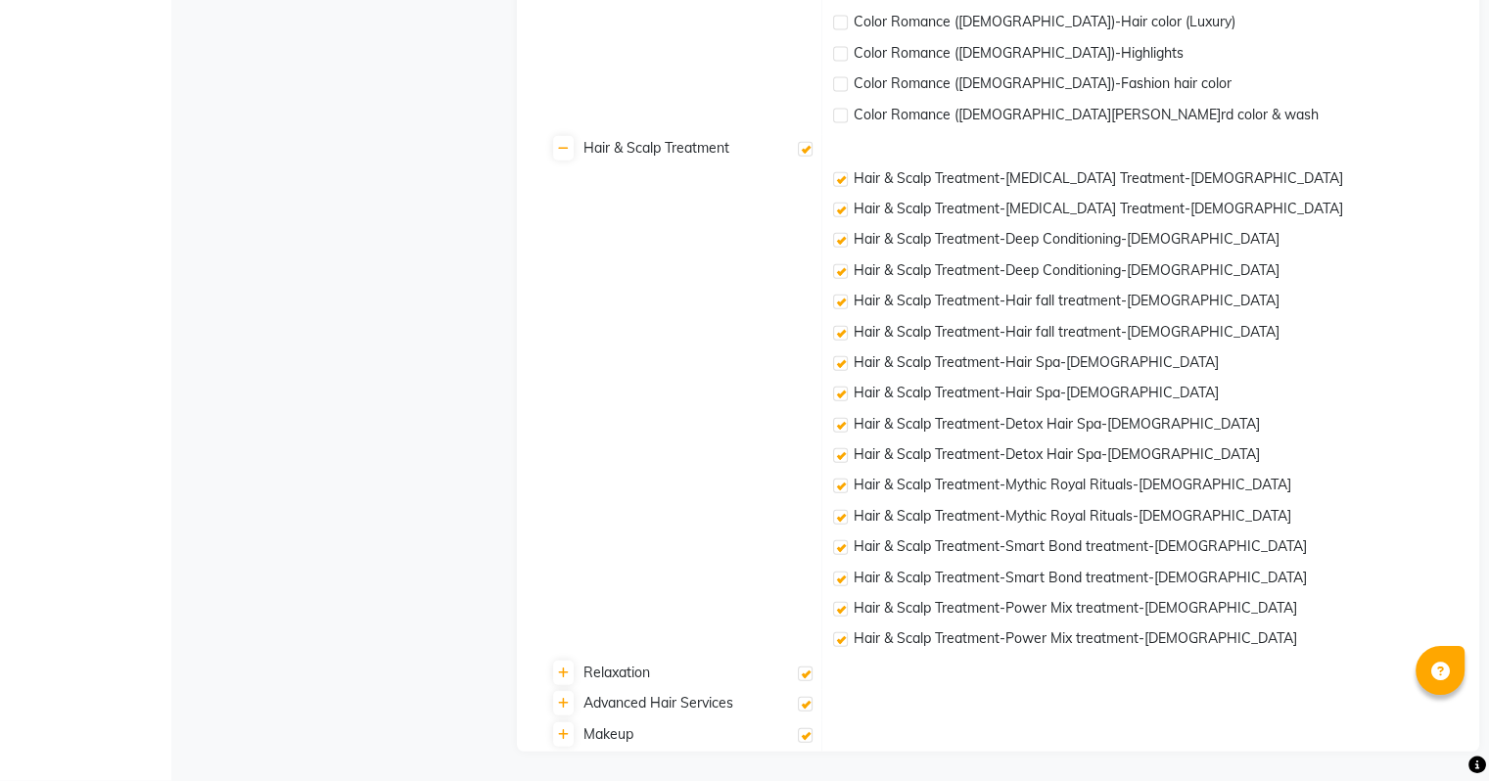
click at [809, 706] on label at bounding box center [805, 704] width 15 height 15
checkbox input "false"
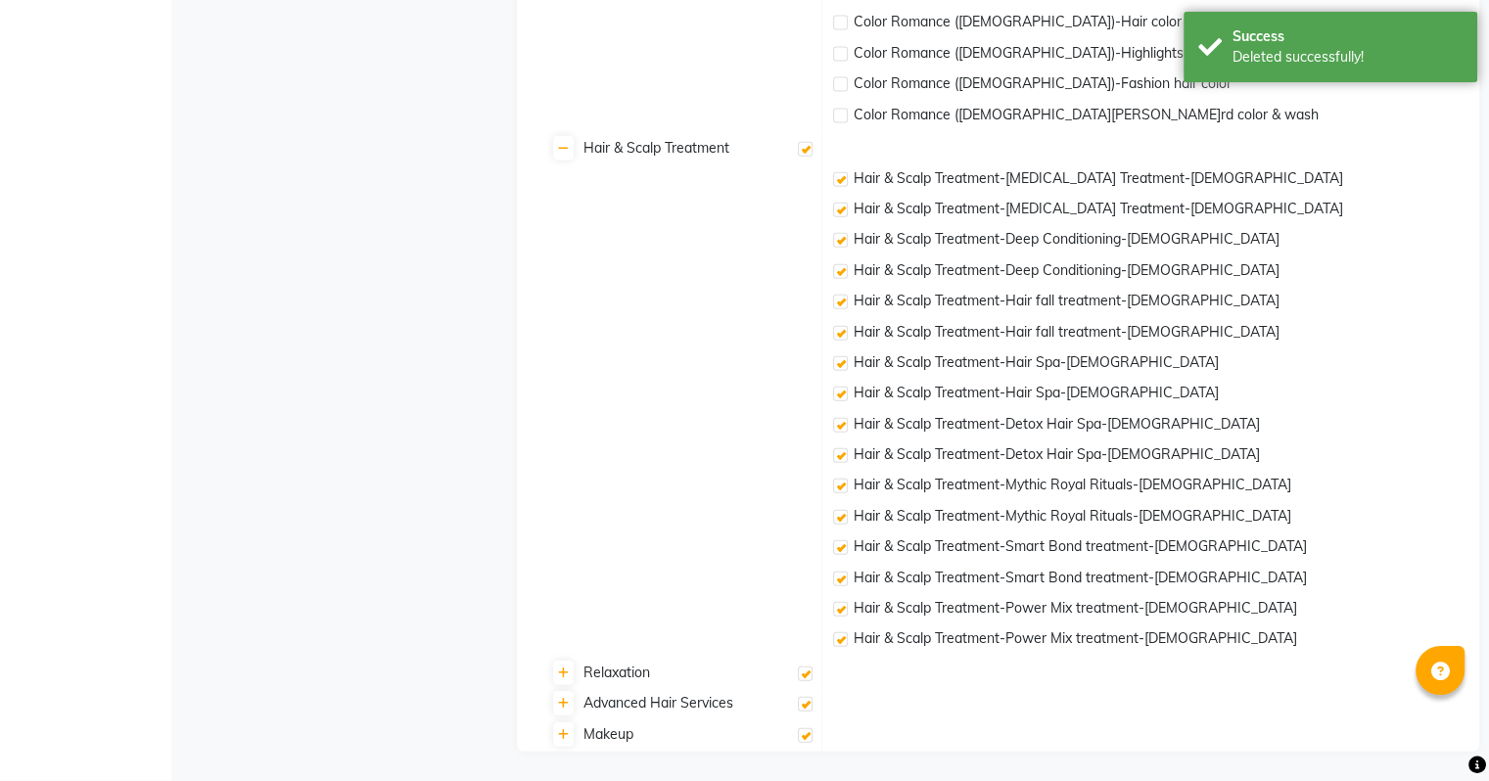
click at [843, 486] on label at bounding box center [840, 486] width 15 height 15
click at [843, 486] on input "checkbox" at bounding box center [839, 487] width 13 height 13
checkbox input "false"
click at [840, 515] on label at bounding box center [840, 517] width 15 height 15
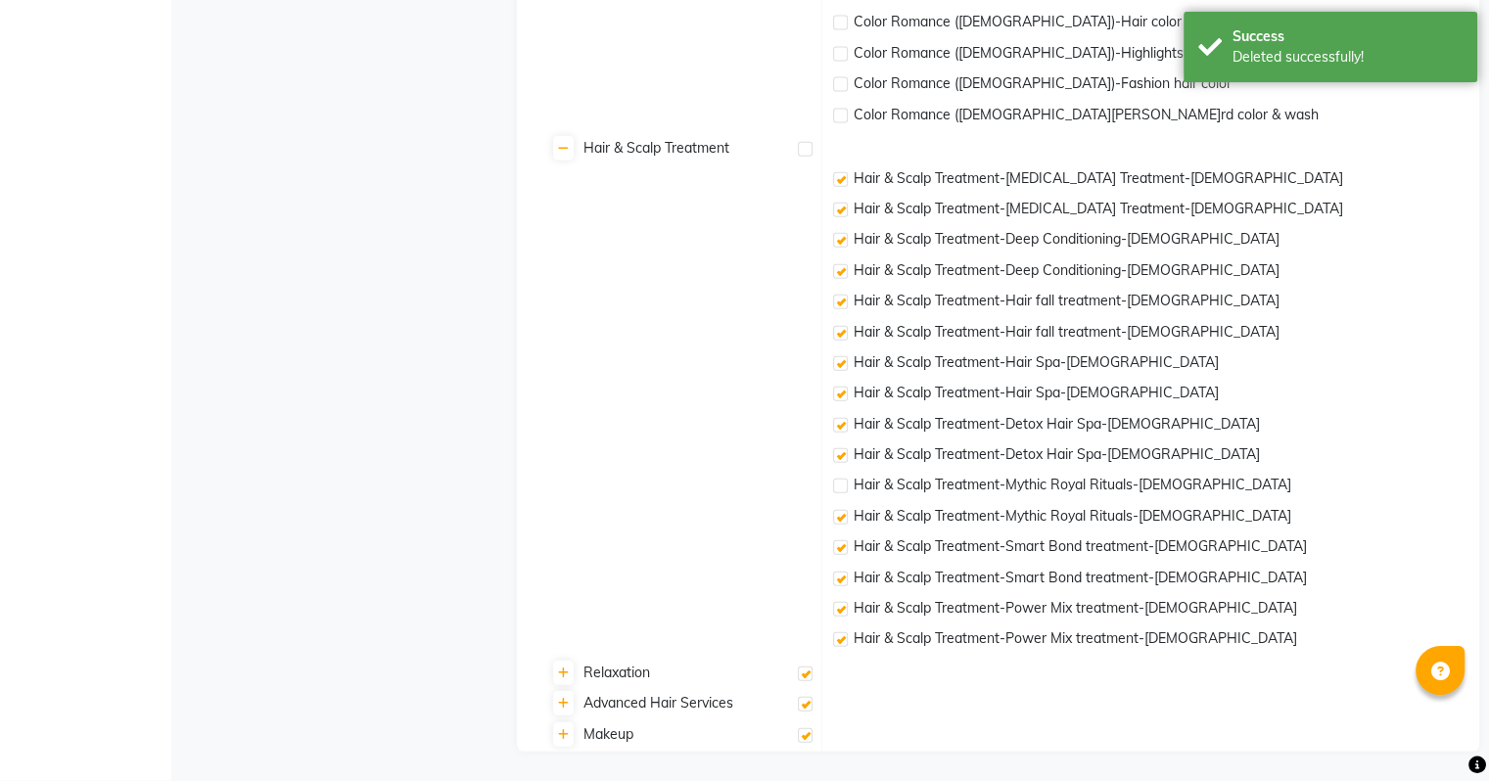
click at [840, 515] on input "checkbox" at bounding box center [839, 518] width 13 height 13
checkbox input "false"
click at [840, 546] on label at bounding box center [840, 547] width 15 height 15
click at [840, 546] on input "checkbox" at bounding box center [839, 548] width 13 height 13
checkbox input "false"
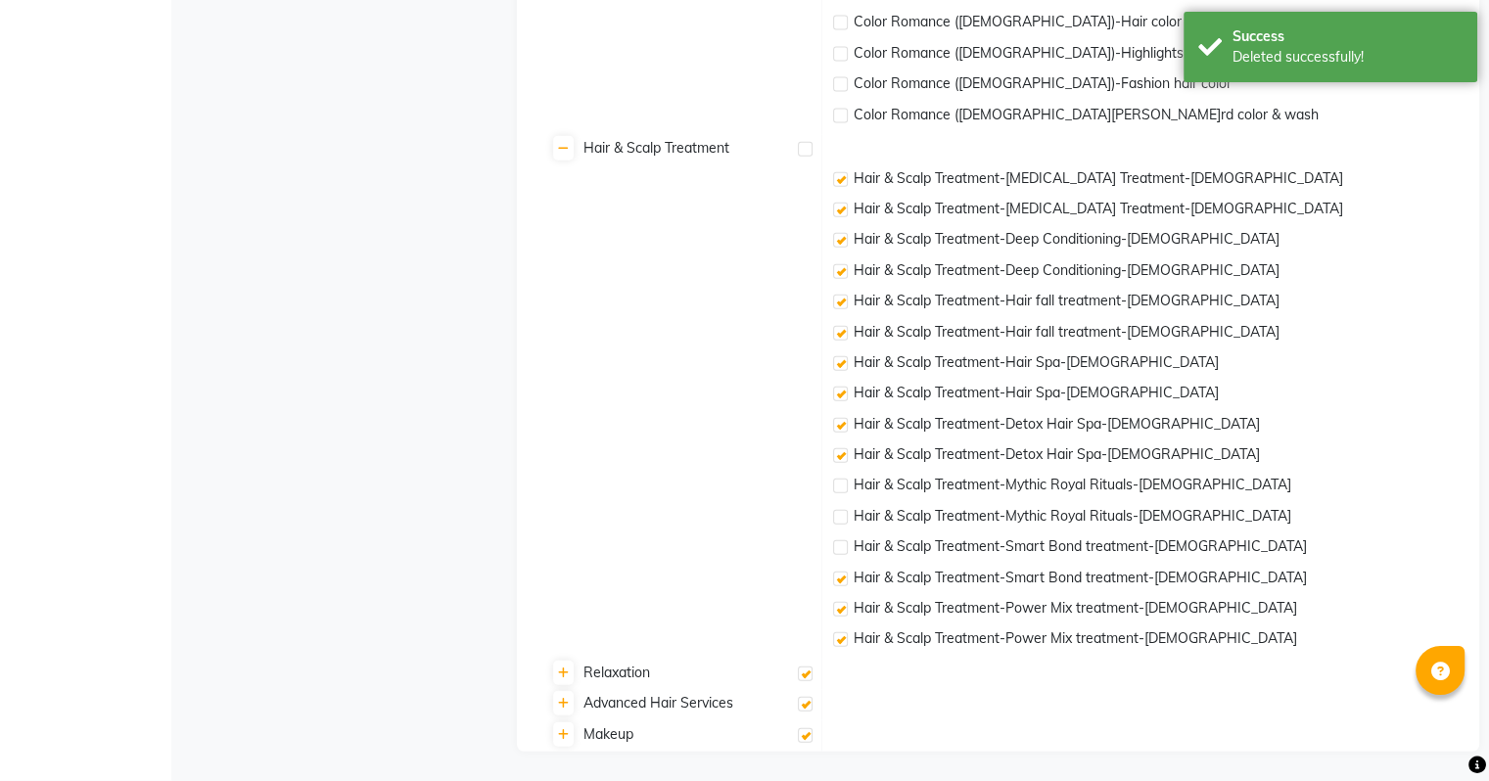
click at [842, 577] on label at bounding box center [840, 579] width 15 height 15
click at [842, 577] on input "checkbox" at bounding box center [839, 580] width 13 height 13
checkbox input "false"
click at [835, 606] on label at bounding box center [840, 609] width 15 height 15
click at [835, 606] on input "checkbox" at bounding box center [839, 610] width 13 height 13
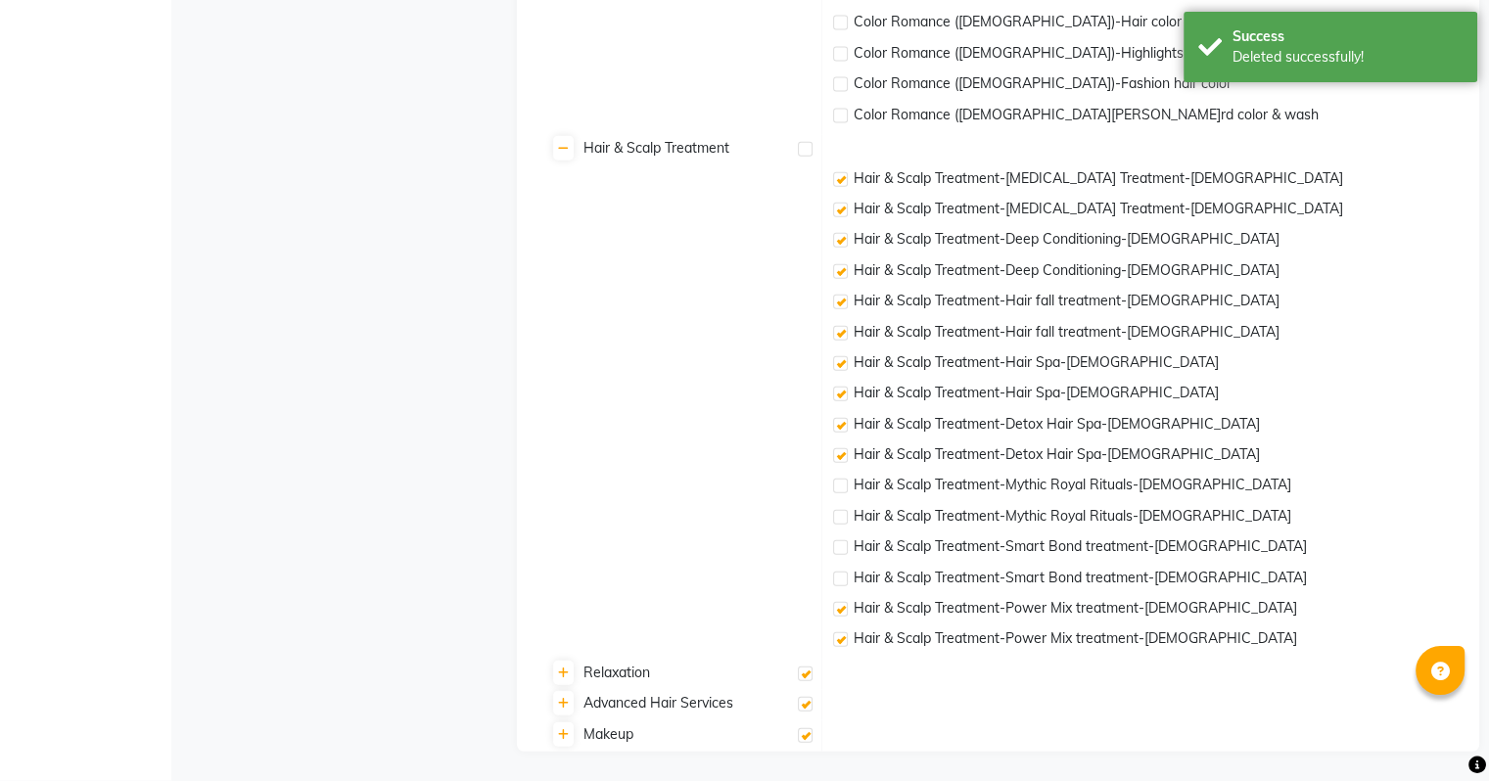
checkbox input "false"
click at [838, 635] on label at bounding box center [840, 639] width 15 height 15
click at [838, 635] on input "checkbox" at bounding box center [839, 640] width 13 height 13
checkbox input "false"
click at [834, 335] on label at bounding box center [840, 333] width 15 height 15
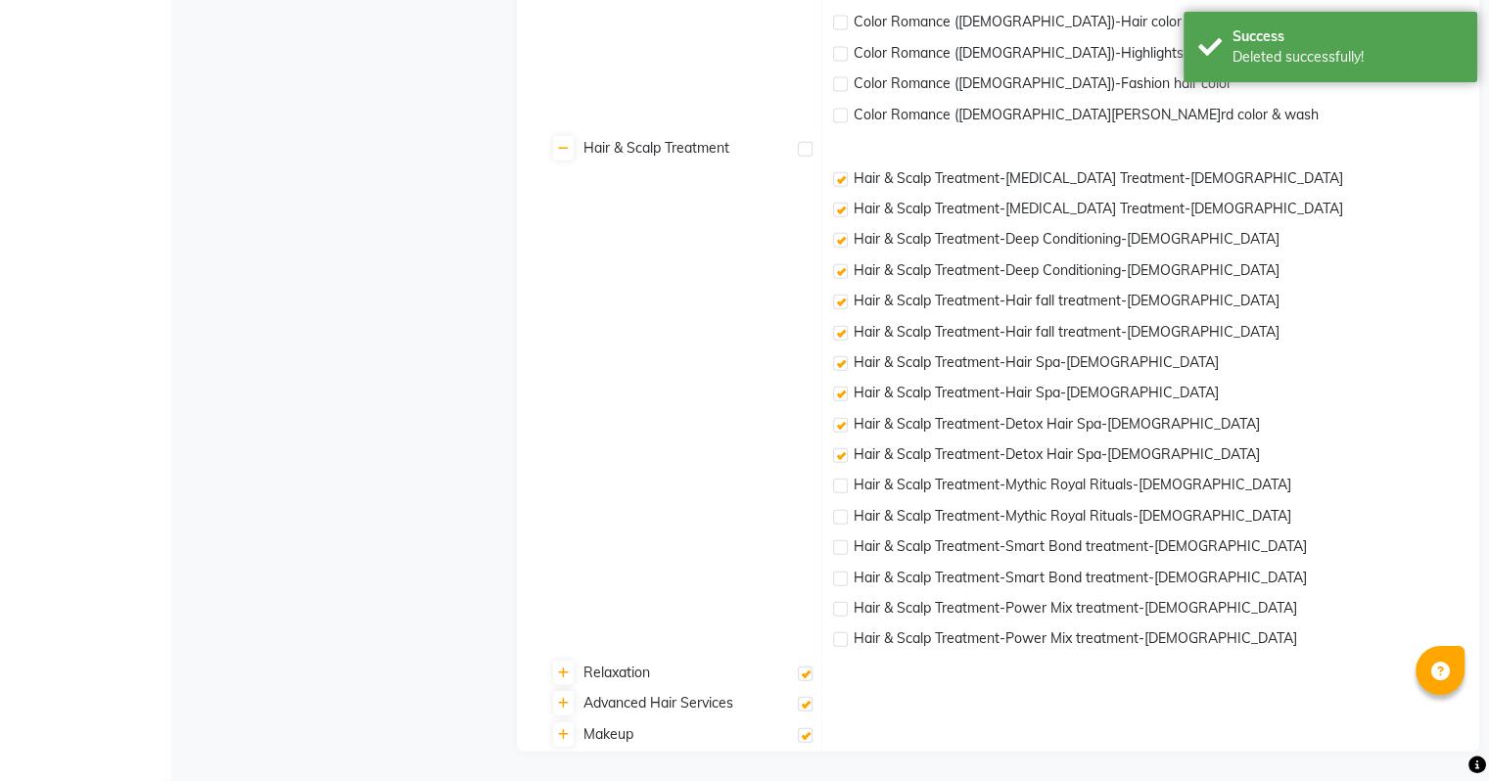
click at [834, 335] on input "checkbox" at bounding box center [839, 334] width 13 height 13
checkbox input "false"
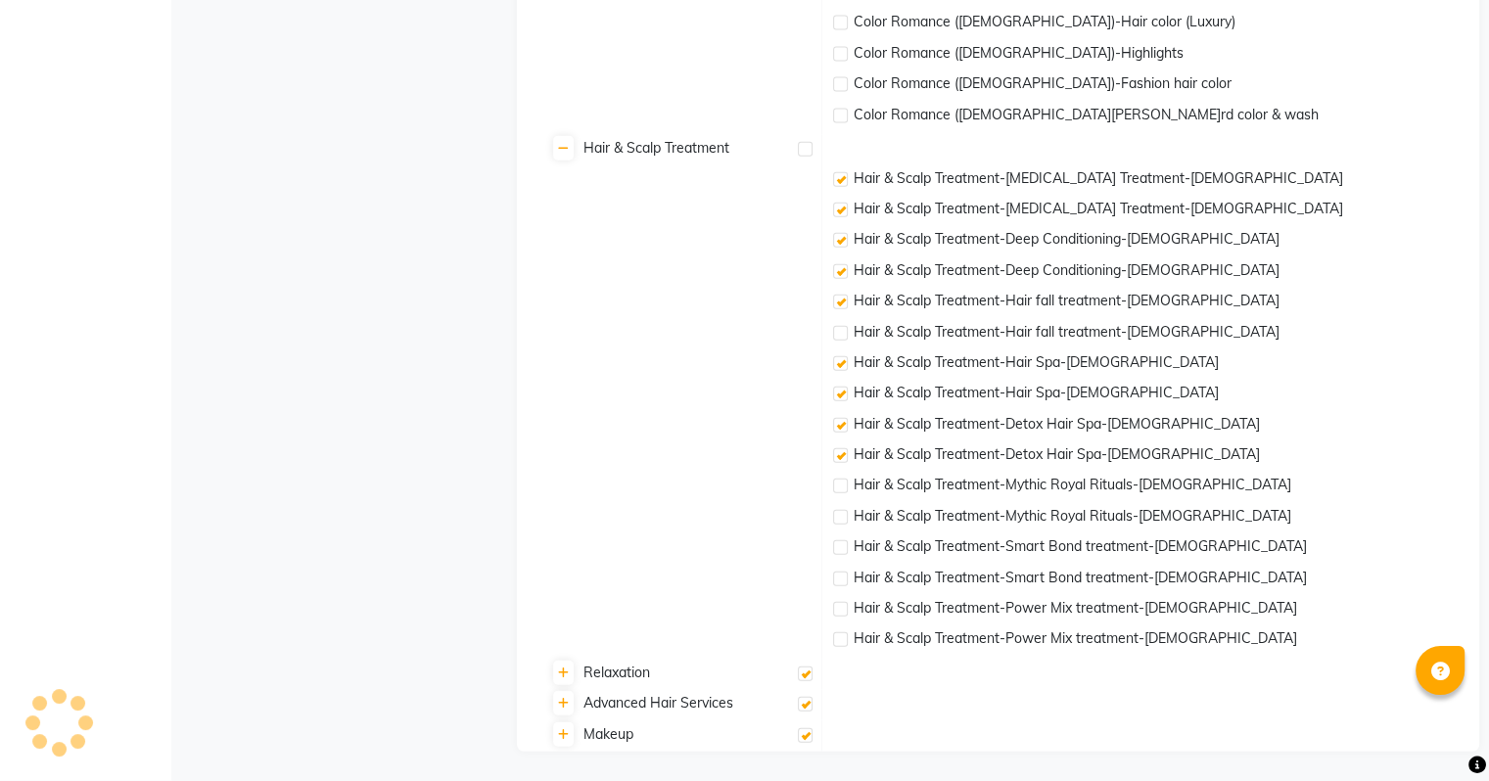
click at [842, 299] on label at bounding box center [840, 302] width 15 height 15
click at [842, 299] on input "checkbox" at bounding box center [839, 303] width 13 height 13
checkbox input "false"
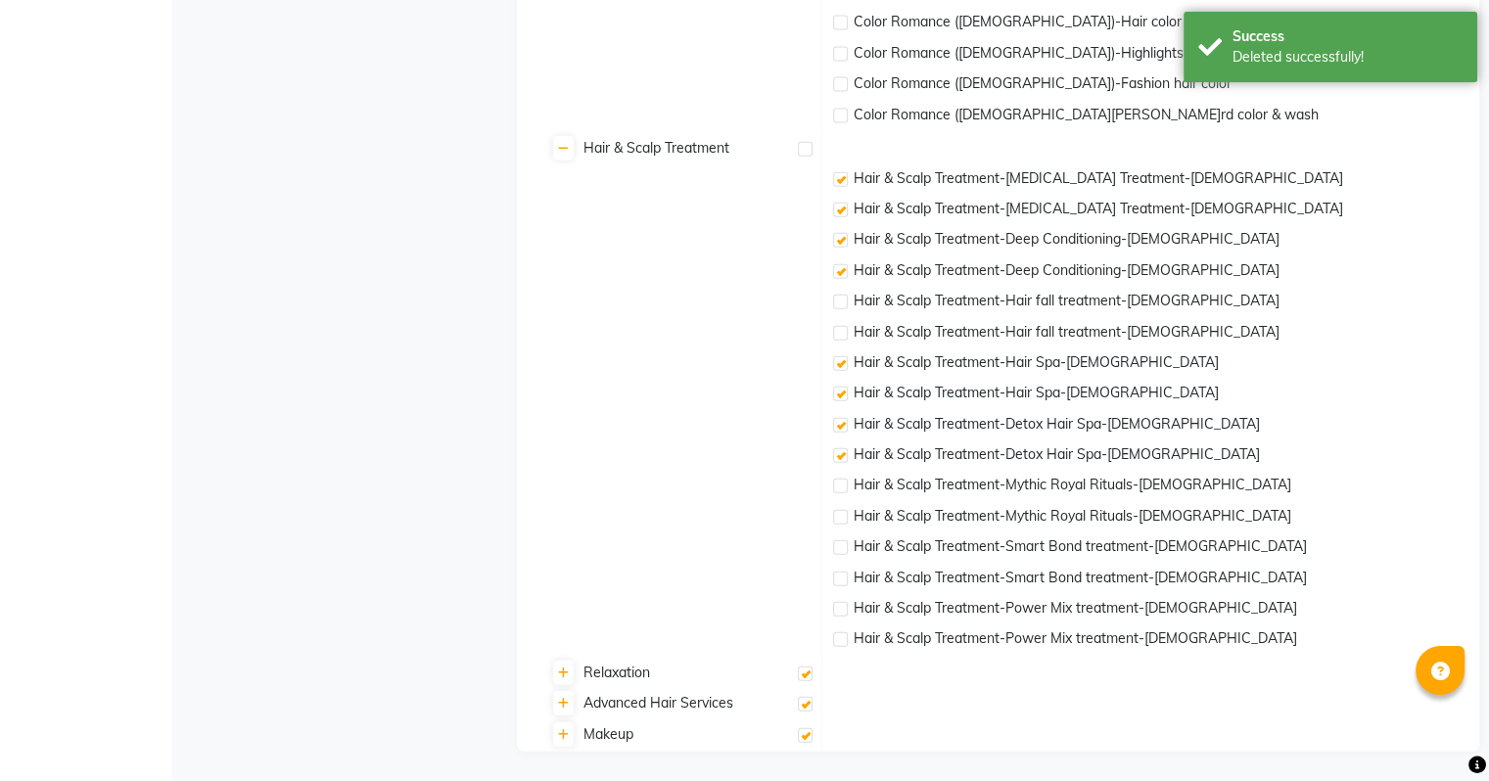
click at [846, 264] on label at bounding box center [840, 271] width 15 height 15
click at [846, 266] on input "checkbox" at bounding box center [839, 272] width 13 height 13
checkbox input "false"
click at [842, 242] on label at bounding box center [840, 240] width 15 height 15
click at [842, 242] on input "checkbox" at bounding box center [839, 241] width 13 height 13
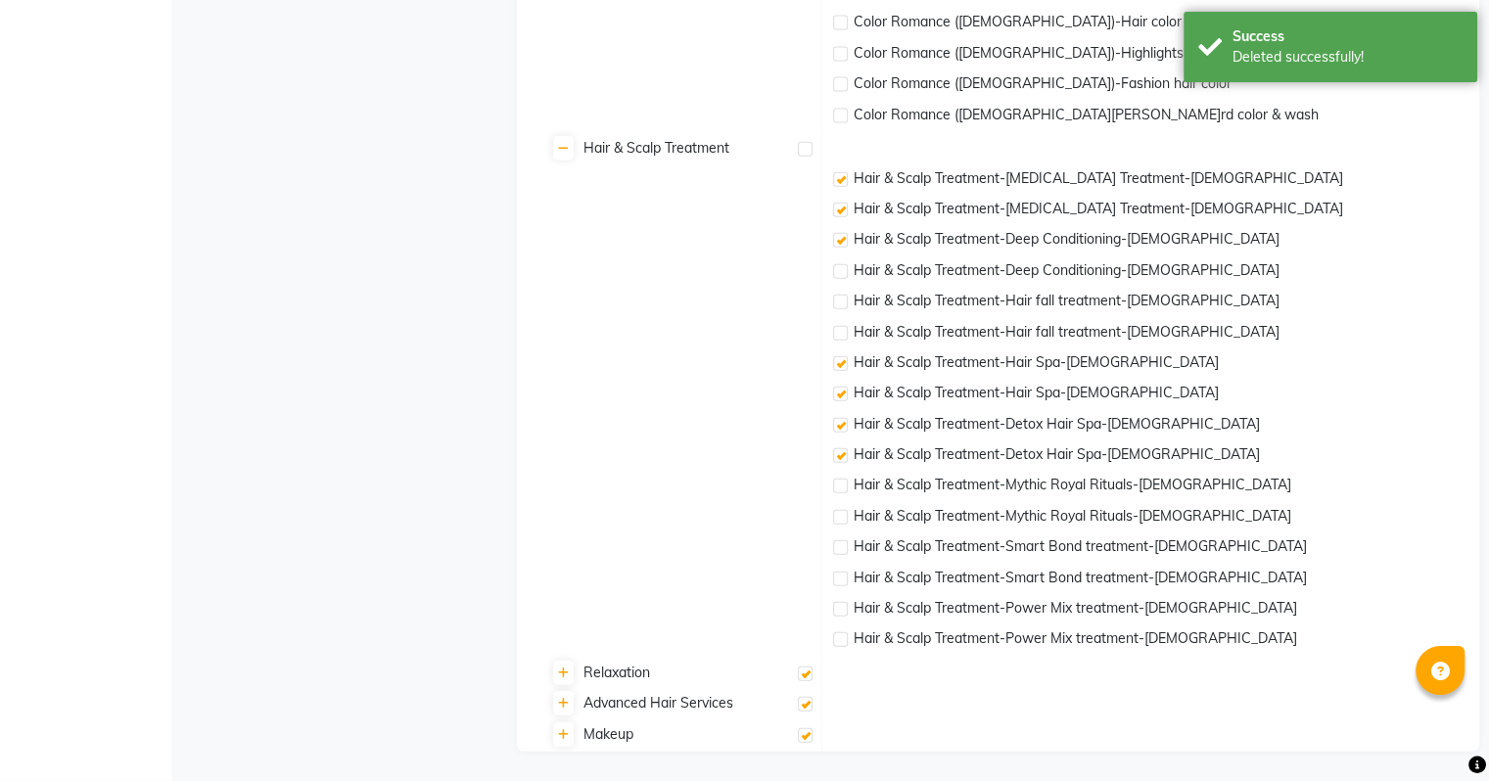
checkbox input "false"
click at [842, 213] on label at bounding box center [840, 210] width 15 height 15
click at [842, 213] on input "checkbox" at bounding box center [839, 211] width 13 height 13
checkbox input "false"
click at [841, 185] on label at bounding box center [840, 179] width 15 height 15
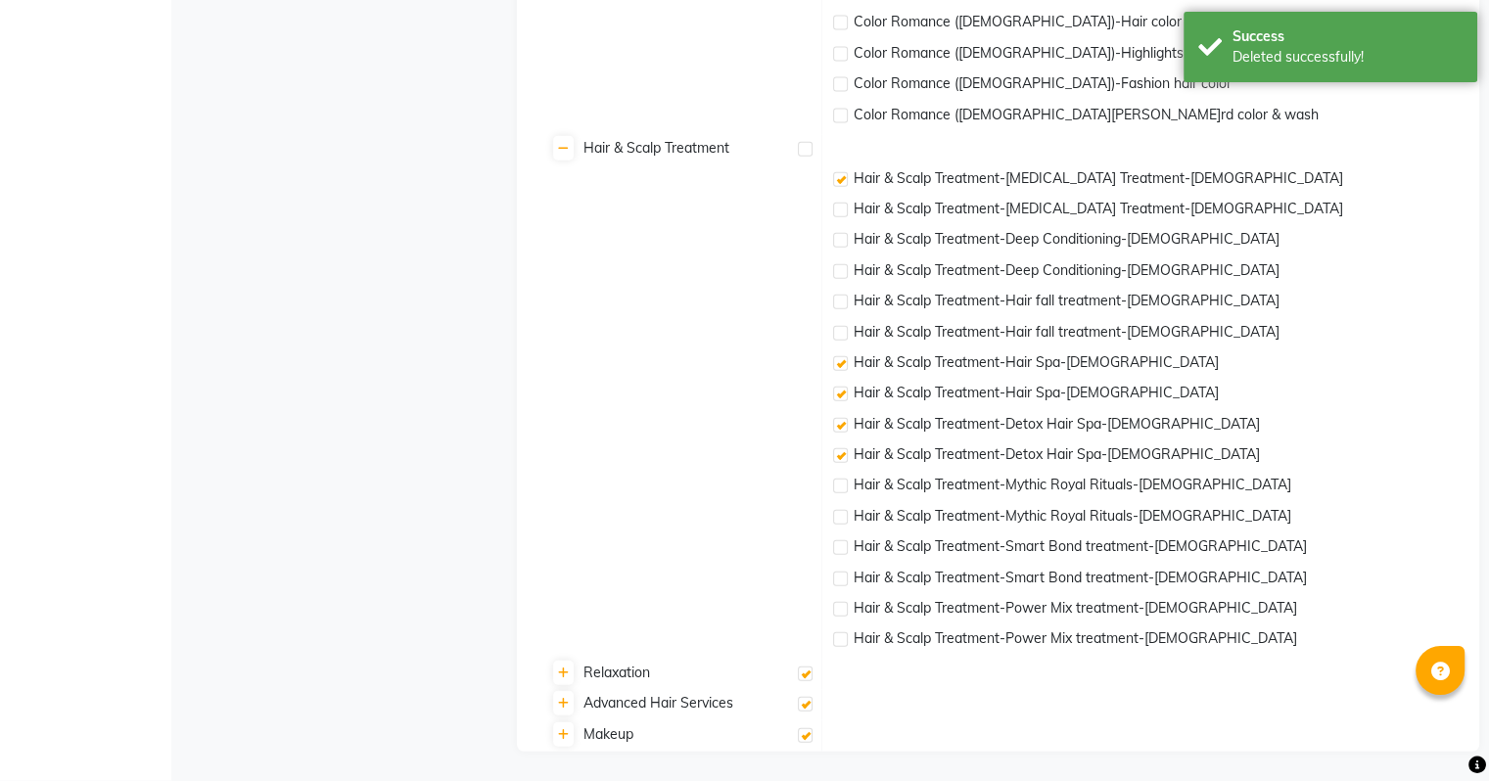
click at [841, 185] on input "checkbox" at bounding box center [839, 180] width 13 height 13
checkbox input "false"
click at [806, 704] on label at bounding box center [805, 704] width 15 height 15
checkbox input "true"
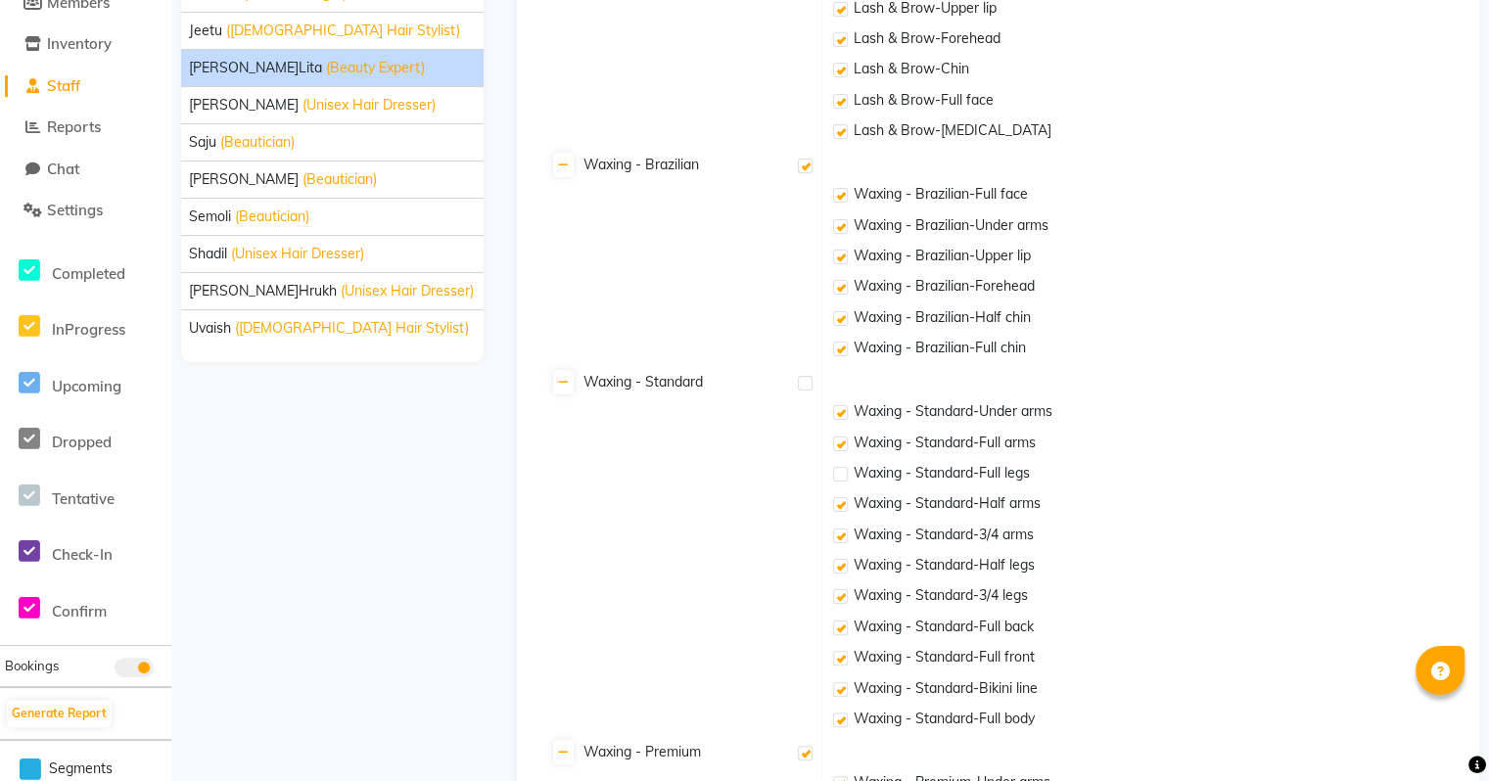
scroll to position [0, 0]
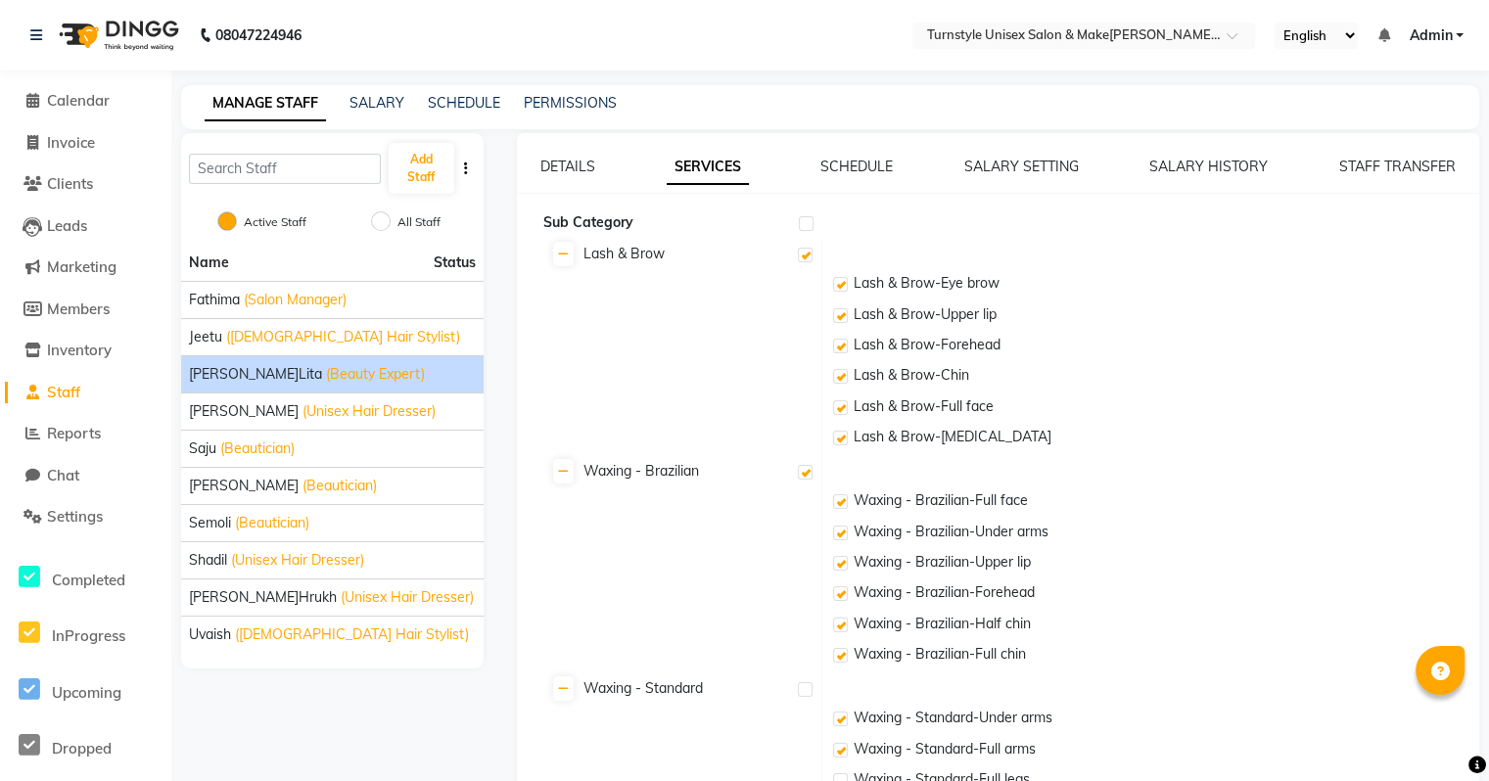
click at [865, 165] on link "SCHEDULE" at bounding box center [856, 167] width 72 height 18
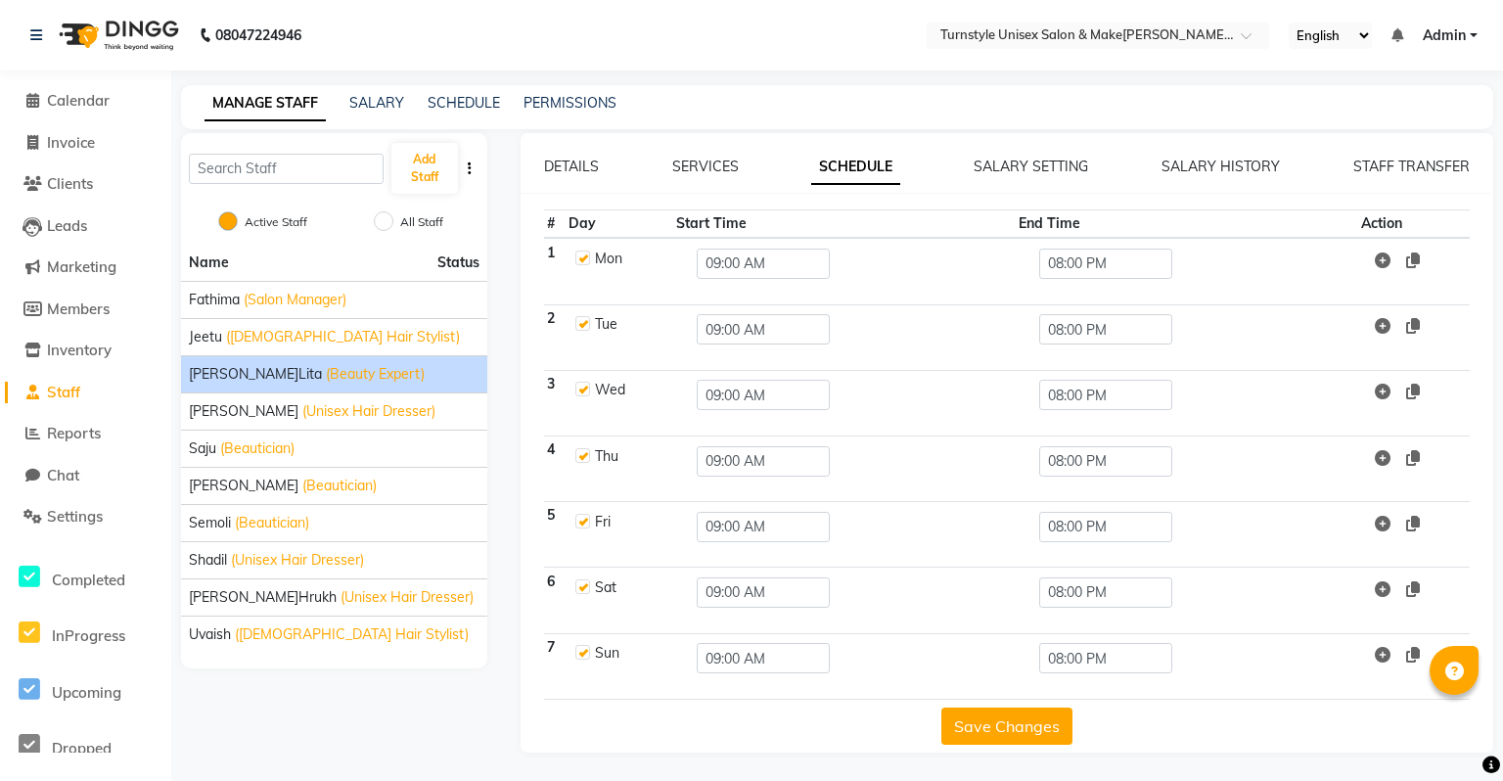
click at [722, 157] on div "SERVICES" at bounding box center [705, 167] width 67 height 21
click at [722, 166] on link "SERVICES" at bounding box center [705, 167] width 67 height 18
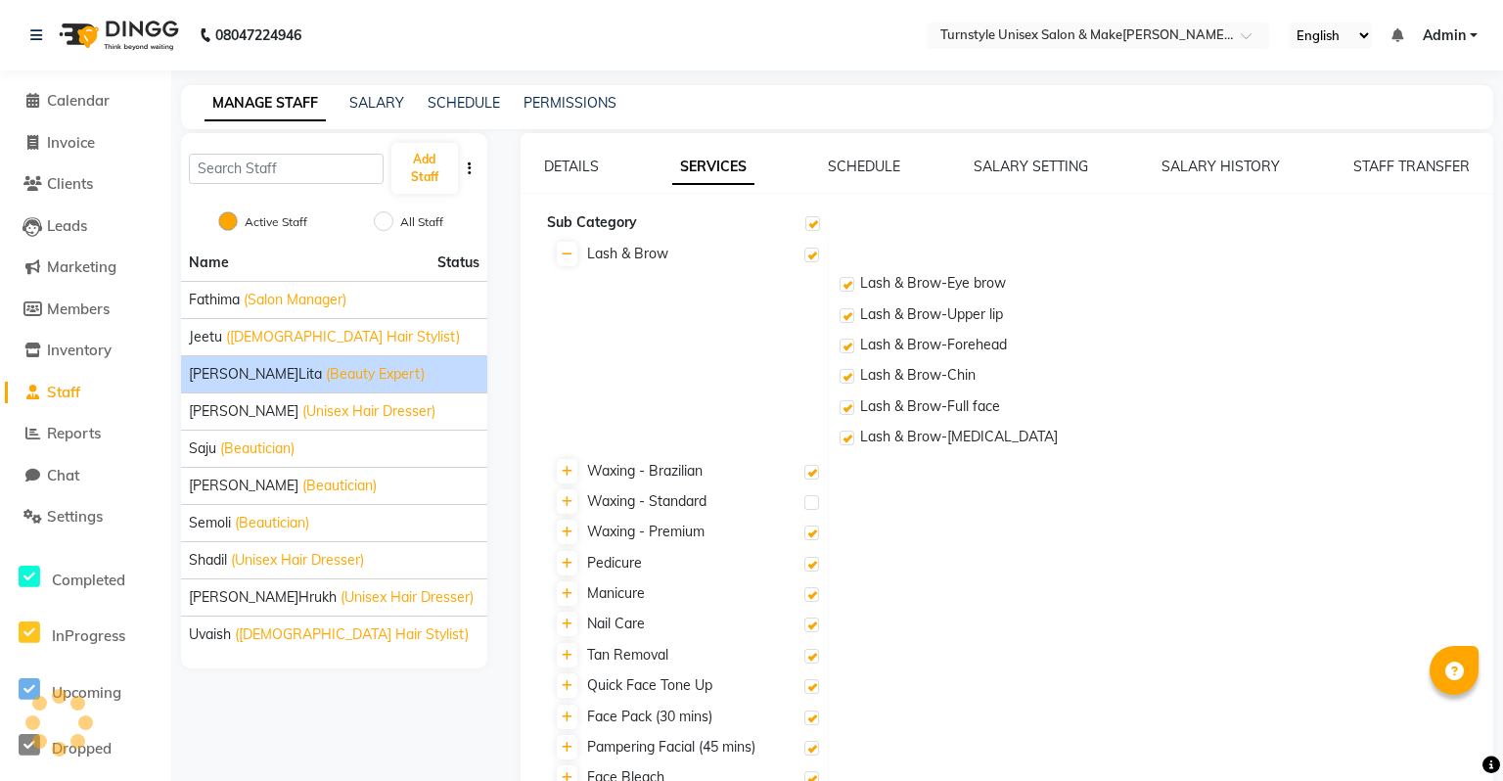
checkbox input "true"
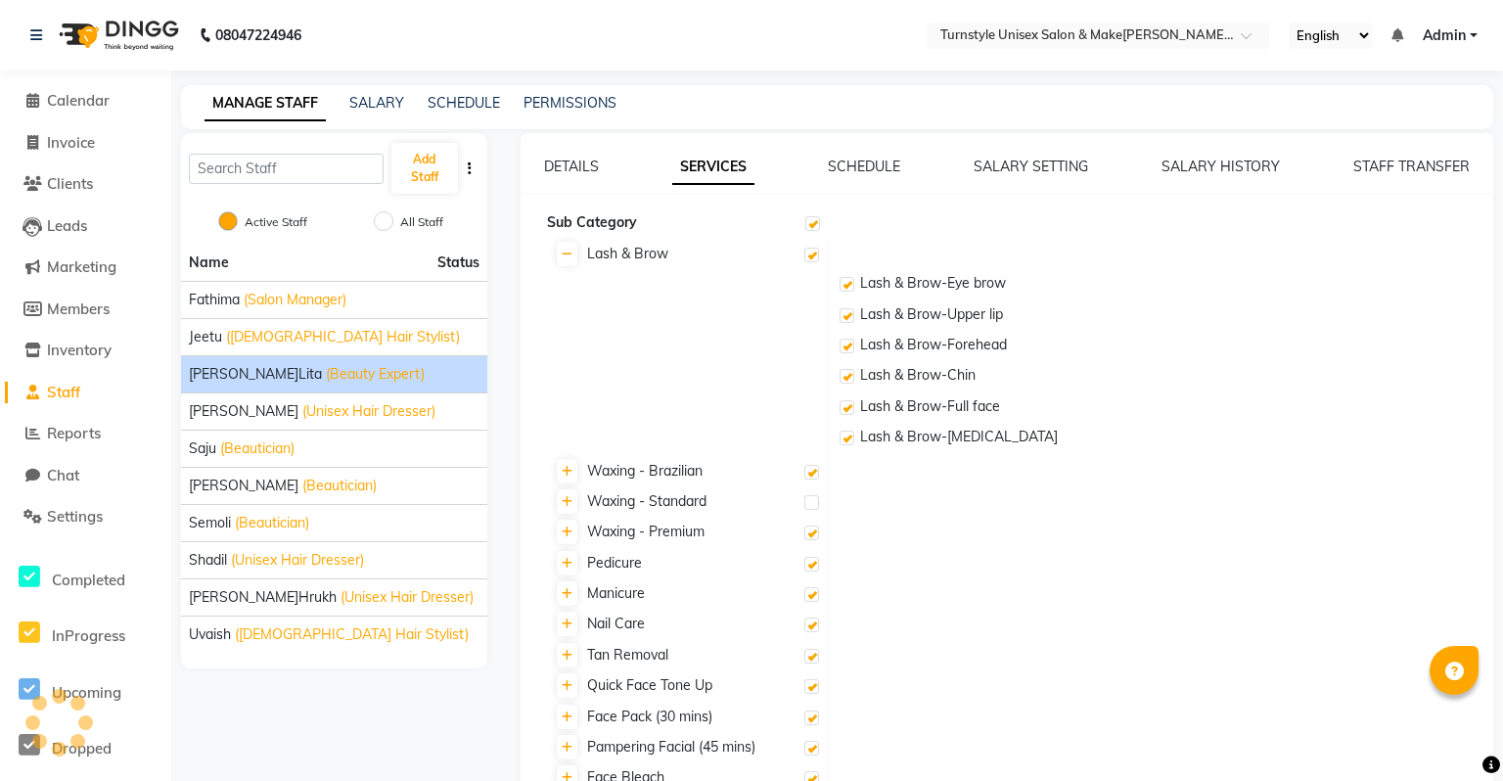
checkbox input "true"
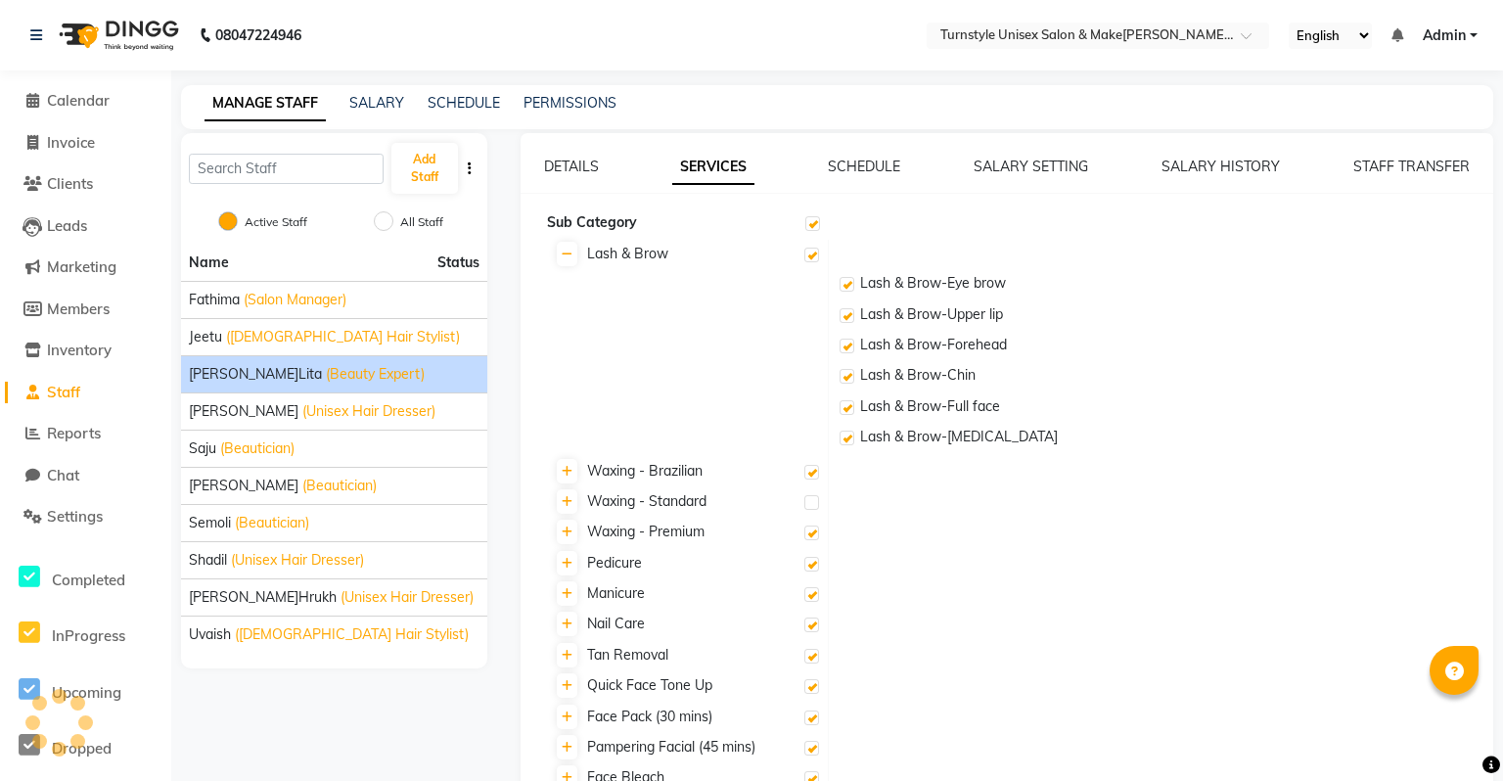
checkbox input "true"
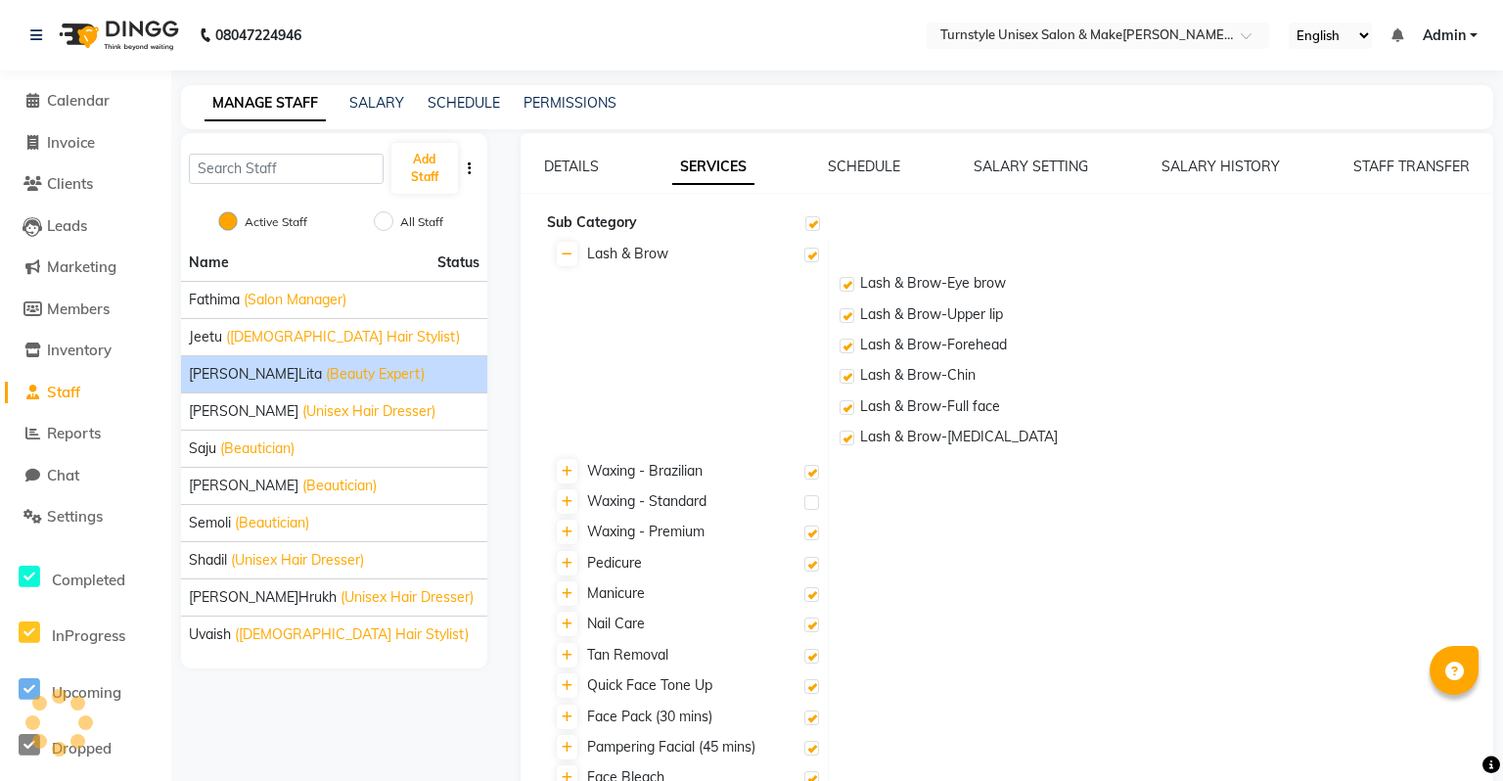
checkbox input "true"
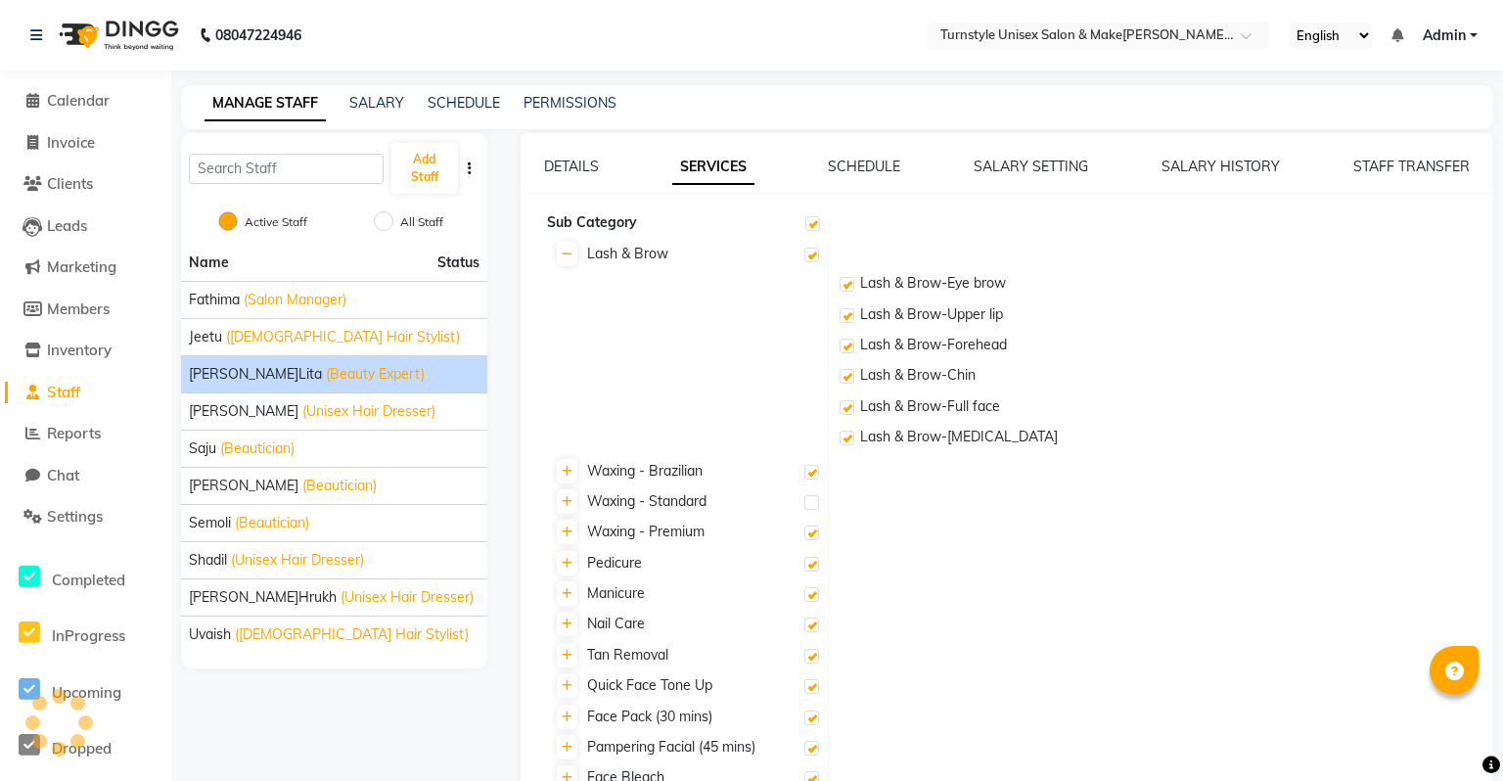
checkbox input "true"
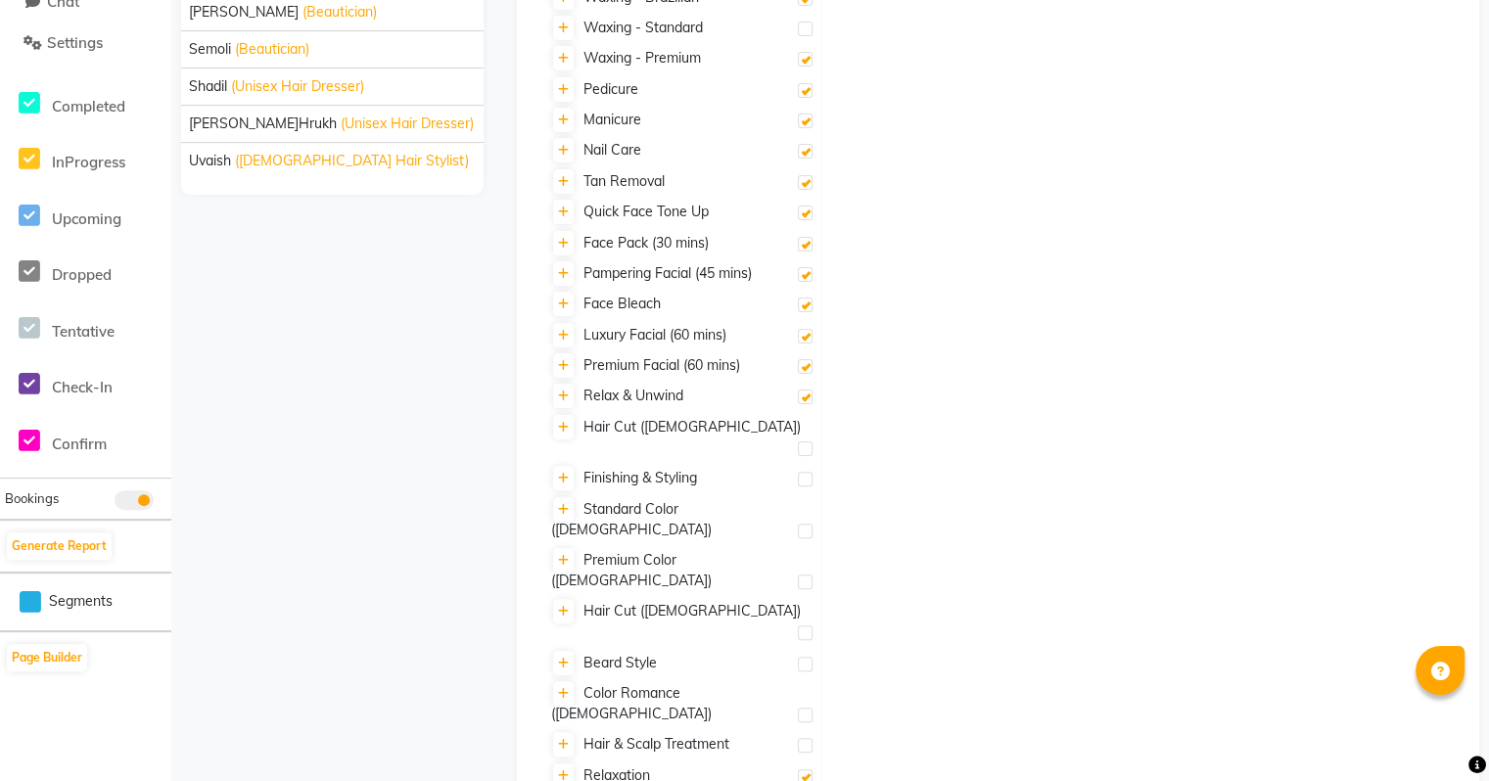
checkbox input "false"
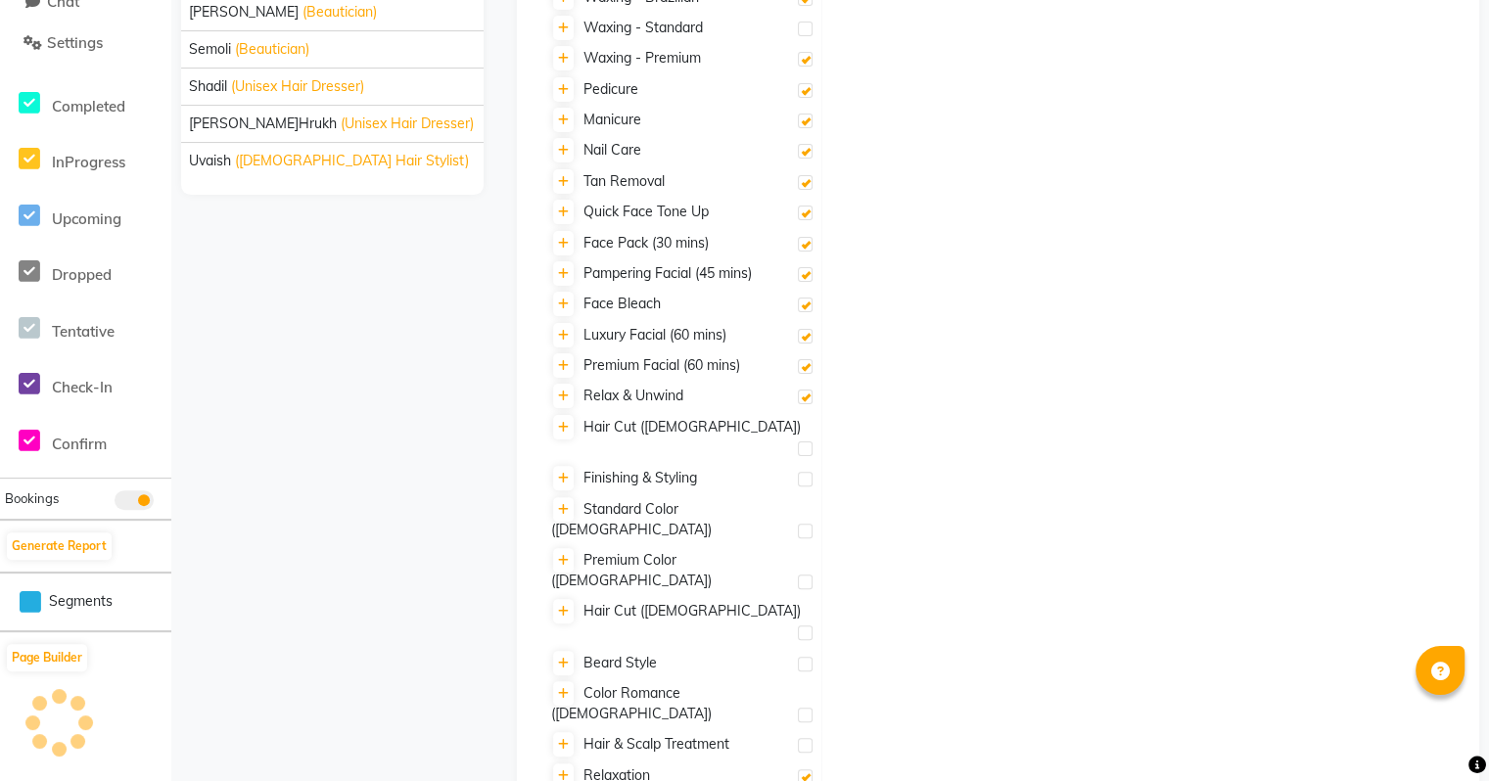
checkbox input "false"
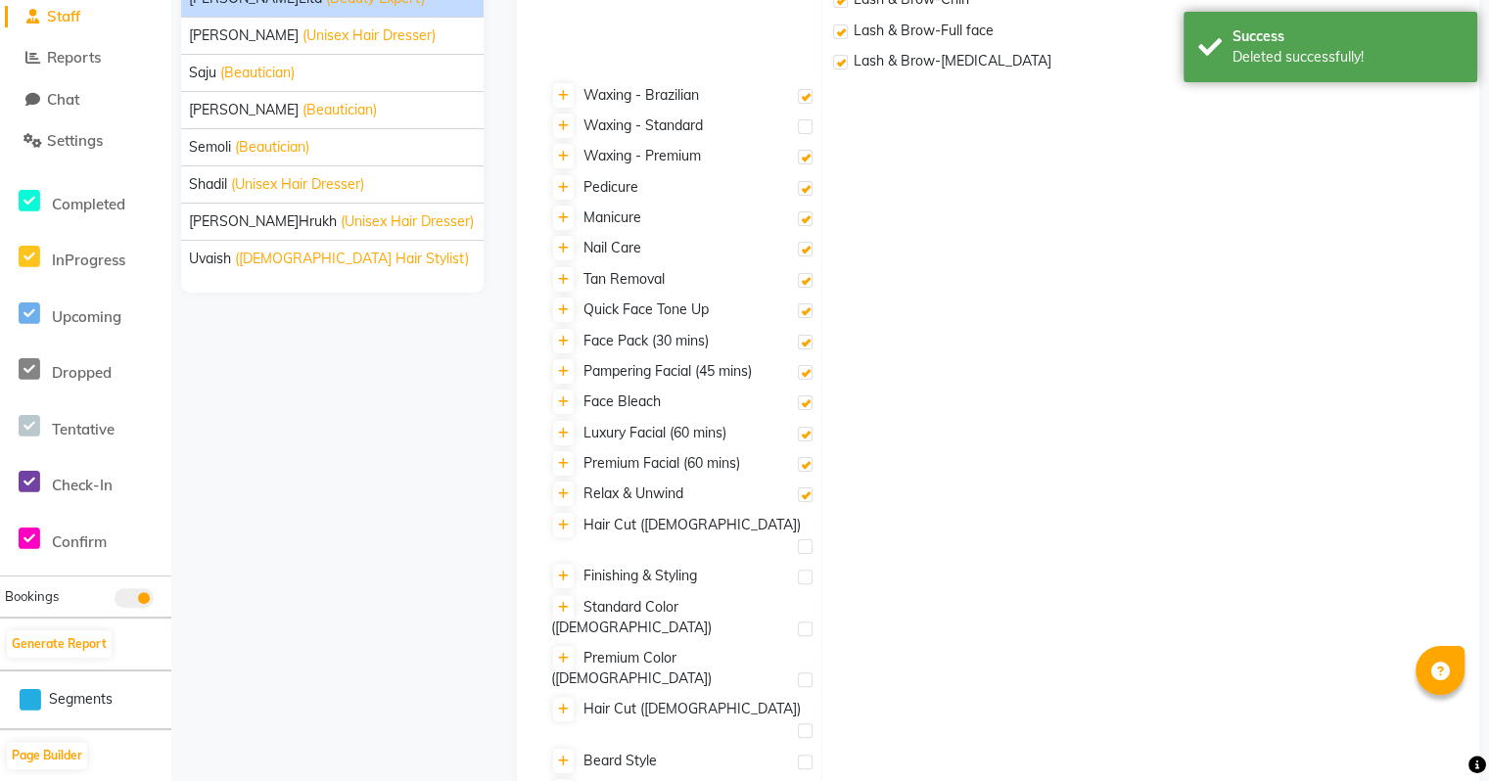
scroll to position [278, 0]
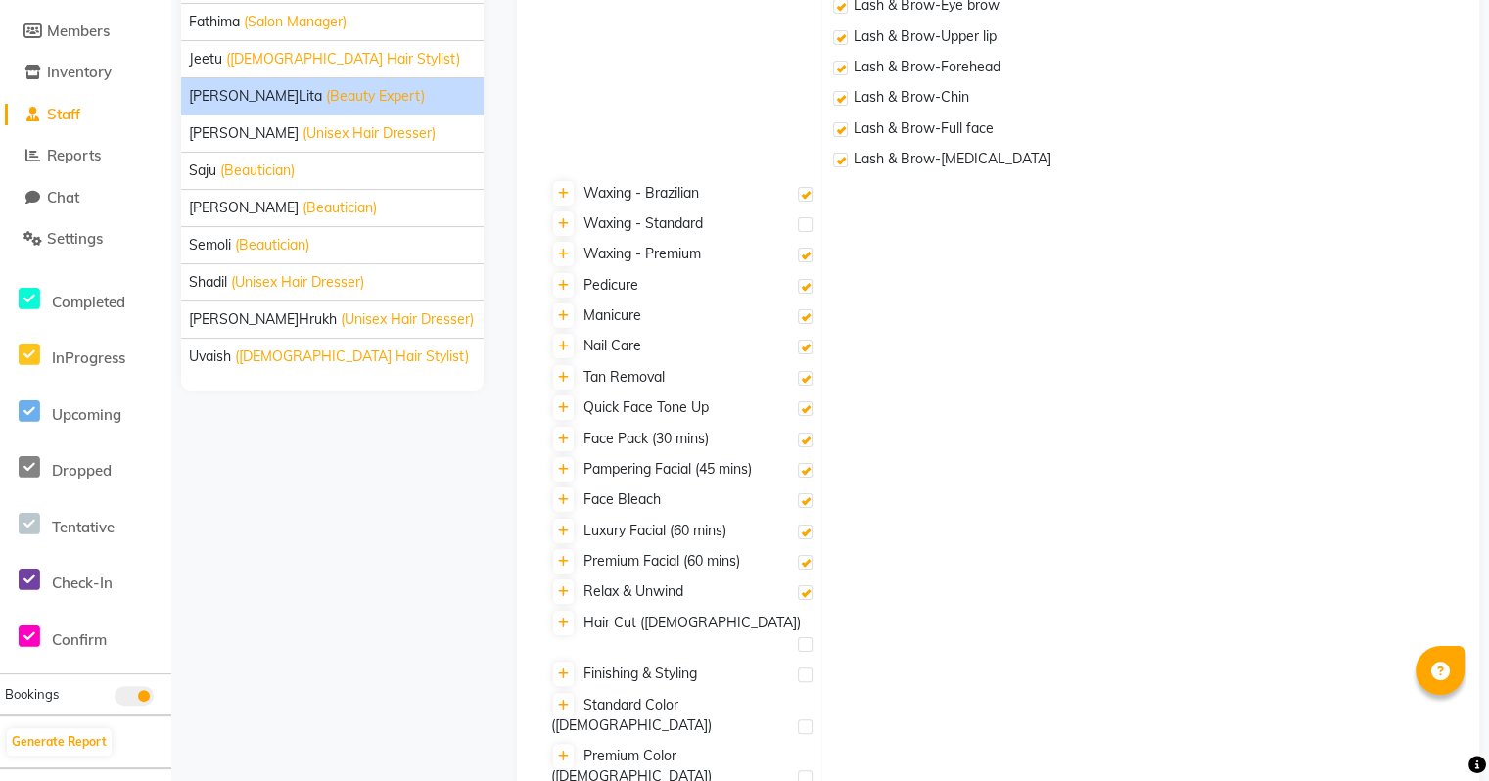
click at [810, 219] on label at bounding box center [805, 224] width 15 height 15
click at [810, 219] on input "checkbox" at bounding box center [804, 225] width 13 height 13
checkbox input "true"
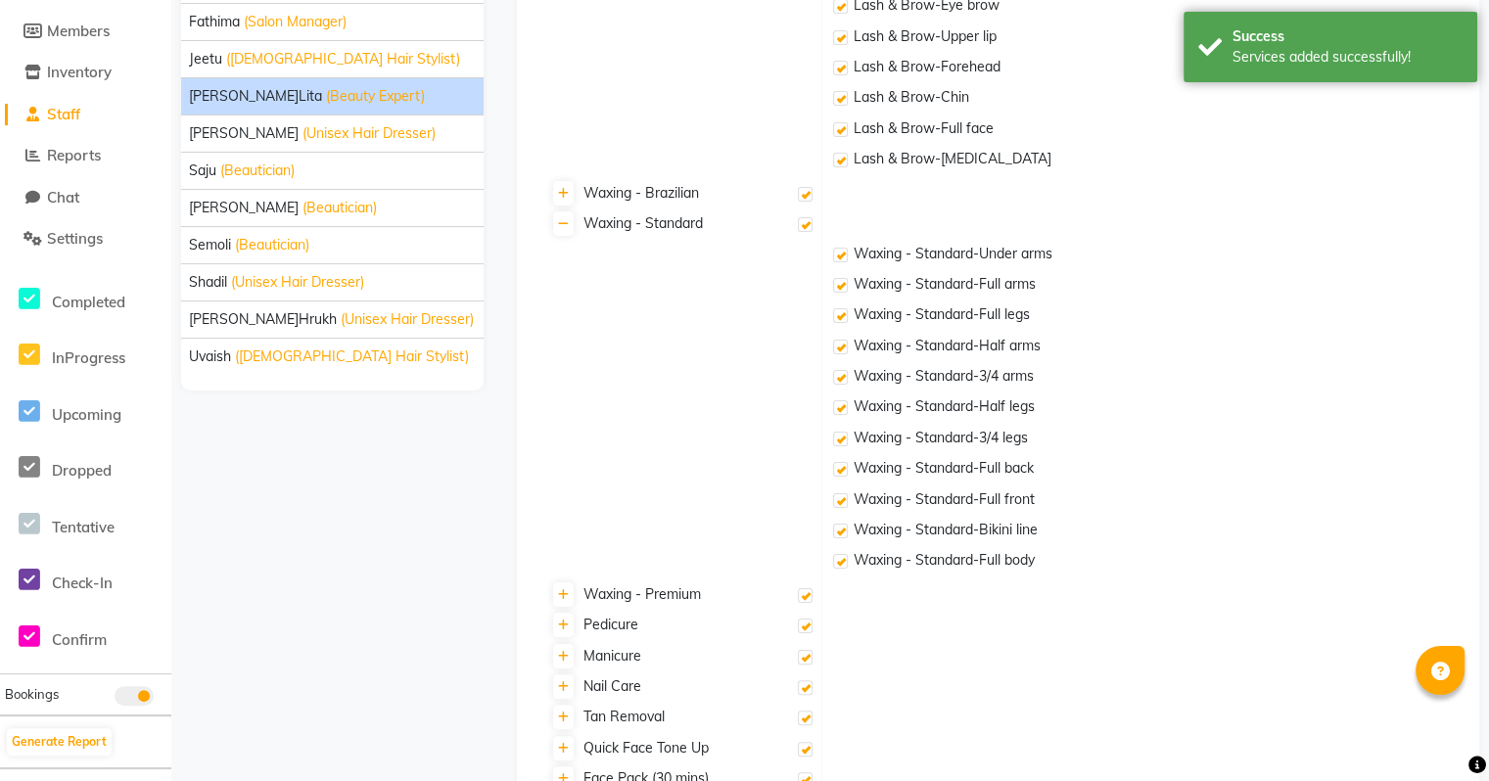
scroll to position [0, 0]
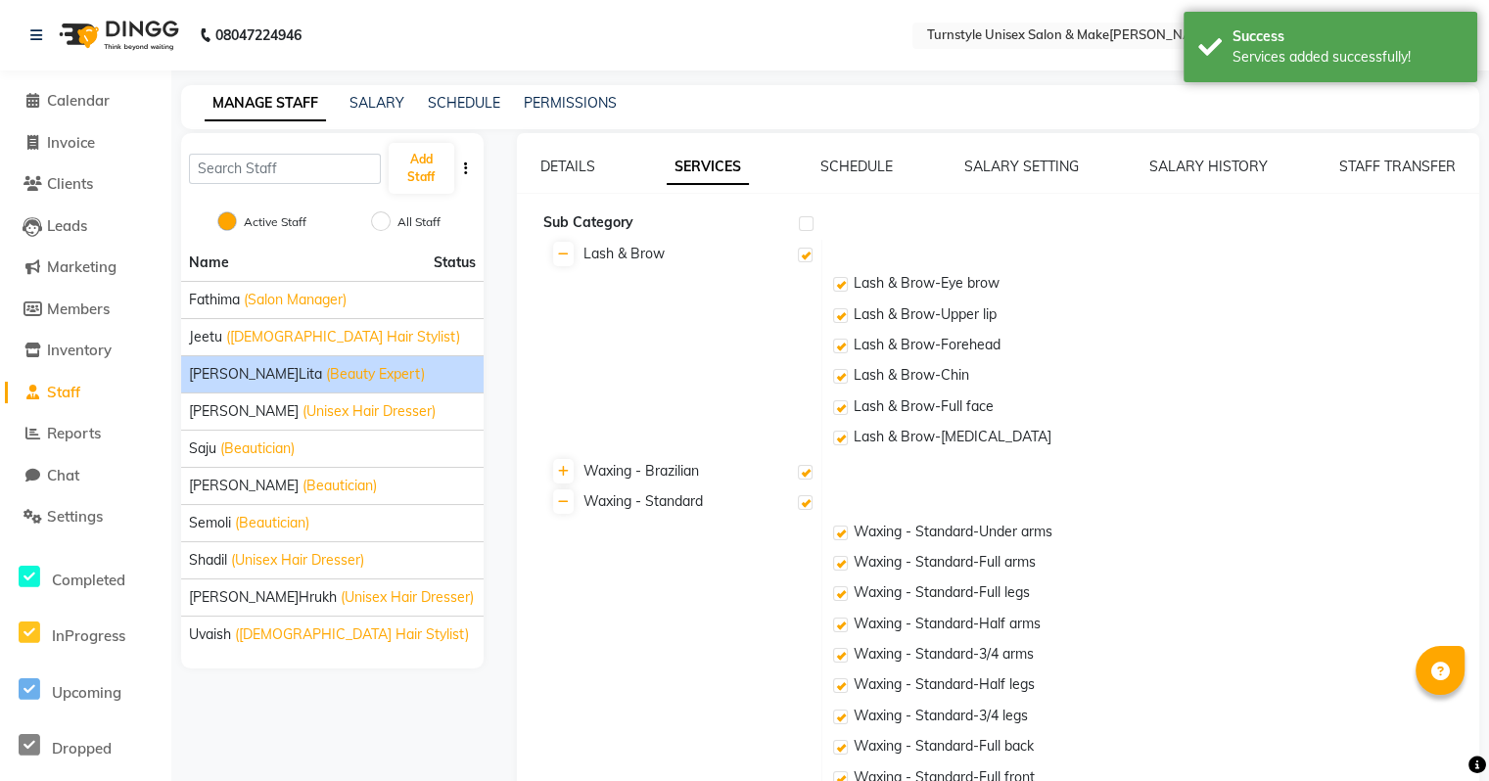
click at [850, 176] on div "SCHEDULE" at bounding box center [856, 167] width 72 height 21
click at [876, 162] on link "SCHEDULE" at bounding box center [856, 167] width 72 height 18
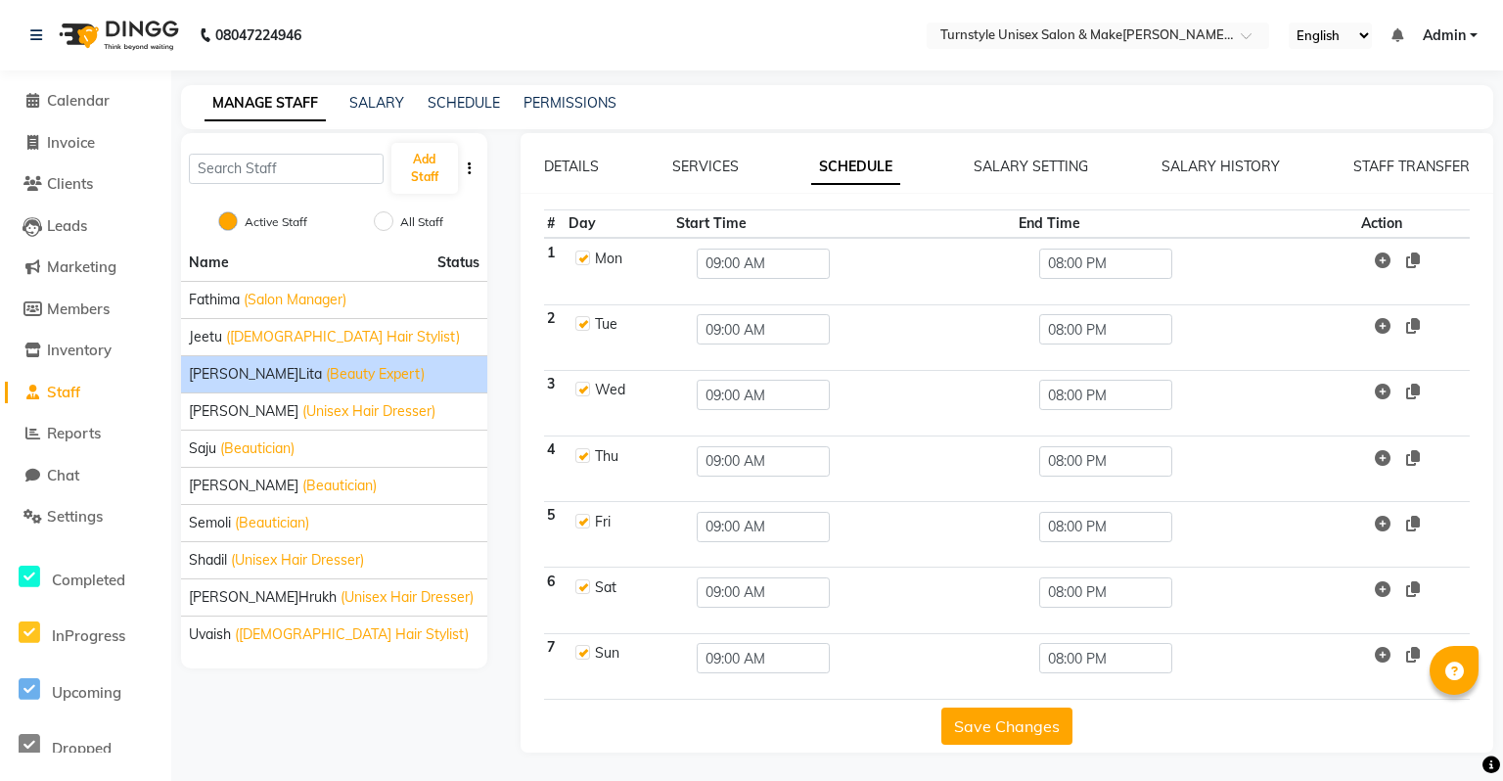
click at [581, 323] on label at bounding box center [582, 323] width 15 height 15
click at [581, 323] on input "checkbox" at bounding box center [581, 322] width 13 height 13
checkbox input "false"
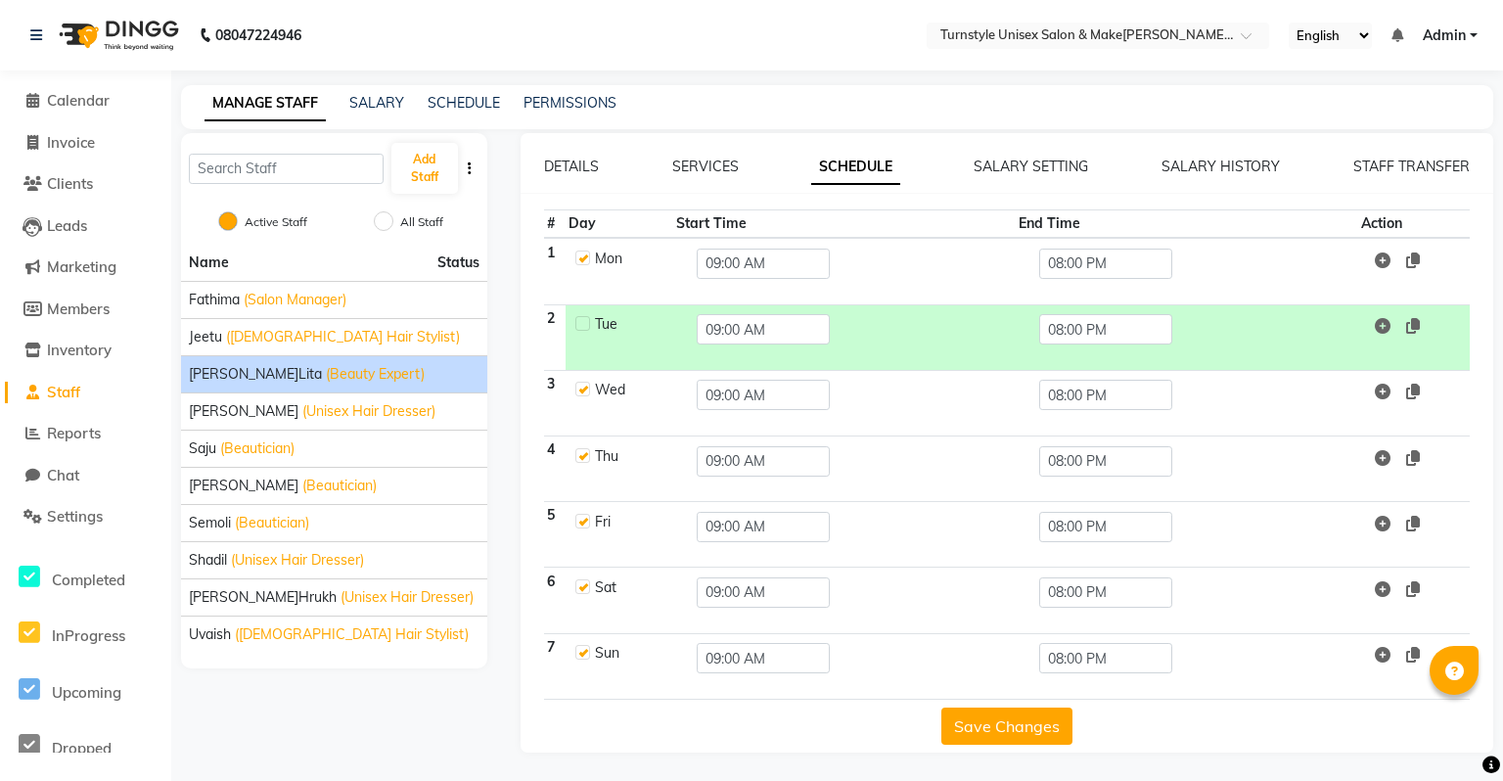
click at [579, 257] on label at bounding box center [582, 258] width 15 height 15
click at [579, 257] on input "checkbox" at bounding box center [581, 257] width 13 height 13
checkbox input "false"
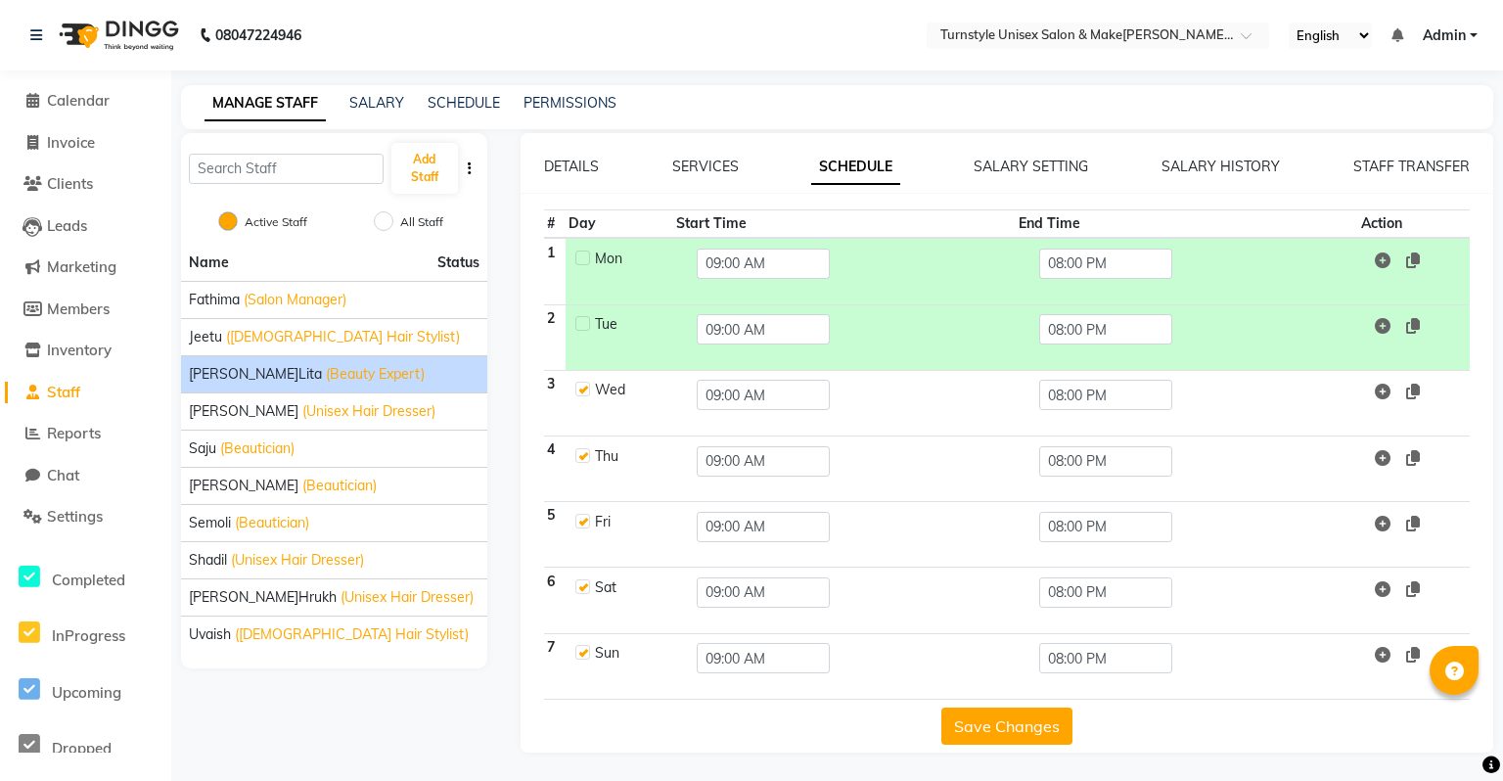
click at [577, 388] on label at bounding box center [582, 389] width 15 height 15
click at [577, 388] on input "checkbox" at bounding box center [581, 388] width 13 height 13
checkbox input "false"
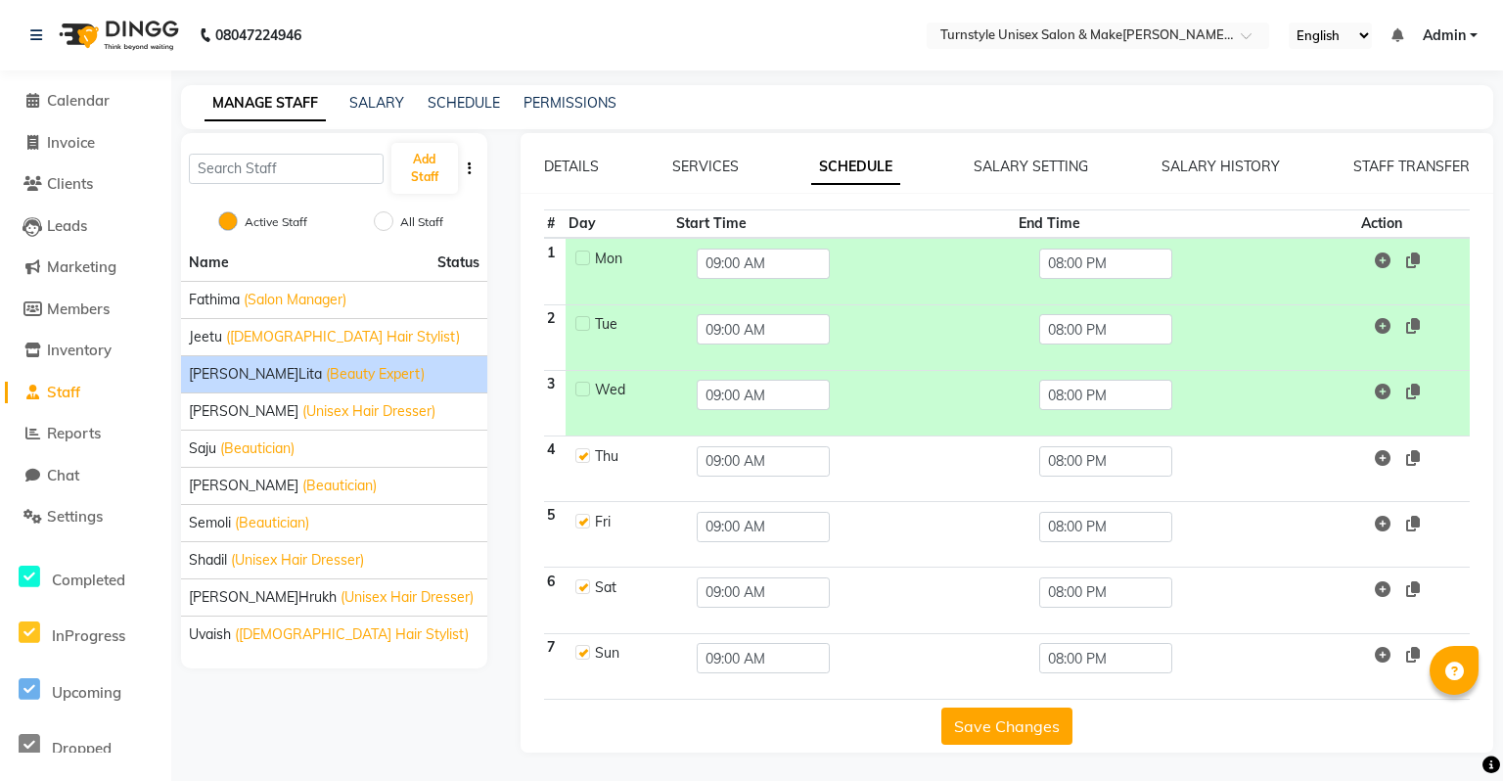
click at [590, 449] on td "Thu" at bounding box center [620, 469] width 108 height 66
click at [1048, 167] on link "SALARY SETTING" at bounding box center [1031, 167] width 115 height 18
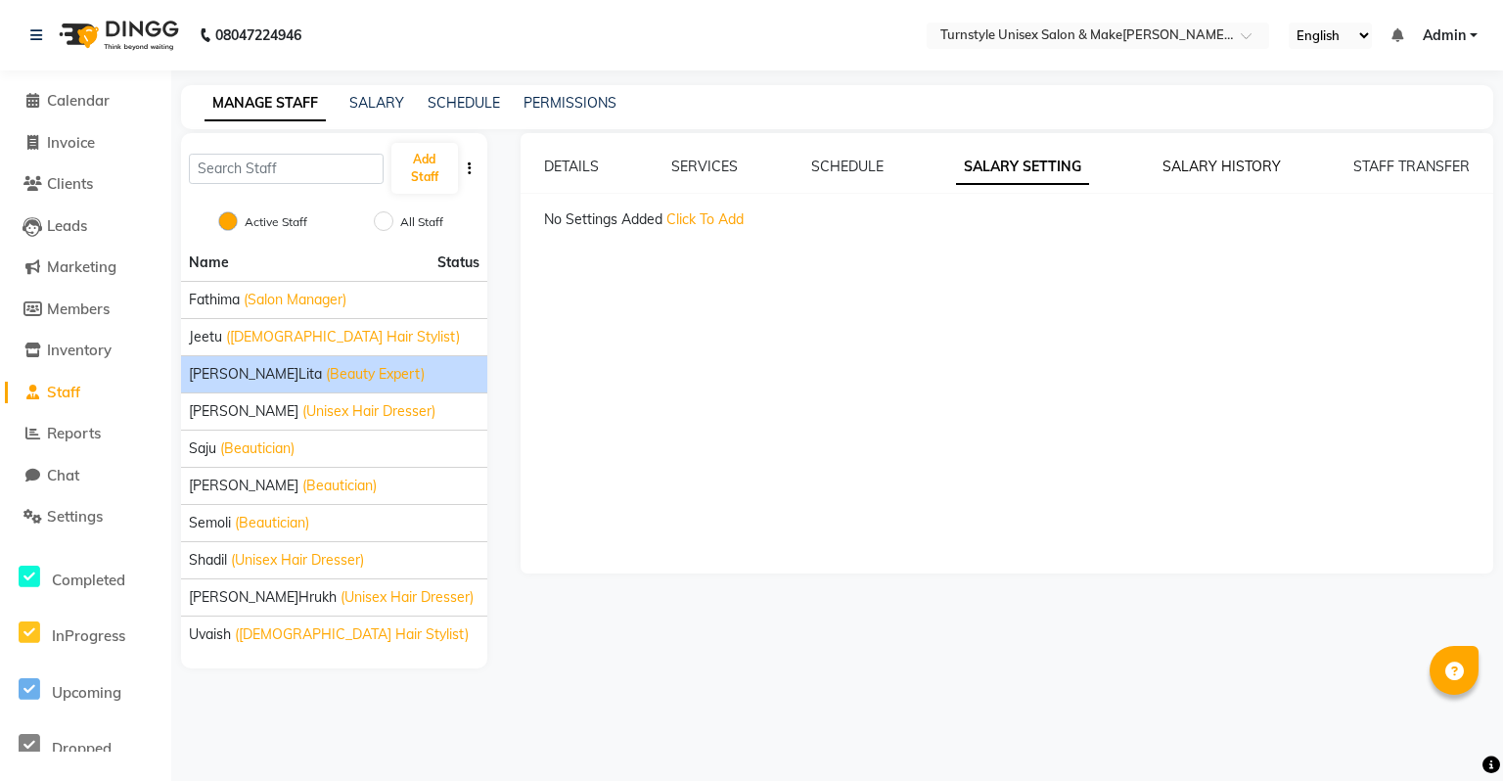
click at [1174, 168] on link "SALARY HISTORY" at bounding box center [1222, 167] width 118 height 18
click at [1388, 164] on link "STAFF TRANSFER" at bounding box center [1412, 167] width 116 height 18
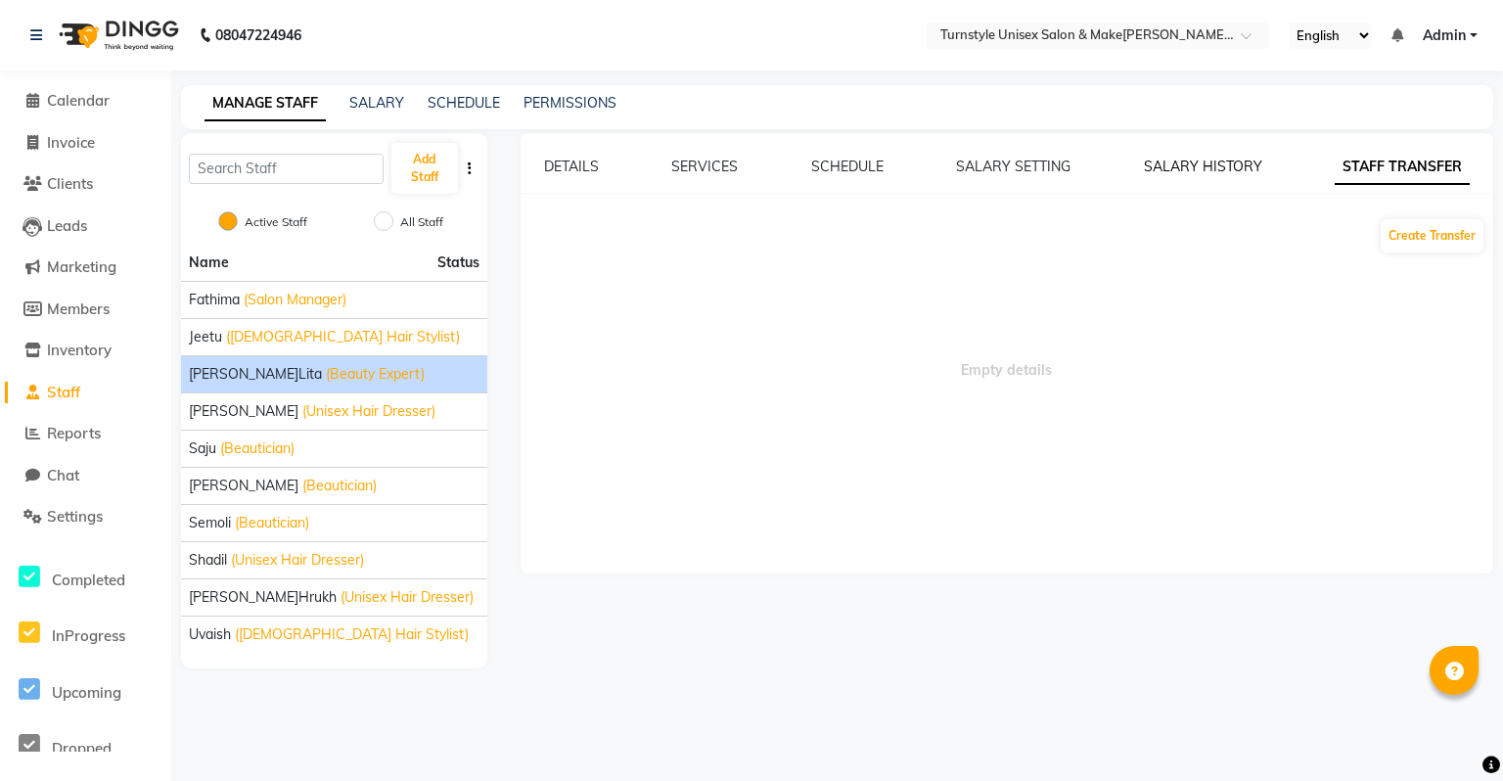
click at [1174, 161] on link "SALARY HISTORY" at bounding box center [1203, 167] width 118 height 18
click at [998, 164] on link "SALARY SETTING" at bounding box center [1014, 167] width 115 height 18
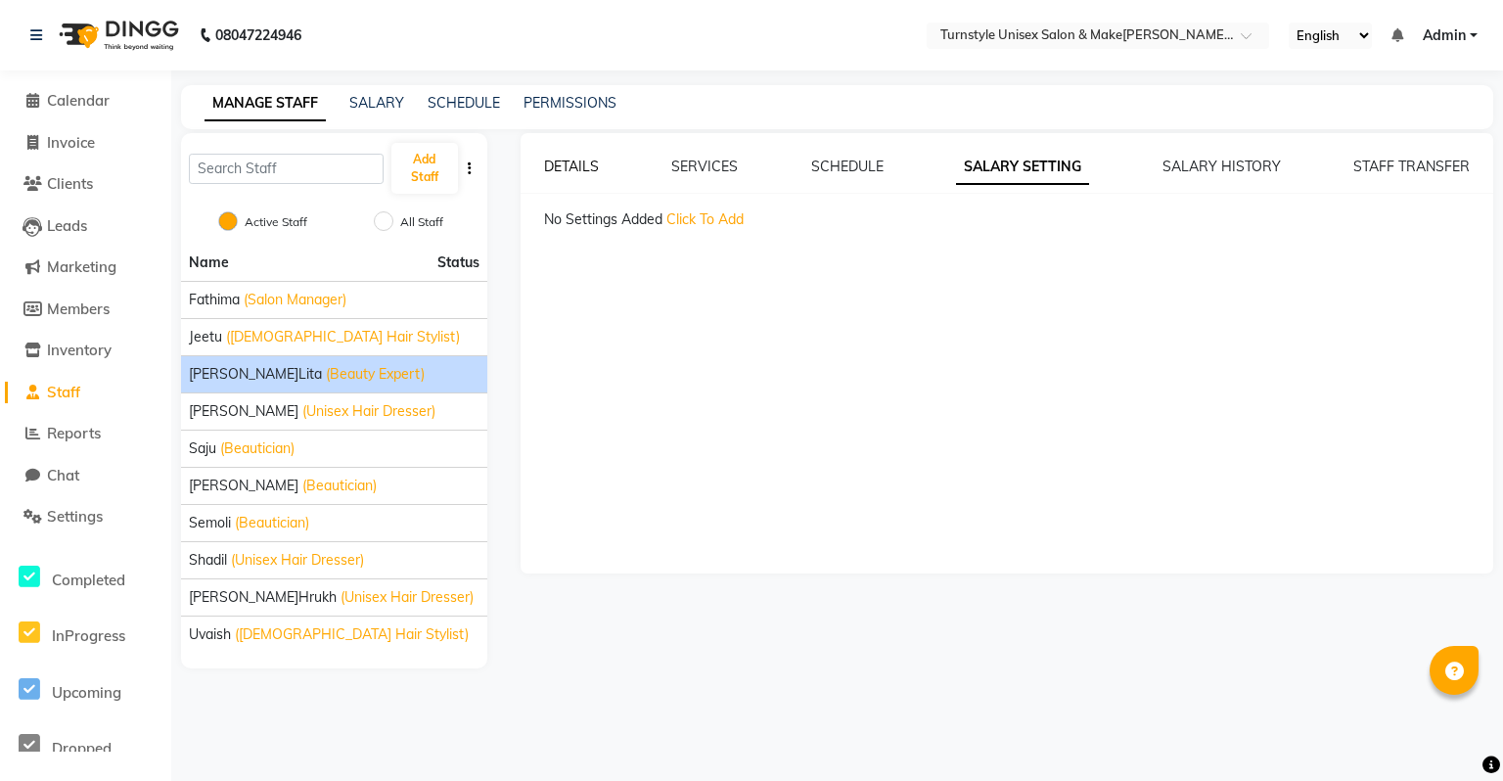
click at [570, 174] on link "DETAILS" at bounding box center [571, 167] width 55 height 18
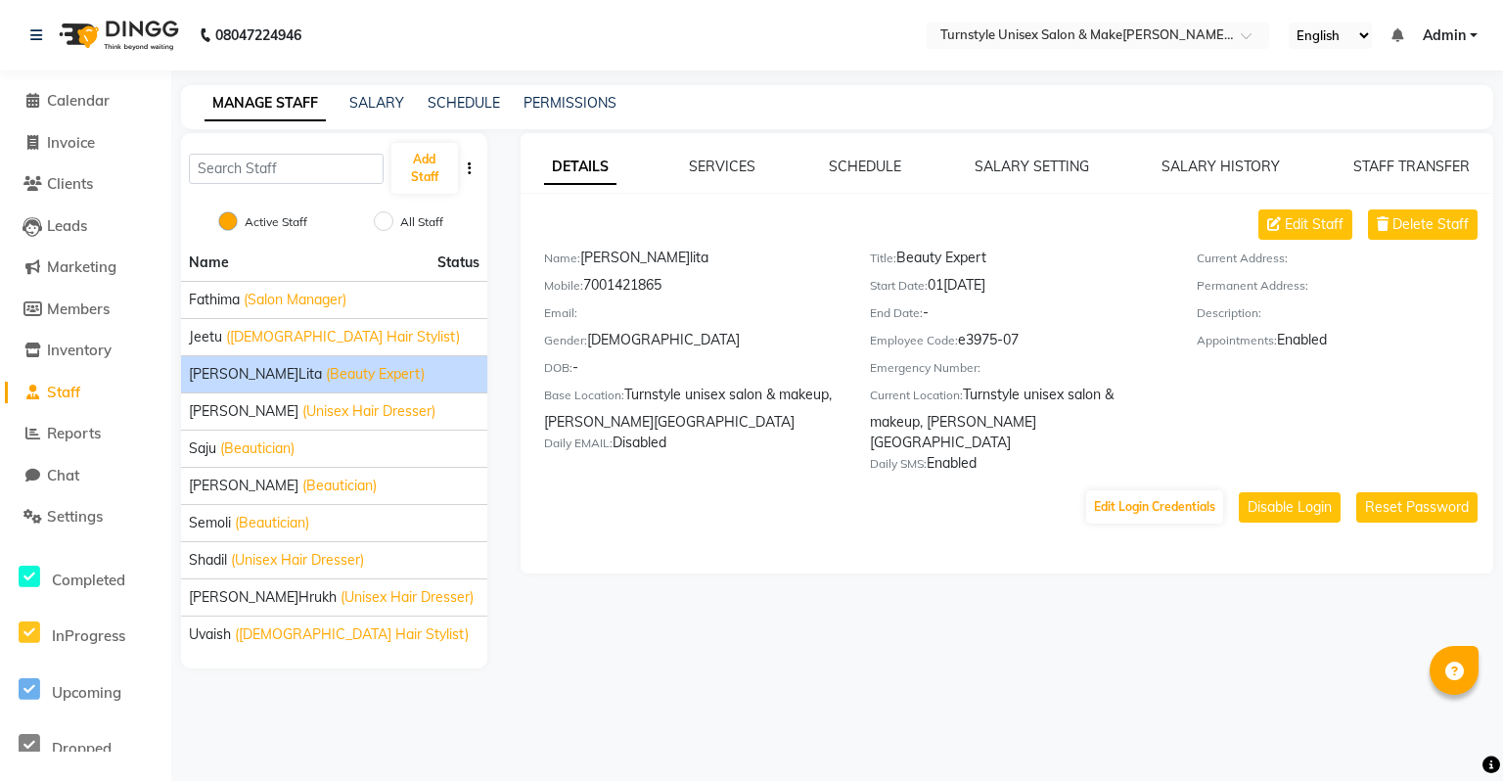
click at [466, 168] on button "button" at bounding box center [470, 169] width 20 height 21
click at [464, 213] on div "Active Staff All Staff" at bounding box center [334, 224] width 306 height 41
click at [438, 223] on label "All Staff" at bounding box center [421, 222] width 43 height 18
click at [393, 223] on input "All Staff" at bounding box center [384, 221] width 20 height 20
radio input "true"
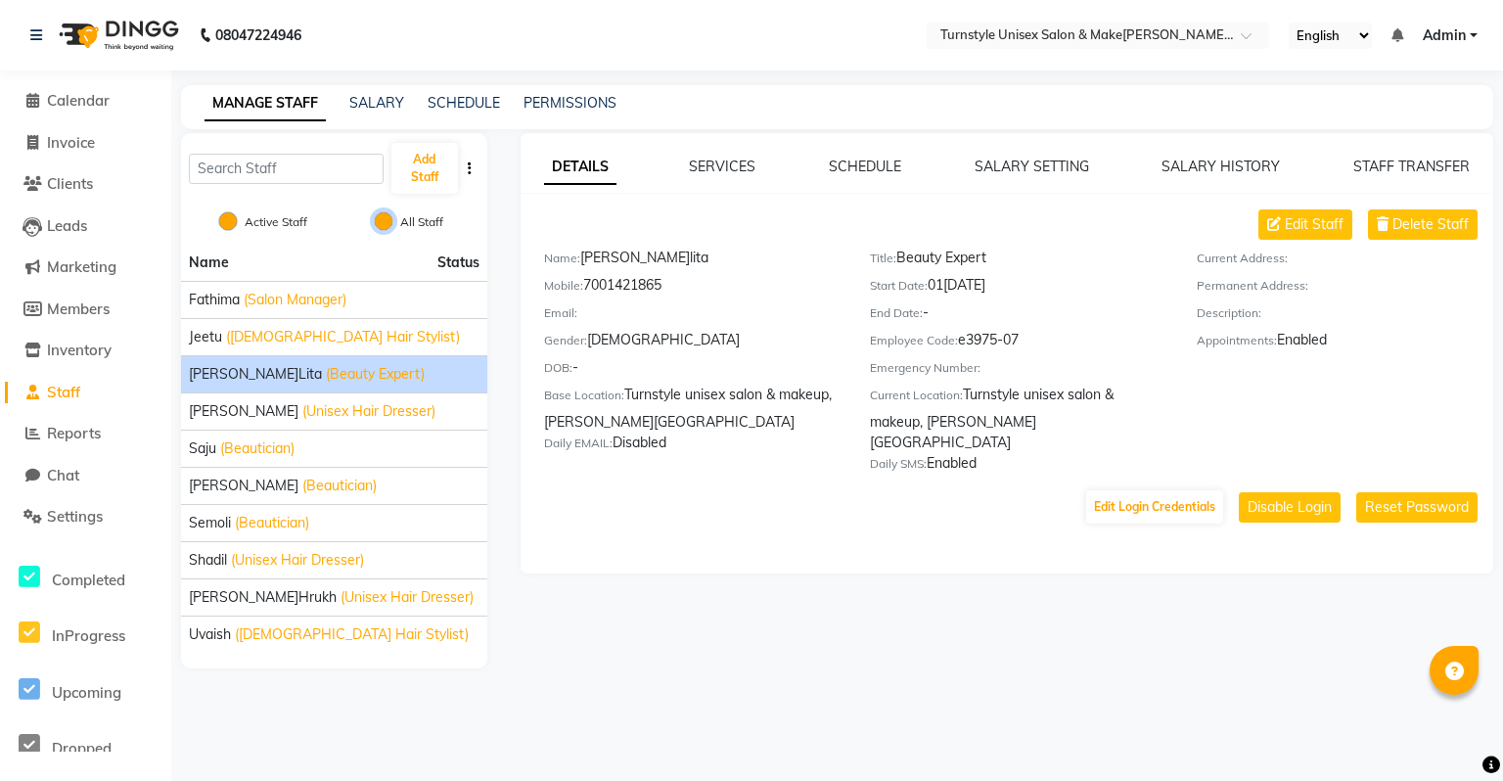
radio input "false"
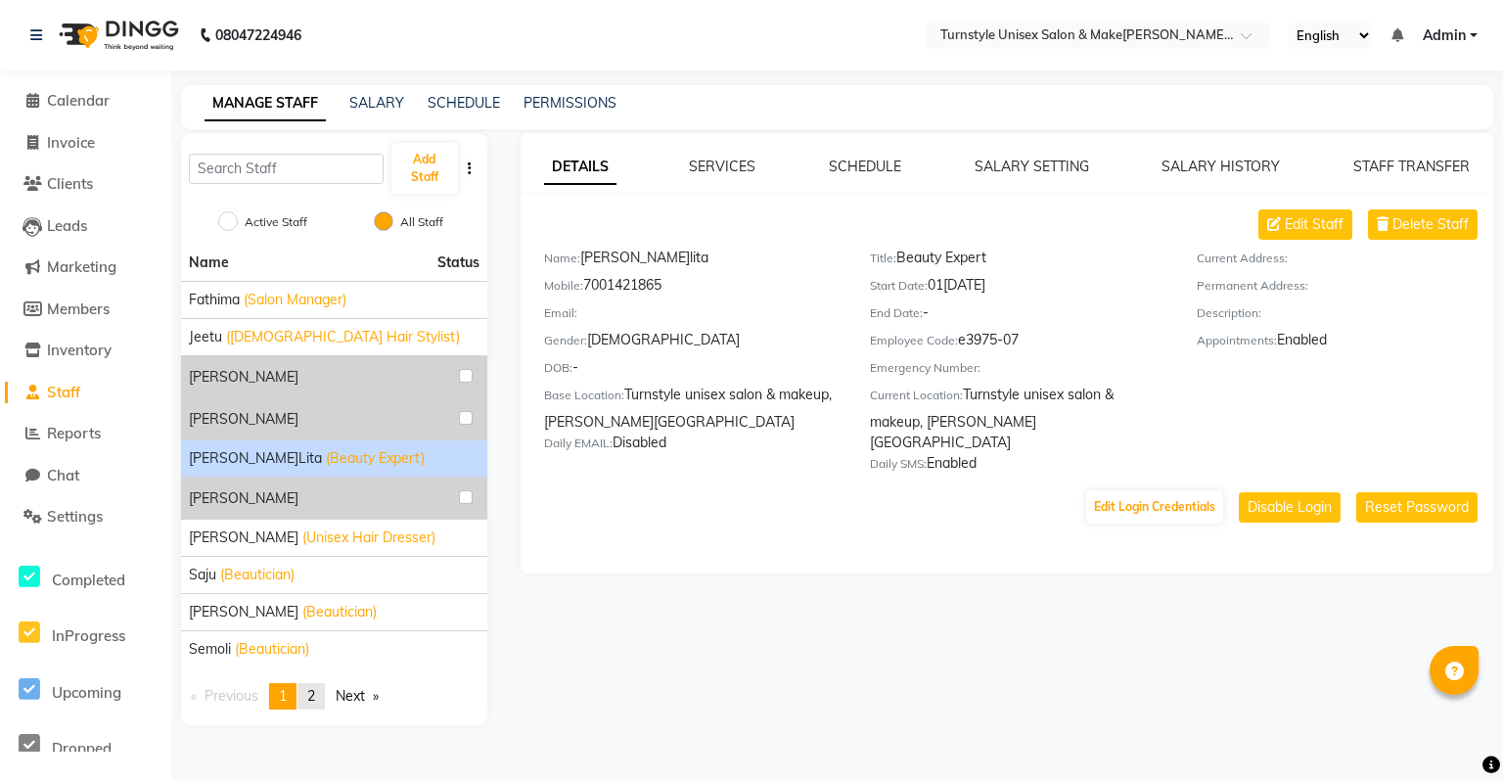
click at [305, 699] on link "page 2" at bounding box center [311, 696] width 27 height 26
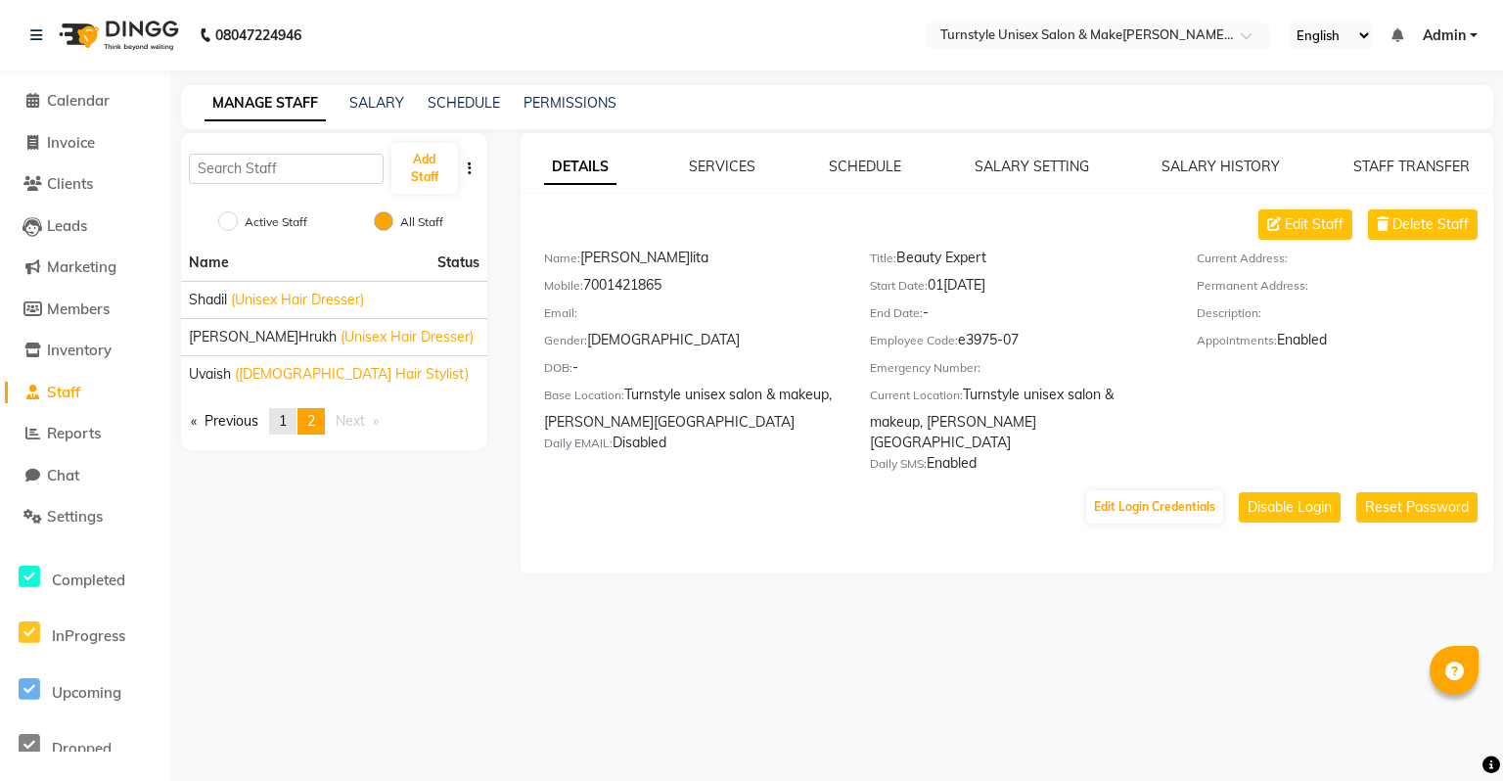
click at [287, 426] on span "1" at bounding box center [283, 421] width 8 height 18
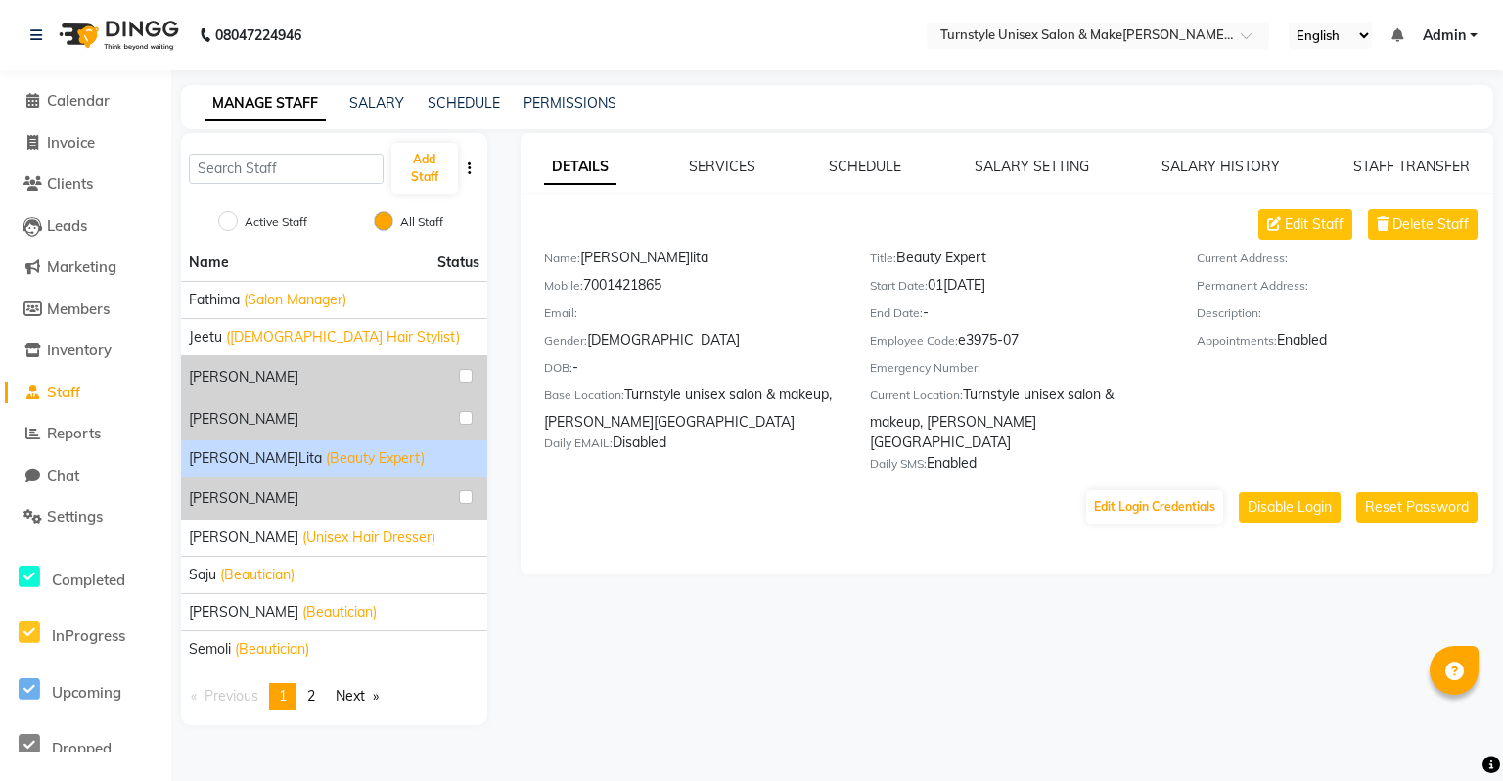
click at [743, 623] on div "DETAILS SERVICES SCHEDULE SALARY SETTING SALARY HISTORY STAFF TRANSFER Edit Sta…" at bounding box center [1005, 429] width 1006 height 592
click at [55, 433] on span "Reports" at bounding box center [74, 433] width 54 height 19
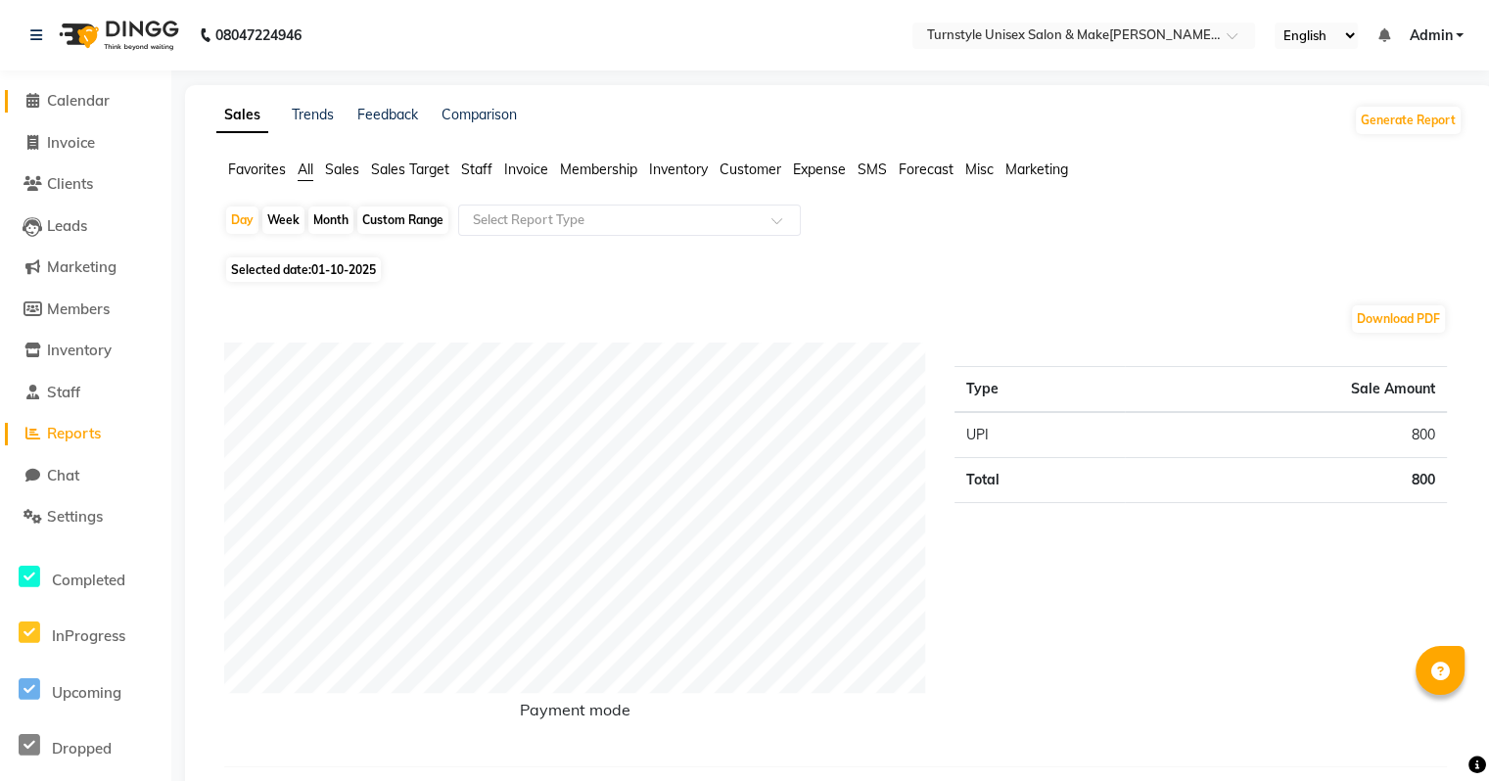
click at [80, 109] on span "Calendar" at bounding box center [78, 100] width 63 height 19
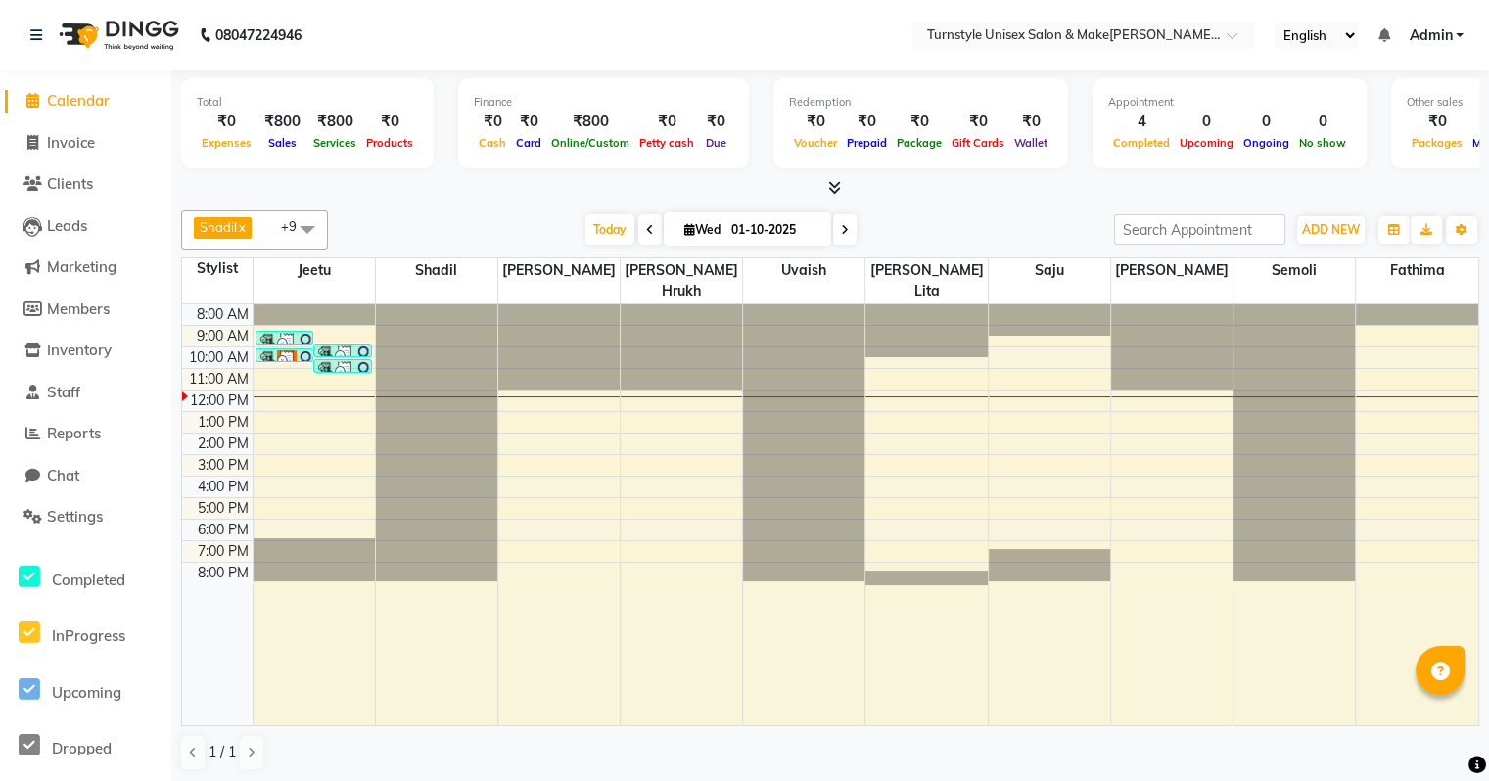
click at [1449, 40] on span "Admin" at bounding box center [1429, 35] width 43 height 21
click at [1355, 137] on link "Sign out" at bounding box center [1362, 134] width 179 height 30
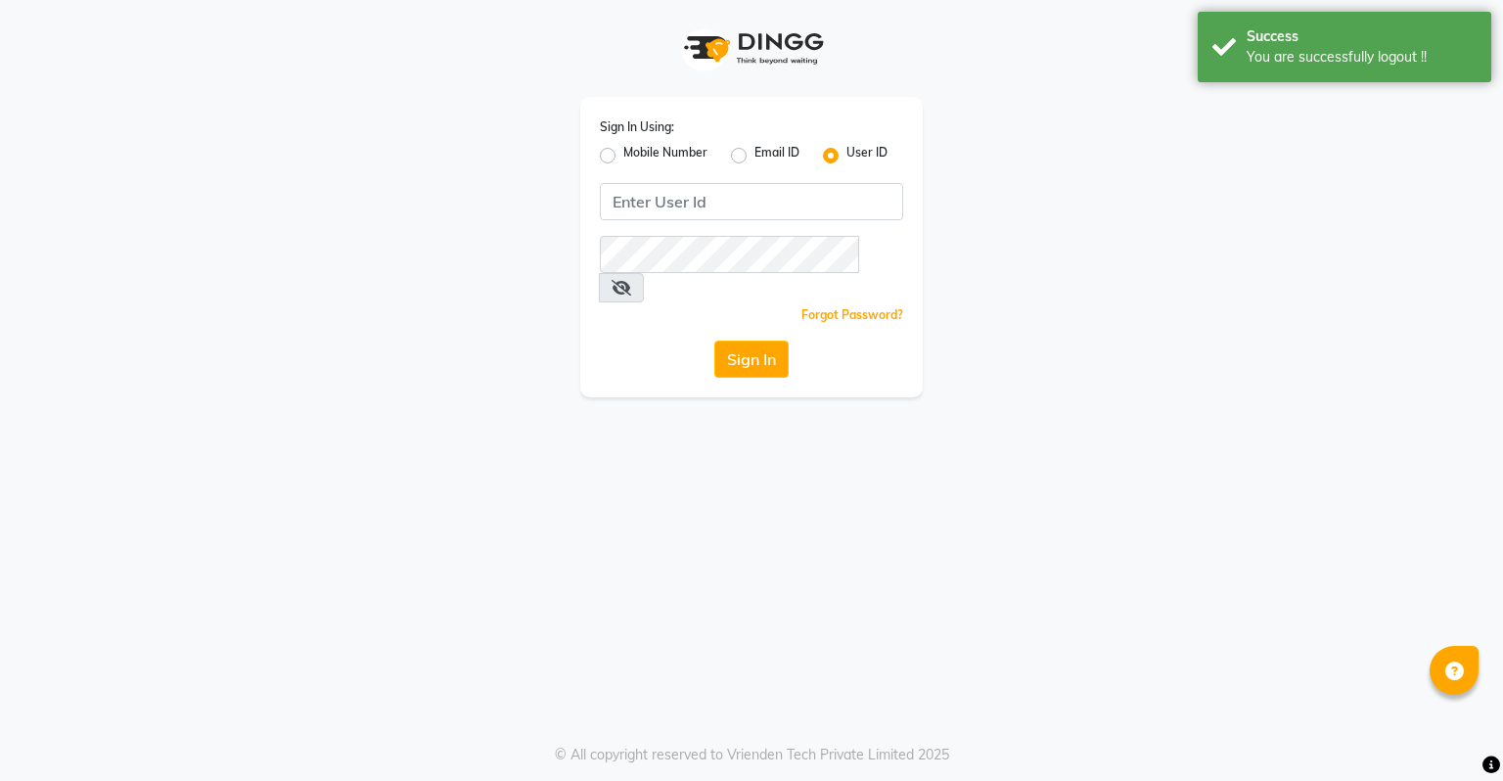
click at [623, 158] on label "Mobile Number" at bounding box center [665, 155] width 84 height 23
click at [623, 157] on input "Mobile Number" at bounding box center [629, 150] width 13 height 13
radio input "true"
radio input "false"
click at [725, 206] on input "Username" at bounding box center [785, 201] width 238 height 37
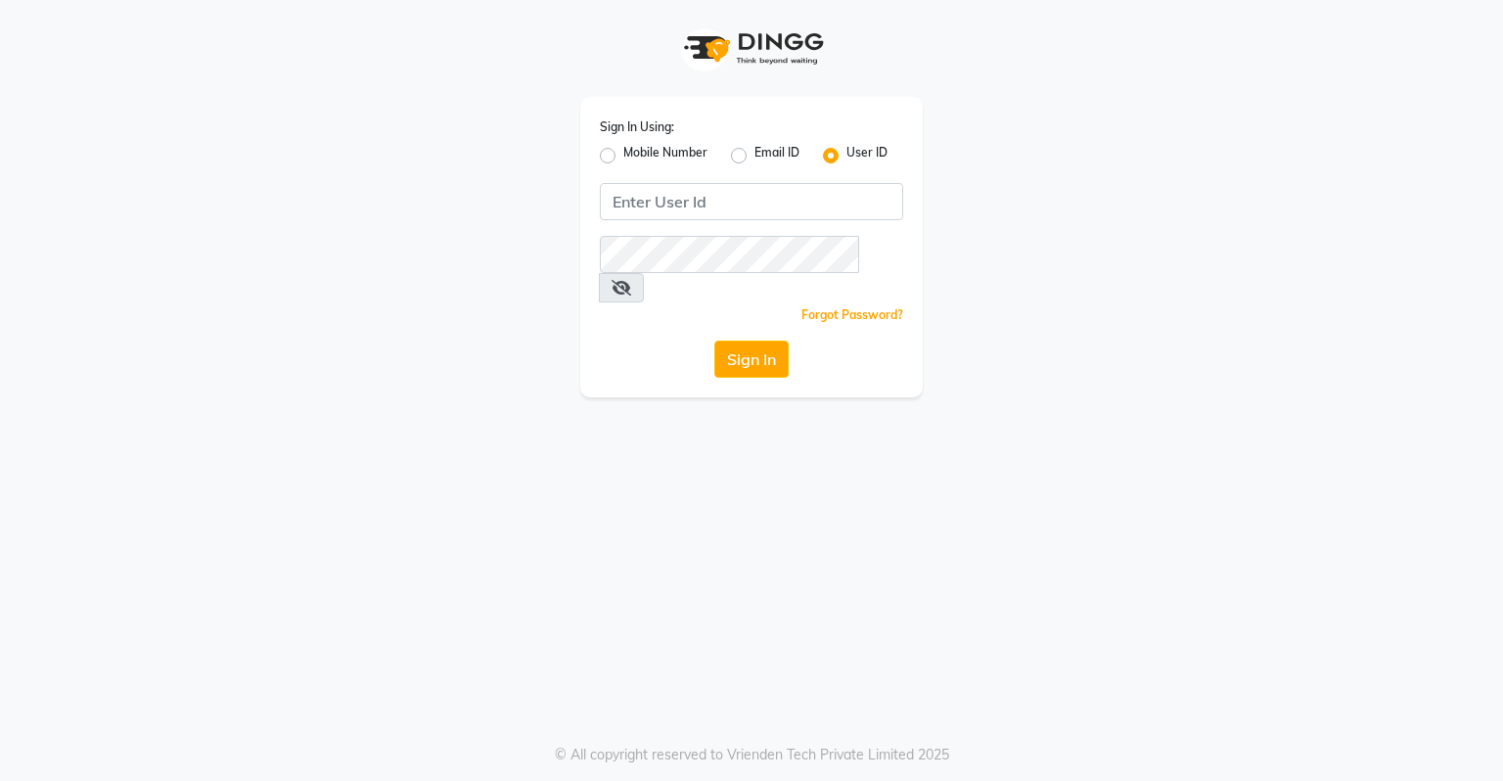
click at [623, 159] on label "Mobile Number" at bounding box center [665, 155] width 84 height 23
click at [623, 157] on input "Mobile Number" at bounding box center [629, 150] width 13 height 13
radio input "true"
radio input "false"
click at [724, 202] on input "Username" at bounding box center [785, 201] width 238 height 37
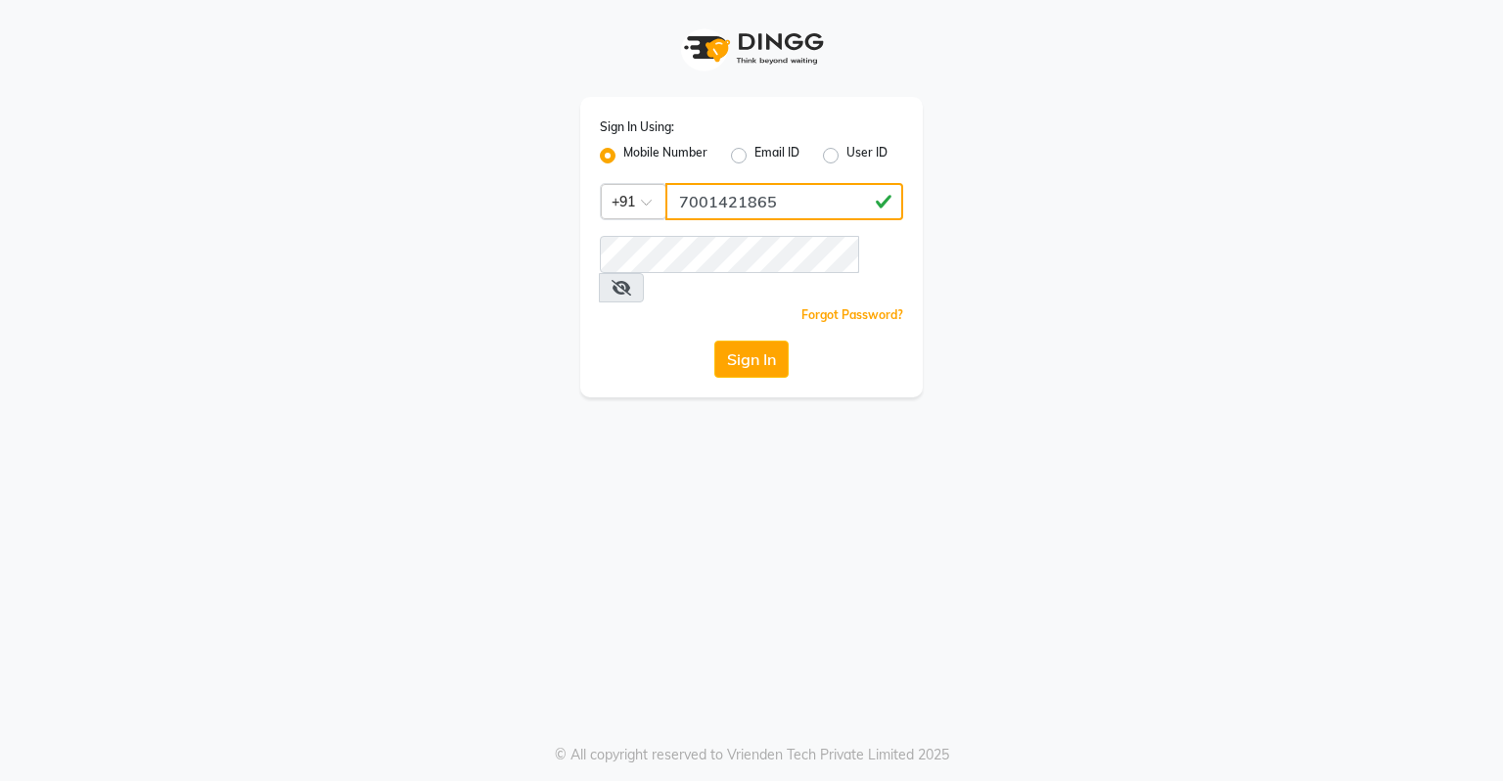
drag, startPoint x: 678, startPoint y: 204, endPoint x: 811, endPoint y: 210, distance: 133.3
click at [811, 210] on input "7001421865" at bounding box center [785, 201] width 238 height 37
type input "7001421865"
click at [631, 280] on icon at bounding box center [622, 288] width 20 height 16
click at [752, 341] on button "Sign In" at bounding box center [751, 359] width 74 height 37
